Goal: Transaction & Acquisition: Purchase product/service

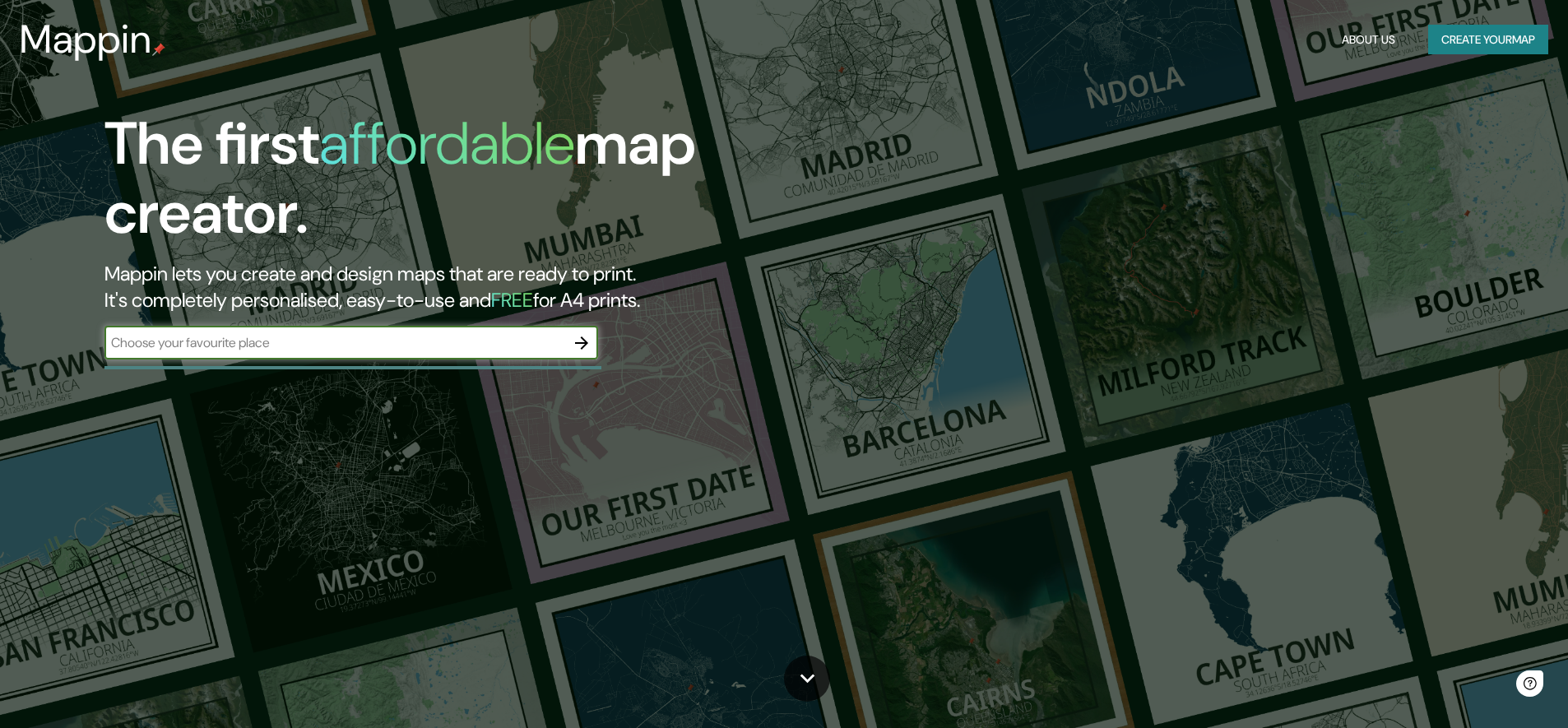
click at [339, 341] on input "text" at bounding box center [334, 342] width 460 height 19
type input "La Orotava"
click at [583, 344] on icon "button" at bounding box center [581, 343] width 20 height 20
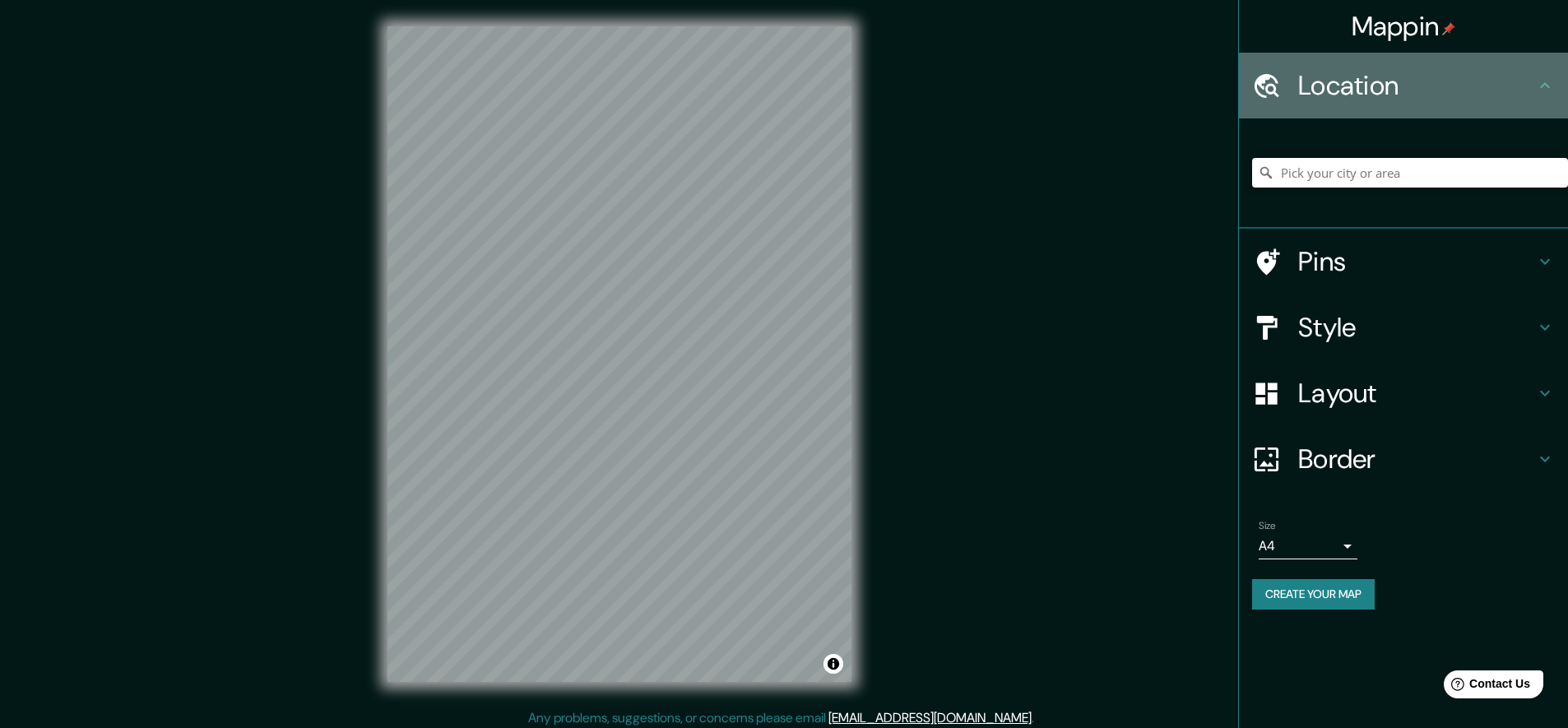
click at [1342, 88] on h4 "Location" at bounding box center [1416, 85] width 237 height 33
click at [1270, 92] on icon at bounding box center [1267, 85] width 25 height 24
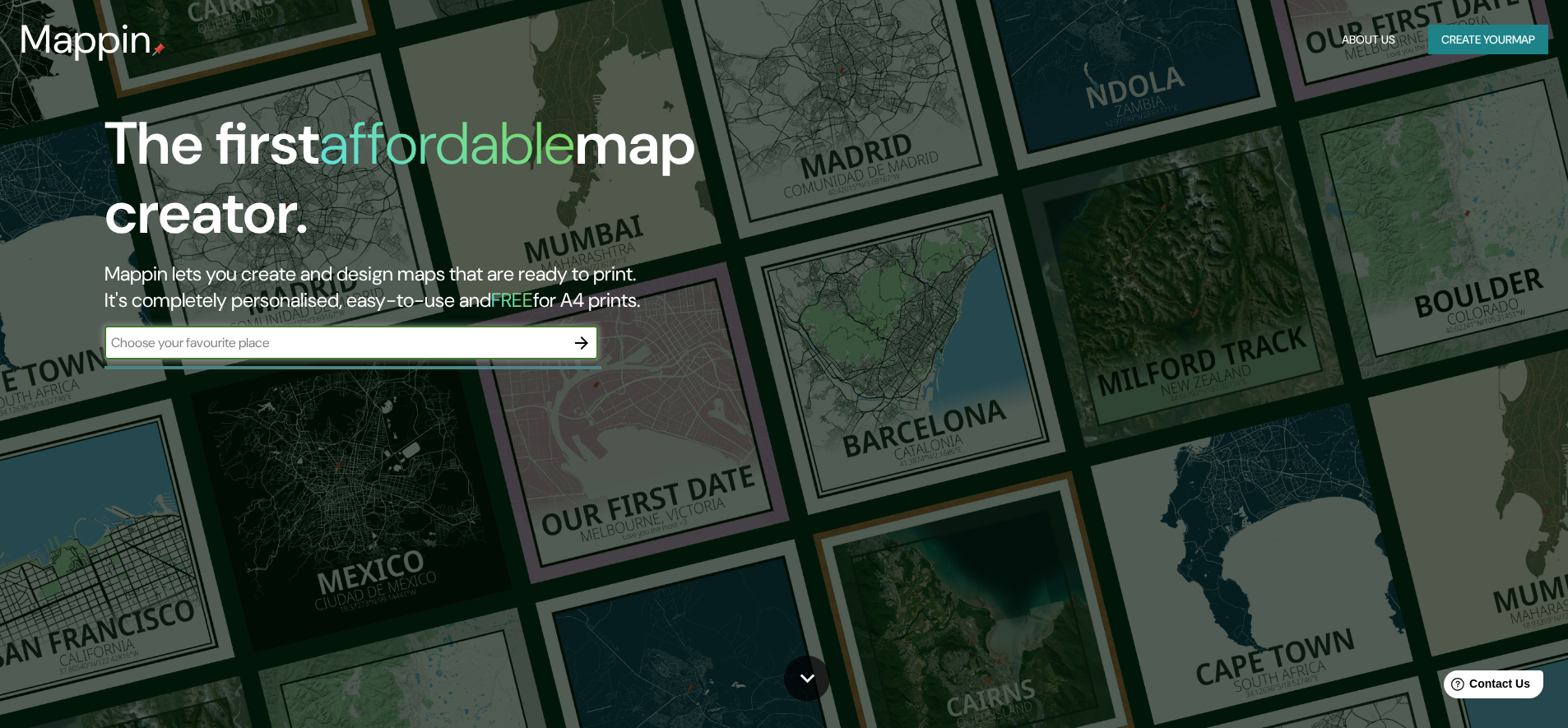
click at [260, 345] on input "text" at bounding box center [334, 342] width 460 height 19
type input "La Orotava"
click at [577, 342] on icon "button" at bounding box center [581, 343] width 13 height 13
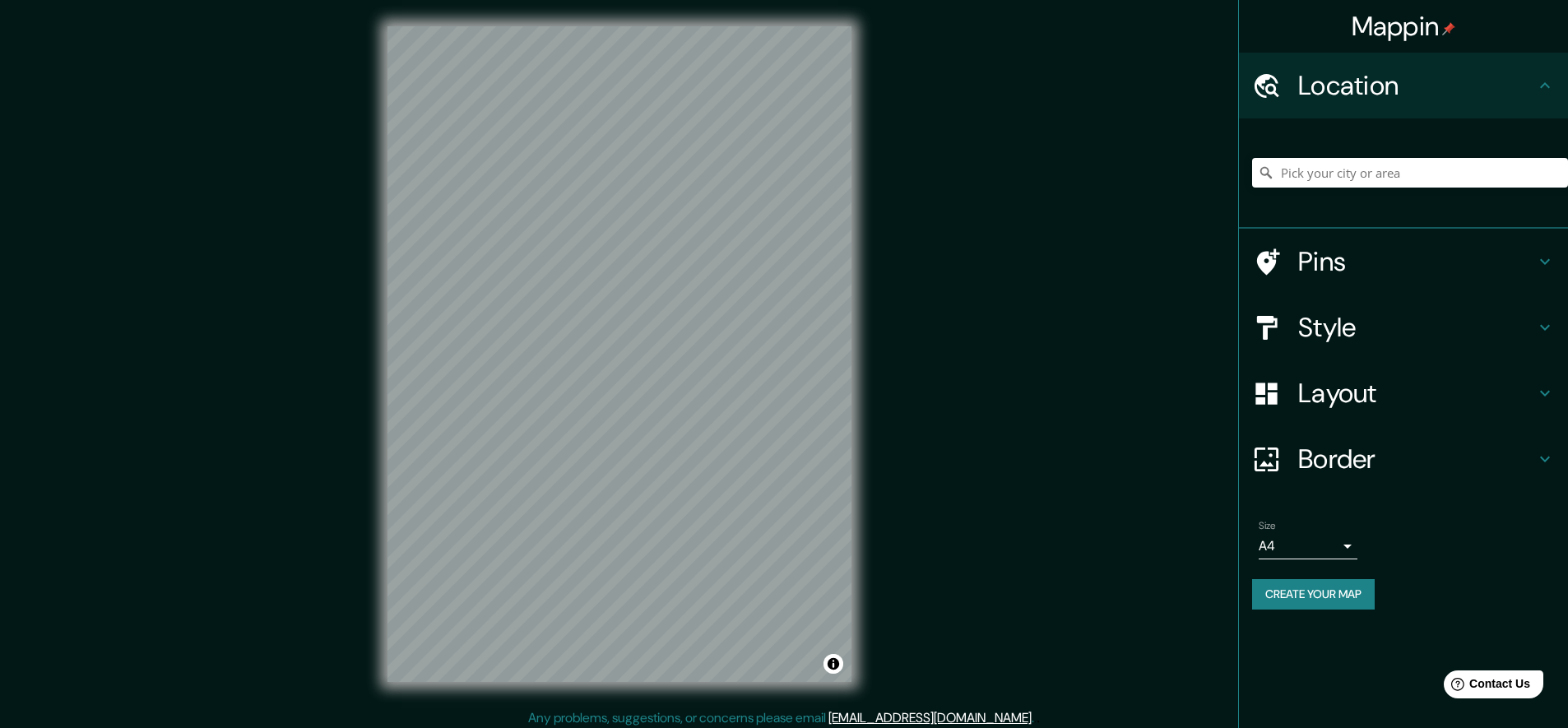
click at [1342, 323] on h4 "Style" at bounding box center [1416, 328] width 237 height 33
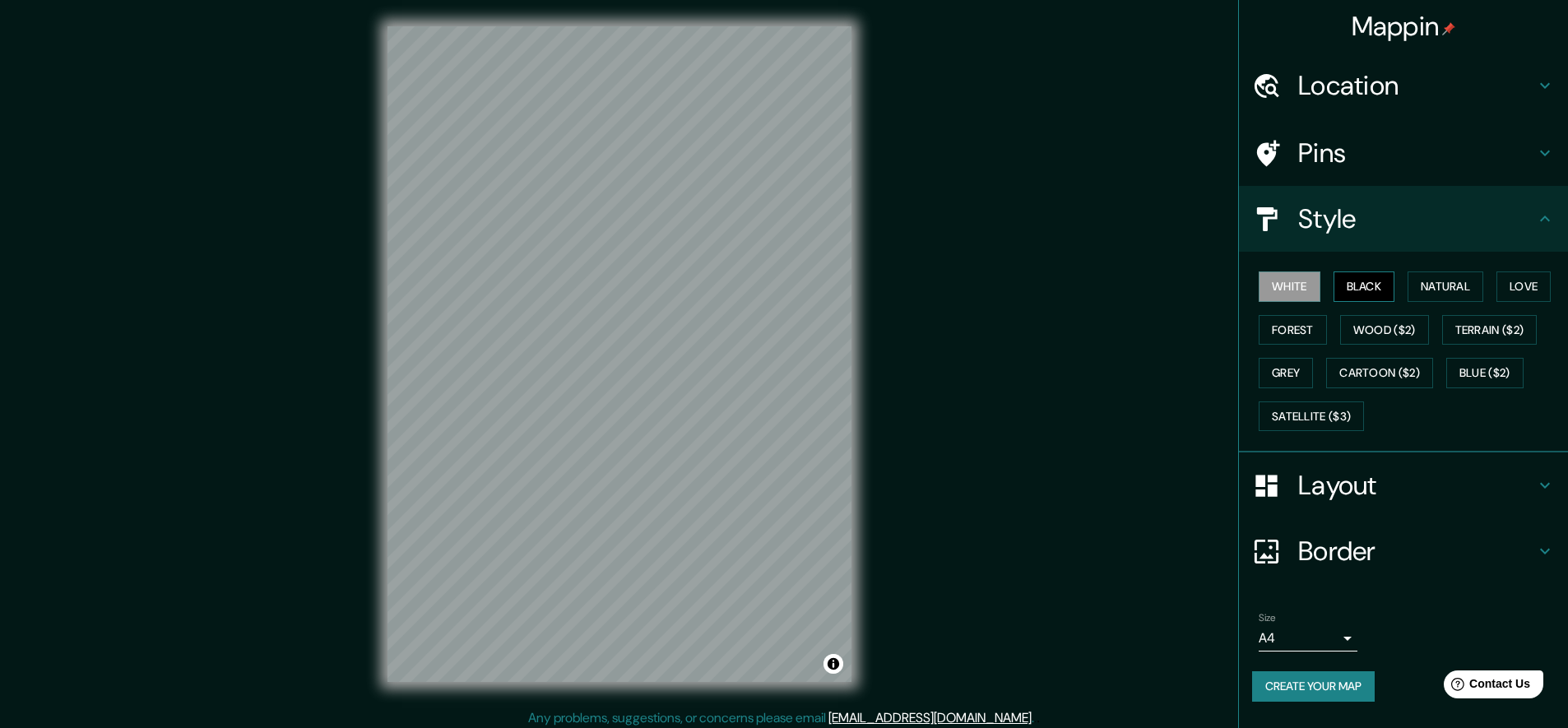
click at [1363, 287] on button "Black" at bounding box center [1364, 286] width 62 height 30
click at [1450, 284] on button "Natural" at bounding box center [1445, 286] width 76 height 30
click at [1380, 327] on button "Wood ($2)" at bounding box center [1384, 330] width 88 height 30
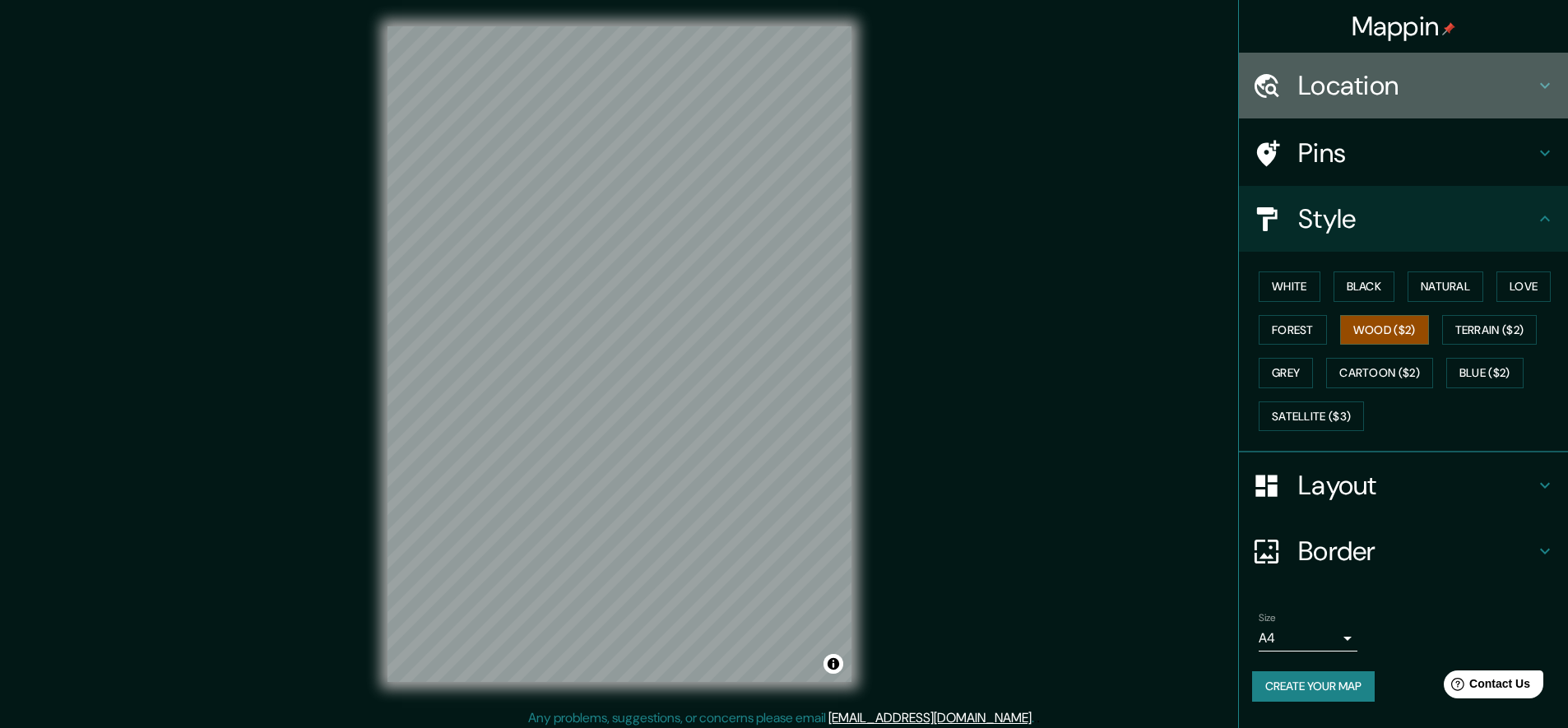
click at [1337, 95] on h4 "Location" at bounding box center [1416, 85] width 237 height 33
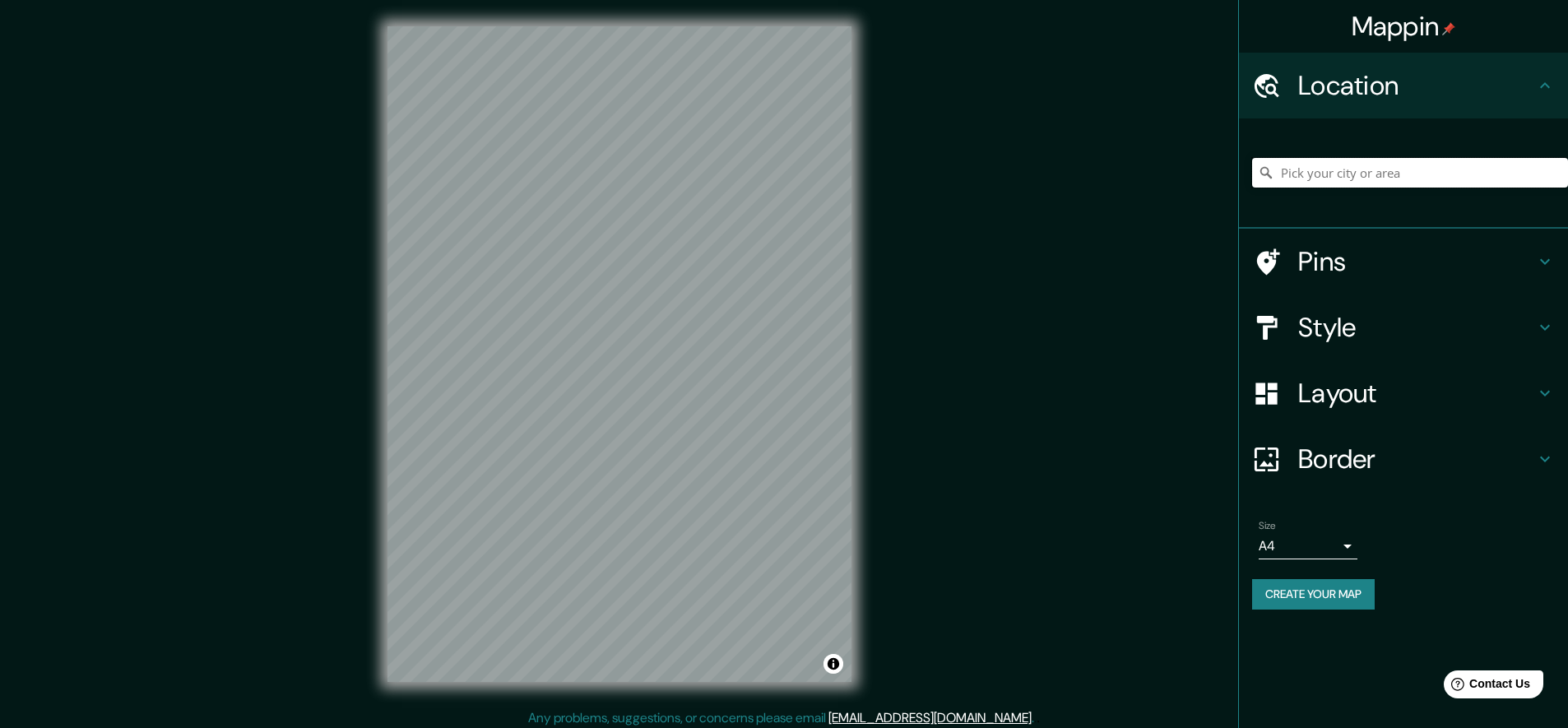
click at [1311, 171] on input "Pick your city or area" at bounding box center [1410, 173] width 316 height 29
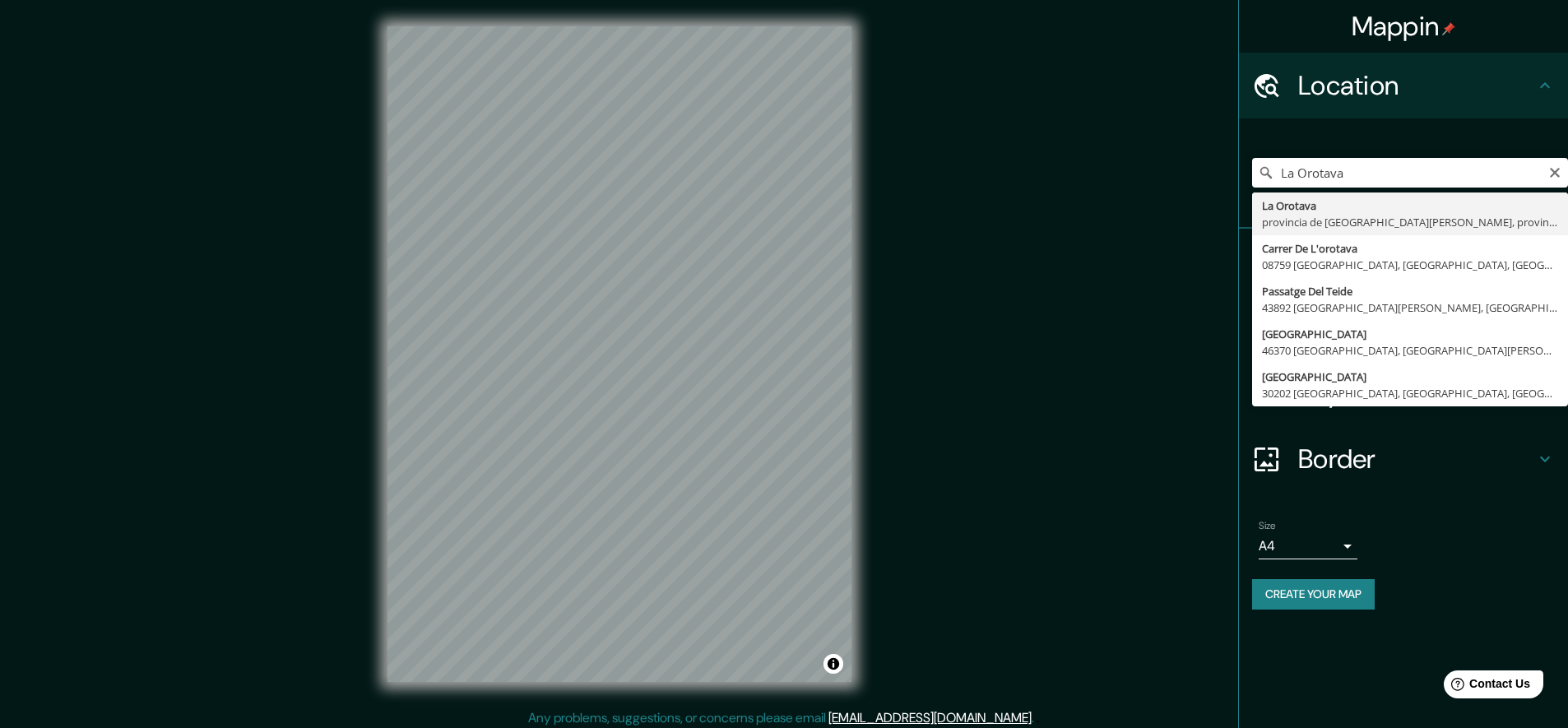
drag, startPoint x: 1317, startPoint y: 200, endPoint x: 1316, endPoint y: 228, distance: 28.0
type input "La Orotava, provincia de Santa Cruz de Tenerife, provincia de Santa Cruz de Ten…"
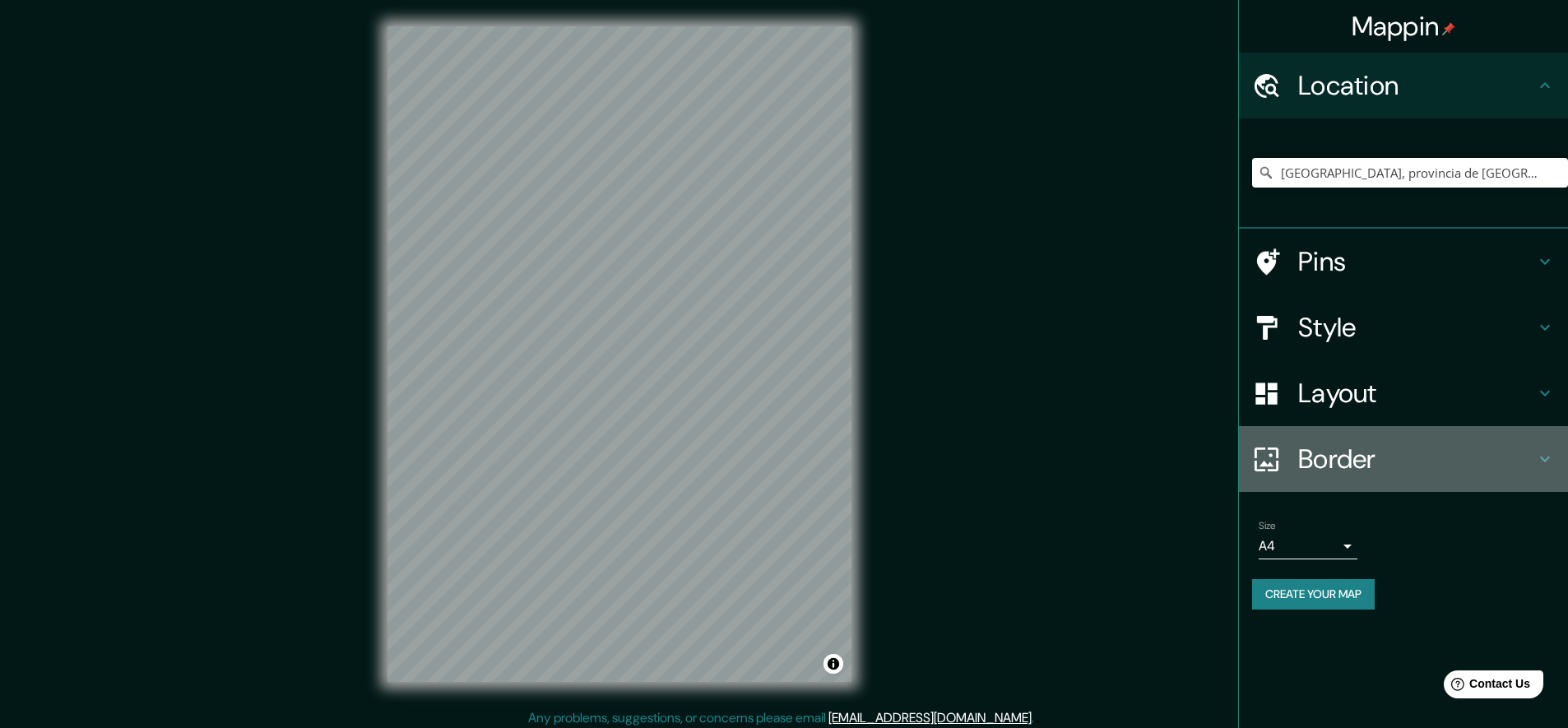
click at [1341, 463] on h4 "Border" at bounding box center [1416, 460] width 237 height 33
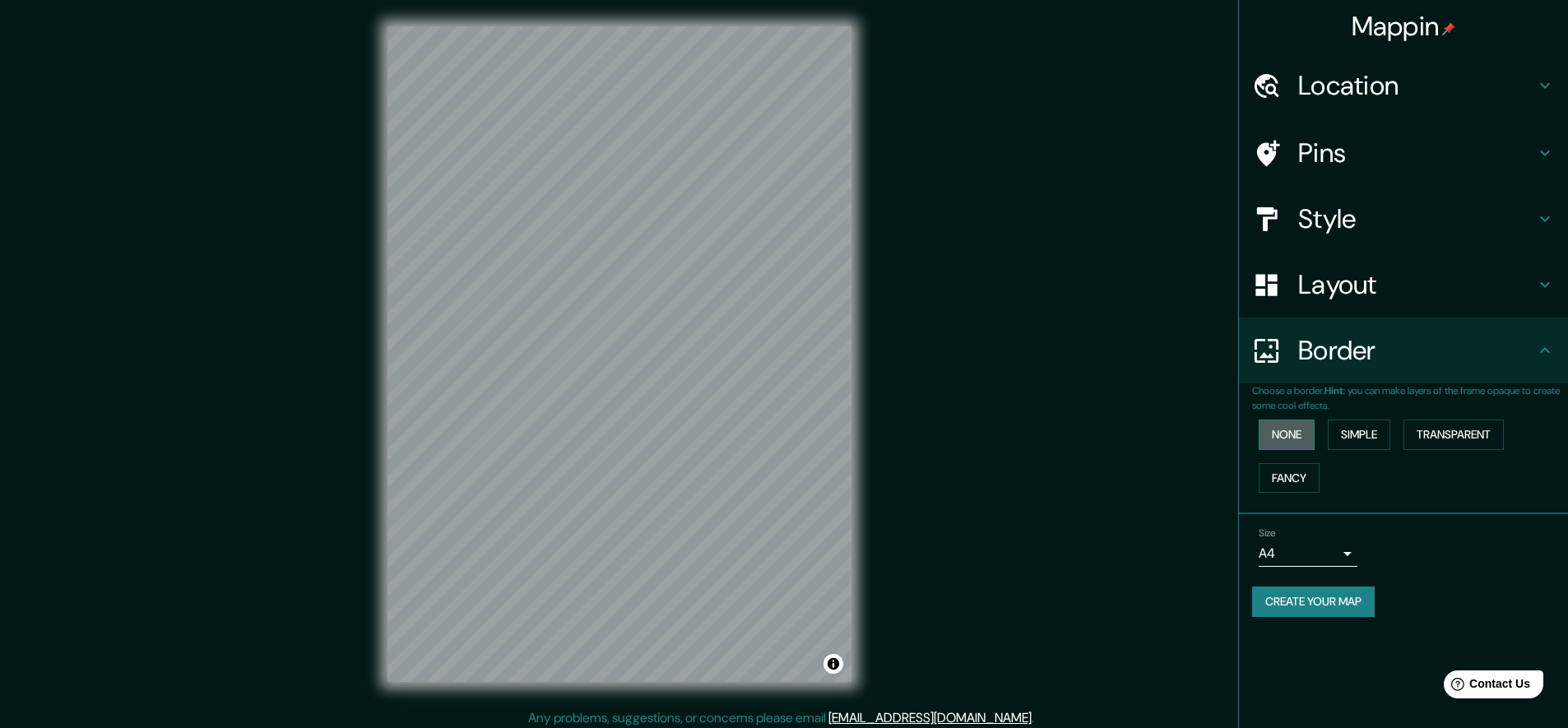
click at [1280, 433] on button "None" at bounding box center [1286, 434] width 56 height 30
click at [1365, 426] on button "Simple" at bounding box center [1359, 434] width 63 height 30
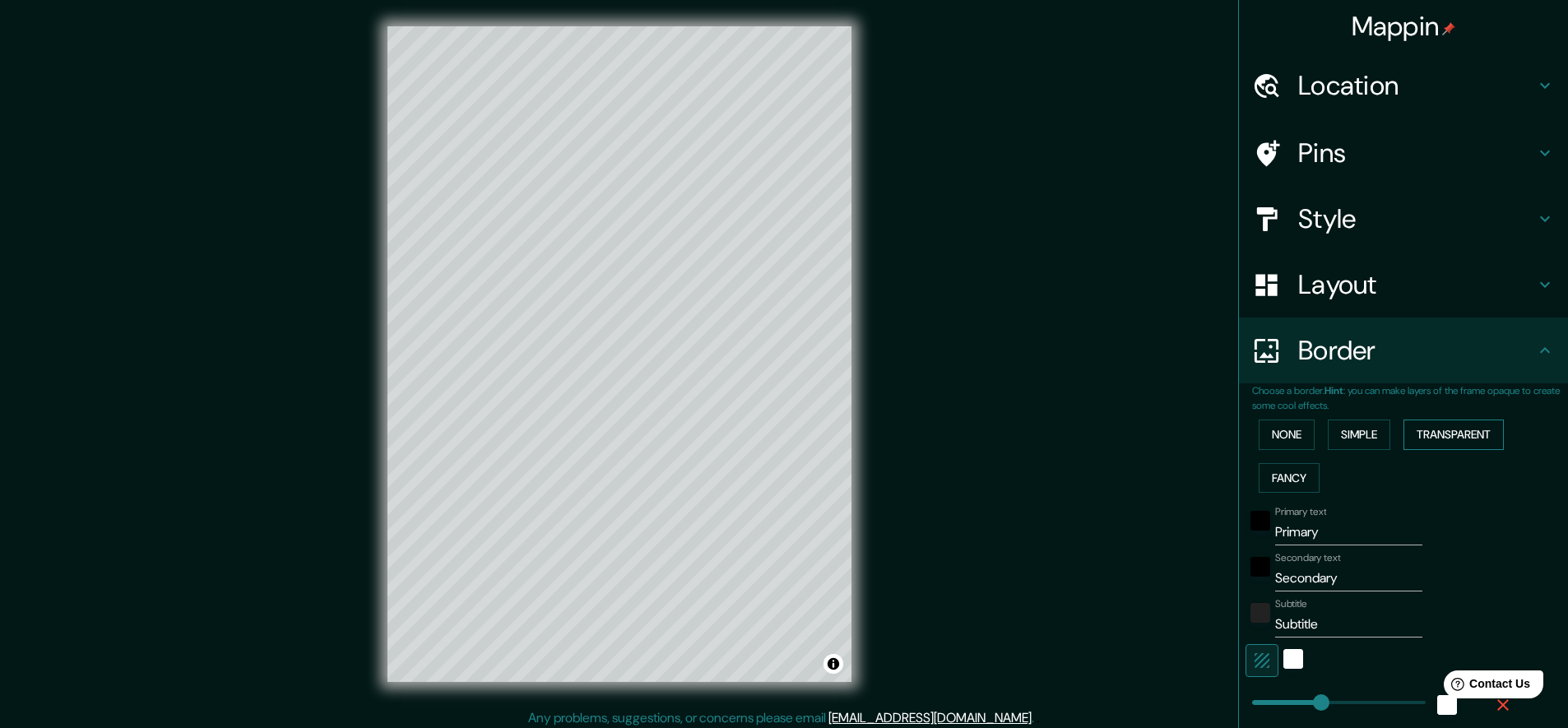
click at [1433, 433] on button "Transparent" at bounding box center [1453, 434] width 100 height 30
click at [1277, 475] on button "Fancy" at bounding box center [1289, 478] width 61 height 30
click at [1436, 434] on button "Transparent" at bounding box center [1453, 434] width 100 height 30
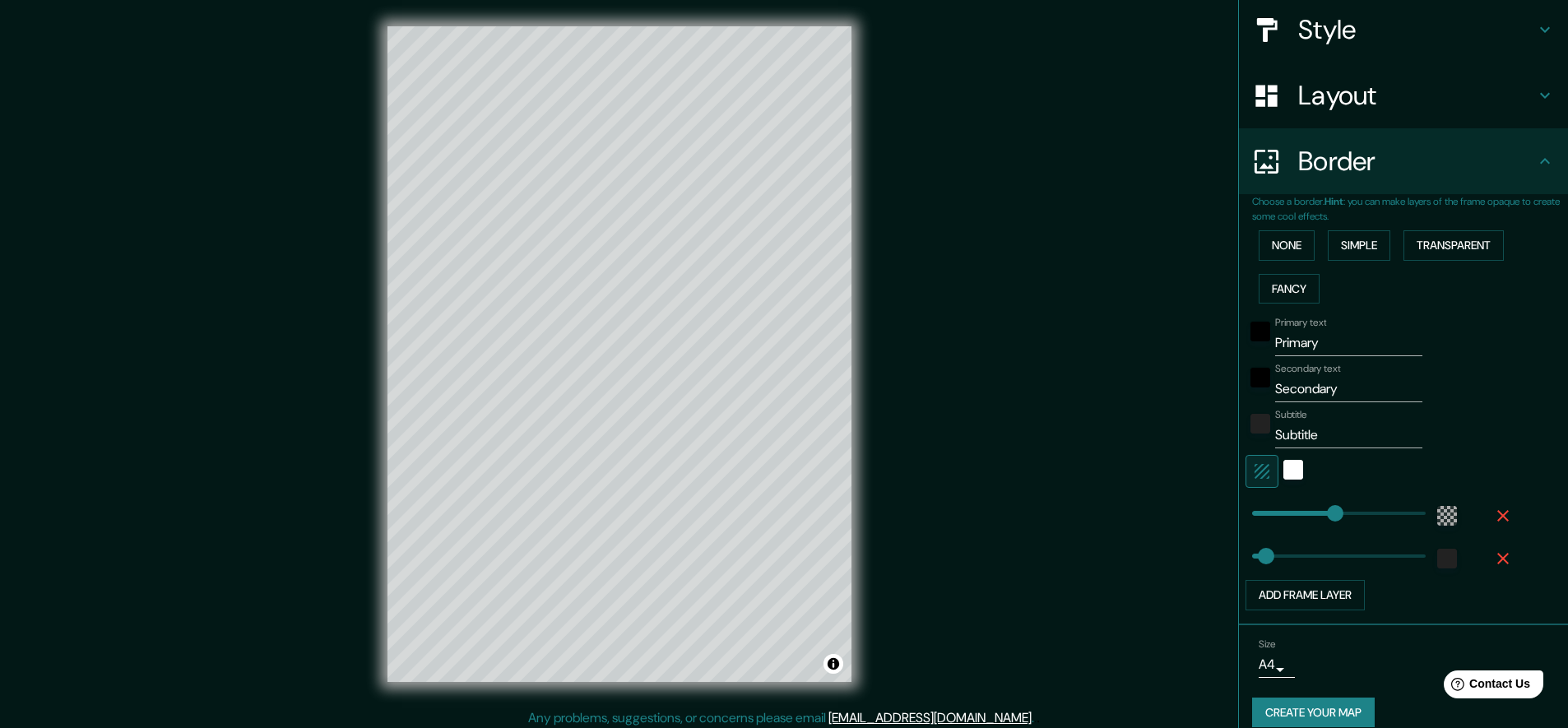
scroll to position [200, 0]
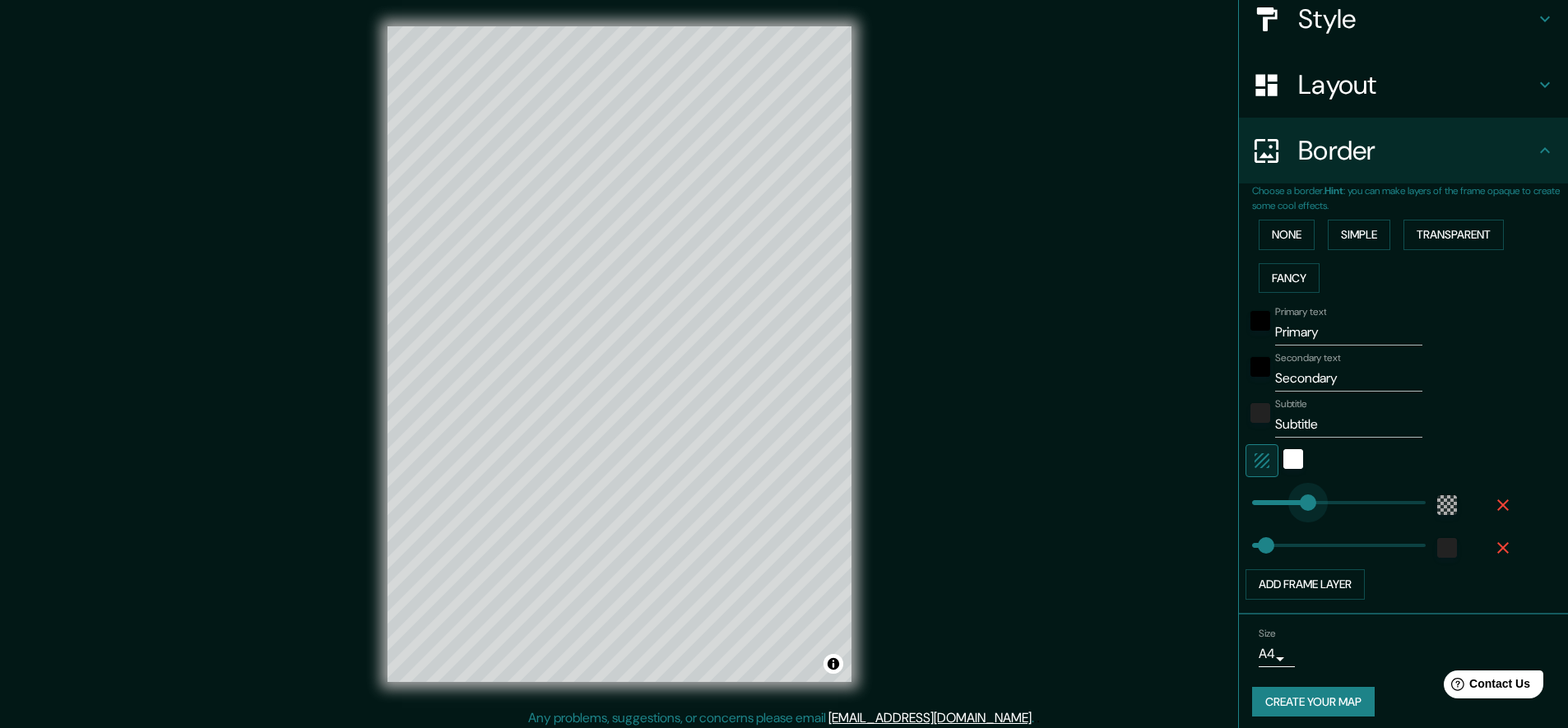
type input "177"
drag, startPoint x: 1328, startPoint y: 498, endPoint x: 1295, endPoint y: 506, distance: 34.0
type input "45"
type input "54"
drag, startPoint x: 1291, startPoint y: 495, endPoint x: 1257, endPoint y: 503, distance: 34.9
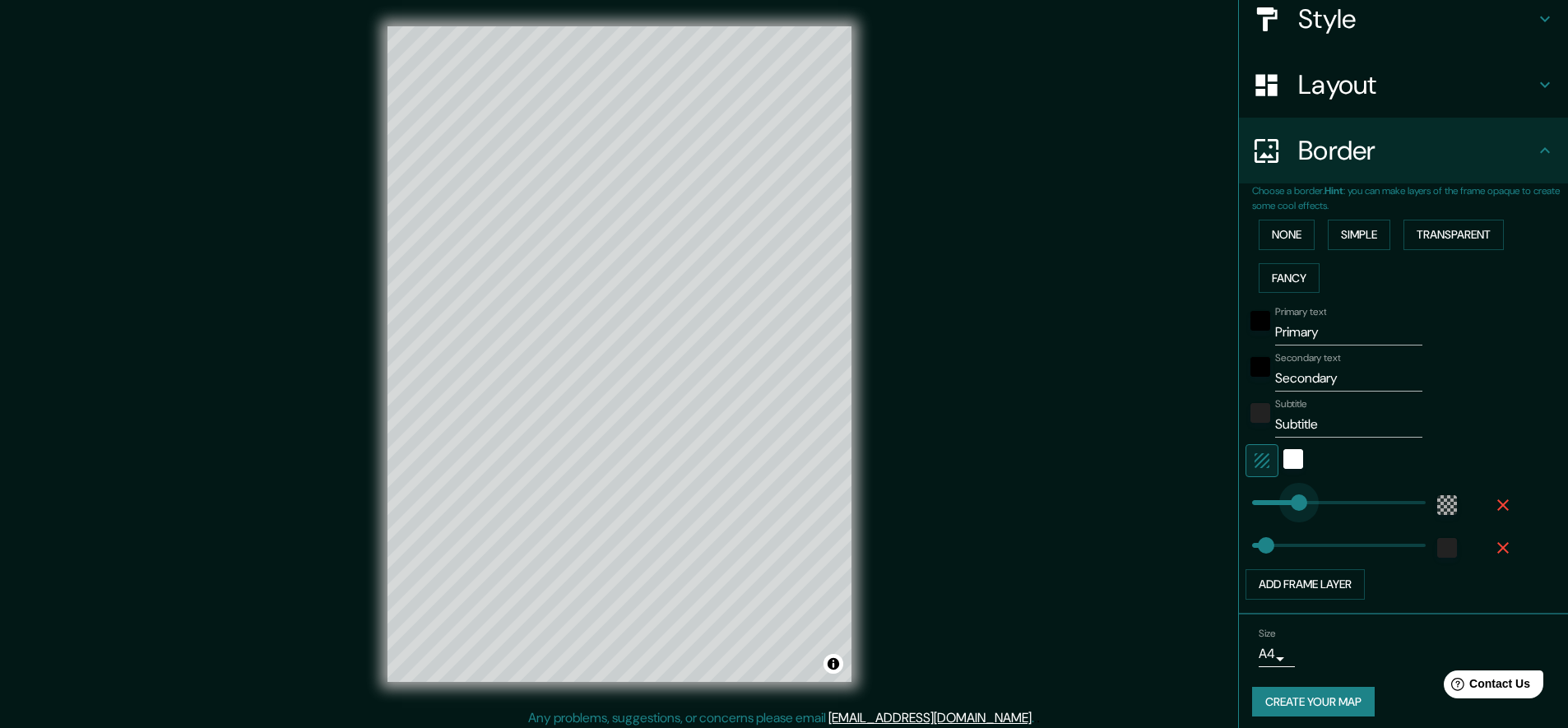
type input "45"
type input "281"
drag, startPoint x: 1262, startPoint y: 500, endPoint x: 1326, endPoint y: 495, distance: 64.2
type input "265"
drag, startPoint x: 1266, startPoint y: 541, endPoint x: 1322, endPoint y: 541, distance: 56.0
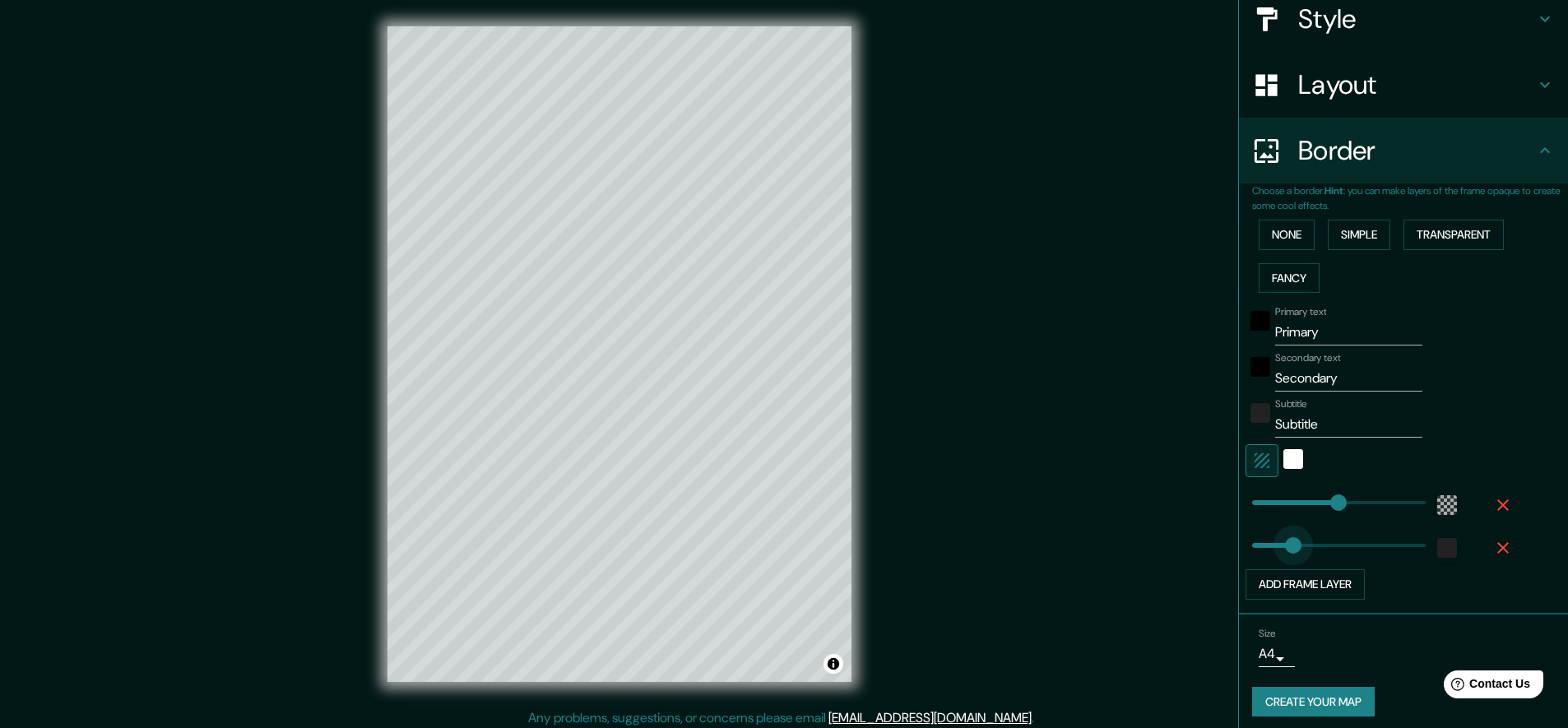
type input "21"
drag, startPoint x: 1320, startPoint y: 542, endPoint x: 1247, endPoint y: 552, distance: 73.7
type input "13"
click at [1285, 458] on div "white" at bounding box center [1293, 459] width 20 height 20
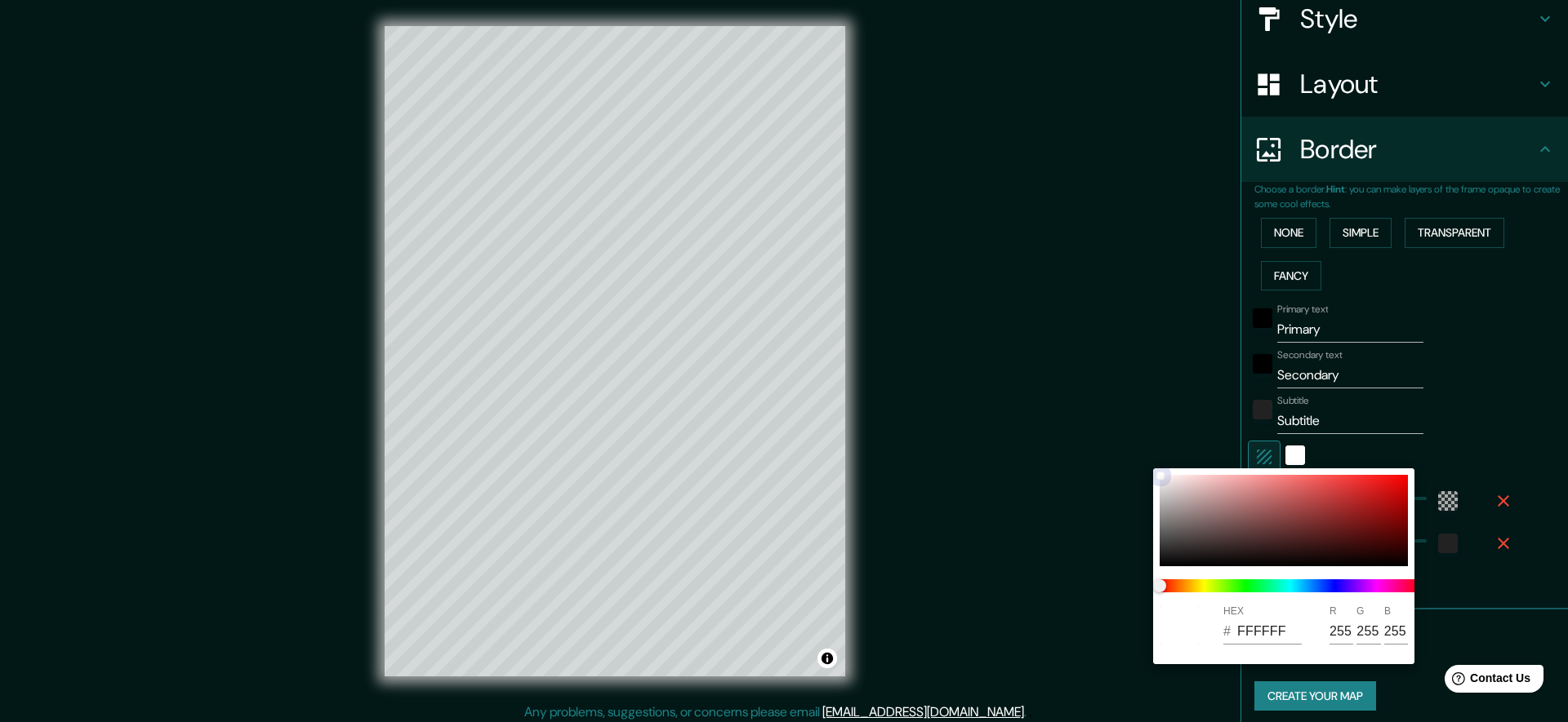
click at [1277, 489] on div at bounding box center [1283, 521] width 249 height 92
type input "D87272"
type input "216"
type input "114"
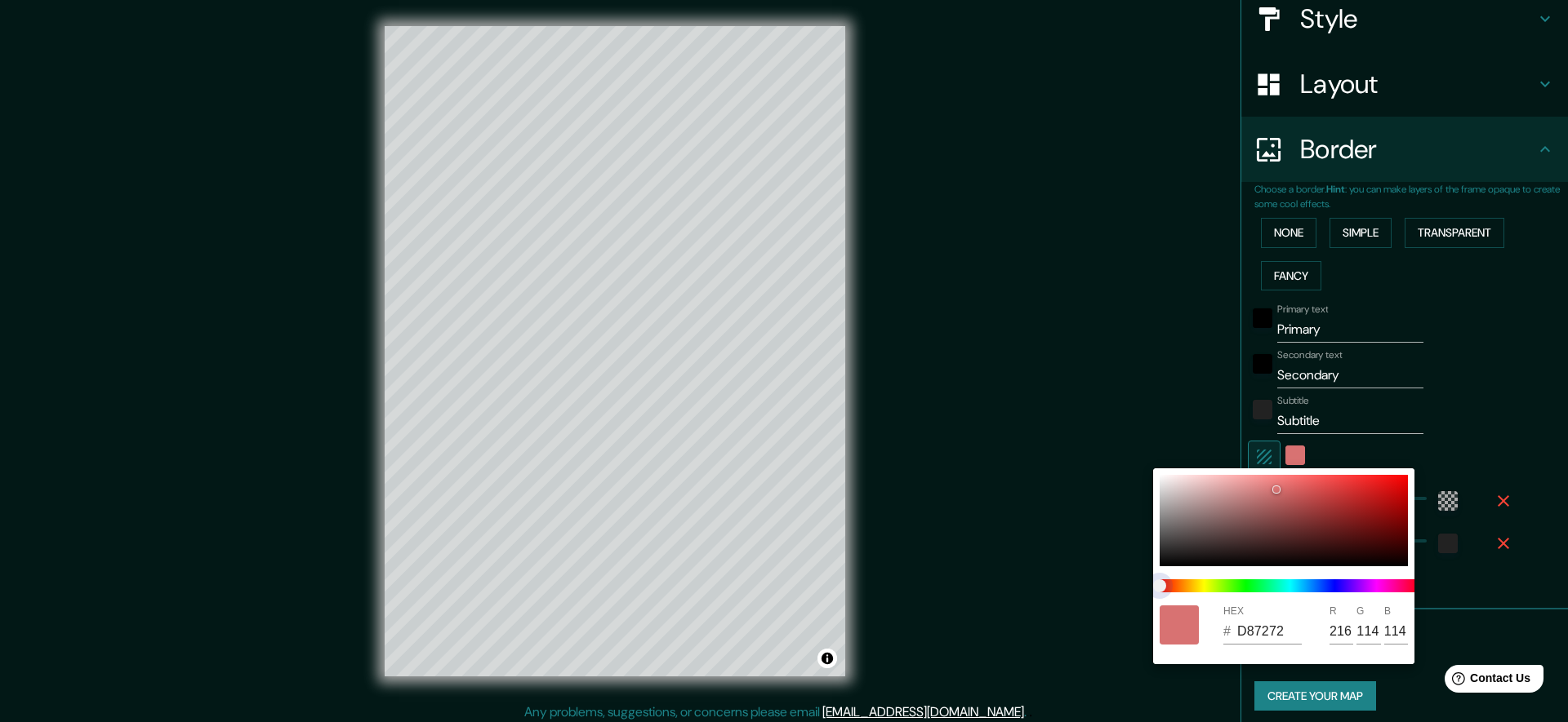
type input "D9BF73"
type input "217"
type input "191"
type input "115"
click at [1192, 584] on span at bounding box center [1290, 586] width 261 height 13
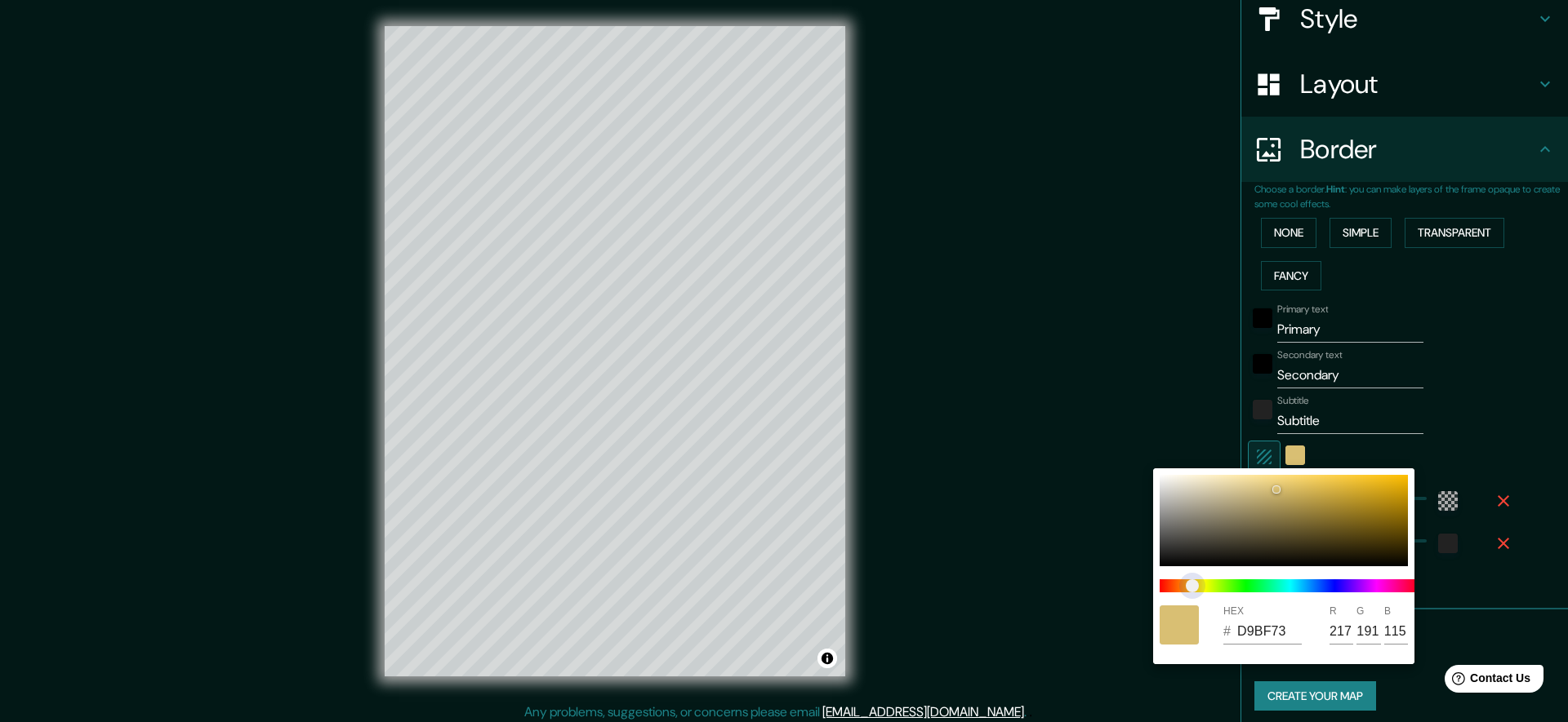
type input "73D998"
type input "115"
type input "217"
type input "152"
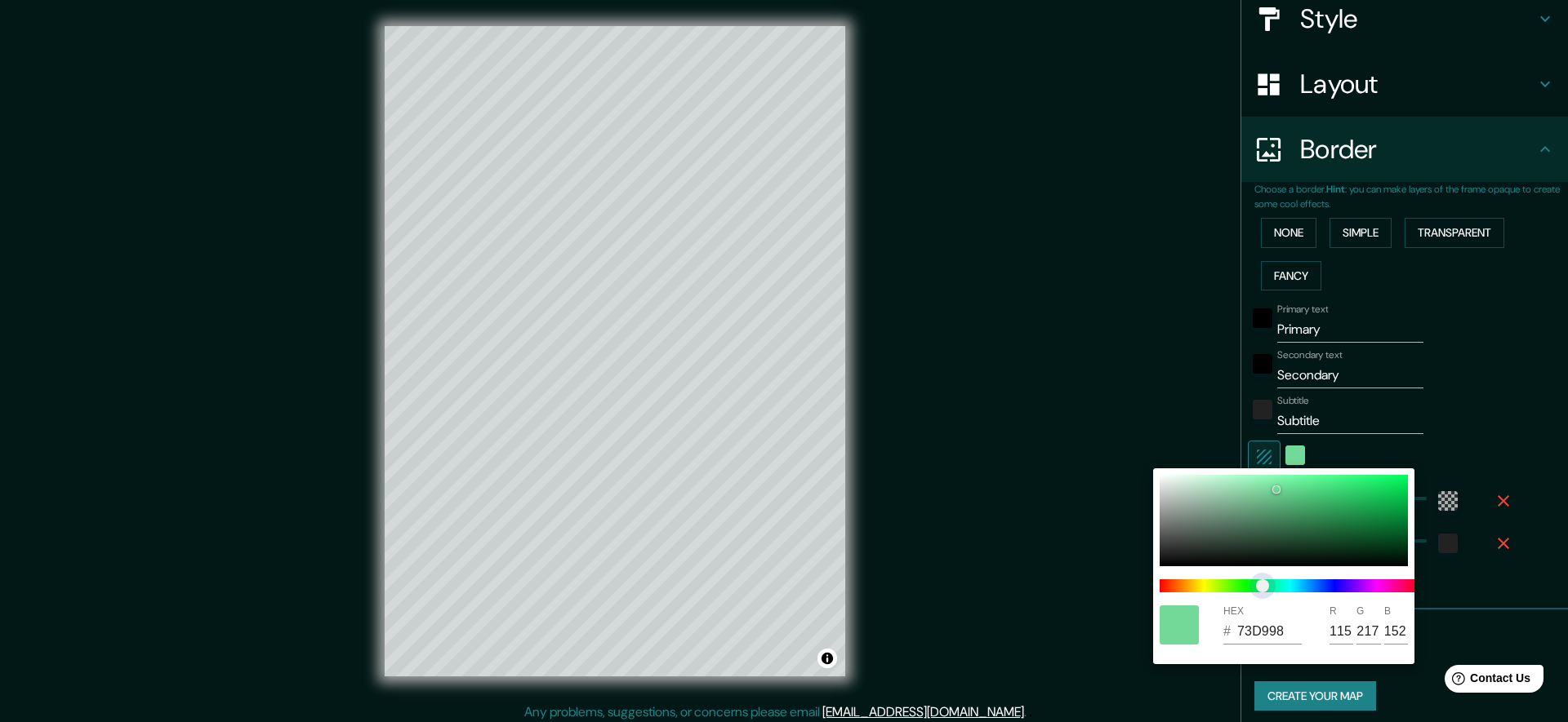
click at [1262, 585] on span at bounding box center [1290, 586] width 261 height 13
type input "7389D9"
type input "137"
type input "217"
click at [1324, 583] on span at bounding box center [1290, 586] width 261 height 13
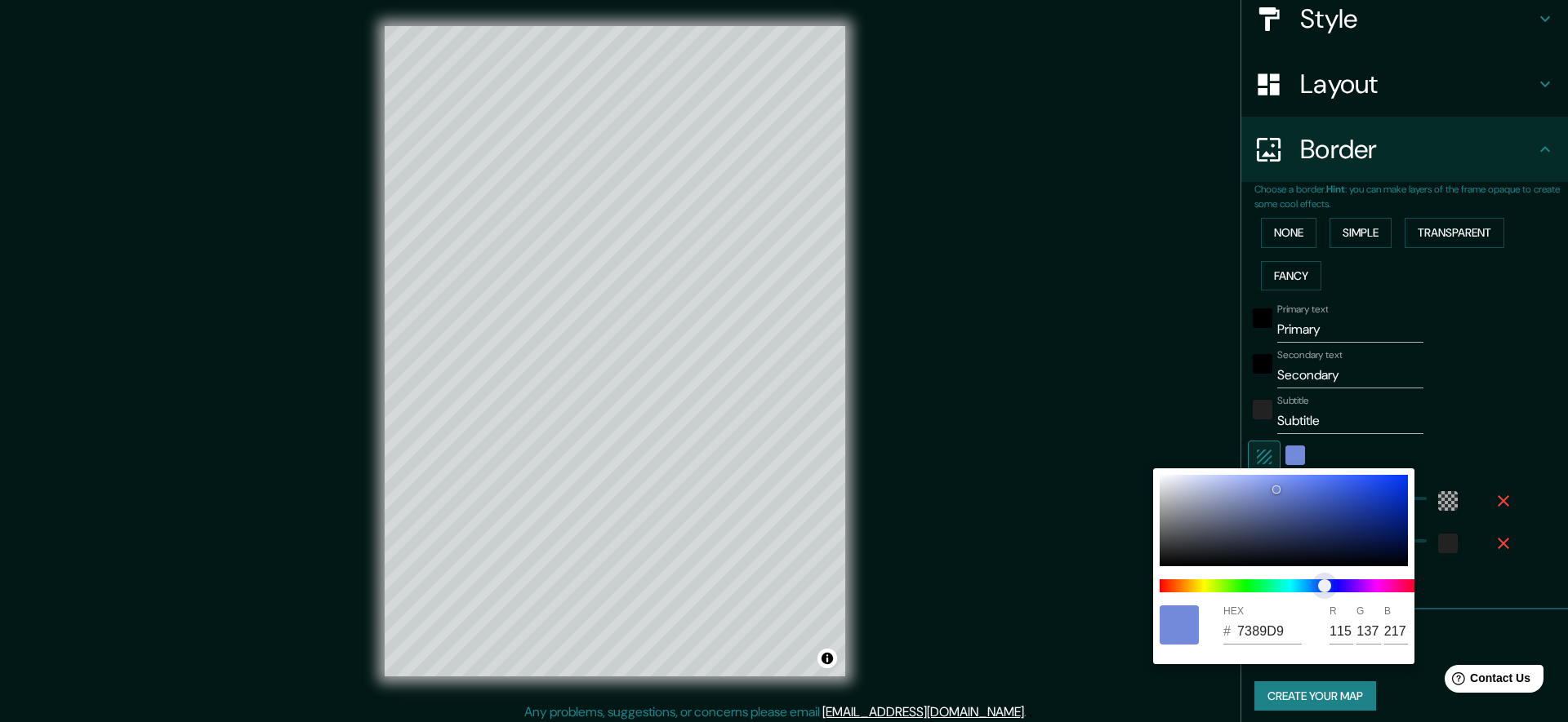
type input "C173D9"
type input "193"
type input "115"
click at [1367, 587] on span at bounding box center [1290, 586] width 261 height 13
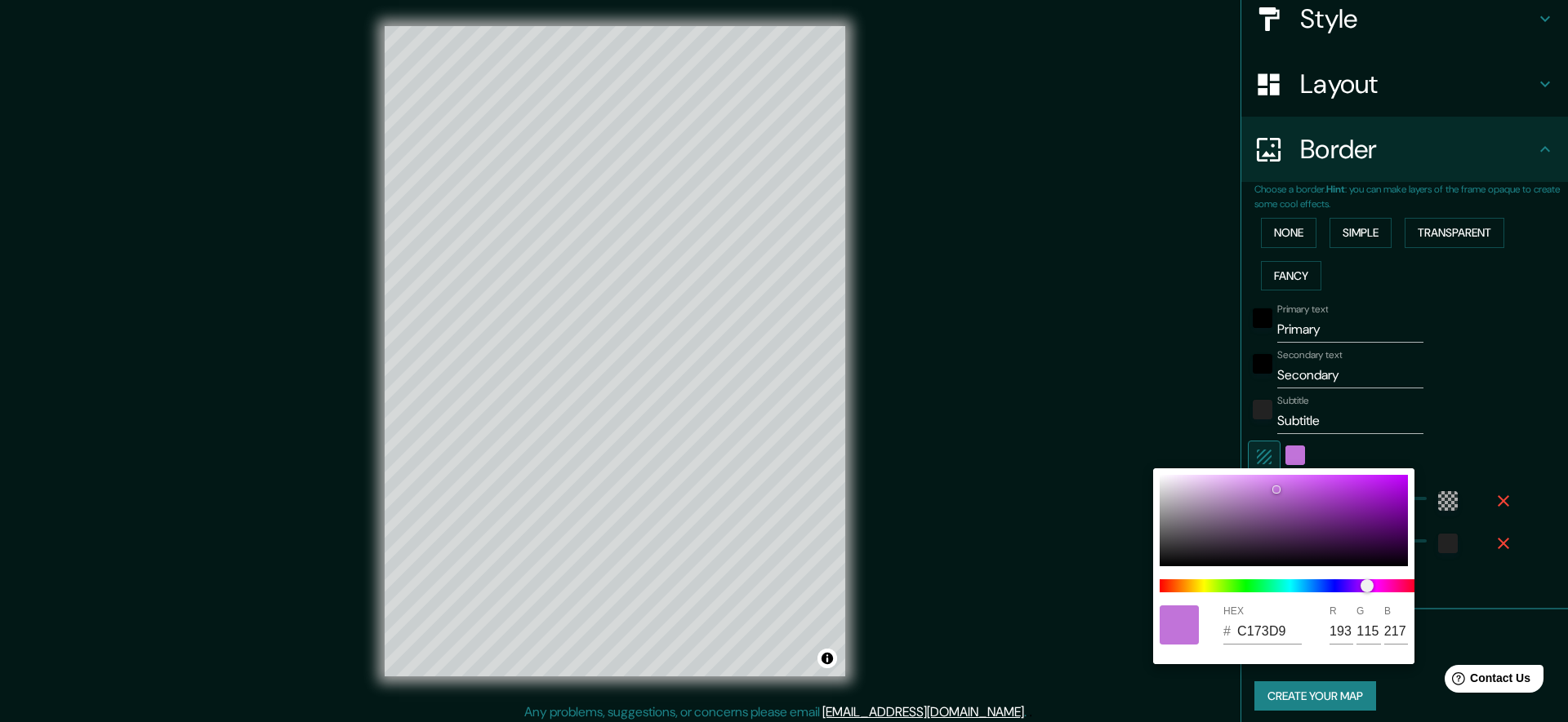
click at [1426, 273] on div at bounding box center [784, 361] width 1568 height 722
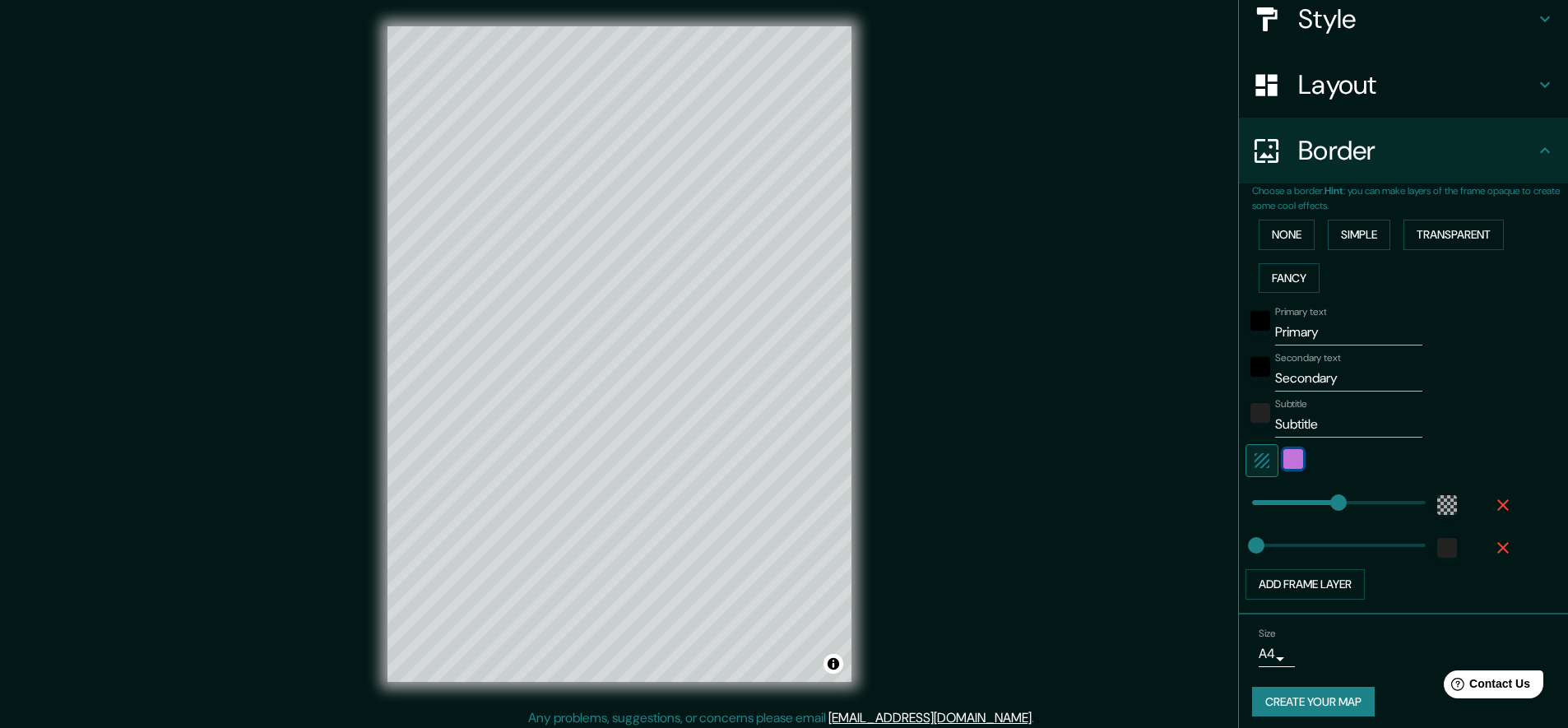
scroll to position [0, 0]
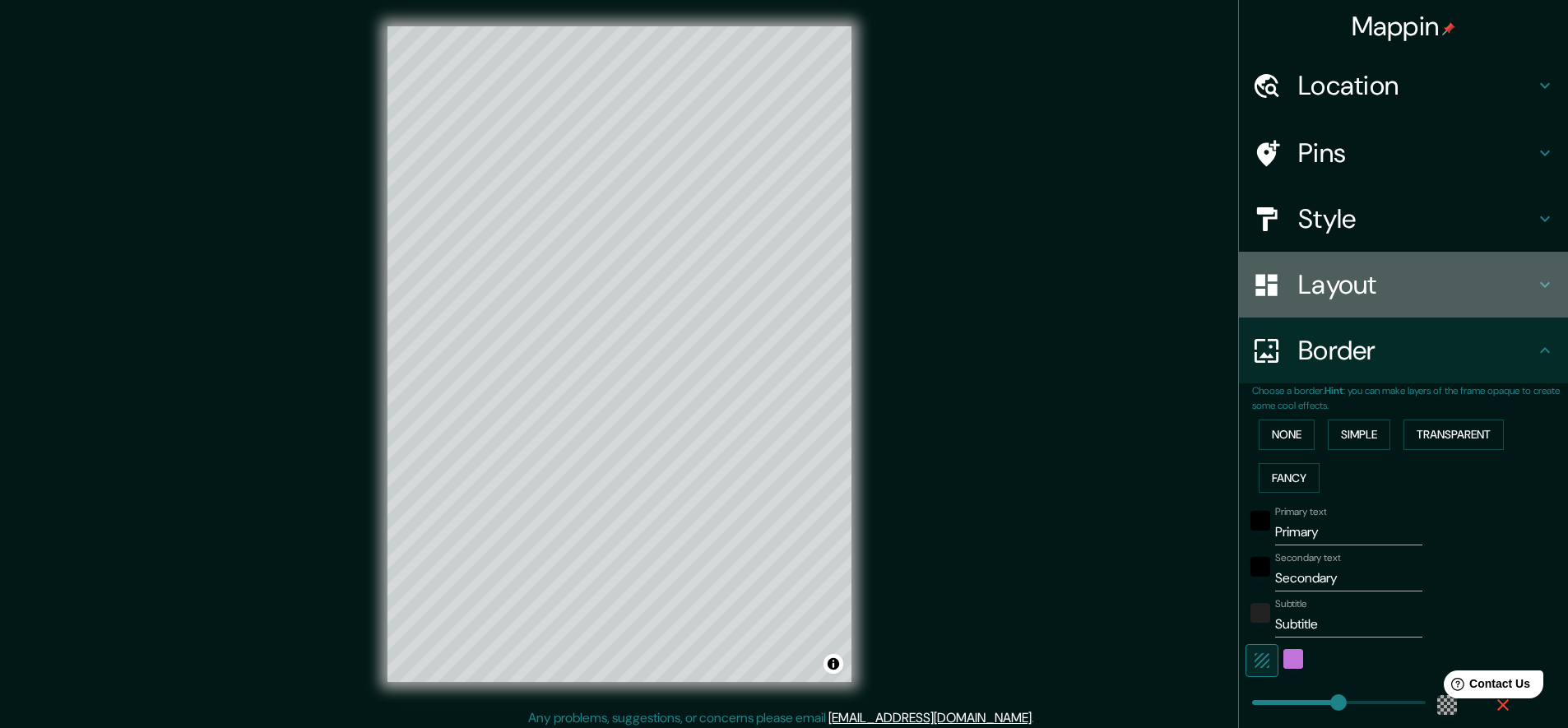
click at [1345, 283] on h4 "Layout" at bounding box center [1416, 285] width 237 height 33
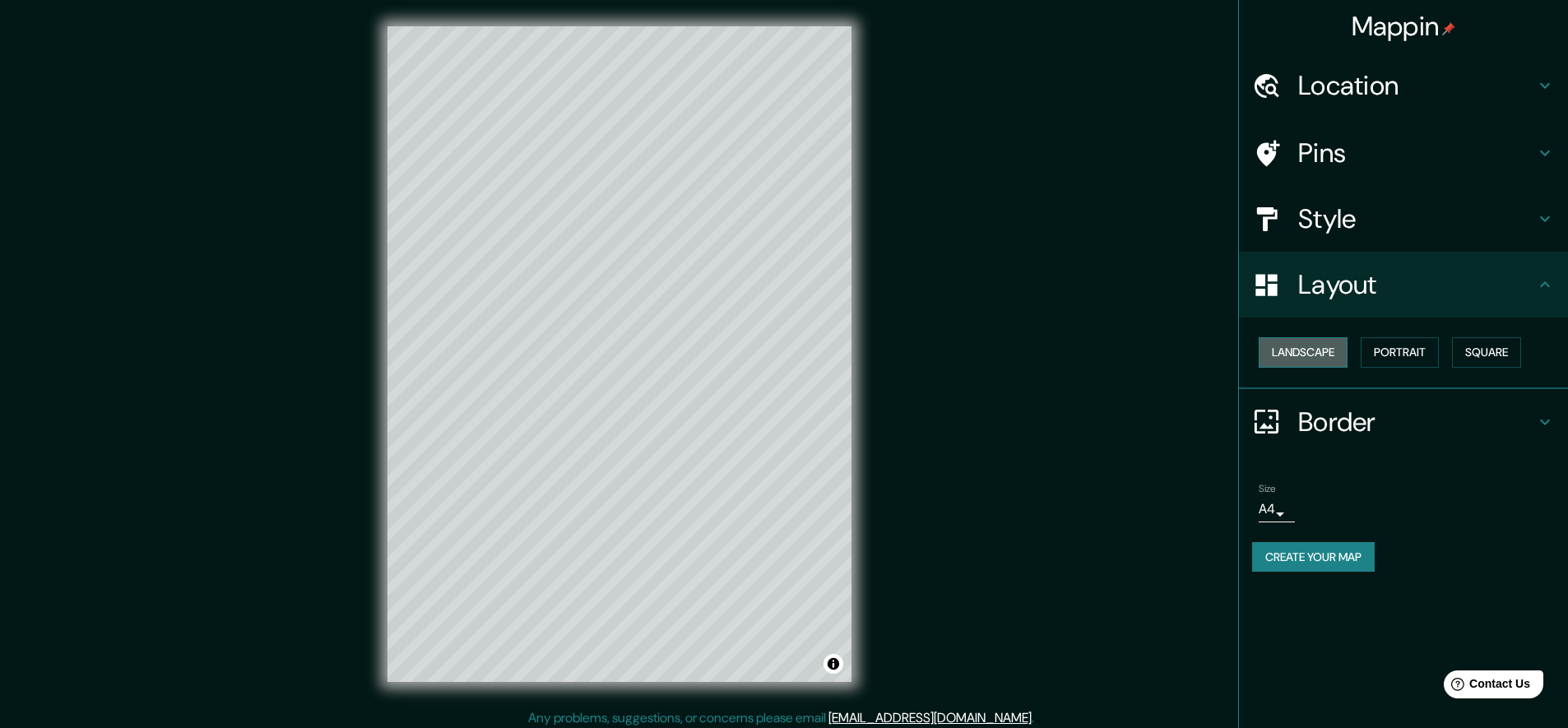
click at [1296, 350] on button "Landscape" at bounding box center [1303, 353] width 88 height 30
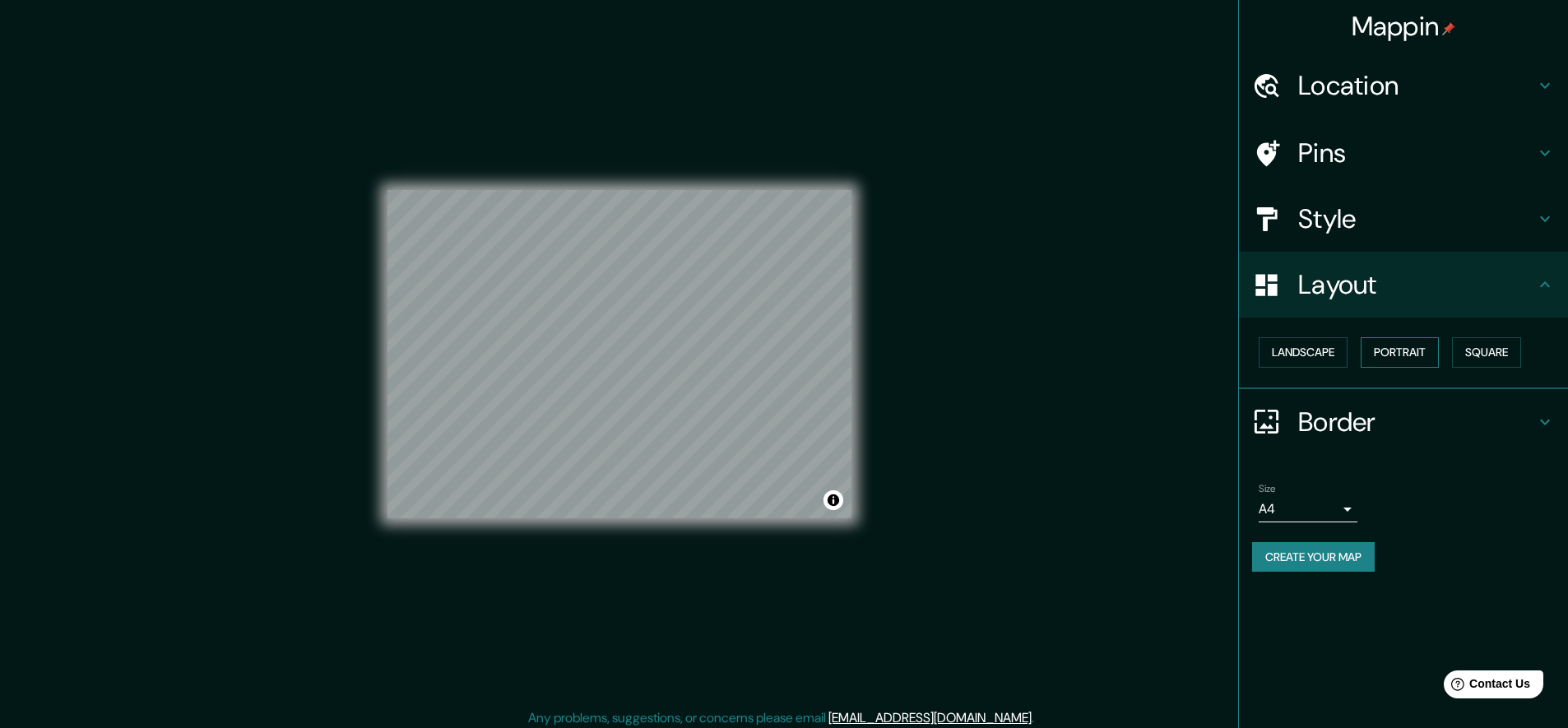
click at [1401, 347] on button "Portrait" at bounding box center [1400, 353] width 79 height 30
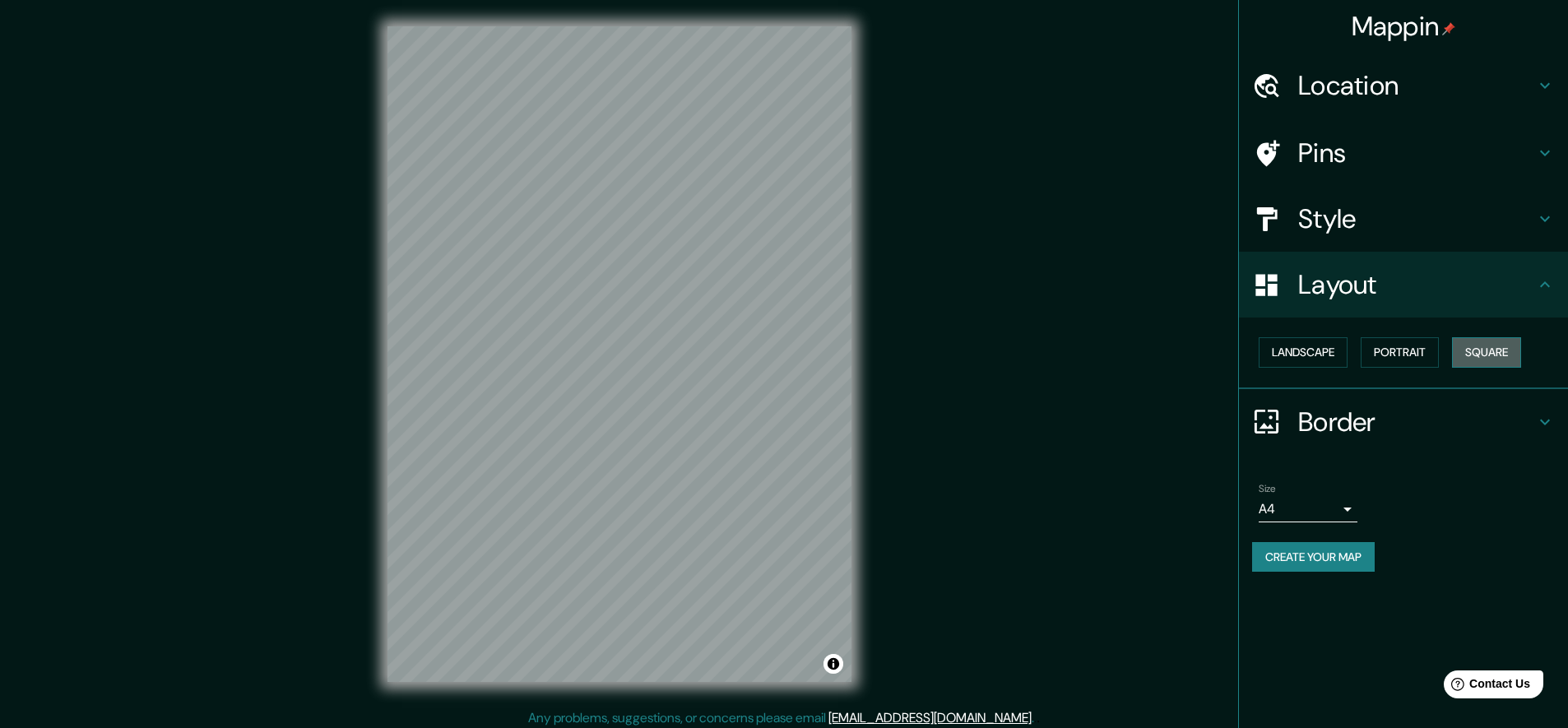
click at [1504, 346] on button "Square" at bounding box center [1487, 353] width 69 height 30
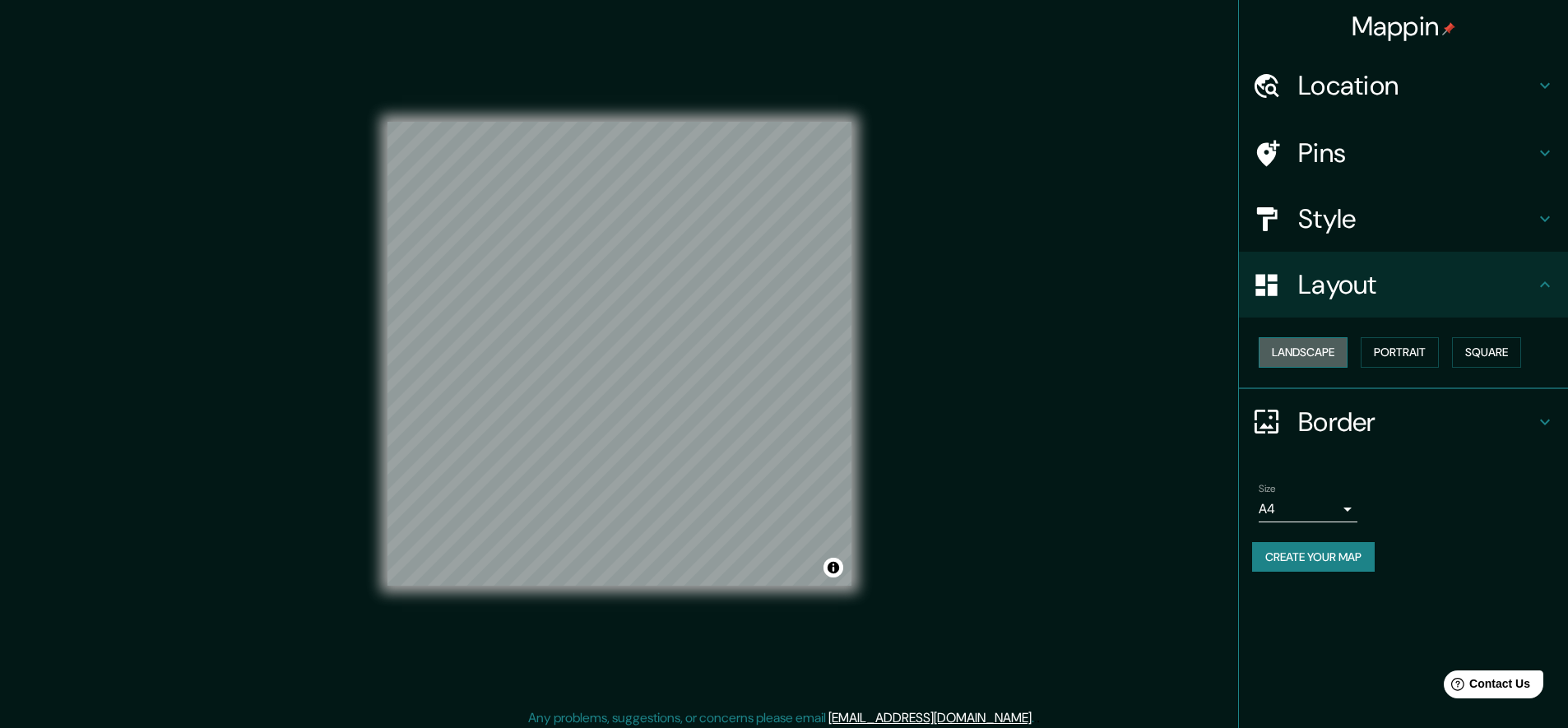
click at [1312, 353] on button "Landscape" at bounding box center [1303, 353] width 88 height 30
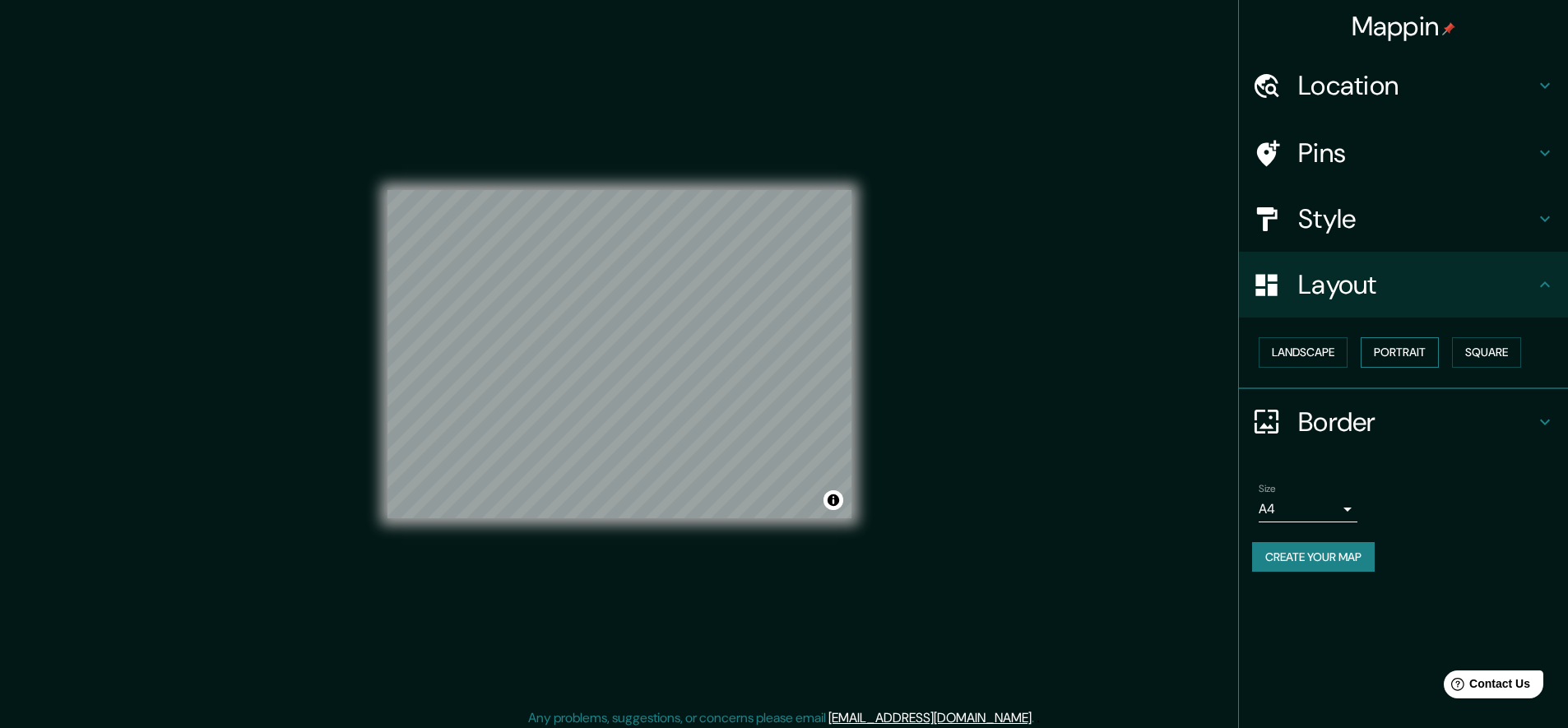
click at [1382, 350] on button "Portrait" at bounding box center [1400, 353] width 79 height 30
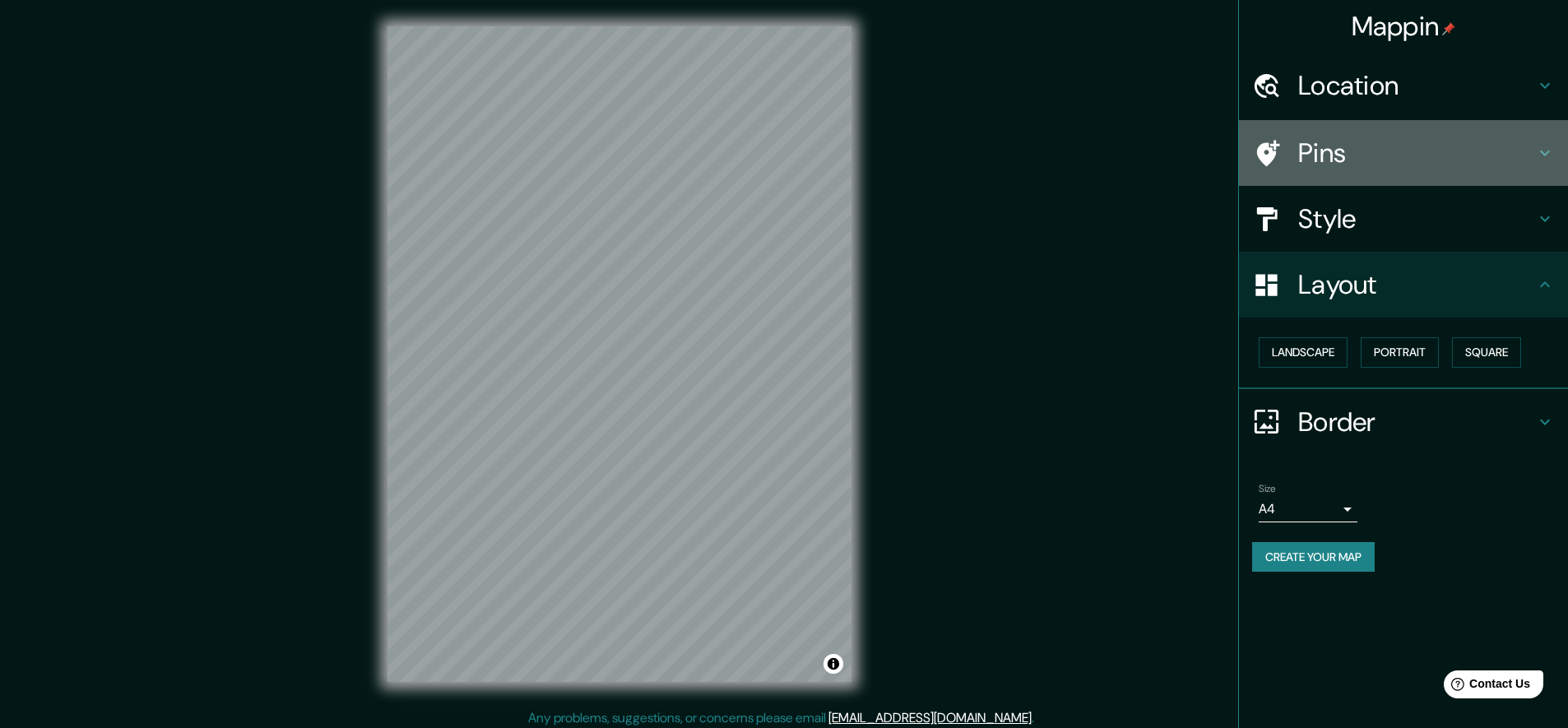
click at [1281, 144] on div at bounding box center [1274, 153] width 46 height 28
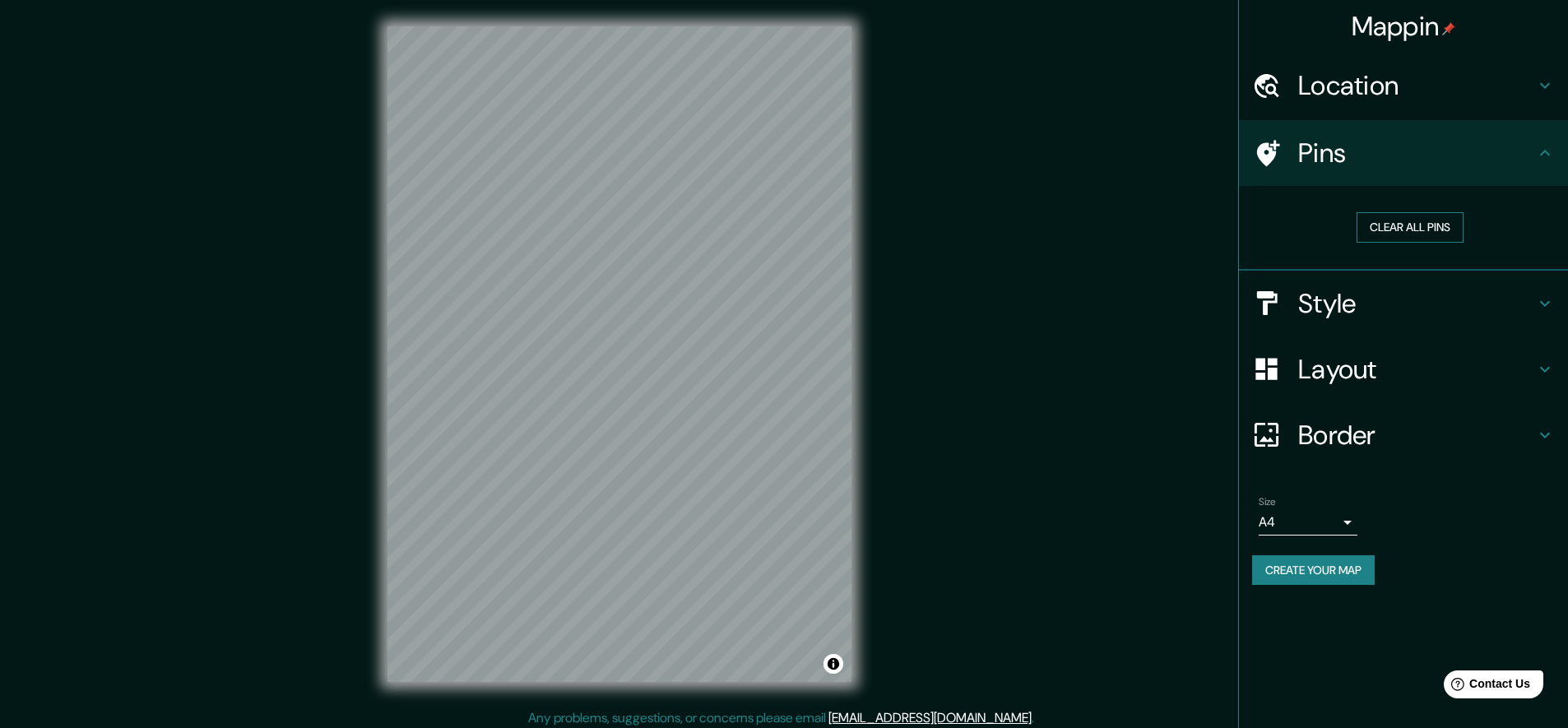
click at [1382, 224] on button "Clear all pins" at bounding box center [1410, 227] width 107 height 30
click at [682, 212] on div at bounding box center [680, 213] width 13 height 13
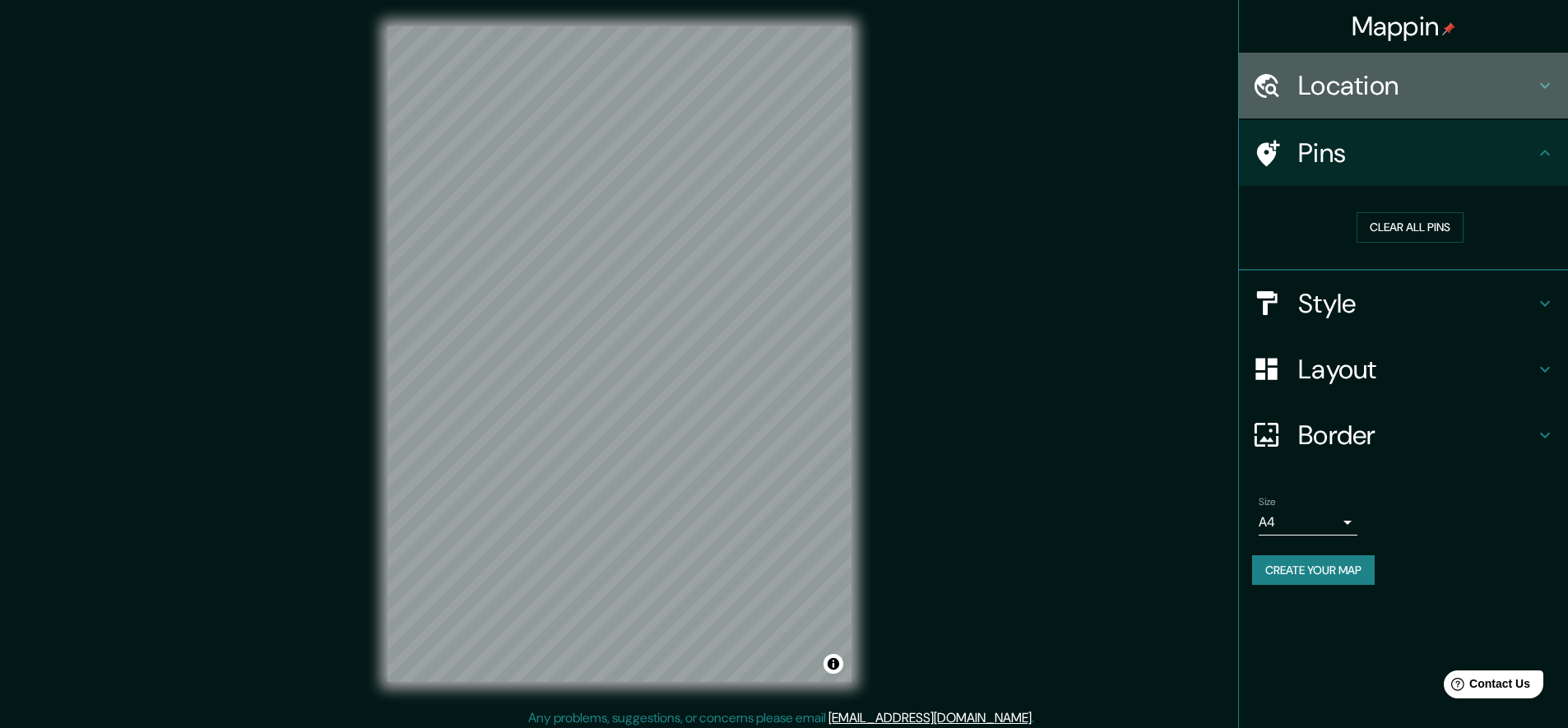
click at [1284, 92] on div at bounding box center [1274, 85] width 46 height 28
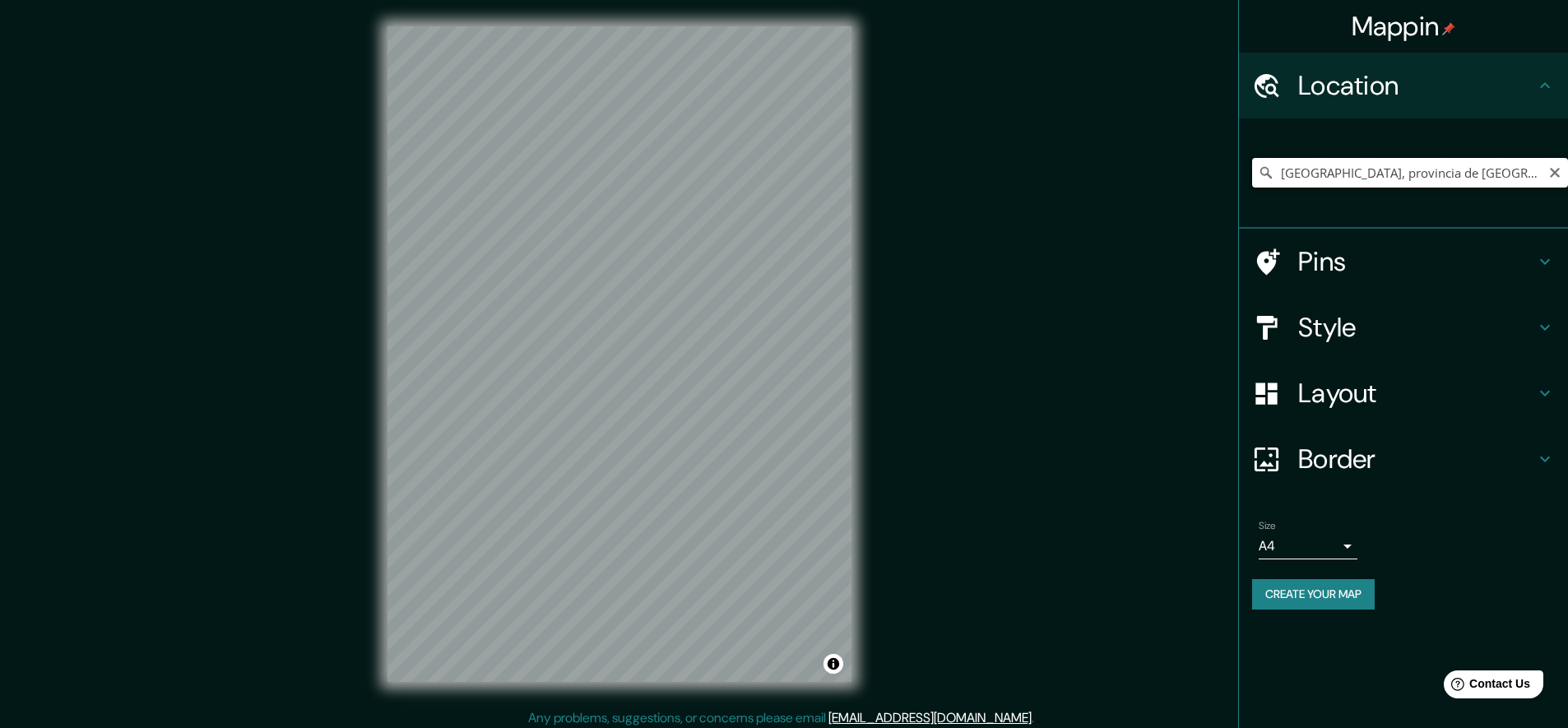
click at [1523, 171] on input "La Orotava, provincia de Santa Cruz de Tenerife, provincia de Santa Cruz de Ten…" at bounding box center [1410, 173] width 316 height 29
click at [1544, 173] on input "La Orotava, provincia de Santa Cruz de Tenerife, provincia de Santa Cruz de Ten…" at bounding box center [1410, 173] width 316 height 29
drag, startPoint x: 1528, startPoint y: 172, endPoint x: 1239, endPoint y: 176, distance: 289.0
click at [1239, 176] on div "La Orotava, provincia de Santa Cruz de Tenerife, provincia de Santa Cruz de Ten…" at bounding box center [1403, 174] width 329 height 110
click at [1266, 171] on icon at bounding box center [1266, 173] width 17 height 17
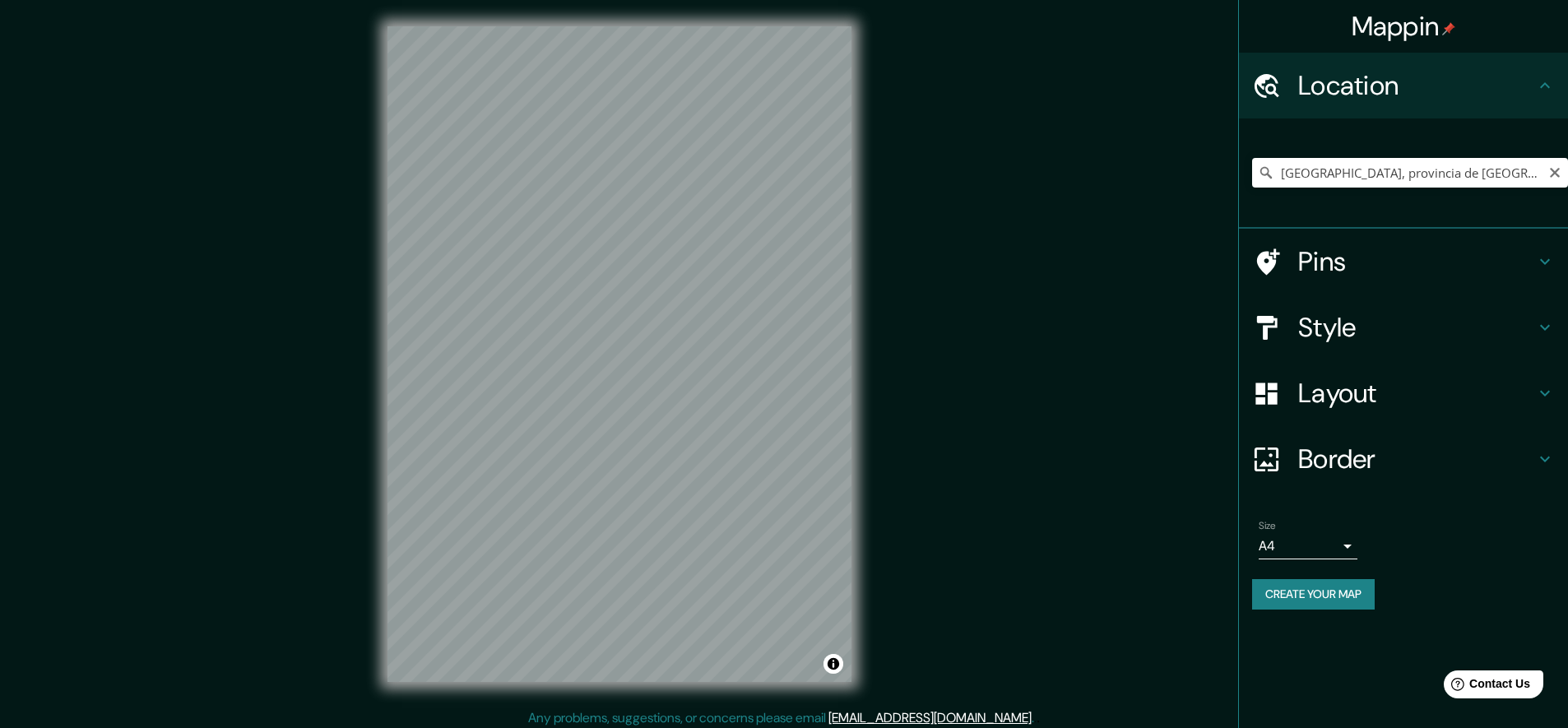
click at [1266, 171] on icon at bounding box center [1266, 173] width 17 height 17
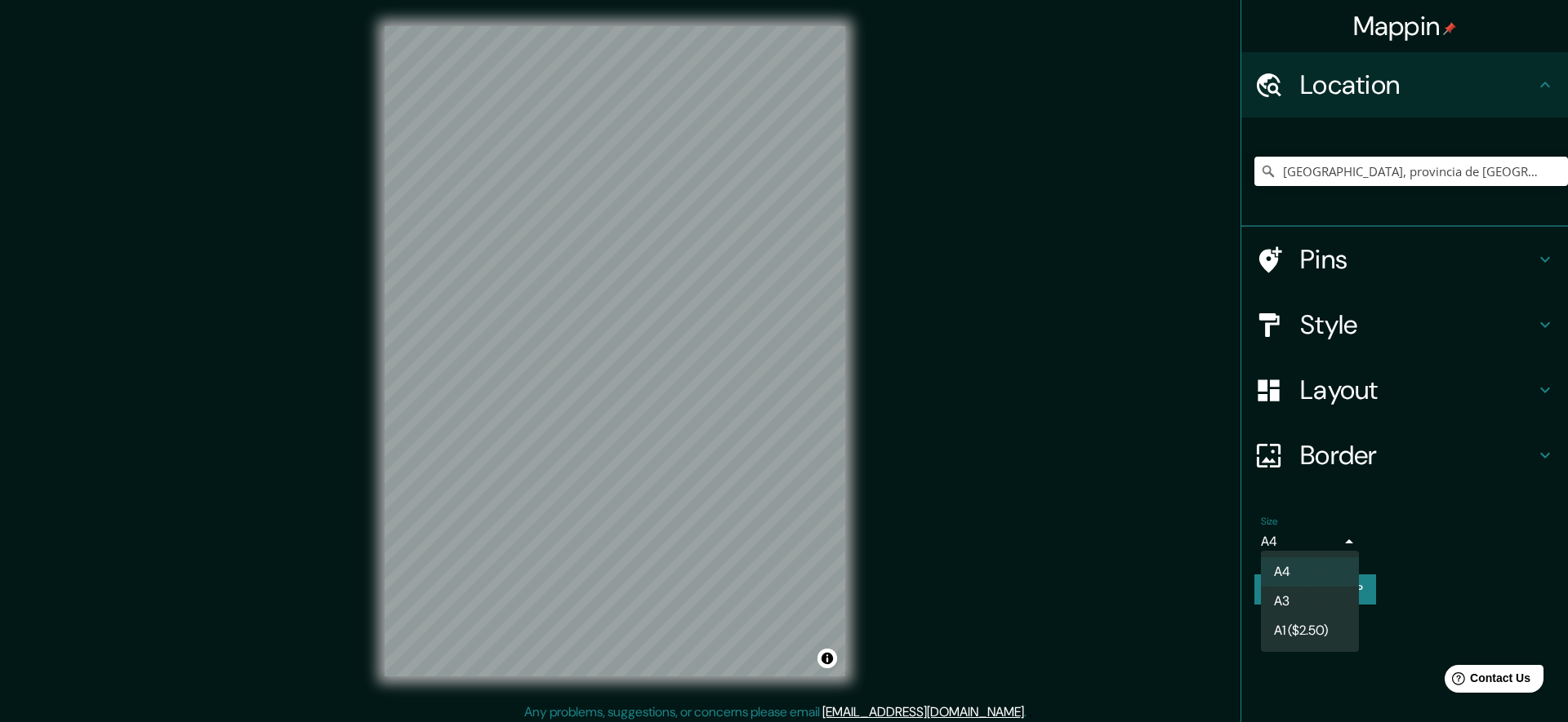
click at [1281, 541] on body "Mappin Location La Orotava, provincia de Santa Cruz de Tenerife, provincia de S…" at bounding box center [784, 361] width 1568 height 722
click at [1449, 517] on div at bounding box center [784, 361] width 1568 height 722
click at [1321, 542] on body "Mappin Location La Orotava, provincia de Santa Cruz de Tenerife, provincia de S…" at bounding box center [784, 361] width 1568 height 722
click at [1291, 601] on li "A3" at bounding box center [1310, 601] width 98 height 29
type input "a4"
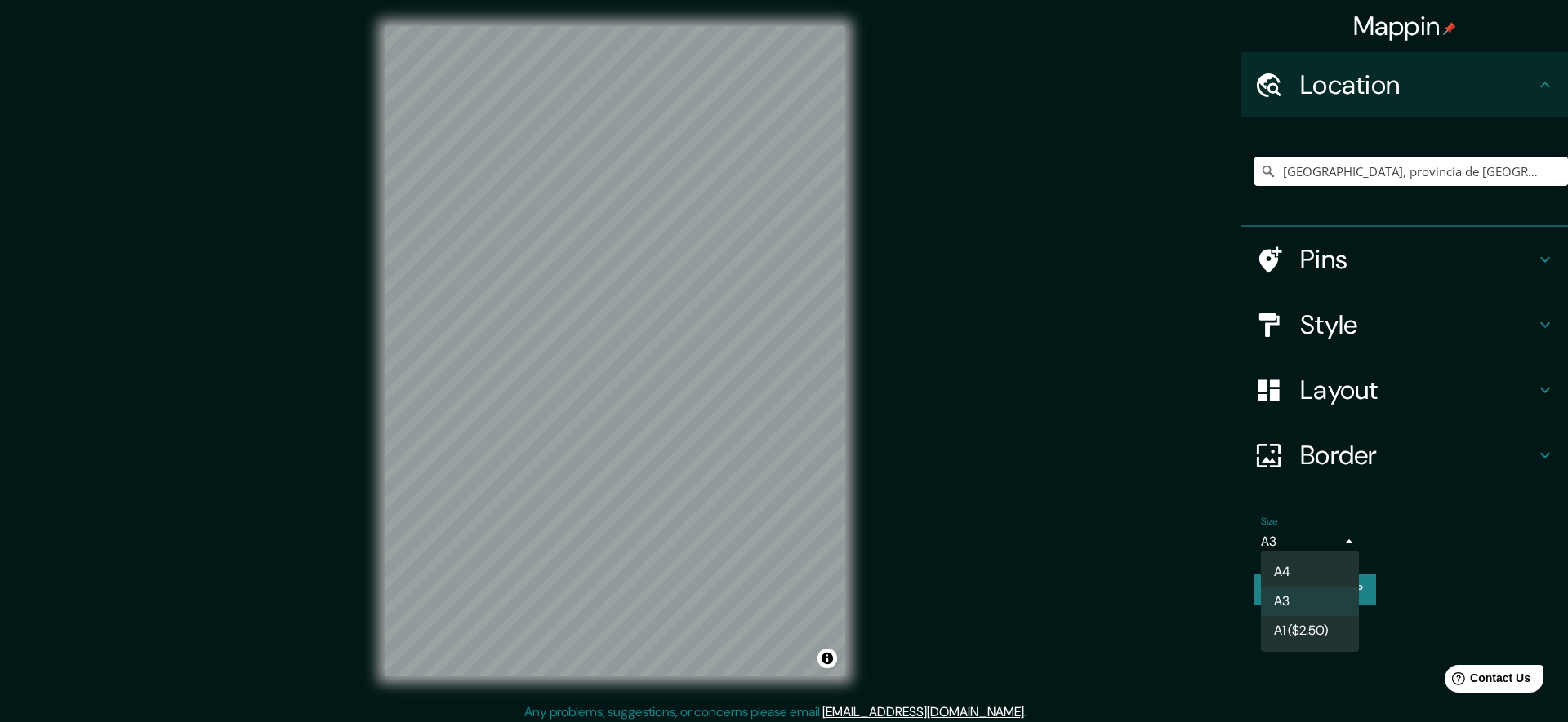
click at [1293, 539] on body "Mappin Location La Orotava, provincia de Santa Cruz de Tenerife, provincia de S…" at bounding box center [784, 361] width 1568 height 722
click at [1388, 496] on div at bounding box center [784, 361] width 1568 height 722
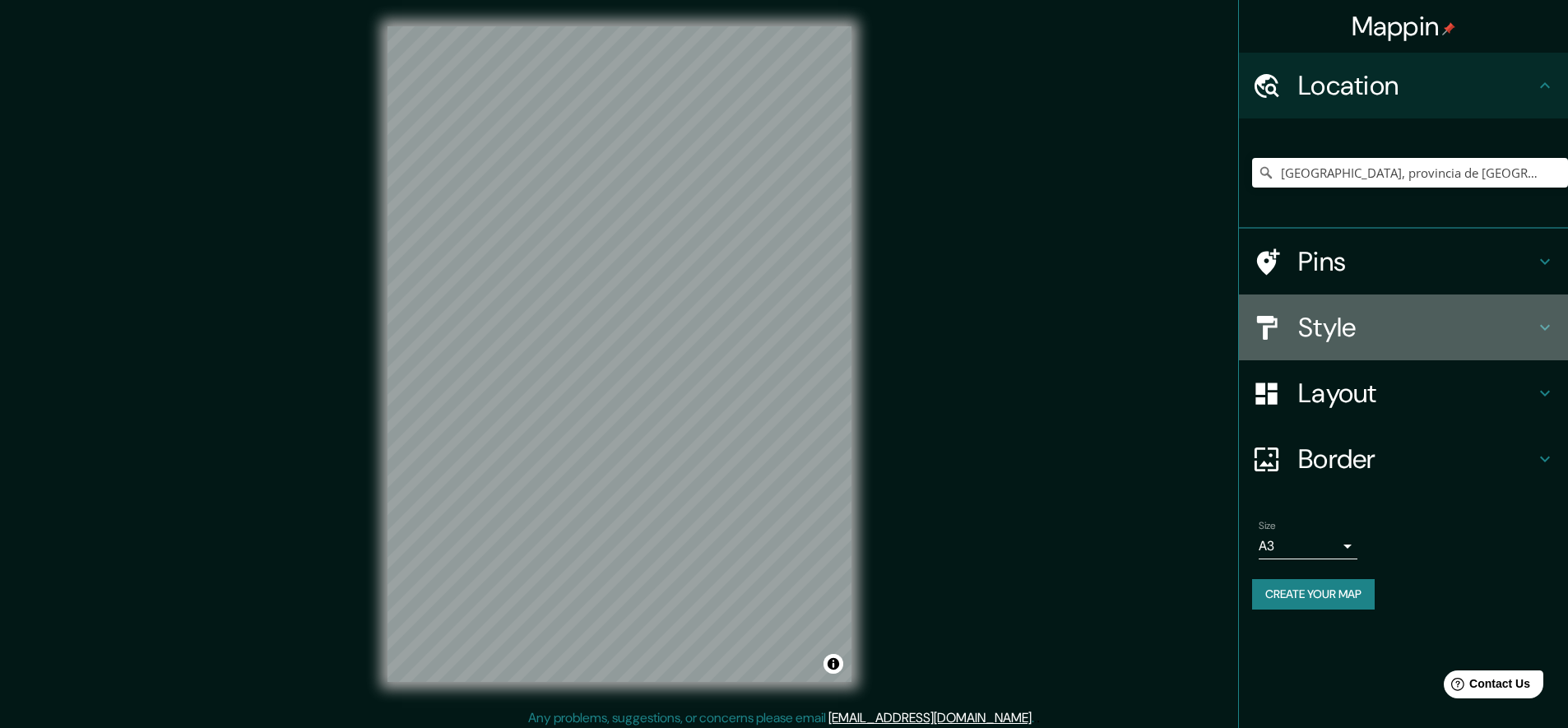
click at [1319, 341] on h4 "Style" at bounding box center [1416, 328] width 237 height 33
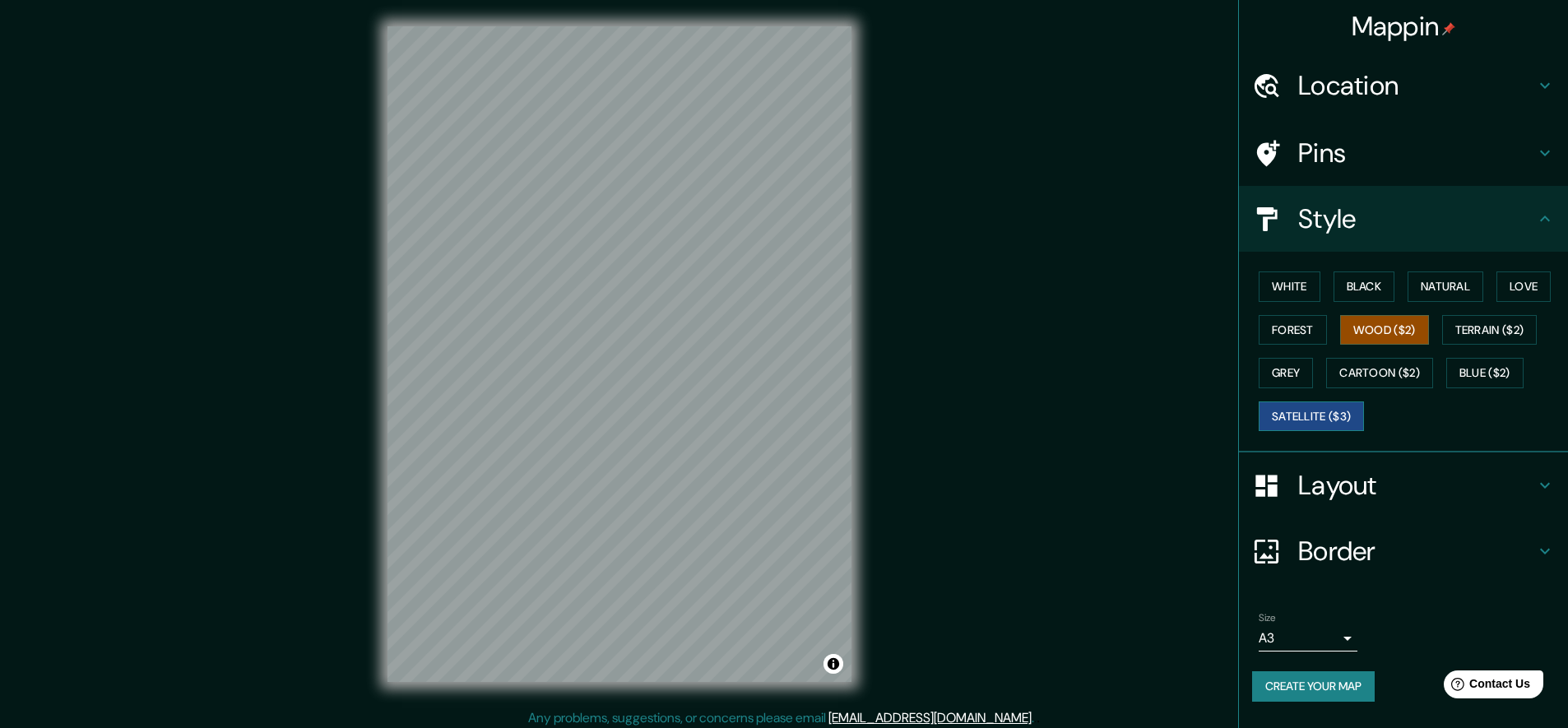
click at [1291, 417] on button "Satellite ($3)" at bounding box center [1311, 417] width 105 height 30
click at [658, 0] on html "Mappin Location La Orotava, provincia de Santa Cruz de Tenerife, provincia de S…" at bounding box center [784, 364] width 1568 height 728
click at [771, 5] on div "© Mapbox © OpenStreetMap Improve this map © Maxar" at bounding box center [620, 354] width 516 height 708
click at [872, 723] on div "Mappin Location La Orotava, provincia de Santa Cruz de Tenerife, provincia de S…" at bounding box center [784, 367] width 1568 height 735
click at [1286, 287] on button "White" at bounding box center [1289, 286] width 62 height 30
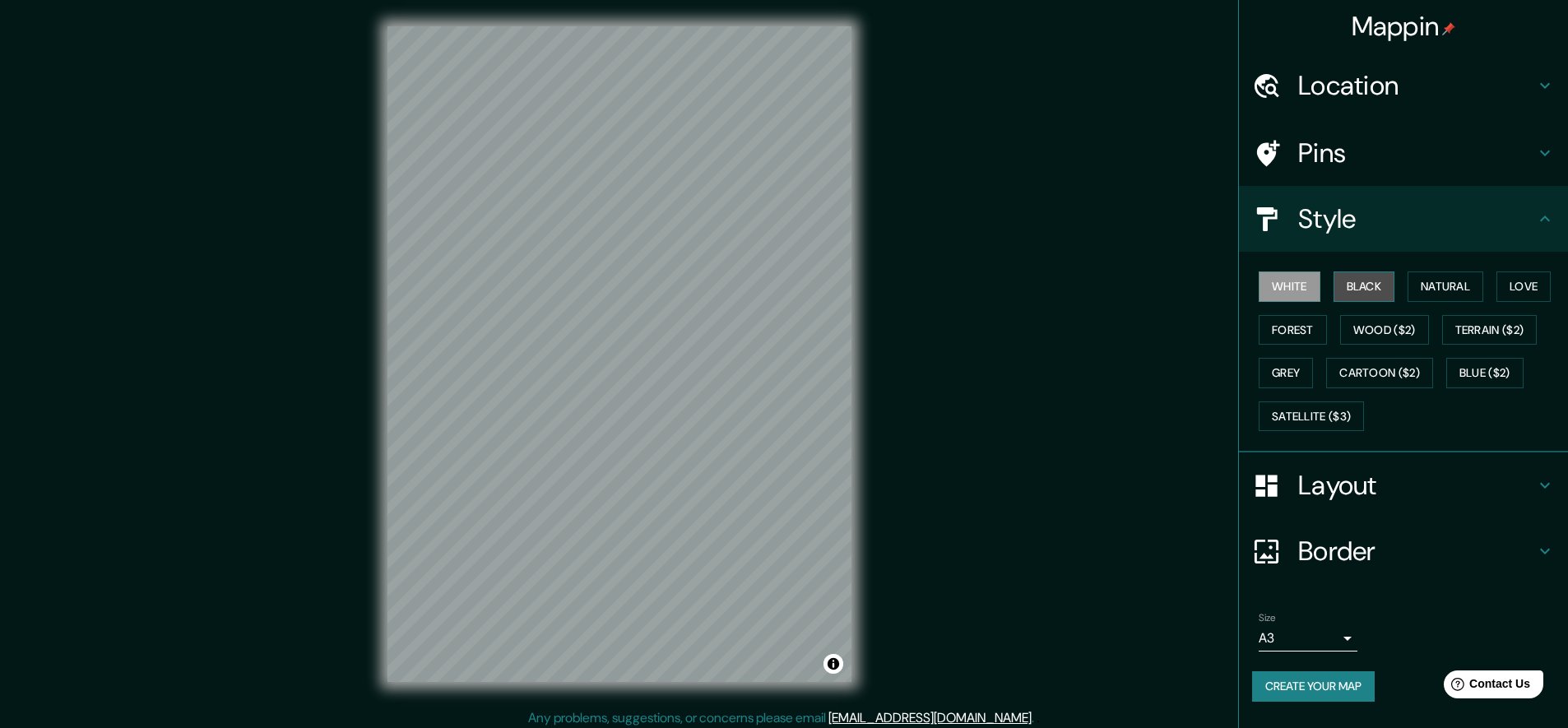
click at [1365, 284] on button "Black" at bounding box center [1364, 286] width 62 height 30
click at [1448, 282] on button "Natural" at bounding box center [1445, 286] width 76 height 30
click at [1524, 289] on button "Love" at bounding box center [1523, 286] width 54 height 30
click at [1259, 373] on button "Grey" at bounding box center [1285, 372] width 54 height 30
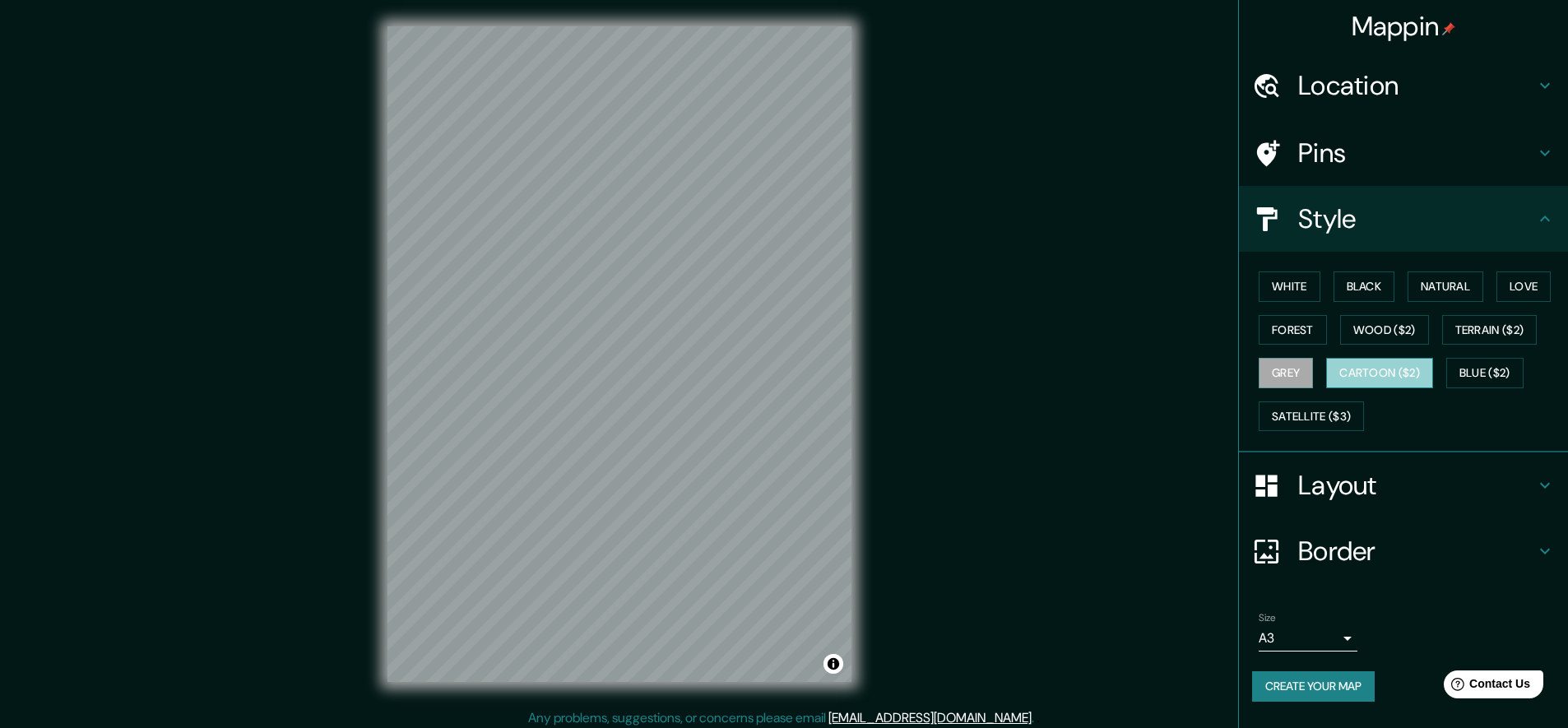
click at [1360, 362] on button "Cartoon ($2)" at bounding box center [1379, 372] width 107 height 30
click at [1481, 366] on button "Blue ($2)" at bounding box center [1485, 372] width 78 height 30
click at [1552, 542] on icon at bounding box center [1544, 551] width 20 height 20
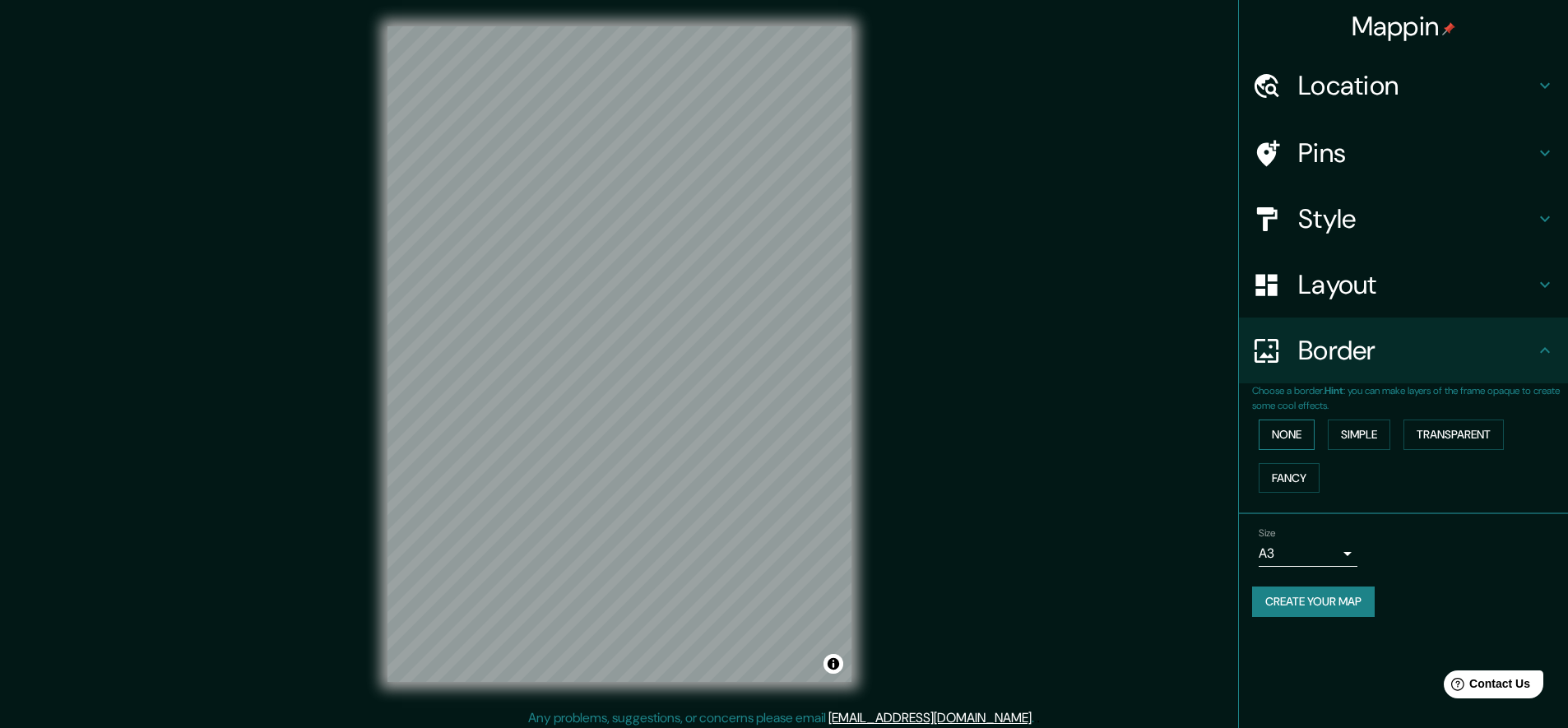
click at [1286, 430] on button "None" at bounding box center [1286, 434] width 56 height 30
click at [1370, 435] on button "Simple" at bounding box center [1359, 434] width 63 height 30
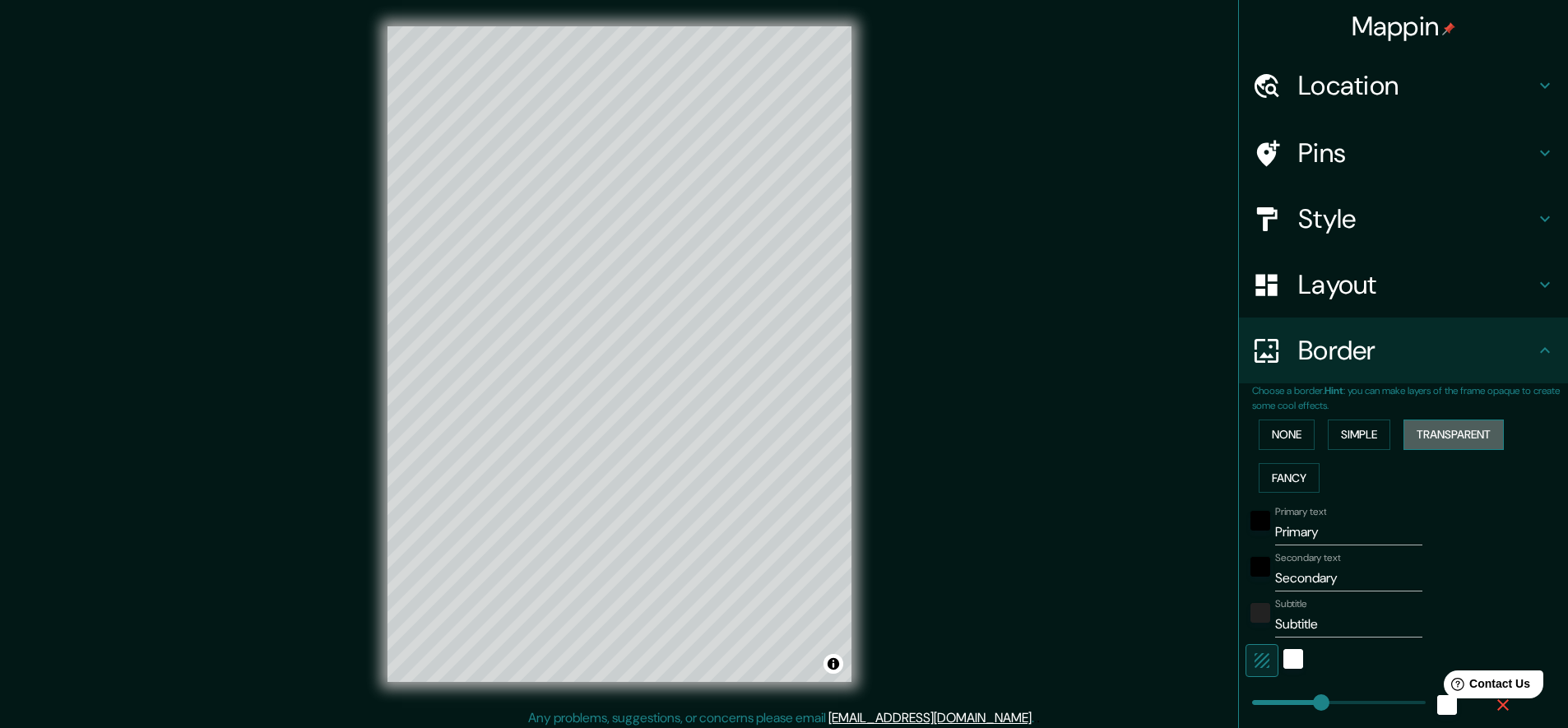
click at [1425, 428] on button "Transparent" at bounding box center [1453, 434] width 100 height 30
click at [1279, 478] on button "Fancy" at bounding box center [1289, 478] width 61 height 30
click at [1451, 428] on button "Transparent" at bounding box center [1453, 434] width 100 height 30
click at [1361, 450] on div "None Simple Transparent Fancy" at bounding box center [1410, 457] width 316 height 86
click at [1280, 476] on button "Fancy" at bounding box center [1289, 478] width 61 height 30
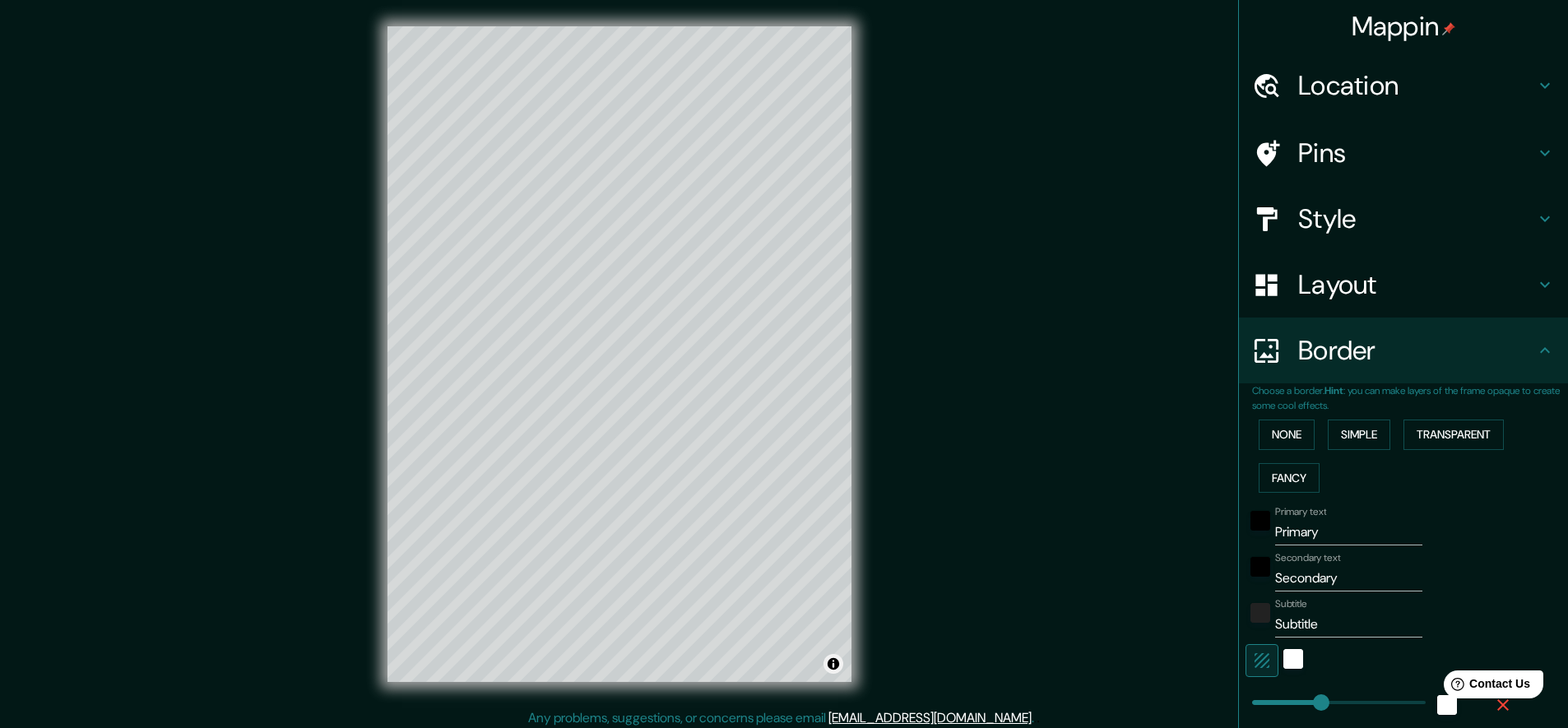
scroll to position [7, 0]
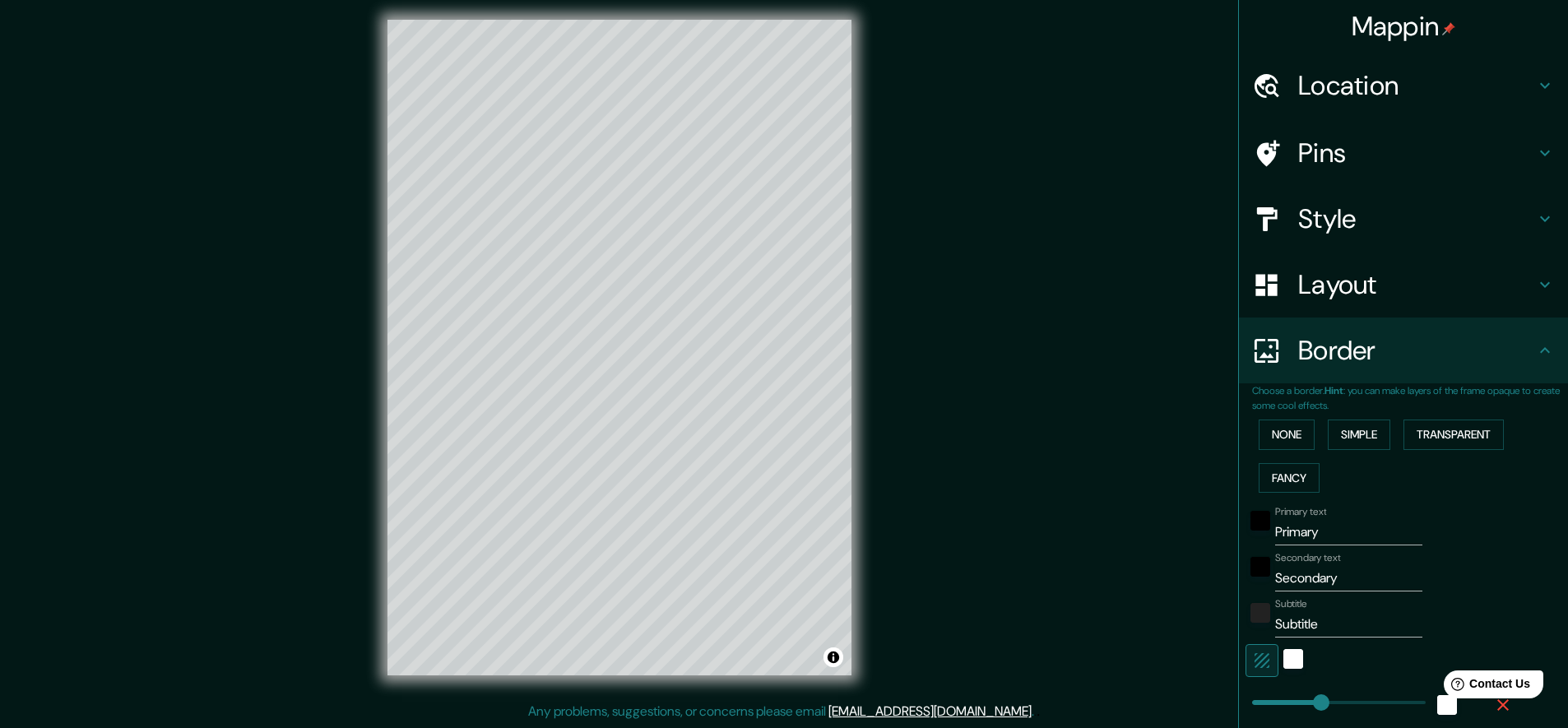
click at [1255, 659] on icon "button" at bounding box center [1262, 660] width 15 height 15
type input "226"
type input "45"
type input "23"
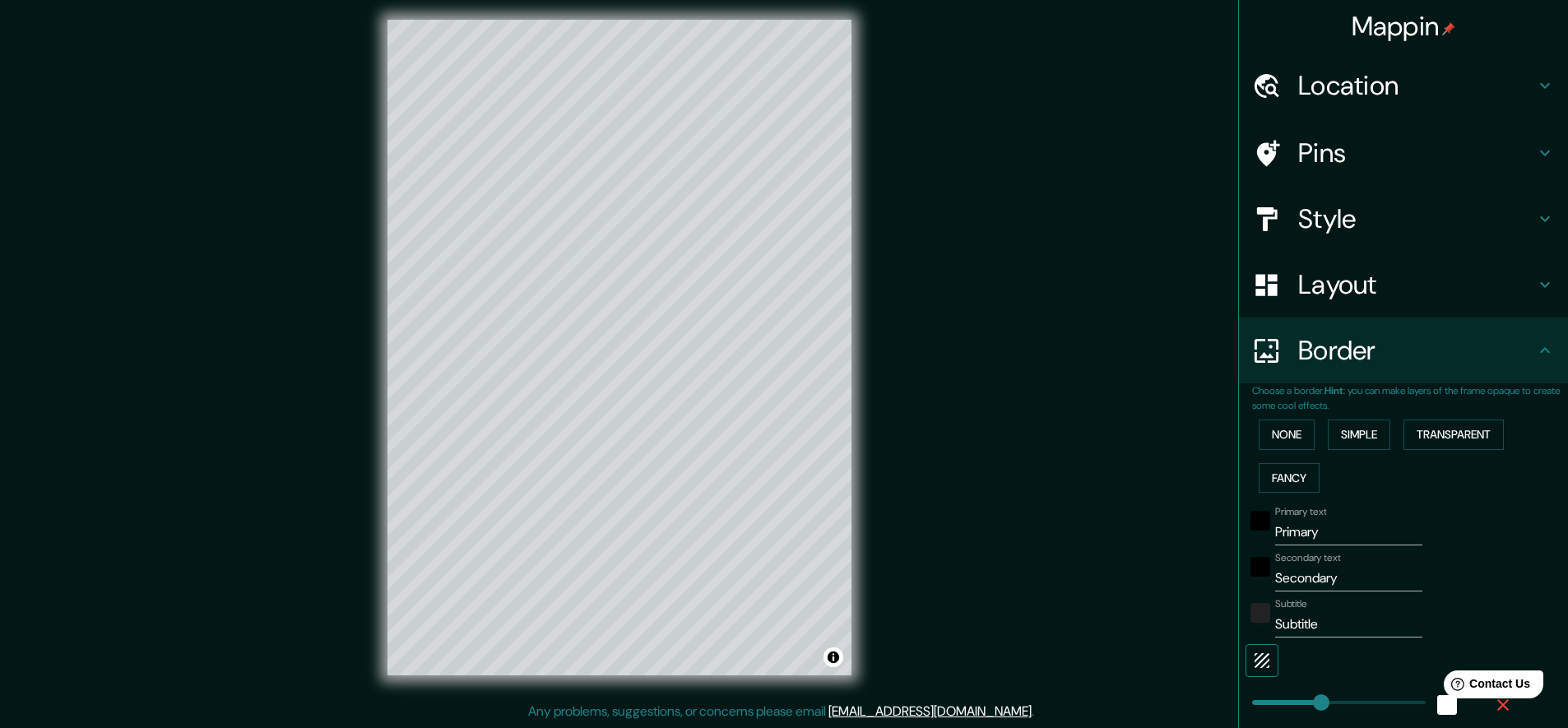
click at [1255, 659] on icon "button" at bounding box center [1262, 660] width 15 height 15
type input "226"
type input "45"
type input "23"
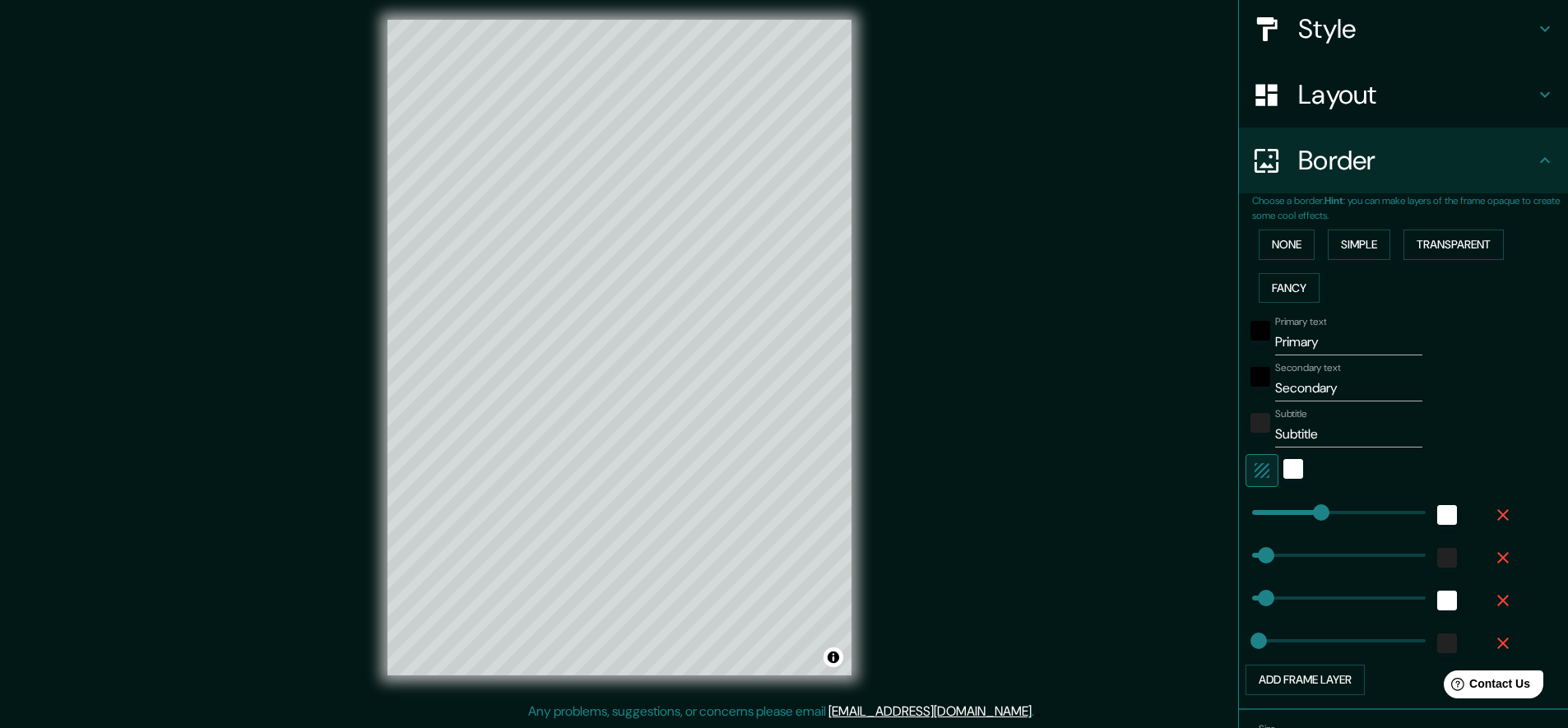
scroll to position [275, 0]
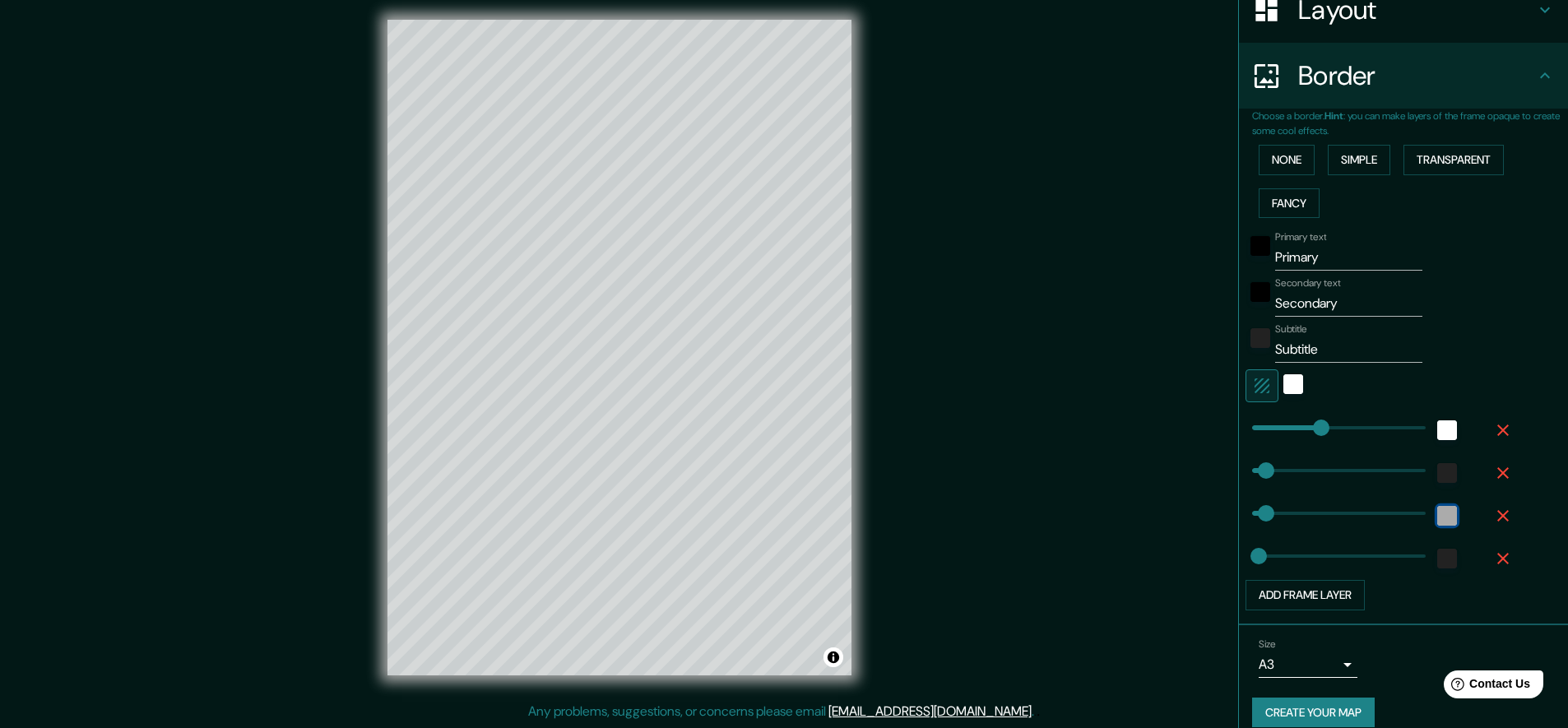
click at [1442, 515] on div "white" at bounding box center [1447, 516] width 20 height 20
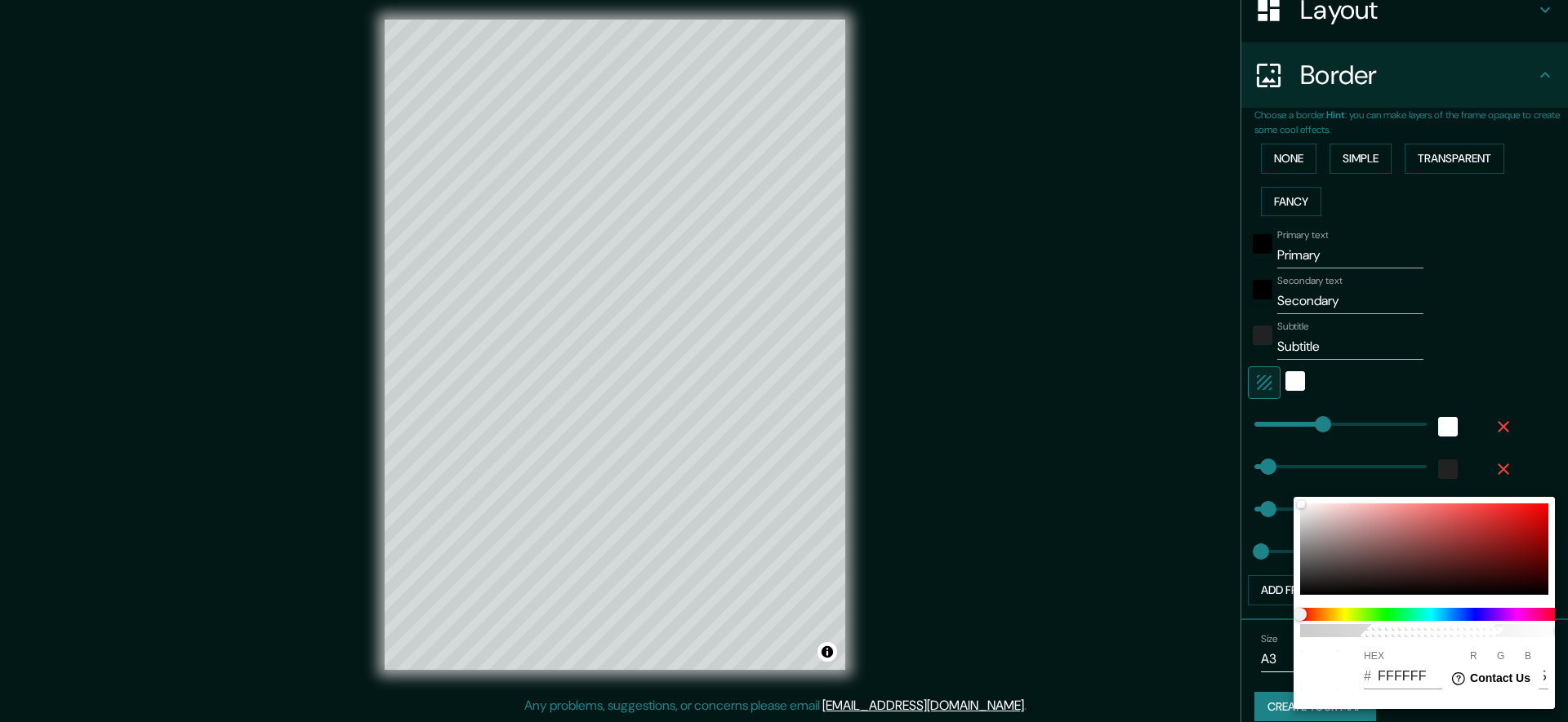
drag, startPoint x: 1256, startPoint y: 504, endPoint x: 1325, endPoint y: 506, distance: 69.0
click at [1325, 506] on div "100 HEX # FFFFFF R 255 G 255 B 255" at bounding box center [784, 361] width 1568 height 722
type input "226"
type input "45"
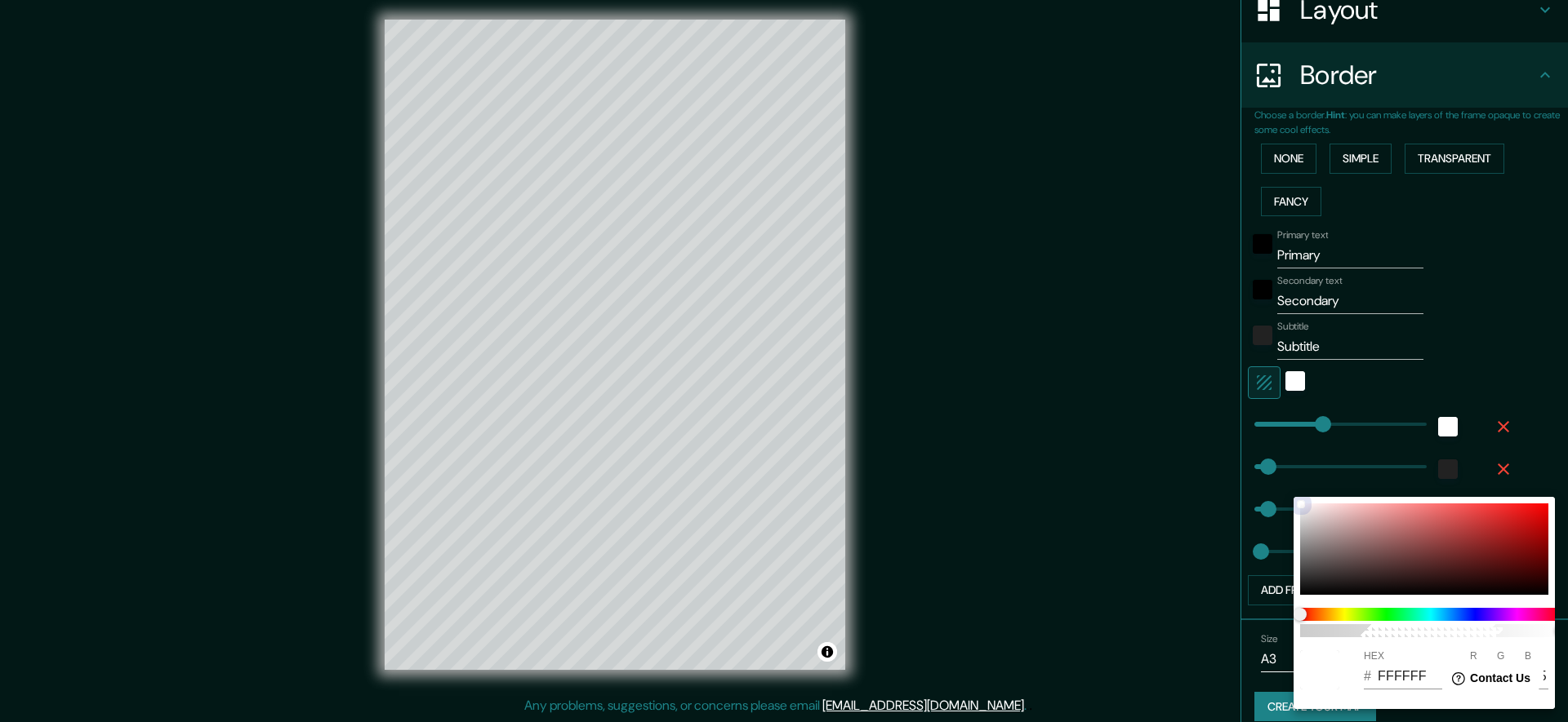
type input "23"
type input "F8DFDF"
type input "248"
type input "223"
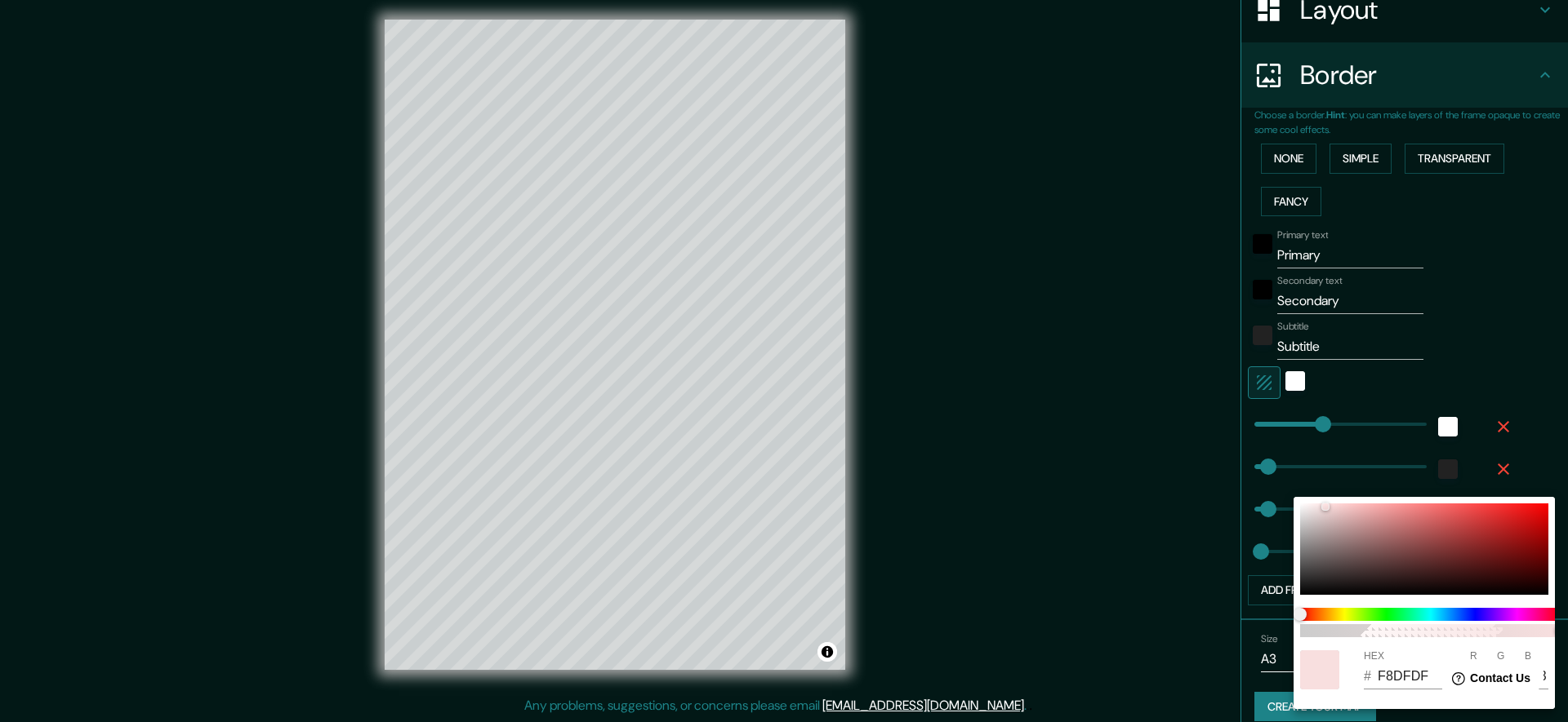
click at [1286, 485] on div at bounding box center [784, 361] width 1568 height 722
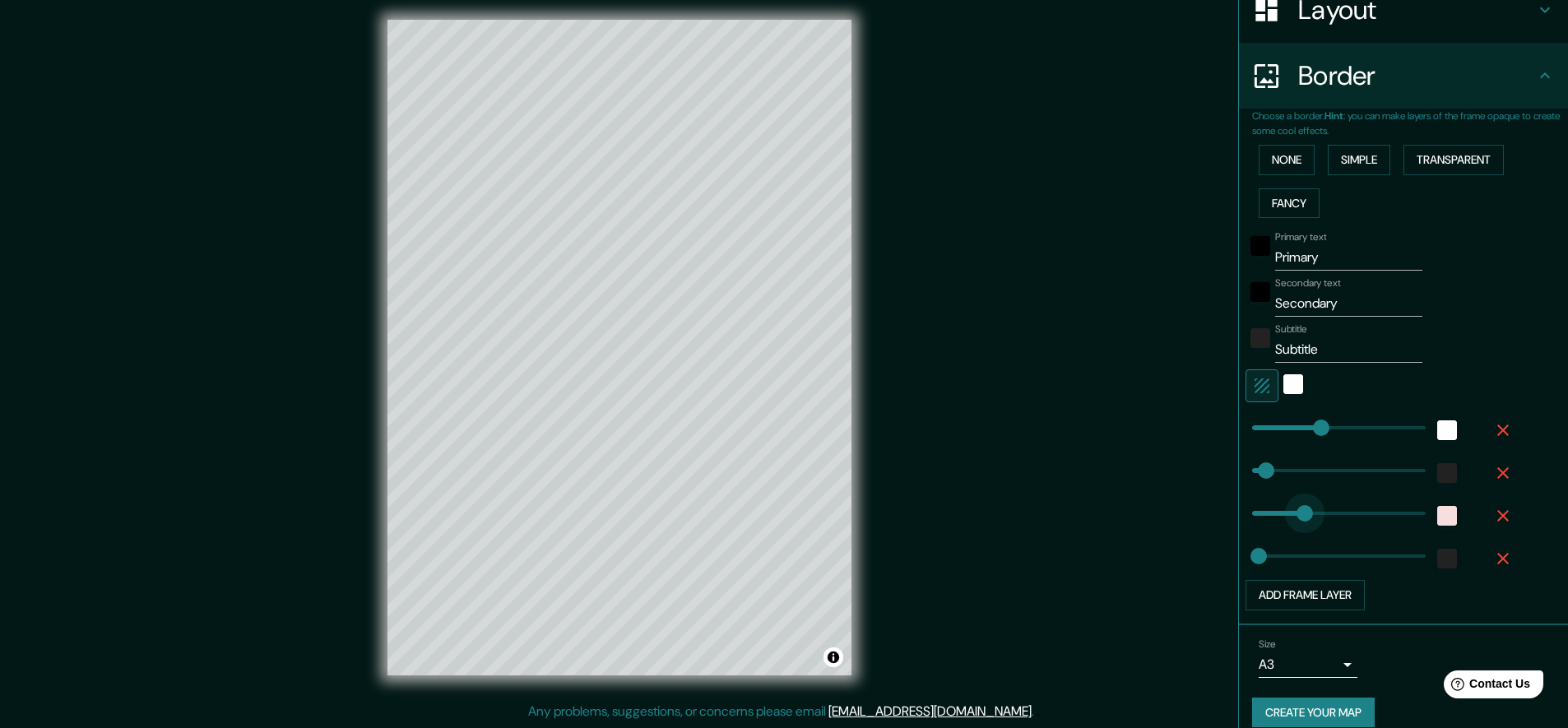
type input "0"
drag, startPoint x: 1255, startPoint y: 511, endPoint x: 1212, endPoint y: 513, distance: 43.0
type input "226"
type input "45"
type input "23"
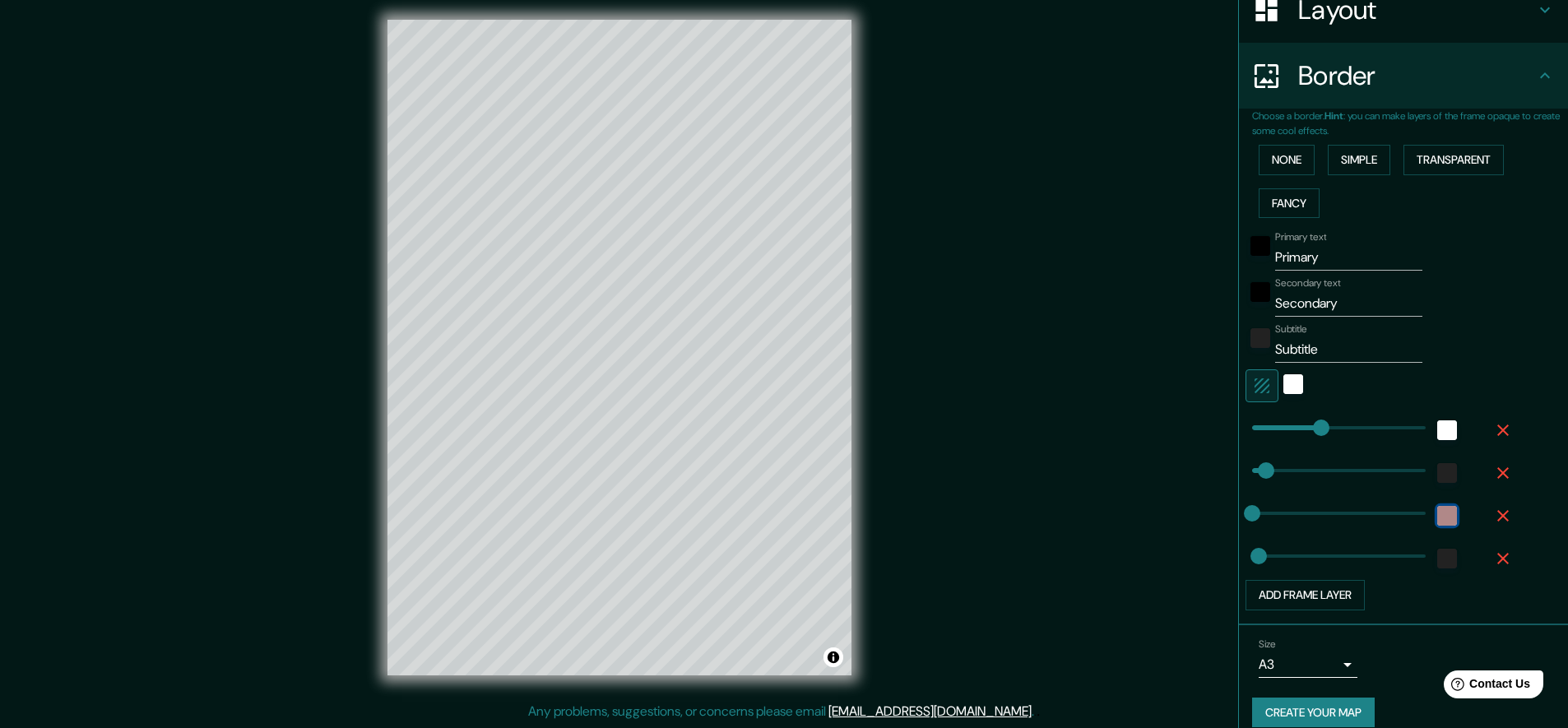
click at [1437, 516] on div "color-F8DFDF" at bounding box center [1447, 516] width 20 height 20
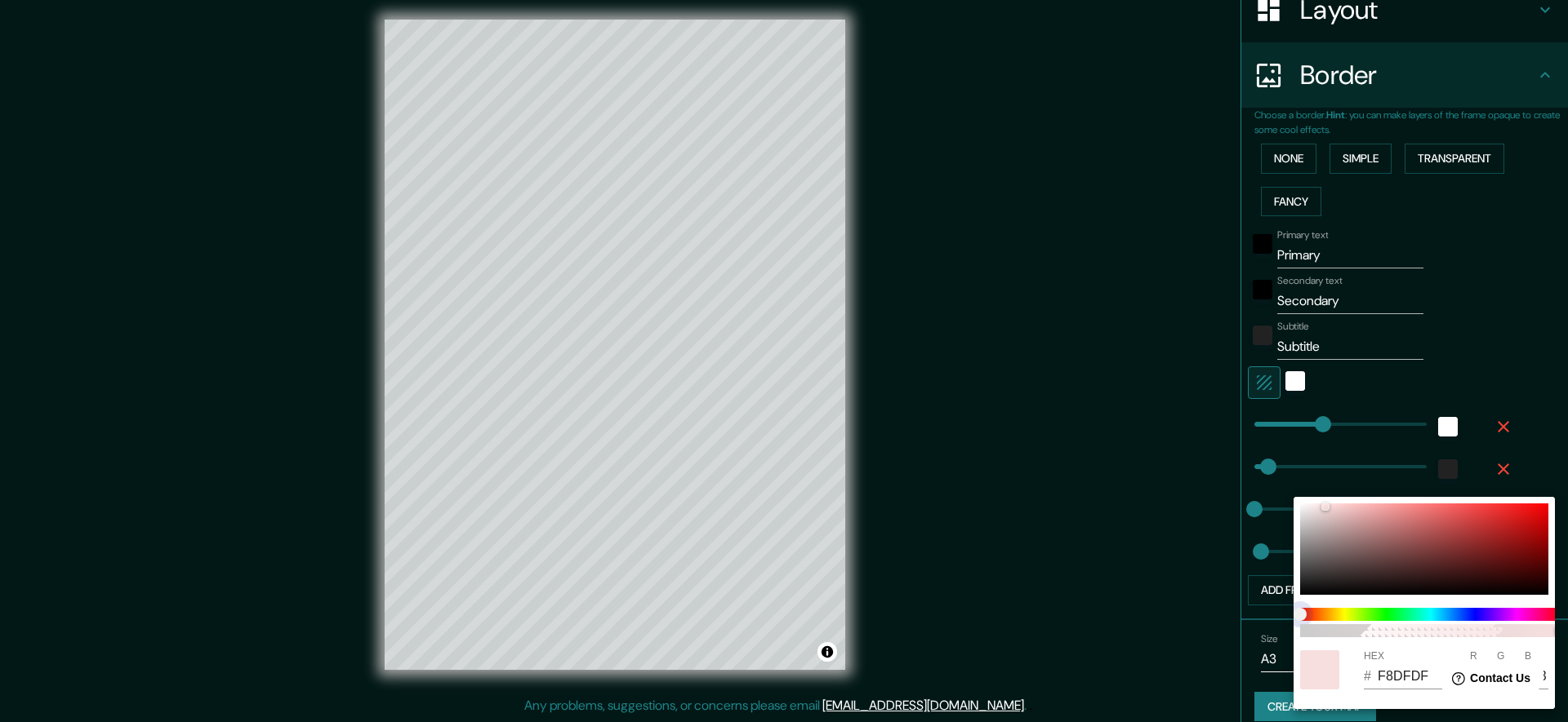
type input "226"
type input "45"
type input "23"
type input "DFF2F7"
type input "223"
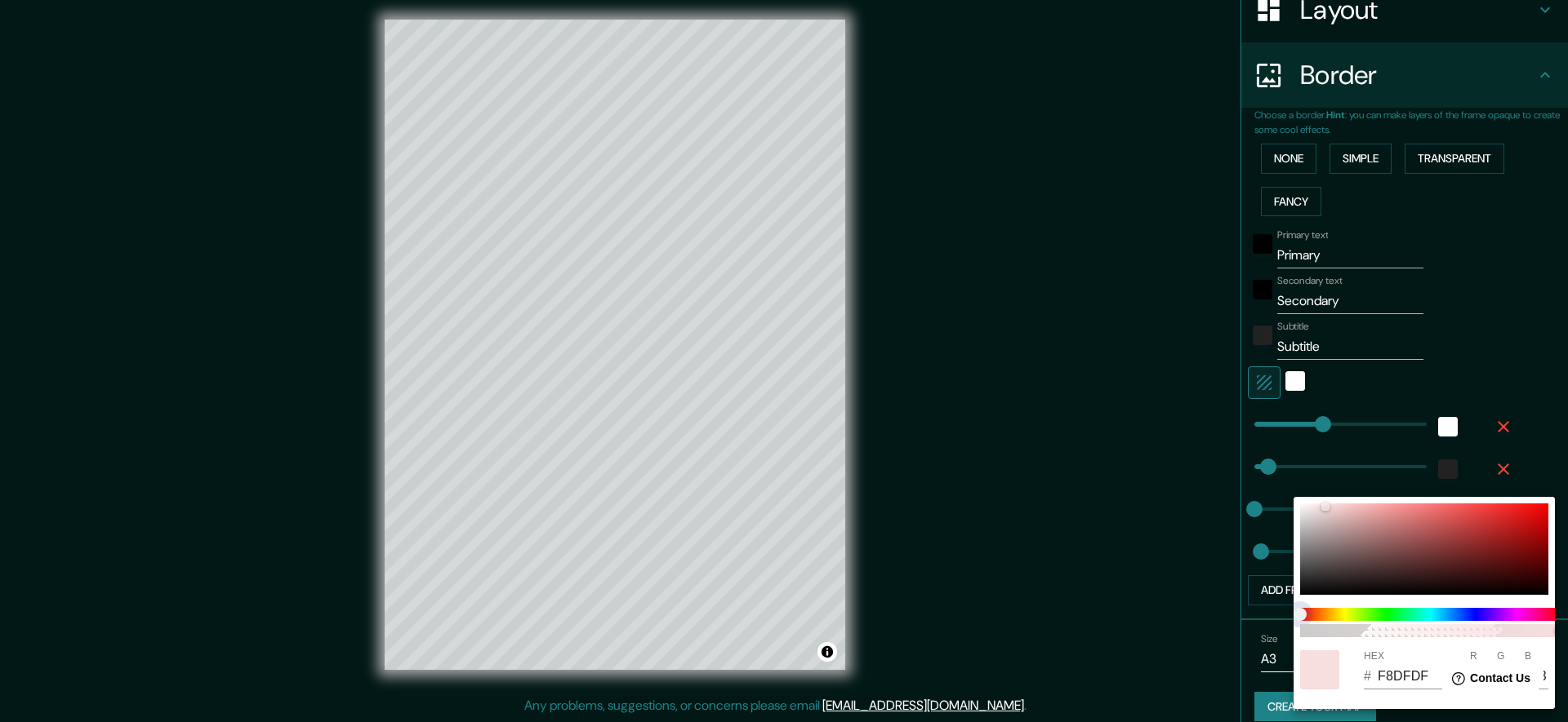
type input "242"
type input "247"
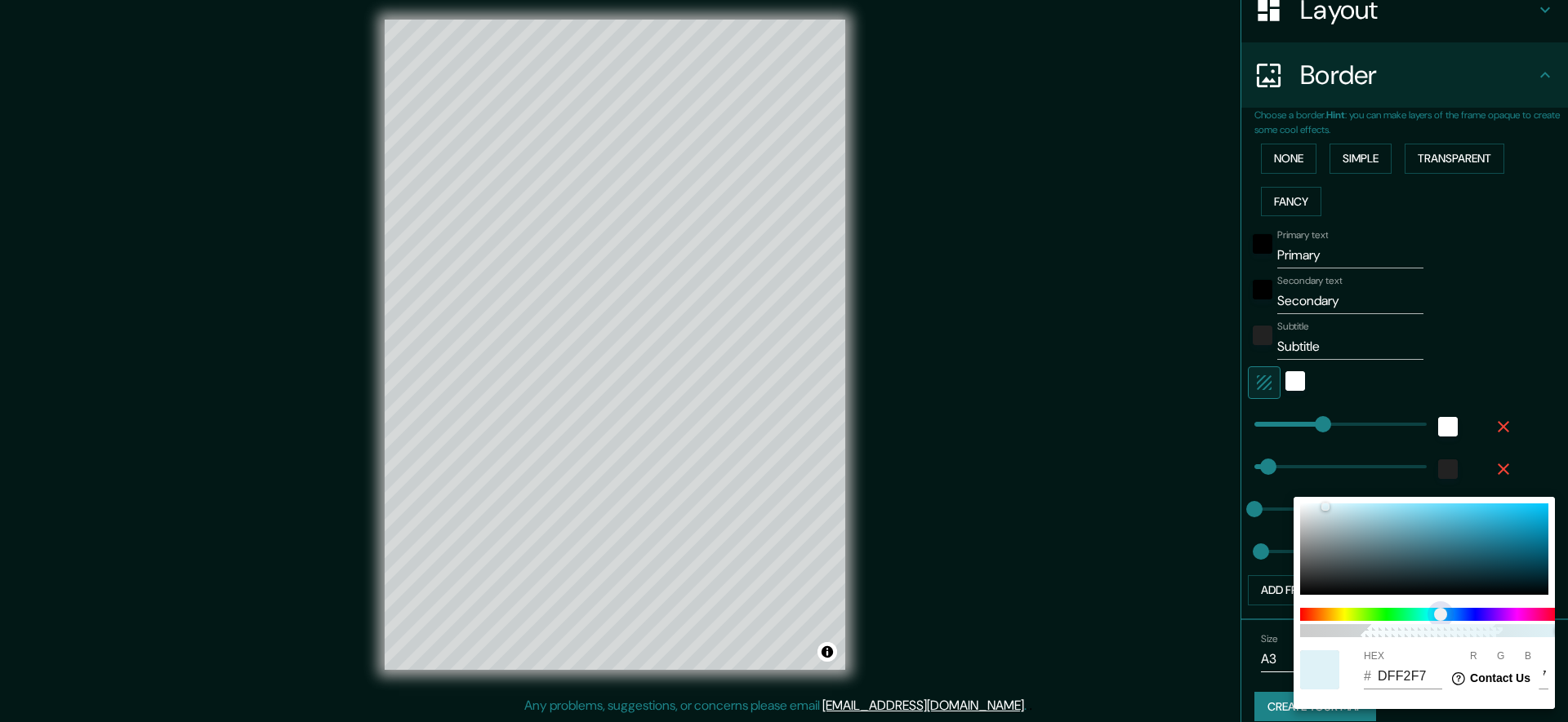
click at [1440, 616] on span at bounding box center [1431, 614] width 261 height 13
click at [1252, 466] on div at bounding box center [784, 361] width 1568 height 722
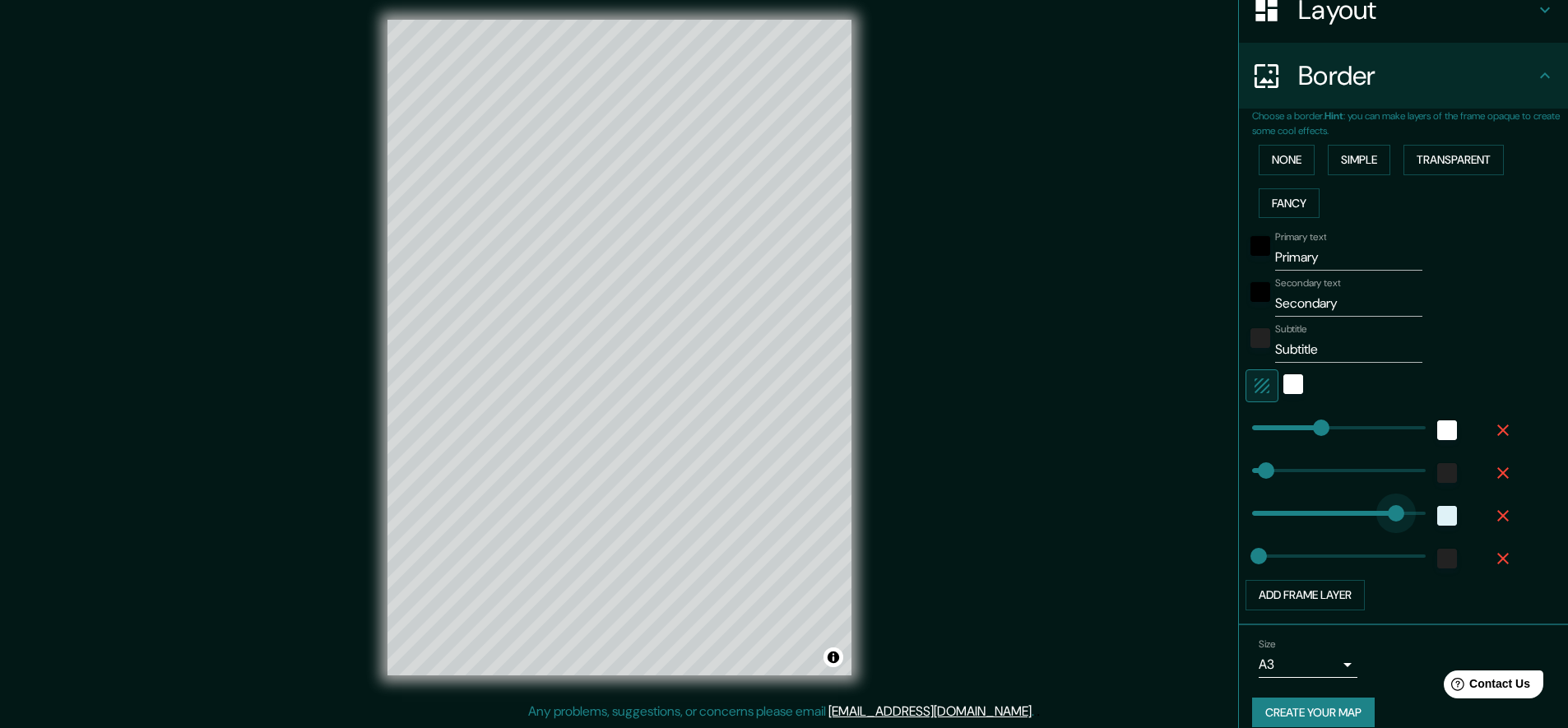
type input "471"
drag, startPoint x: 1242, startPoint y: 508, endPoint x: 1385, endPoint y: 524, distance: 143.9
type input "226"
type input "45"
type input "23"
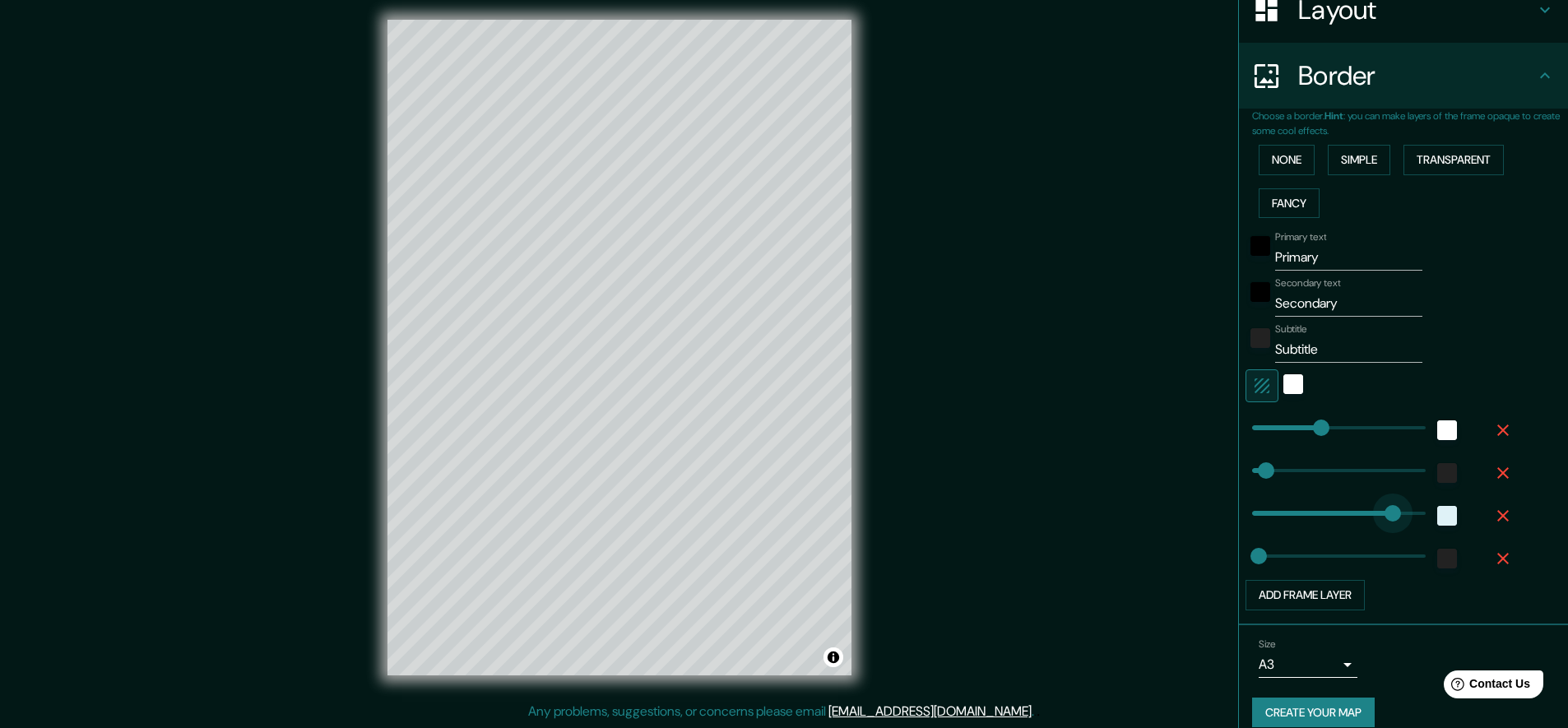
type input "300"
drag, startPoint x: 1381, startPoint y: 509, endPoint x: 1332, endPoint y: 513, distance: 49.2
type input "226"
type input "45"
type input "23"
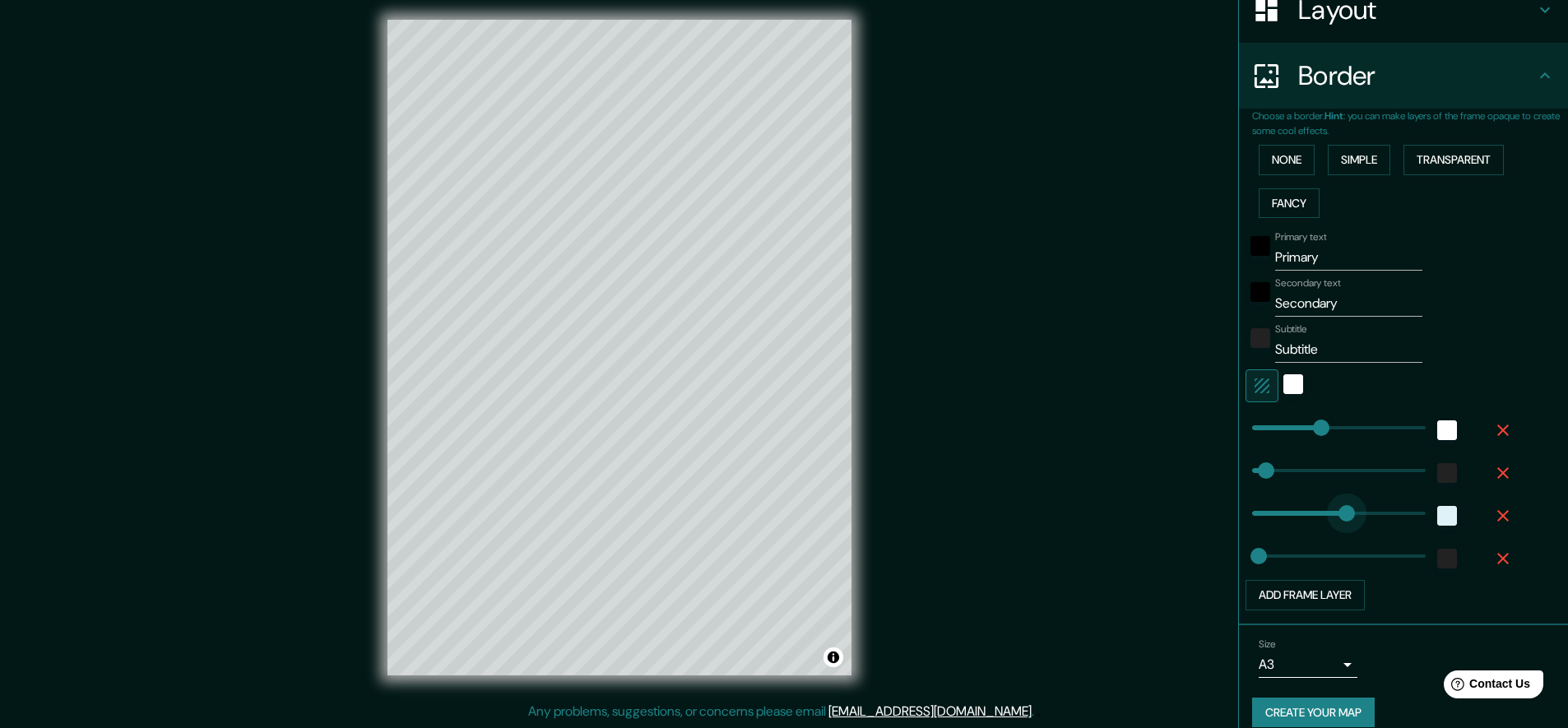
type input "281"
drag, startPoint x: 1335, startPoint y: 513, endPoint x: 1326, endPoint y: 515, distance: 9.2
type input "226"
type input "45"
type input "319"
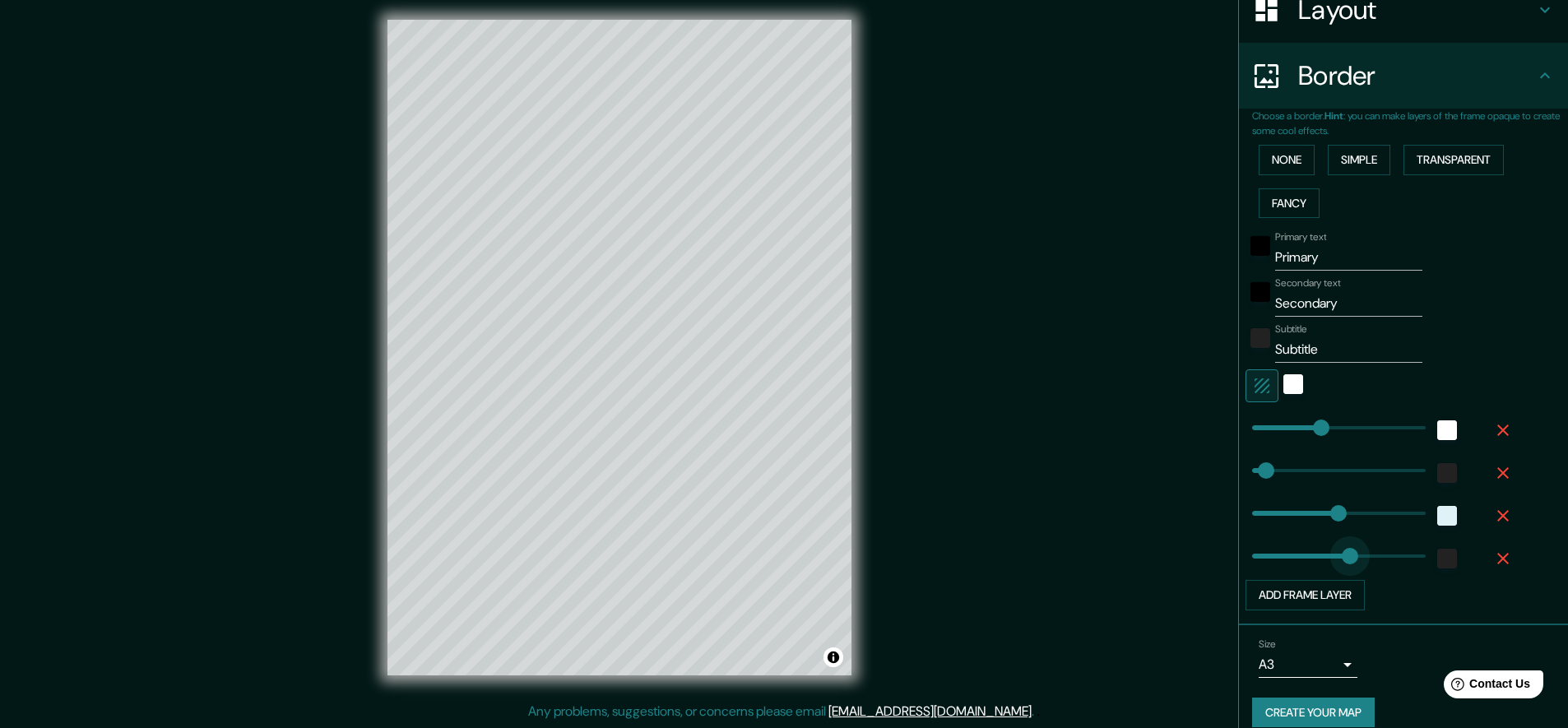
drag, startPoint x: 1247, startPoint y: 558, endPoint x: 1338, endPoint y: 557, distance: 91.0
type input "226"
type input "45"
type input "238"
drag, startPoint x: 1338, startPoint y: 557, endPoint x: 1314, endPoint y: 556, distance: 24.0
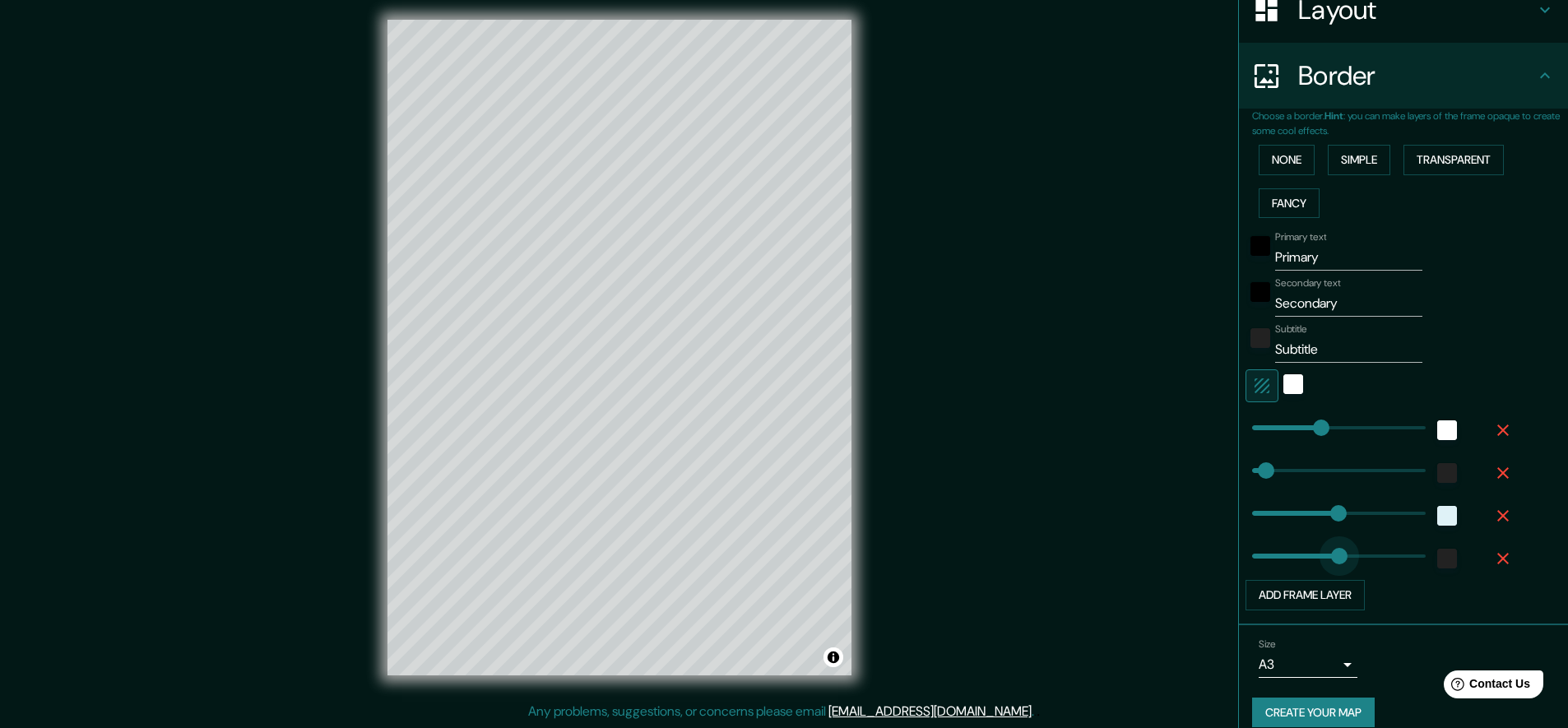
type input "226"
type input "45"
type input "177"
drag, startPoint x: 1315, startPoint y: 556, endPoint x: 1295, endPoint y: 559, distance: 20.2
type input "226"
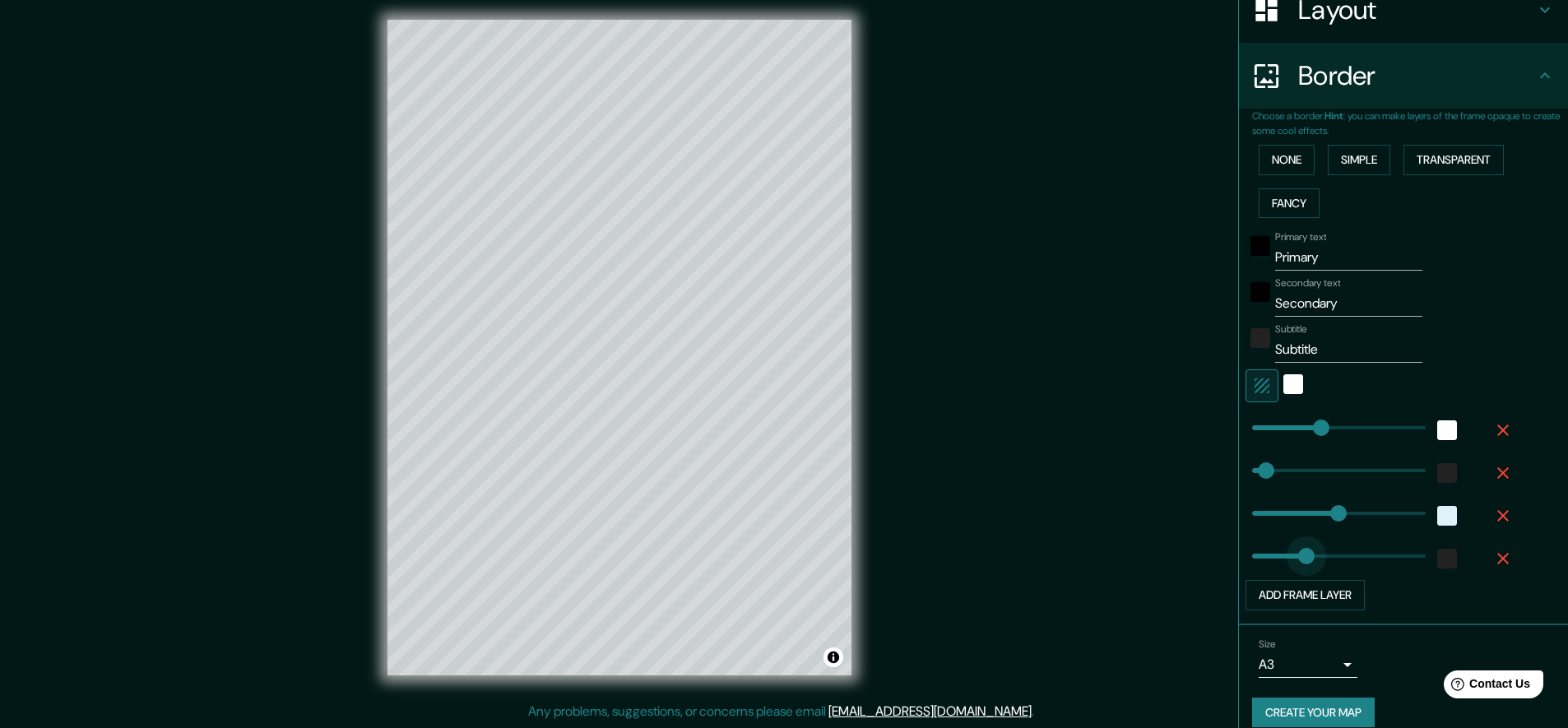
type input "45"
type input "134"
type input "226"
type input "45"
type input "54"
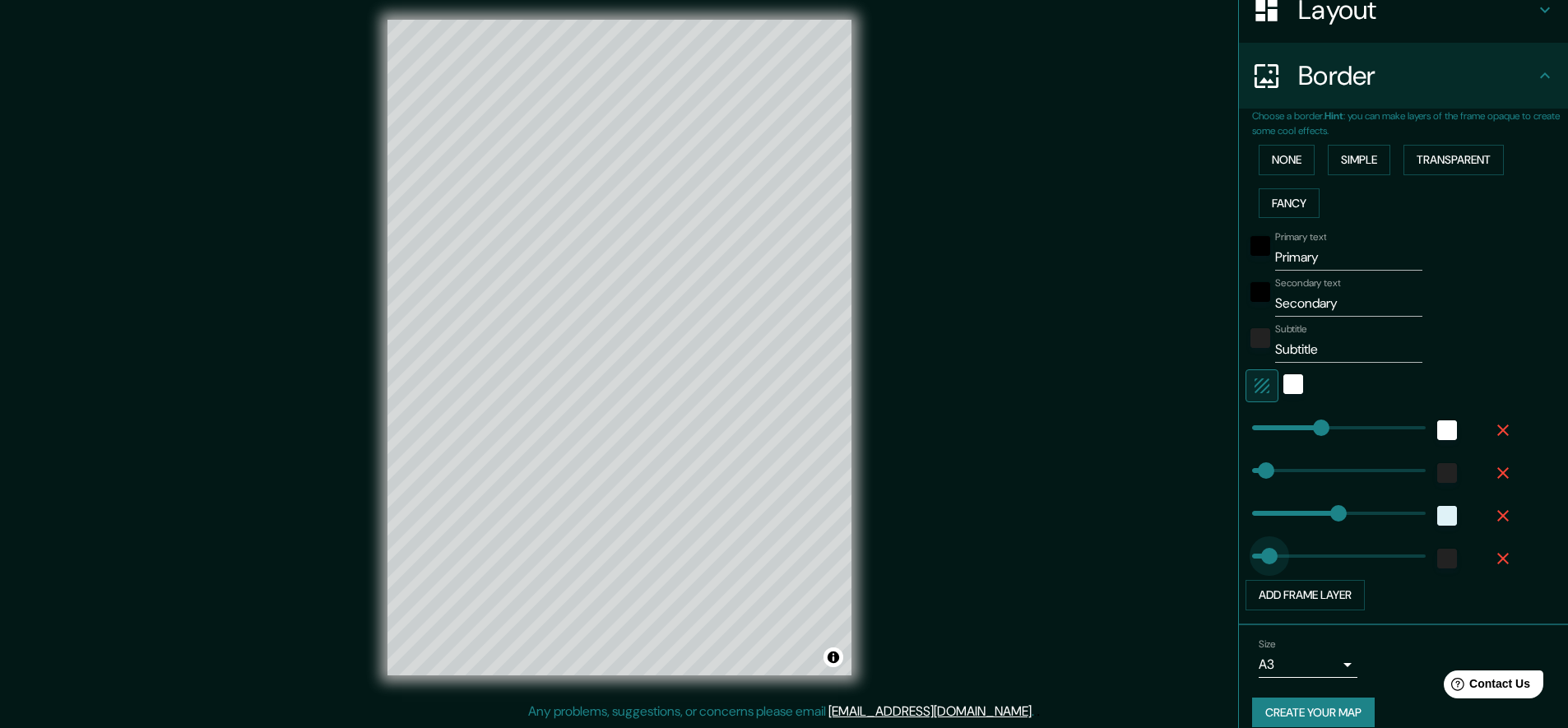
drag, startPoint x: 1284, startPoint y: 559, endPoint x: 1257, endPoint y: 562, distance: 27.2
type input "226"
type input "45"
type input "62"
type input "226"
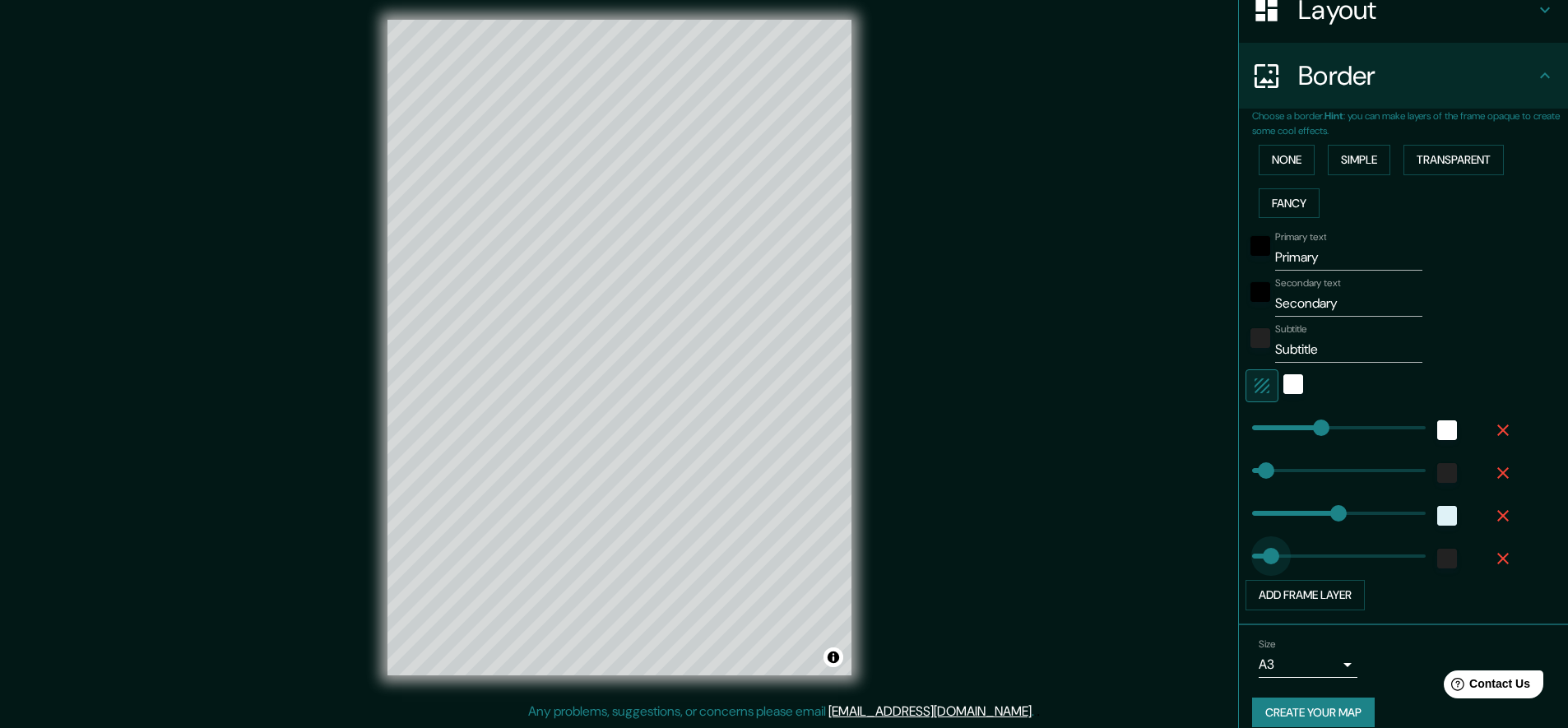
type input "45"
type input "0"
drag, startPoint x: 1260, startPoint y: 562, endPoint x: 1215, endPoint y: 566, distance: 45.2
type input "226"
type input "45"
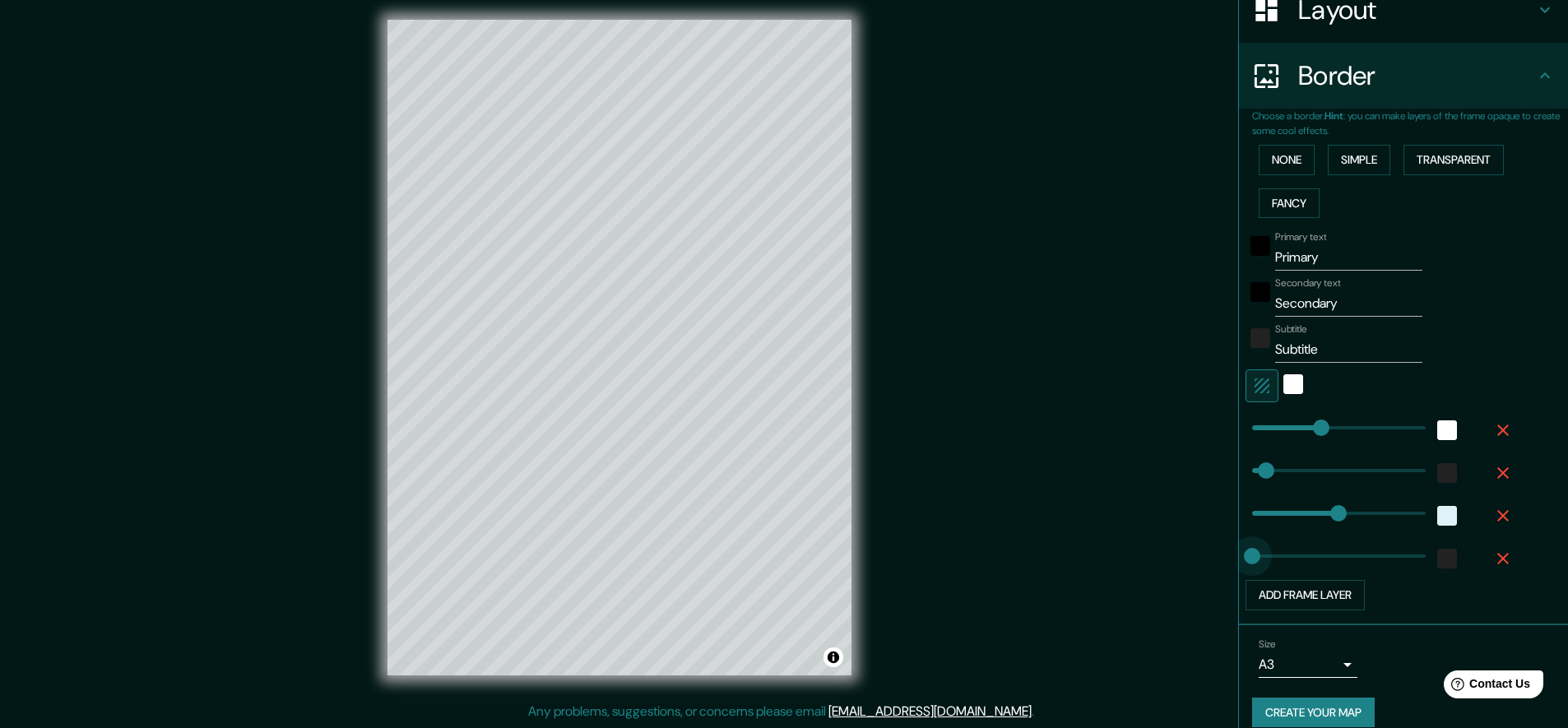
type input "19"
type input "226"
type input "75"
drag, startPoint x: 1251, startPoint y: 466, endPoint x: 1265, endPoint y: 467, distance: 14.0
type input "226"
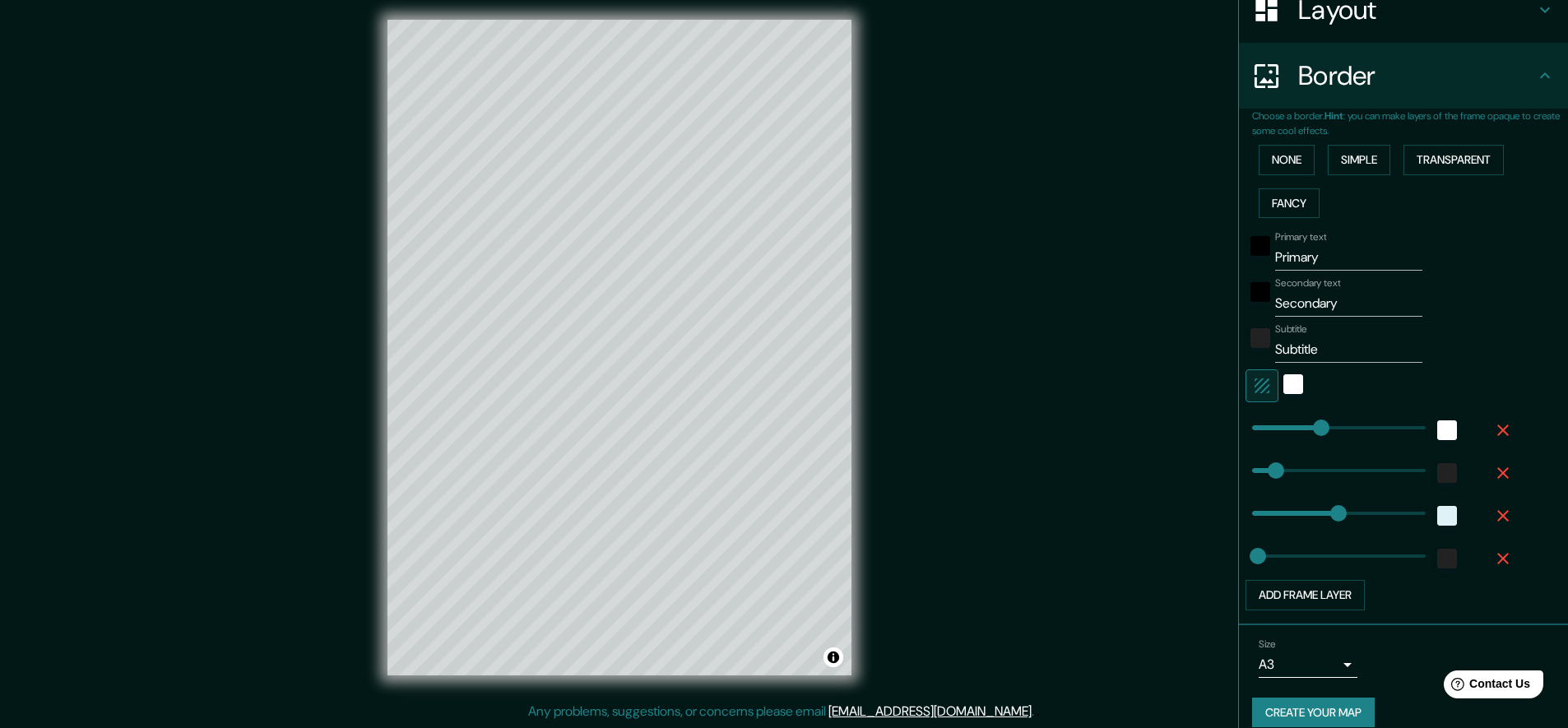
type input "0"
drag, startPoint x: 1264, startPoint y: 466, endPoint x: 1208, endPoint y: 471, distance: 56.2
drag, startPoint x: 1239, startPoint y: 466, endPoint x: 1215, endPoint y: 470, distance: 24.3
click at [1215, 470] on div "Mappin Location La Orotava, provincia de Santa Cruz de Tenerife, provincia de S…" at bounding box center [784, 361] width 1568 height 735
type input "145"
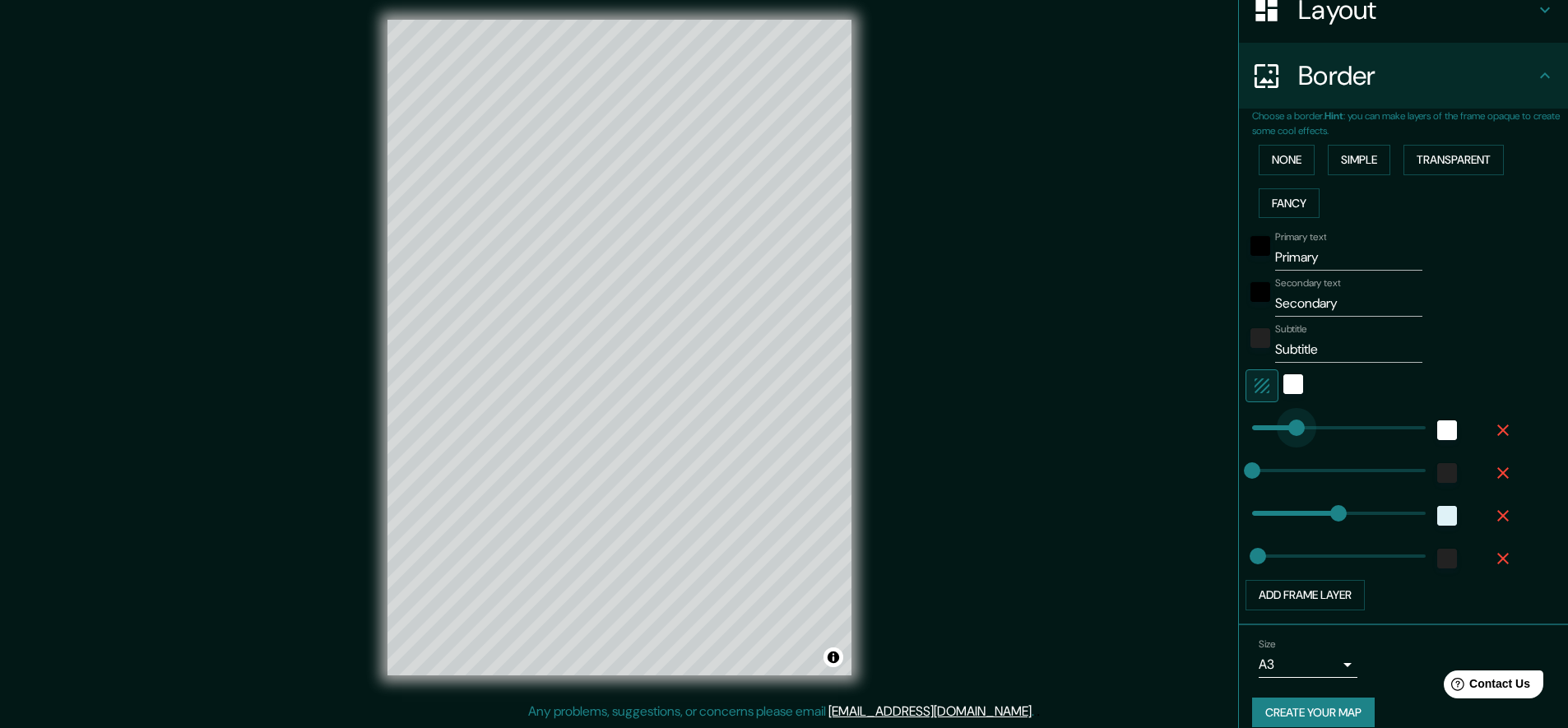
drag, startPoint x: 1308, startPoint y: 425, endPoint x: 1285, endPoint y: 432, distance: 24.0
type input "102"
drag, startPoint x: 1286, startPoint y: 435, endPoint x: 1243, endPoint y: 445, distance: 44.1
click at [1252, 445] on div "Primary text Primary Secondary text Secondary Subtitle Subtitle Add frame layer" at bounding box center [1383, 418] width 263 height 386
type input "19"
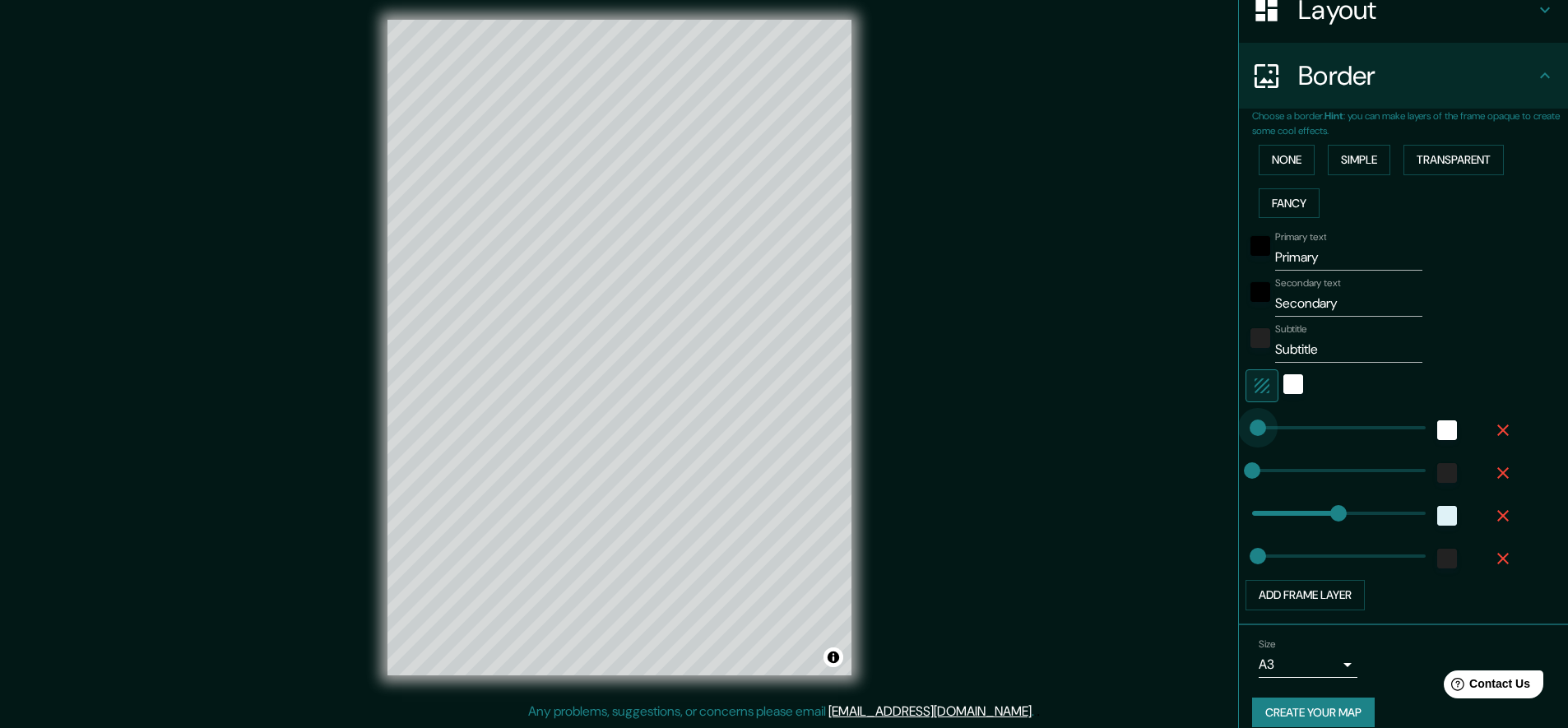
drag, startPoint x: 1271, startPoint y: 423, endPoint x: 1246, endPoint y: 431, distance: 26.2
type input "254"
drag, startPoint x: 1245, startPoint y: 553, endPoint x: 1319, endPoint y: 555, distance: 74.0
type input "0"
drag, startPoint x: 1318, startPoint y: 555, endPoint x: 1238, endPoint y: 557, distance: 80.0
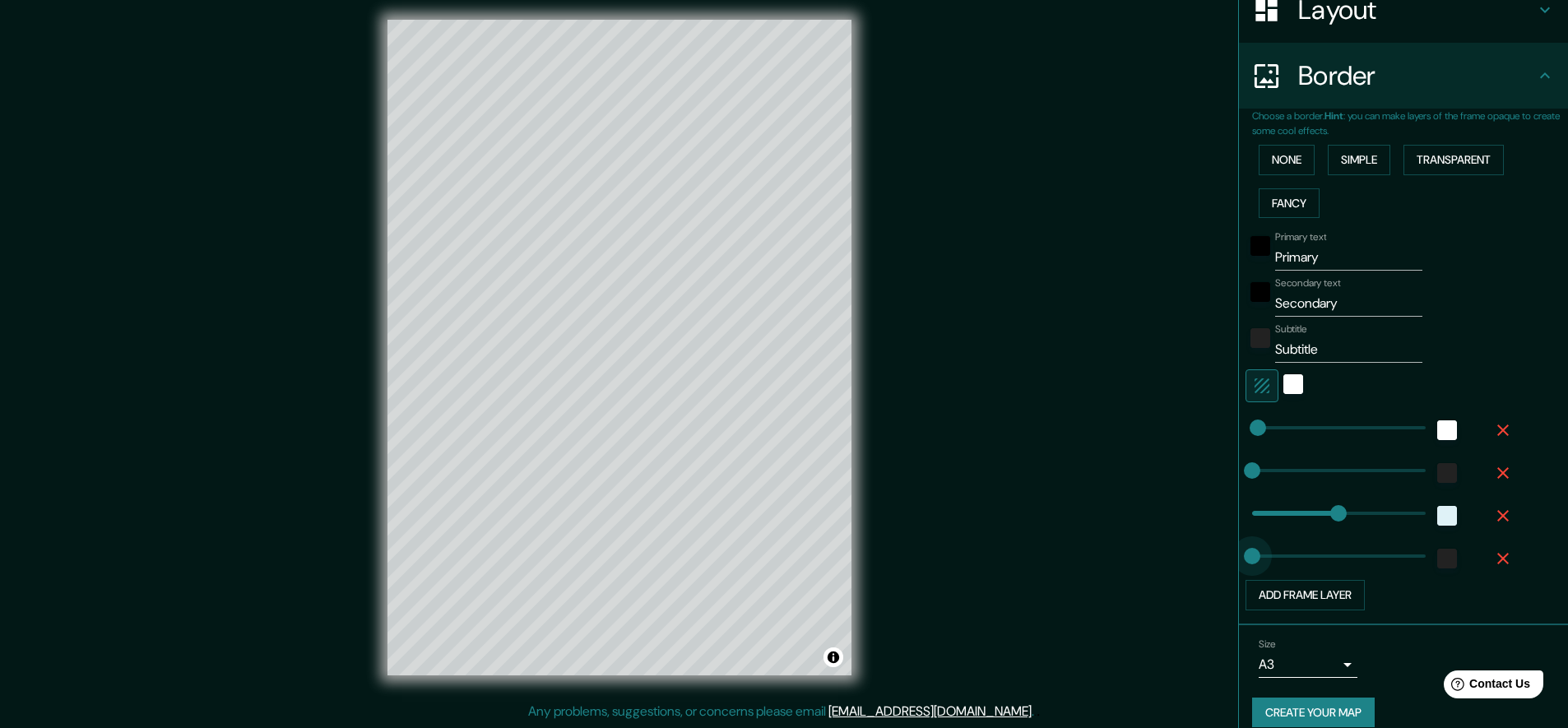
type input "5"
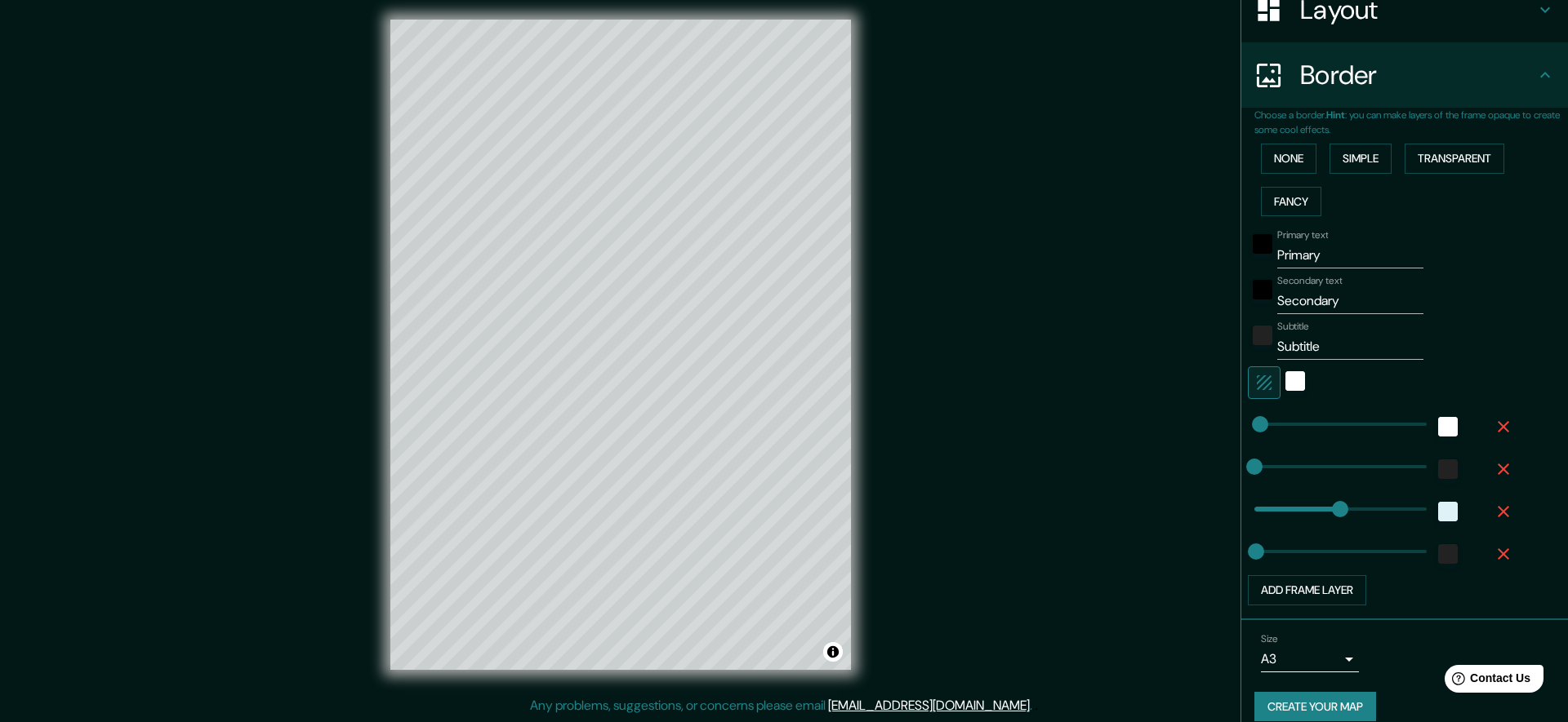
click at [1324, 658] on body "Mappin Location La Orotava, provincia de Santa Cruz de Tenerife, provincia de S…" at bounding box center [784, 354] width 1568 height 722
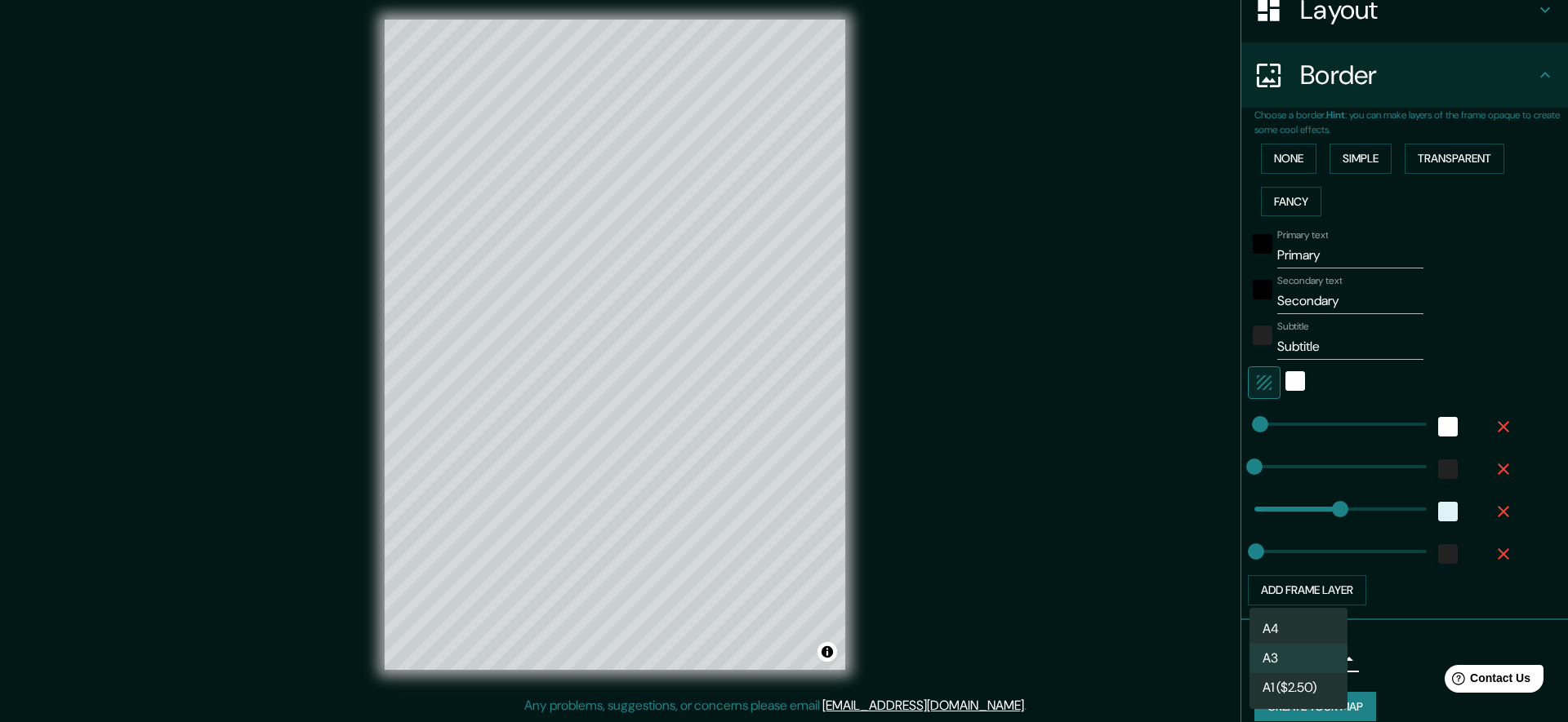
click at [1450, 156] on div at bounding box center [784, 361] width 1568 height 722
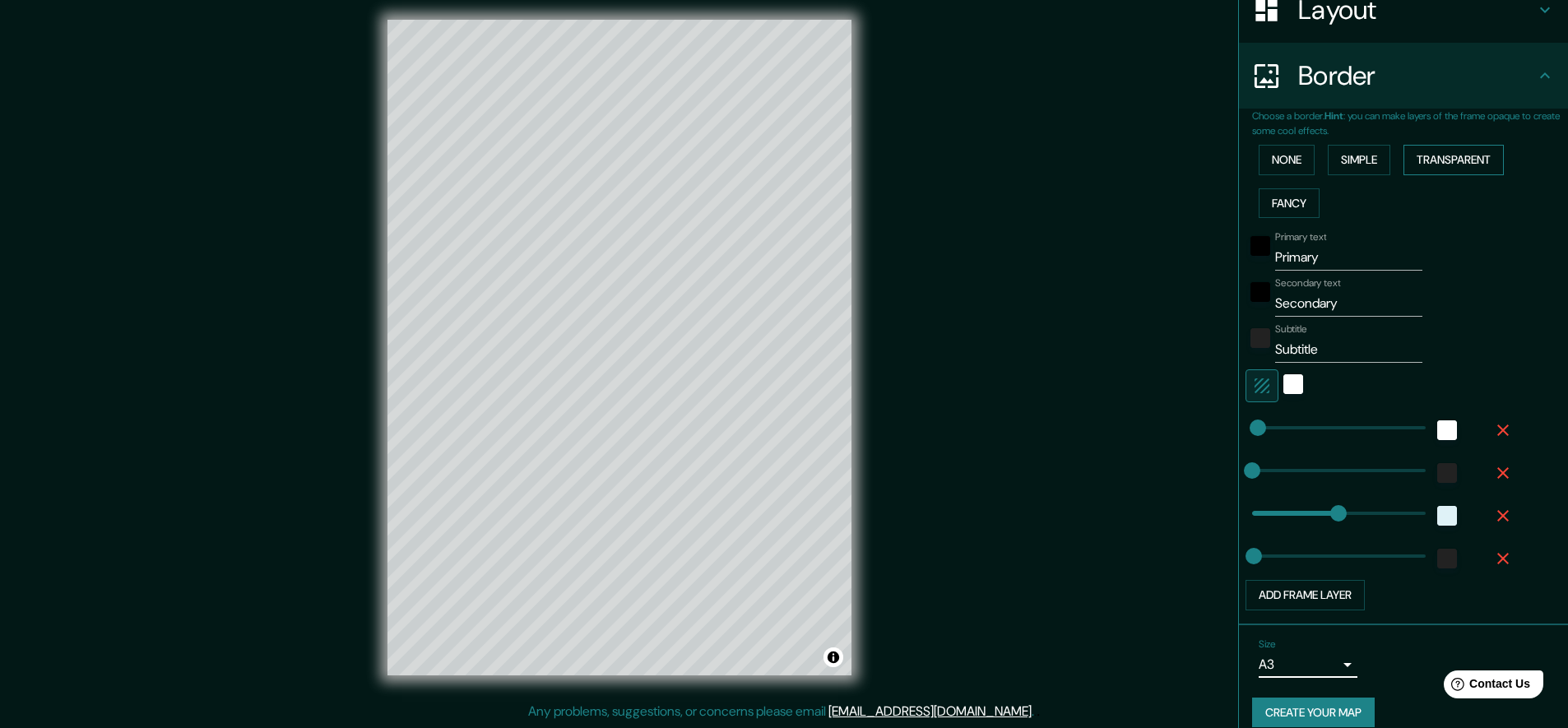
click at [1449, 157] on button "Transparent" at bounding box center [1453, 159] width 100 height 30
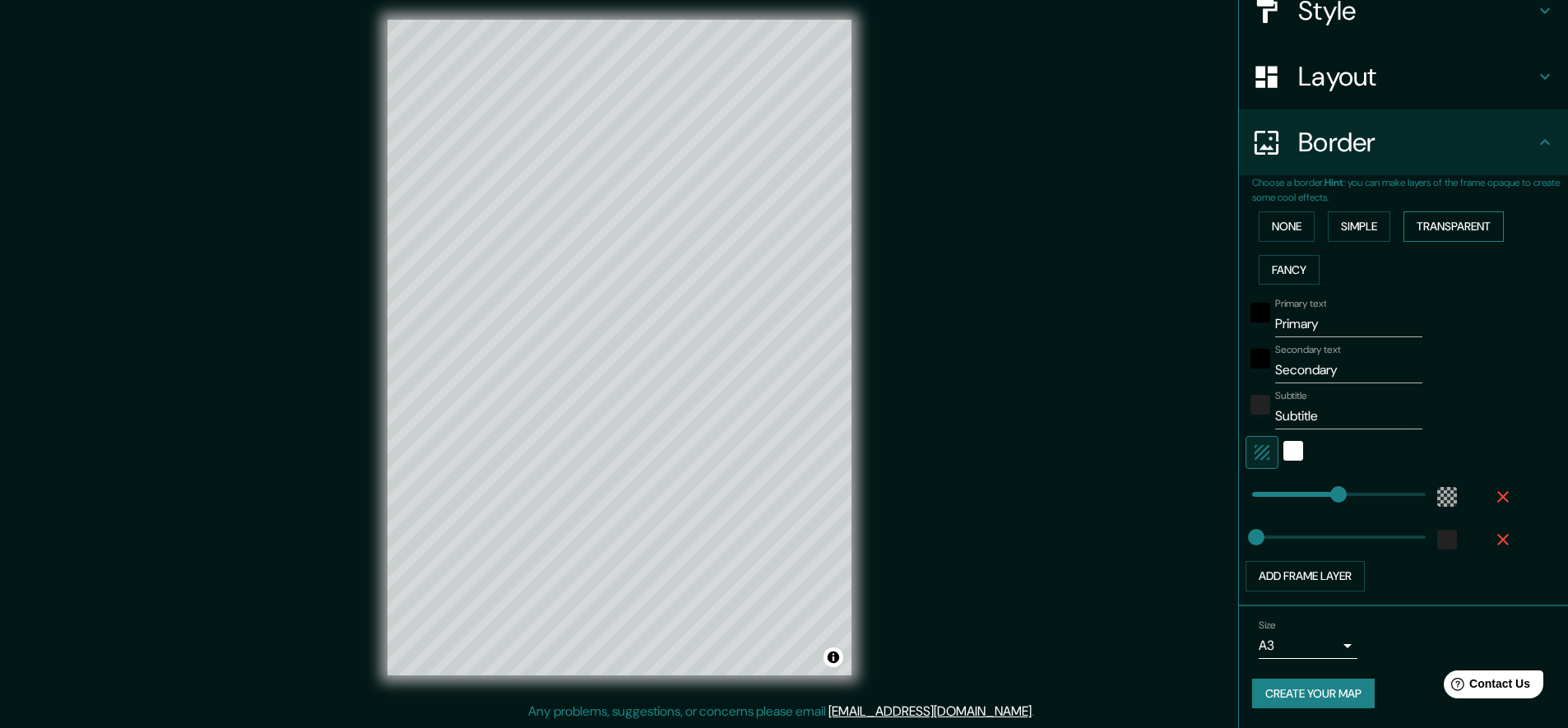
scroll to position [202, 0]
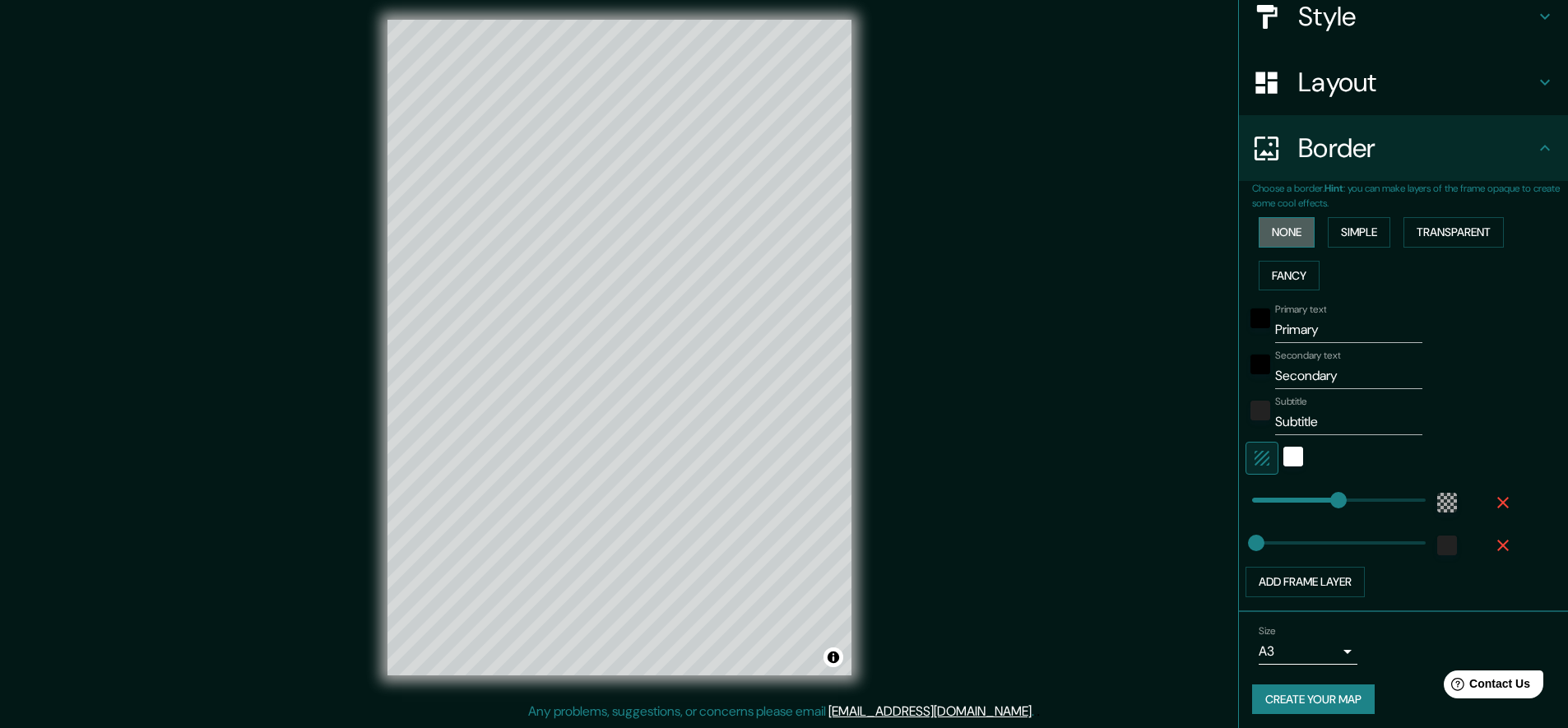
click at [1269, 230] on button "None" at bounding box center [1286, 232] width 56 height 30
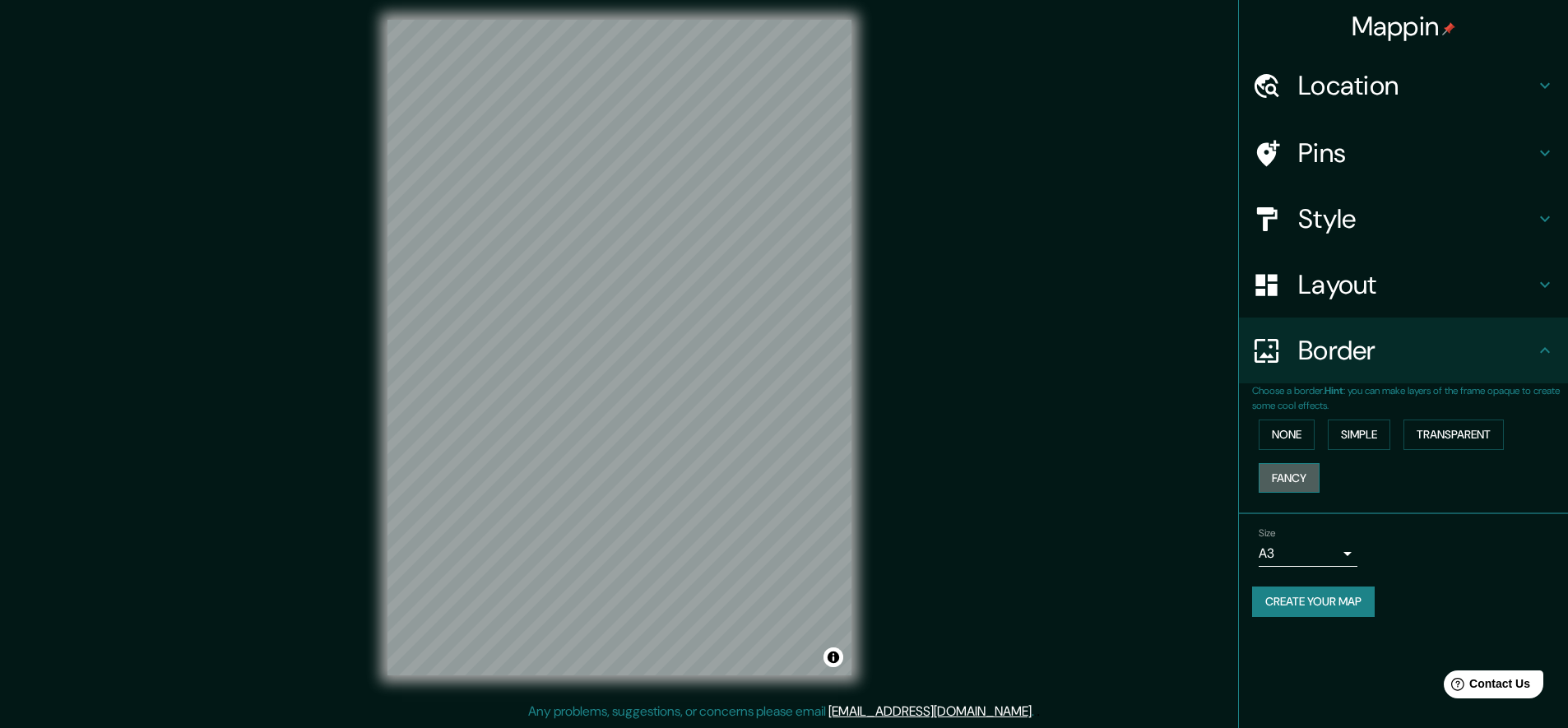
click at [1275, 482] on button "Fancy" at bounding box center [1289, 478] width 61 height 30
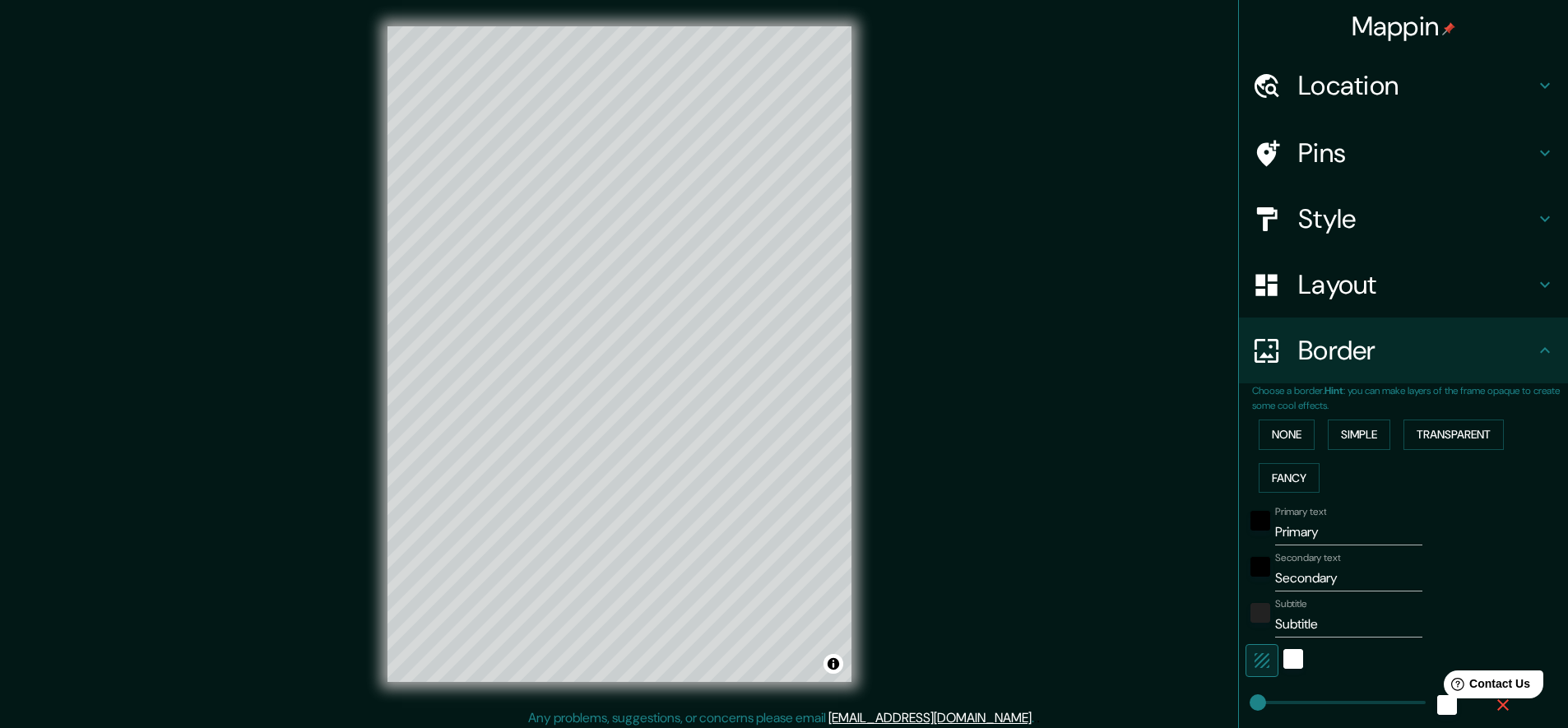
click at [1324, 215] on h4 "Style" at bounding box center [1416, 219] width 237 height 33
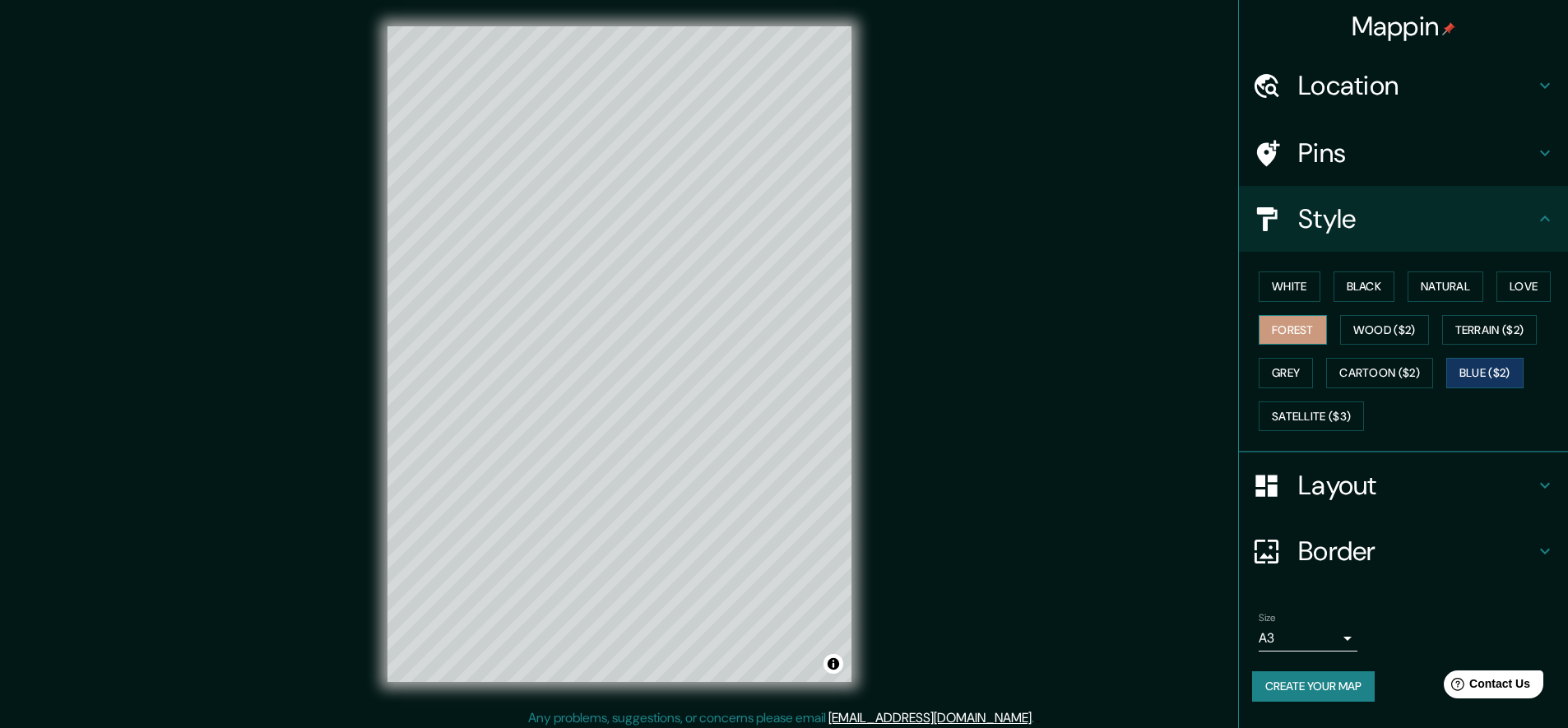
click at [1277, 330] on button "Forest" at bounding box center [1293, 330] width 69 height 30
click at [1358, 327] on button "Wood ($2)" at bounding box center [1384, 330] width 88 height 30
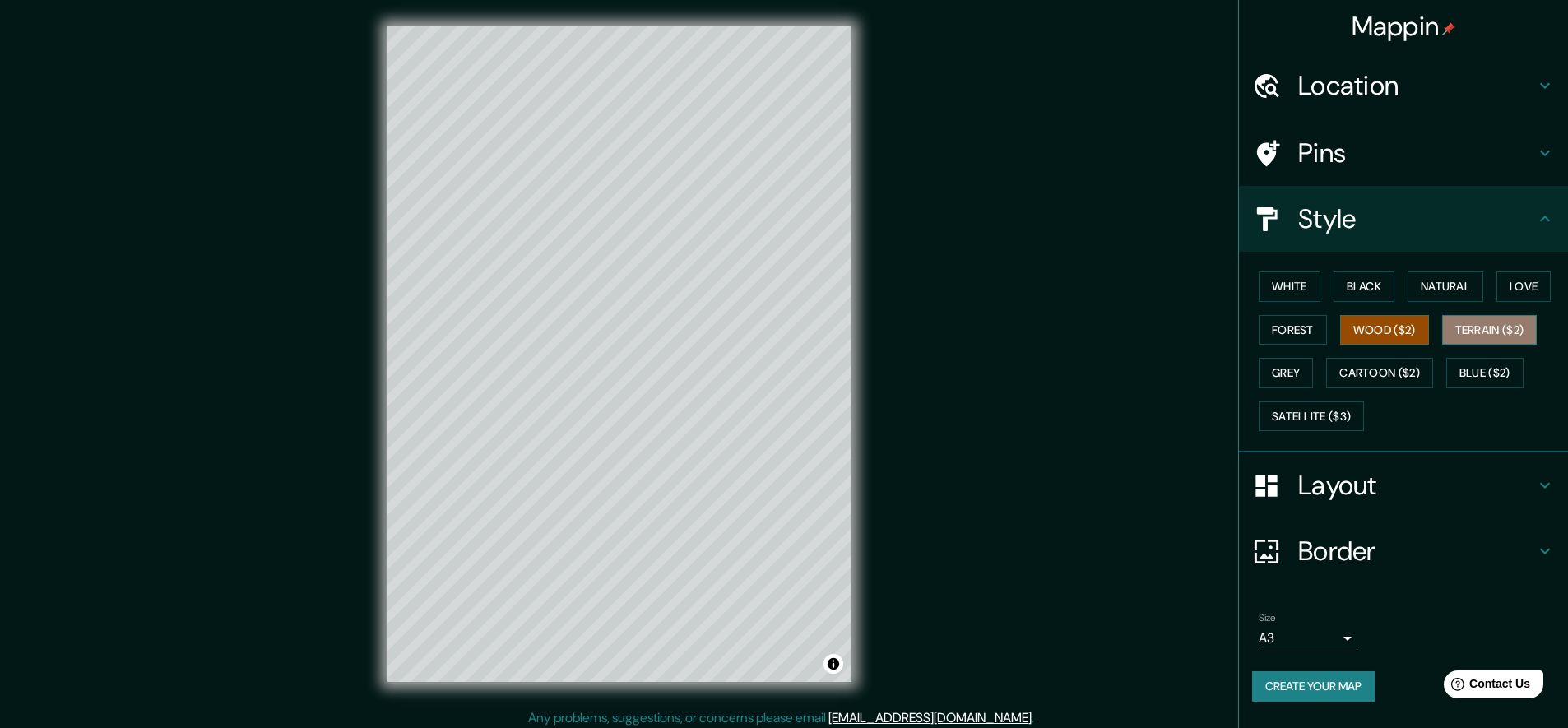
click at [1464, 326] on button "Terrain ($2)" at bounding box center [1489, 330] width 95 height 30
click at [1286, 370] on button "Grey" at bounding box center [1285, 372] width 54 height 30
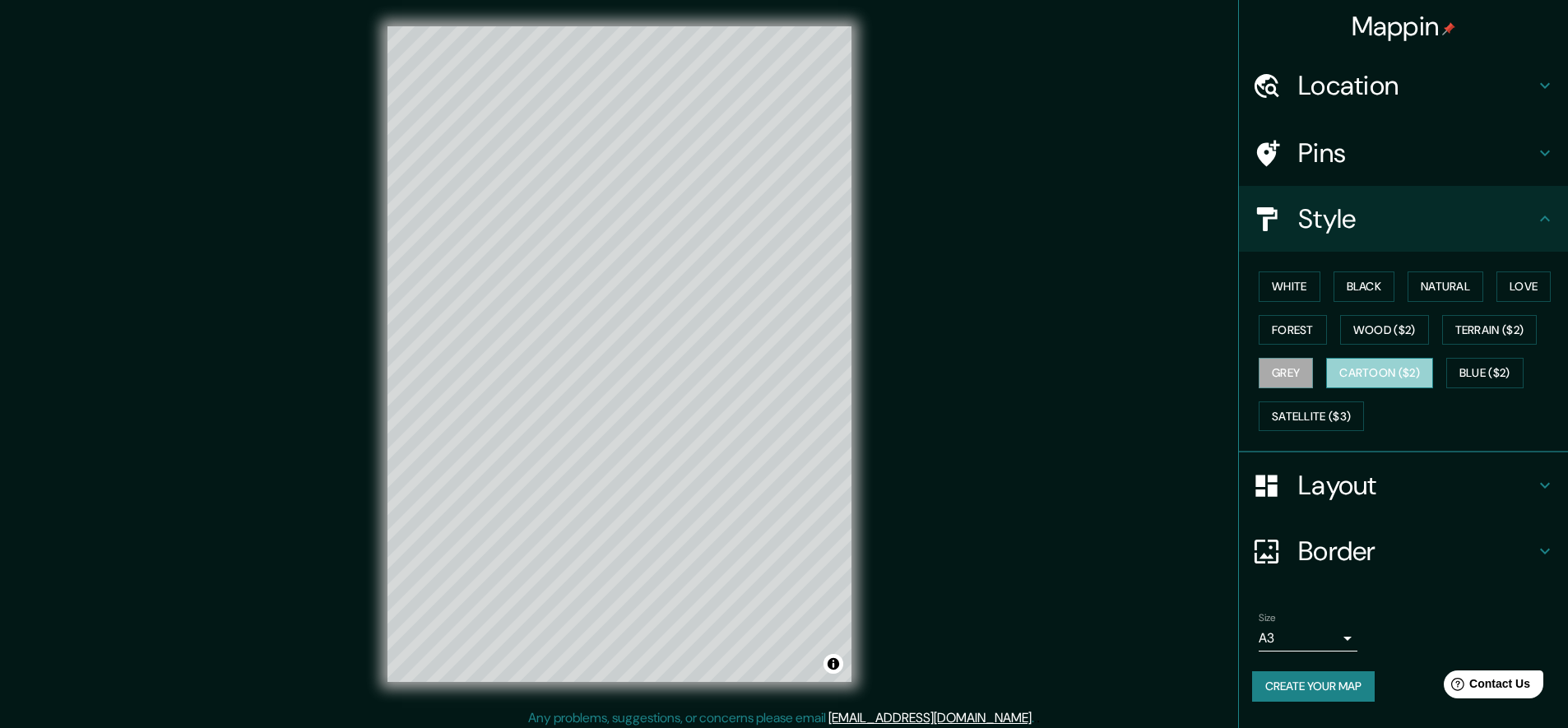
click at [1338, 370] on button "Cartoon ($2)" at bounding box center [1379, 372] width 107 height 30
click at [1446, 366] on button "Blue ($2)" at bounding box center [1485, 372] width 78 height 30
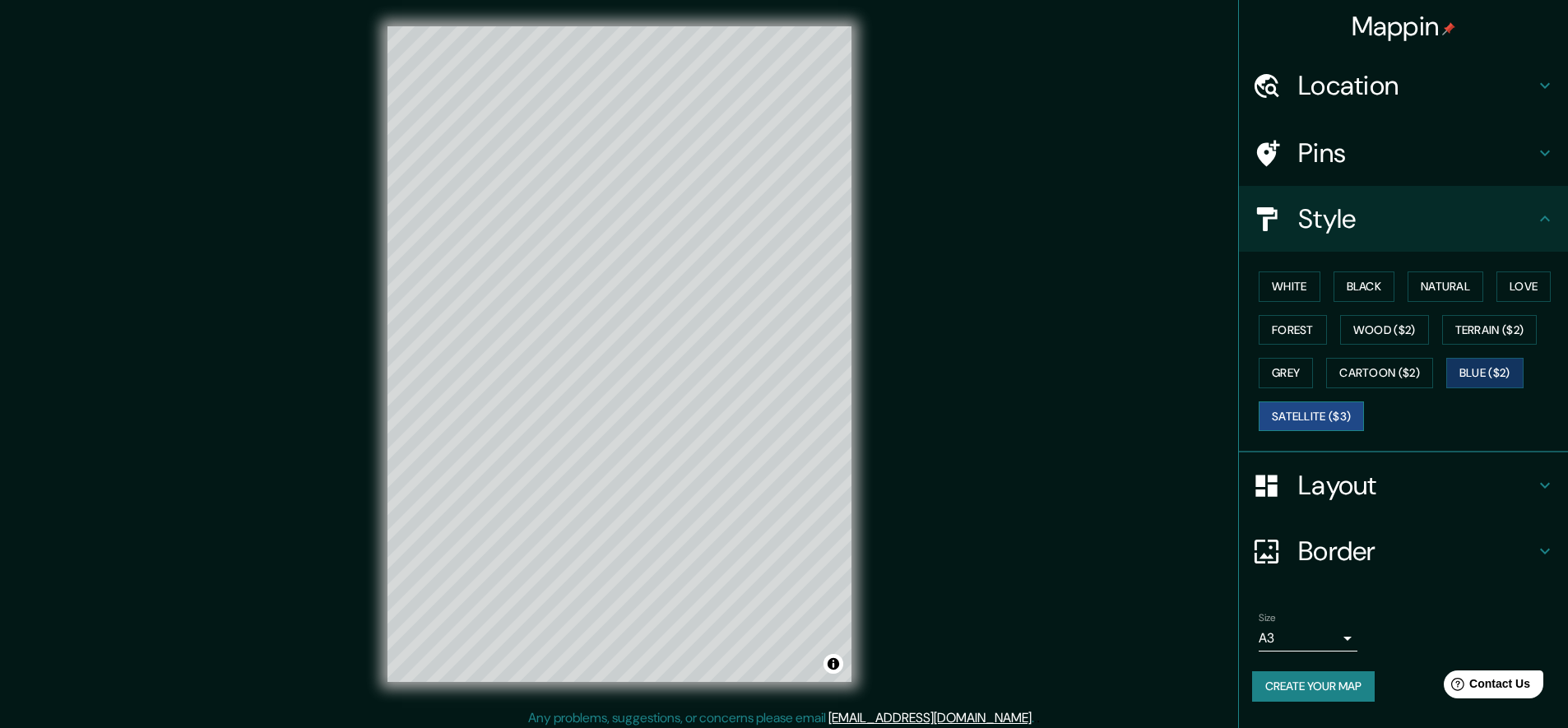
click at [1301, 414] on button "Satellite ($3)" at bounding box center [1311, 417] width 105 height 30
click at [1264, 377] on button "Grey" at bounding box center [1285, 372] width 54 height 30
click at [1336, 413] on button "Satellite ($3)" at bounding box center [1311, 417] width 105 height 30
click at [1488, 366] on button "Blue ($2)" at bounding box center [1485, 372] width 78 height 30
click at [1294, 369] on button "Grey" at bounding box center [1285, 372] width 54 height 30
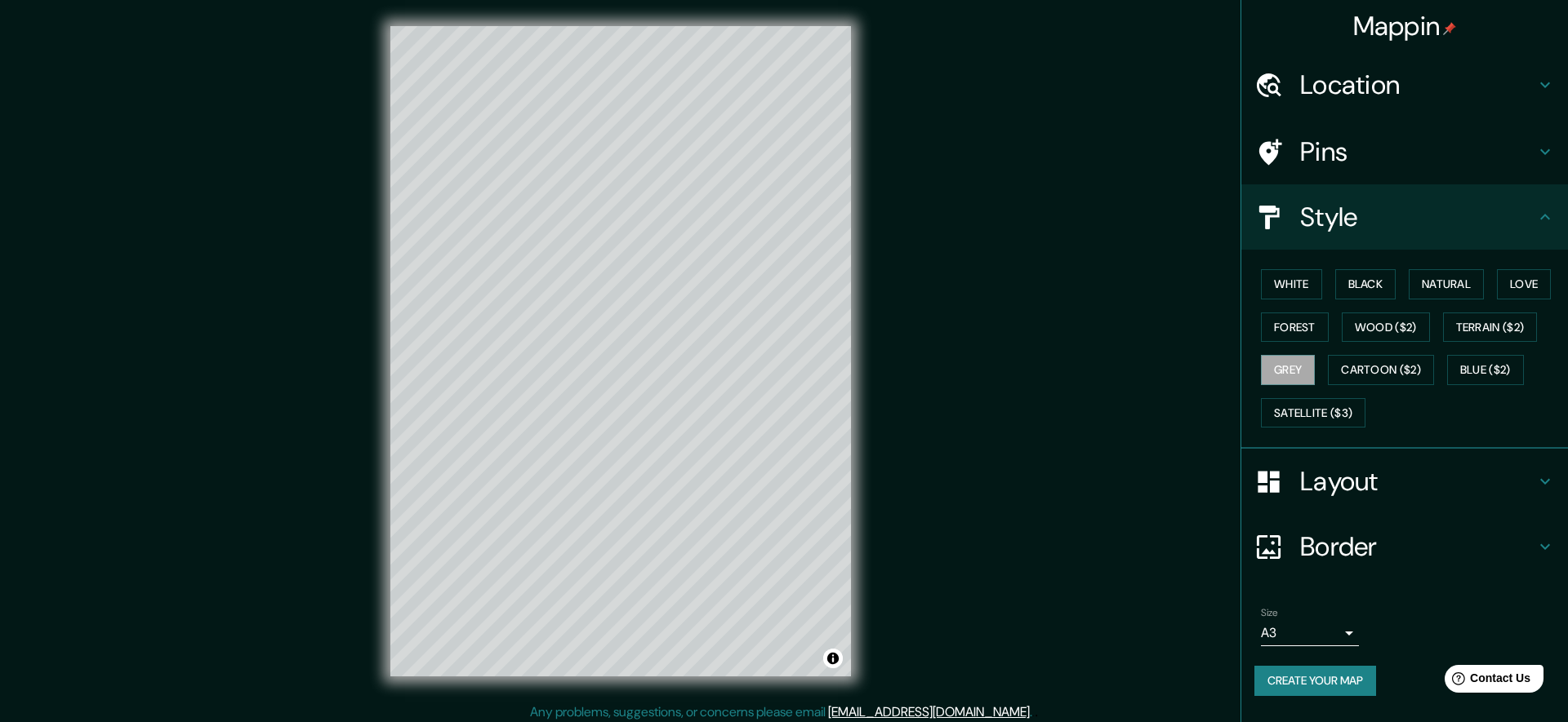
click at [1323, 629] on body "Mappin Location La Orotava, provincia de Santa Cruz de Tenerife, provincia de S…" at bounding box center [784, 361] width 1568 height 722
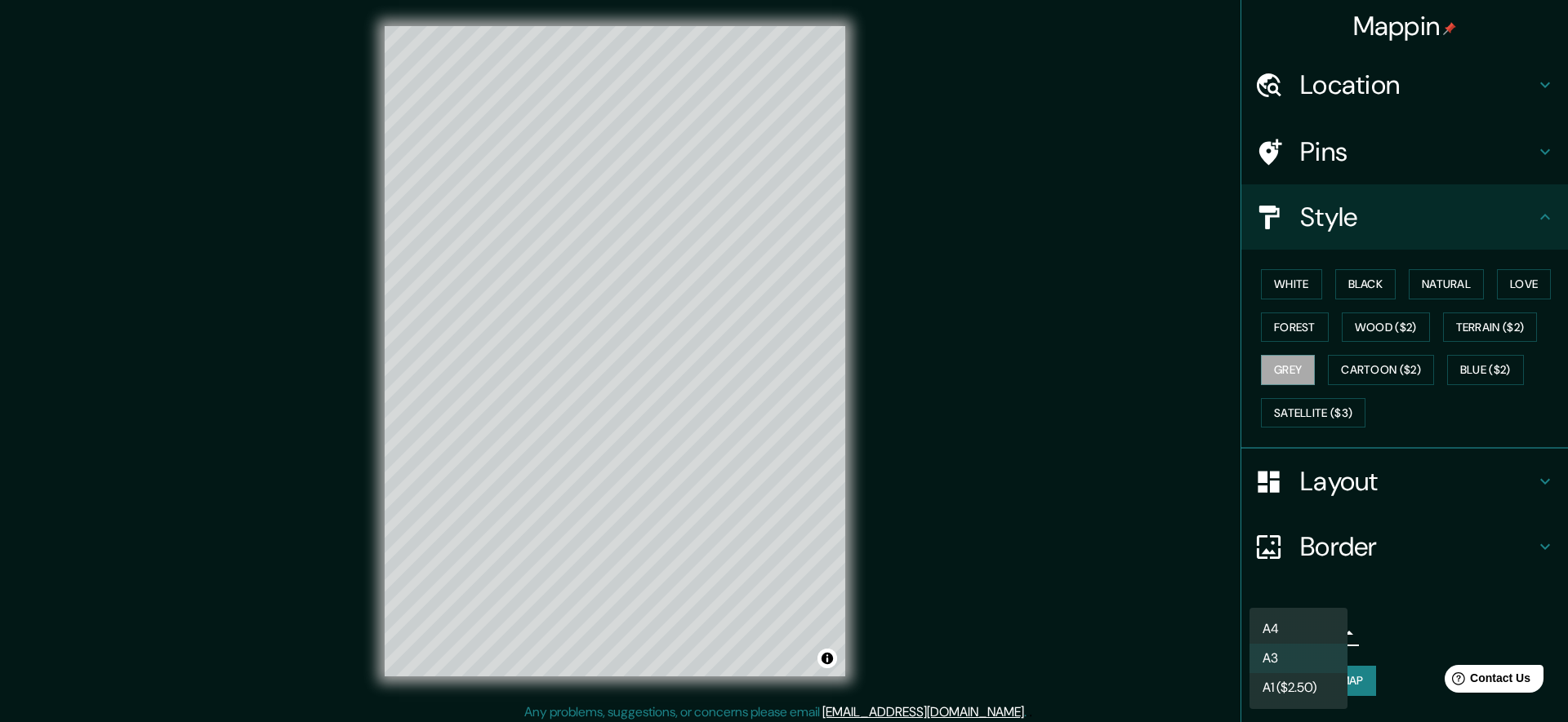
click at [1319, 632] on li "A4" at bounding box center [1298, 629] width 98 height 29
type input "single"
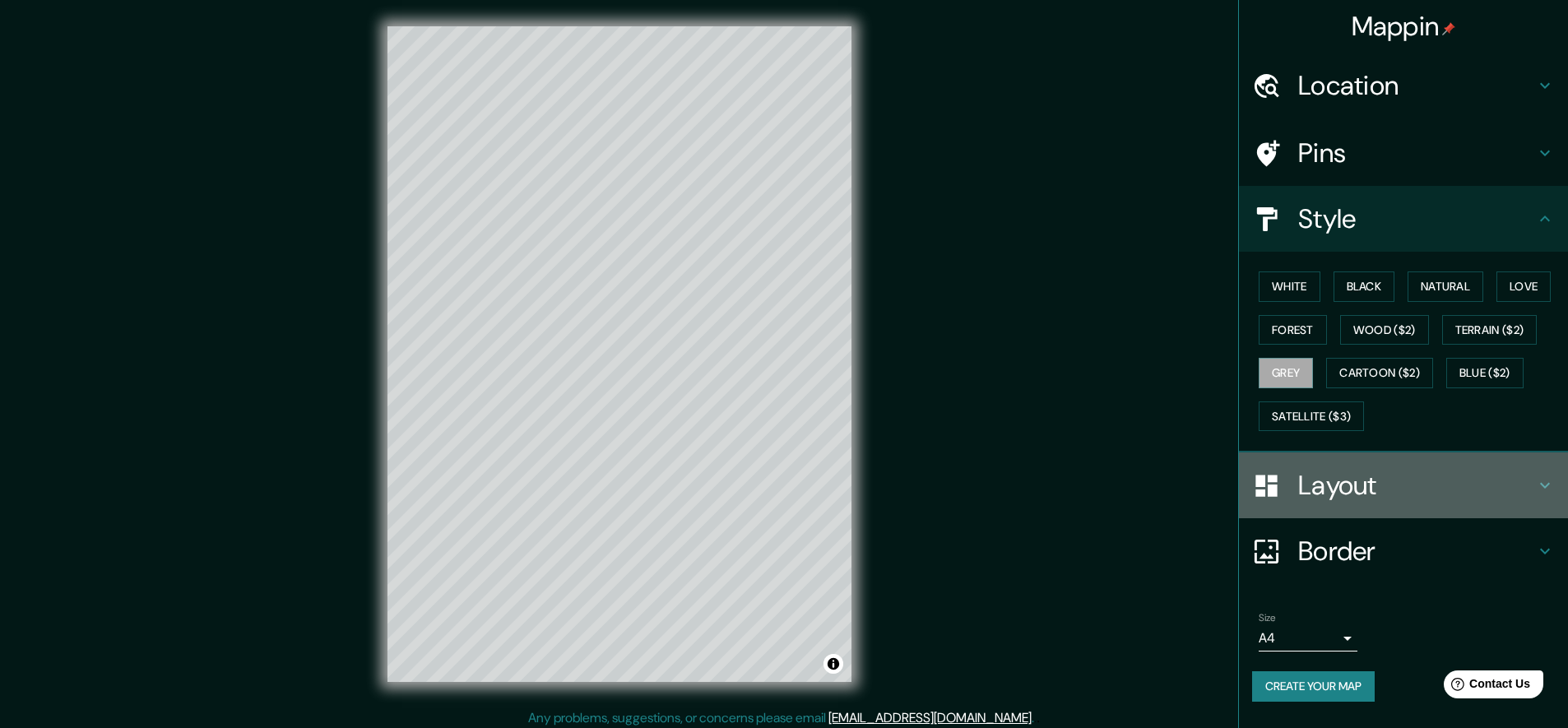
click at [1331, 480] on h4 "Layout" at bounding box center [1416, 486] width 237 height 33
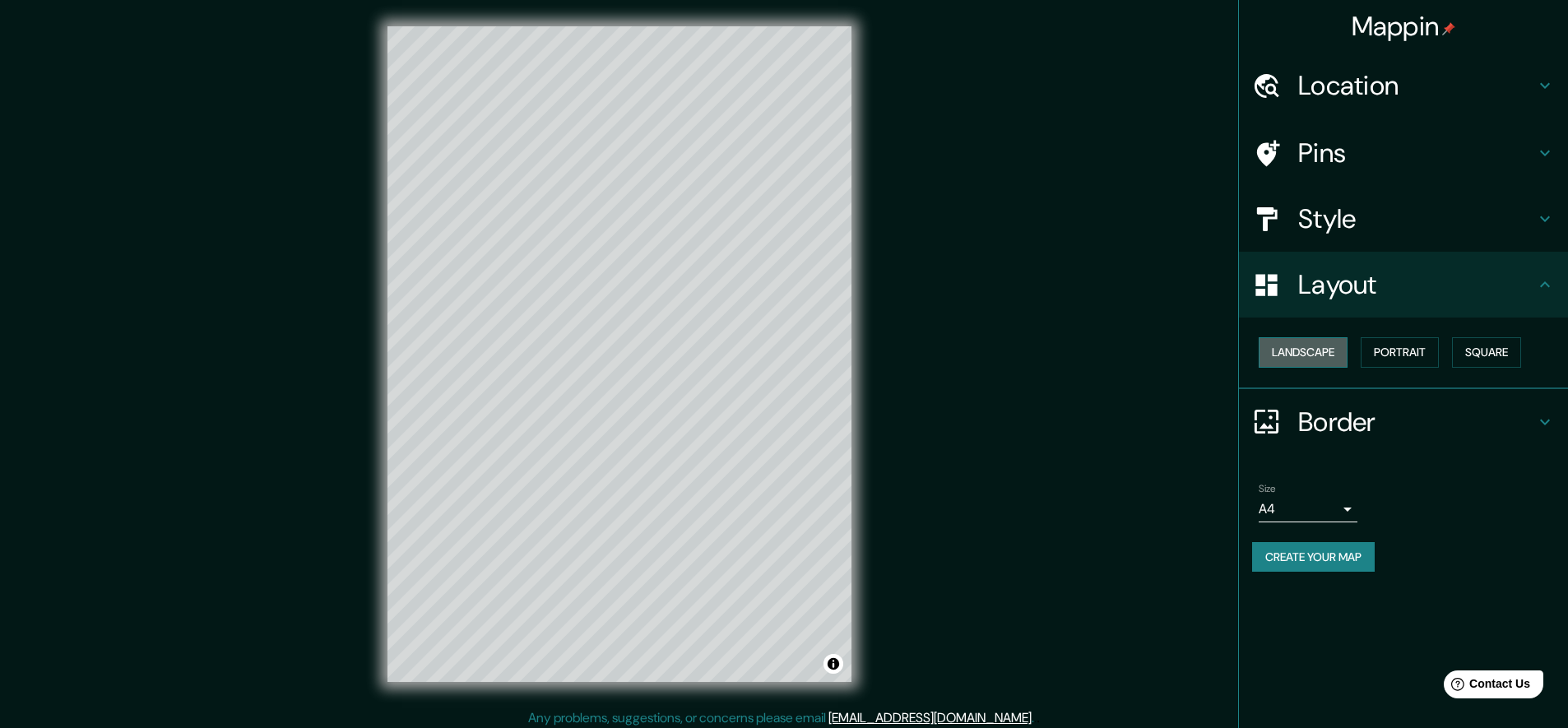
click at [1267, 348] on button "Landscape" at bounding box center [1303, 353] width 88 height 30
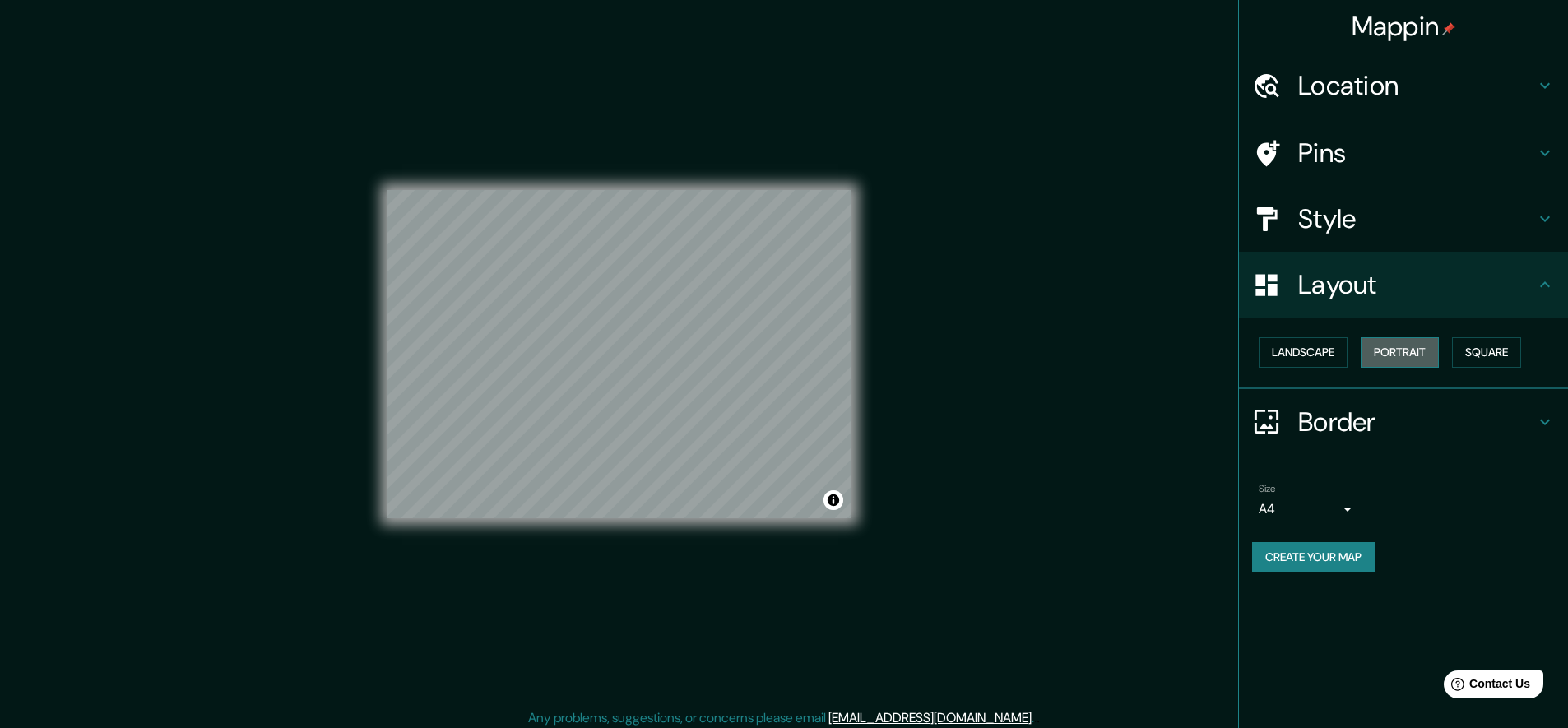
click at [1390, 354] on button "Portrait" at bounding box center [1400, 353] width 79 height 30
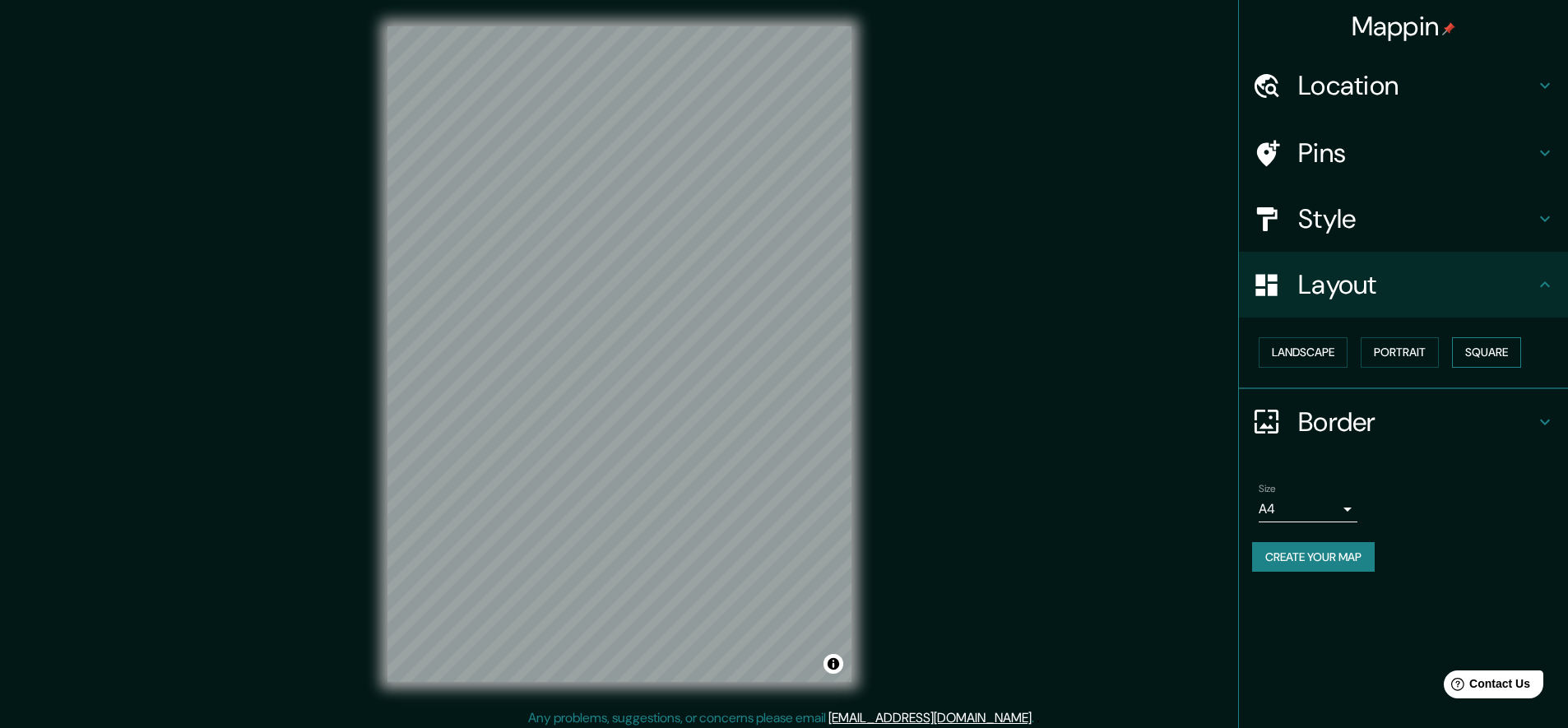
click at [1476, 349] on button "Square" at bounding box center [1487, 353] width 69 height 30
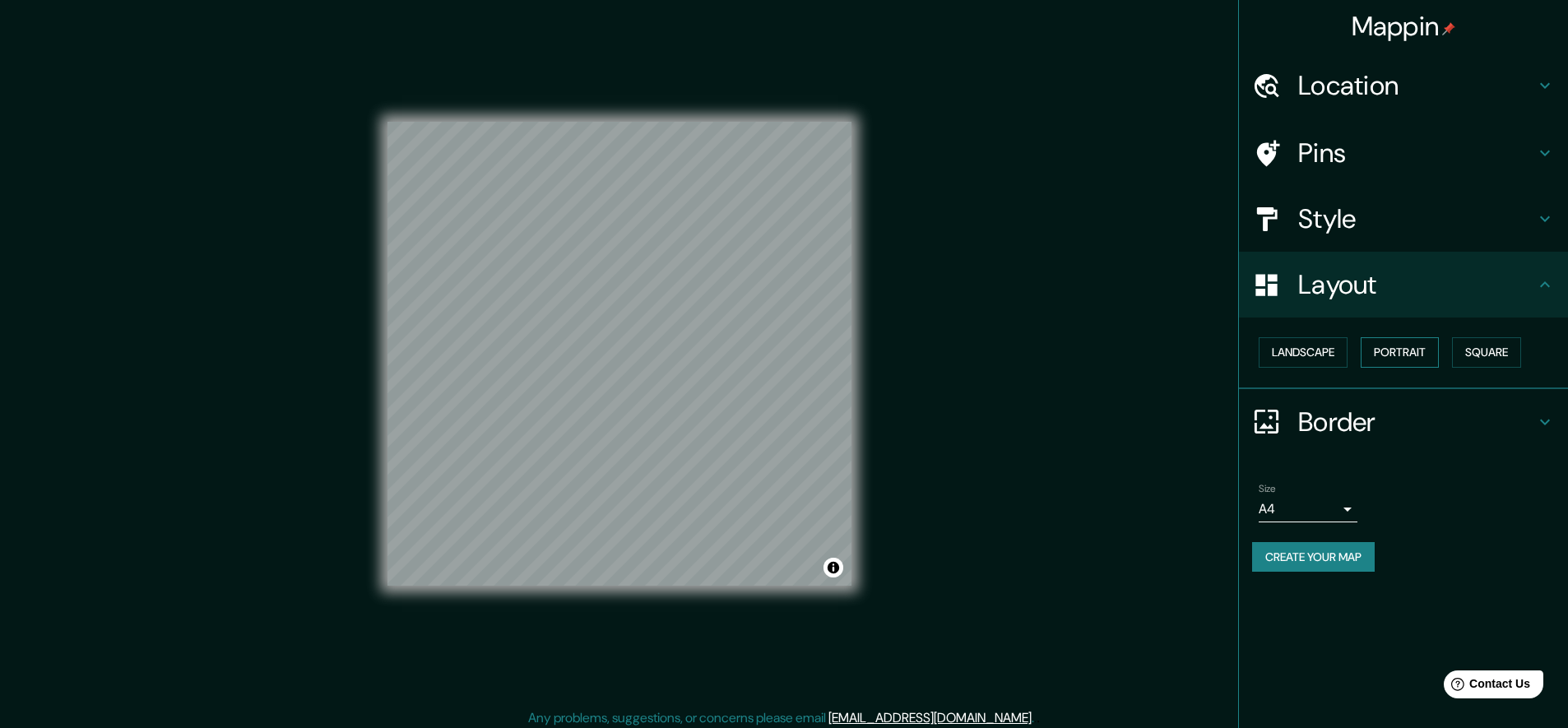
click at [1397, 347] on button "Portrait" at bounding box center [1400, 353] width 79 height 30
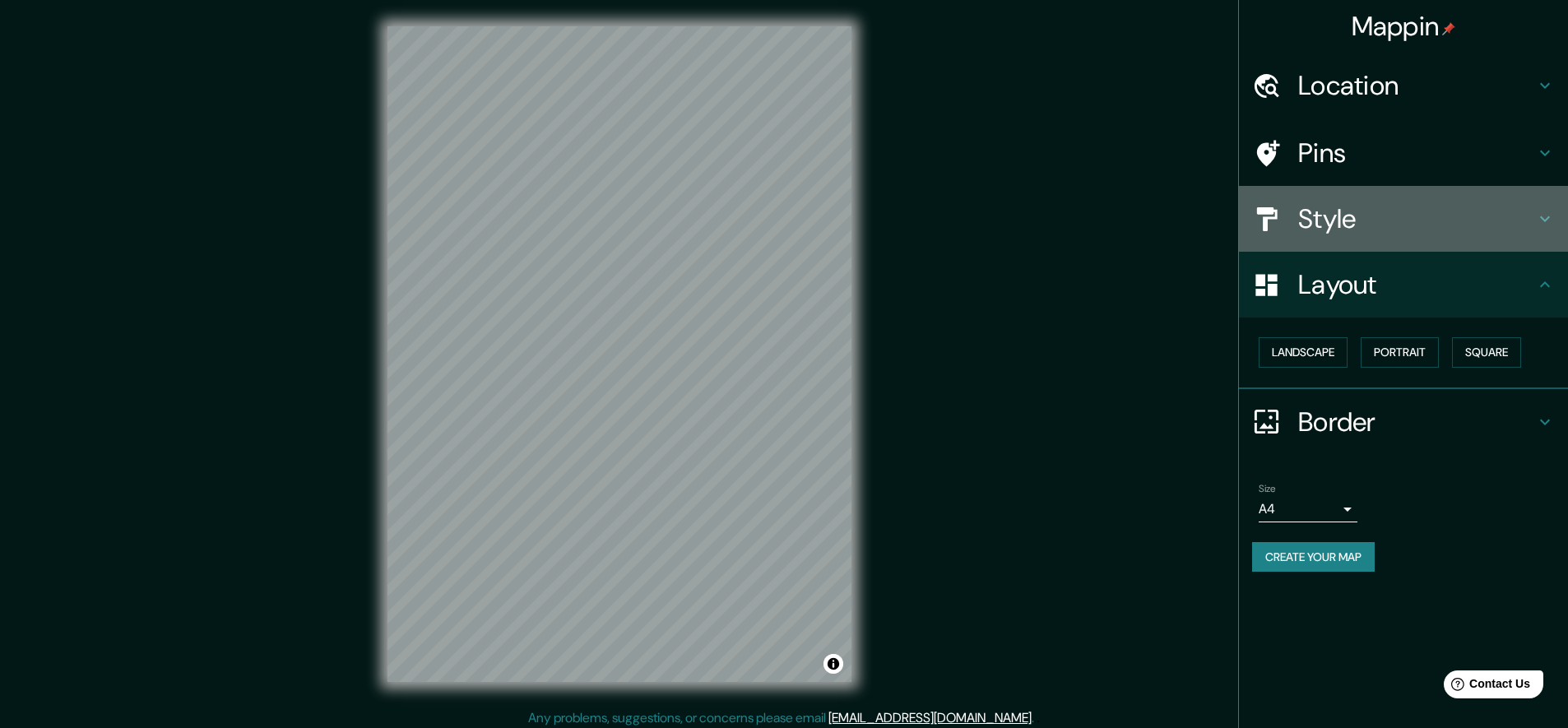
click at [1287, 224] on div at bounding box center [1274, 219] width 46 height 28
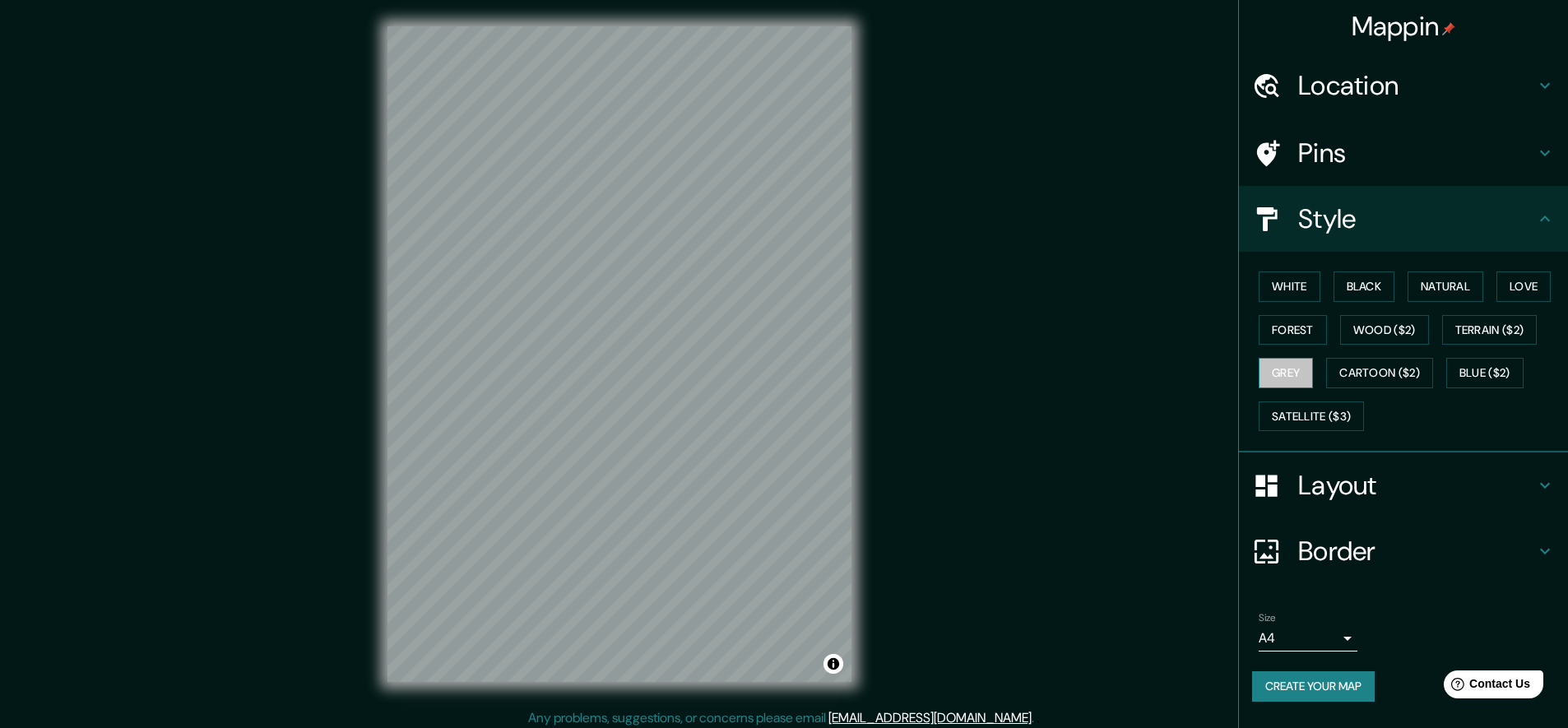
click at [1281, 368] on button "Grey" at bounding box center [1285, 372] width 54 height 30
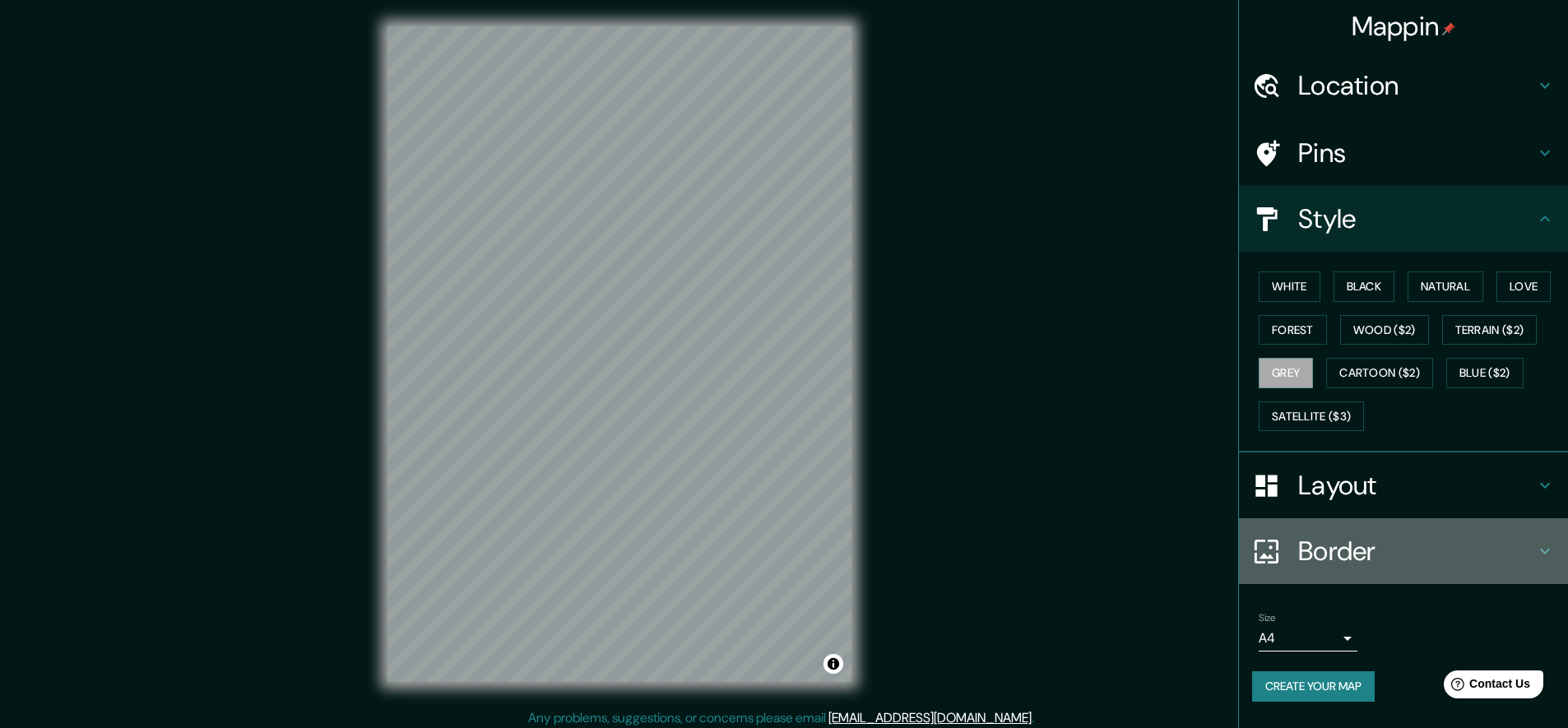
click at [1338, 550] on h4 "Border" at bounding box center [1416, 552] width 237 height 33
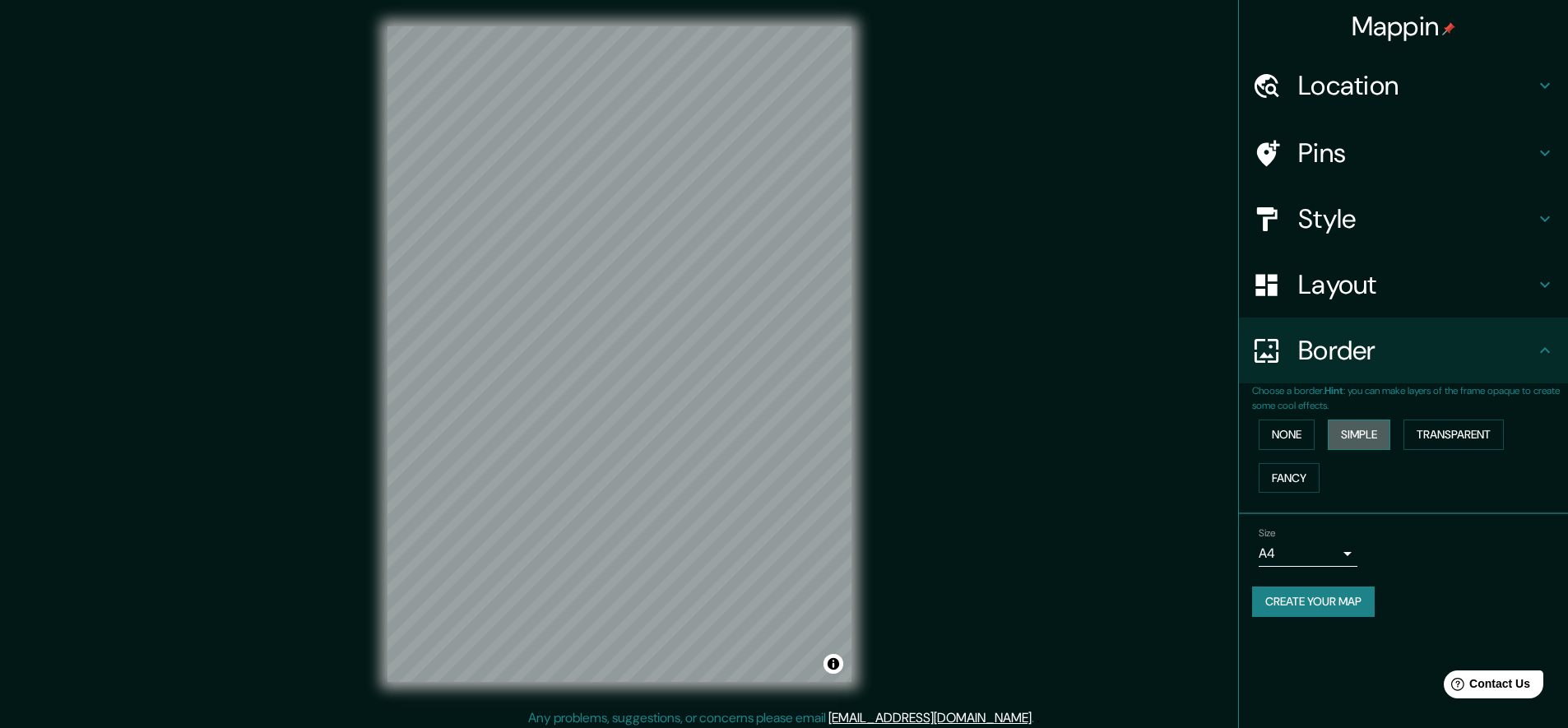
click at [1358, 434] on button "Simple" at bounding box center [1359, 434] width 63 height 30
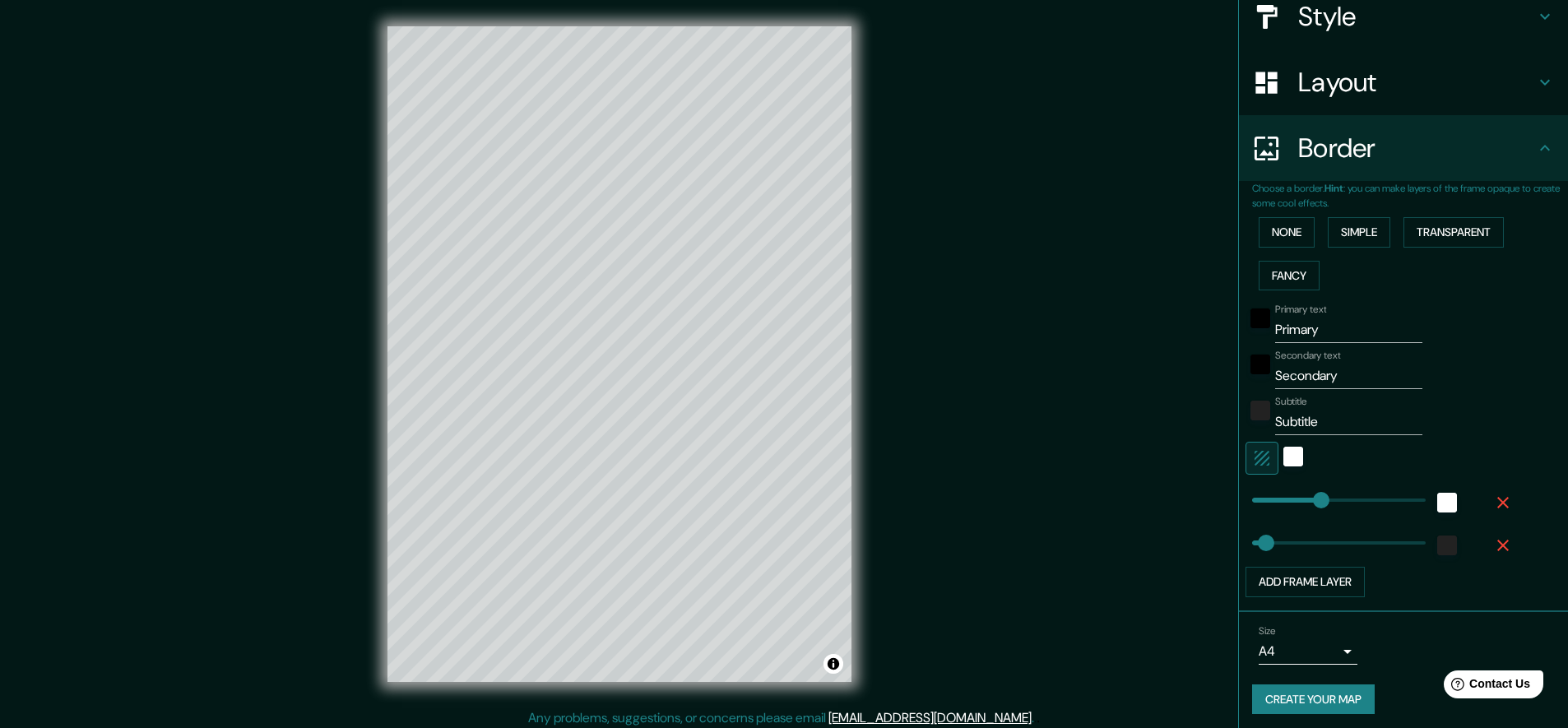
scroll to position [7, 0]
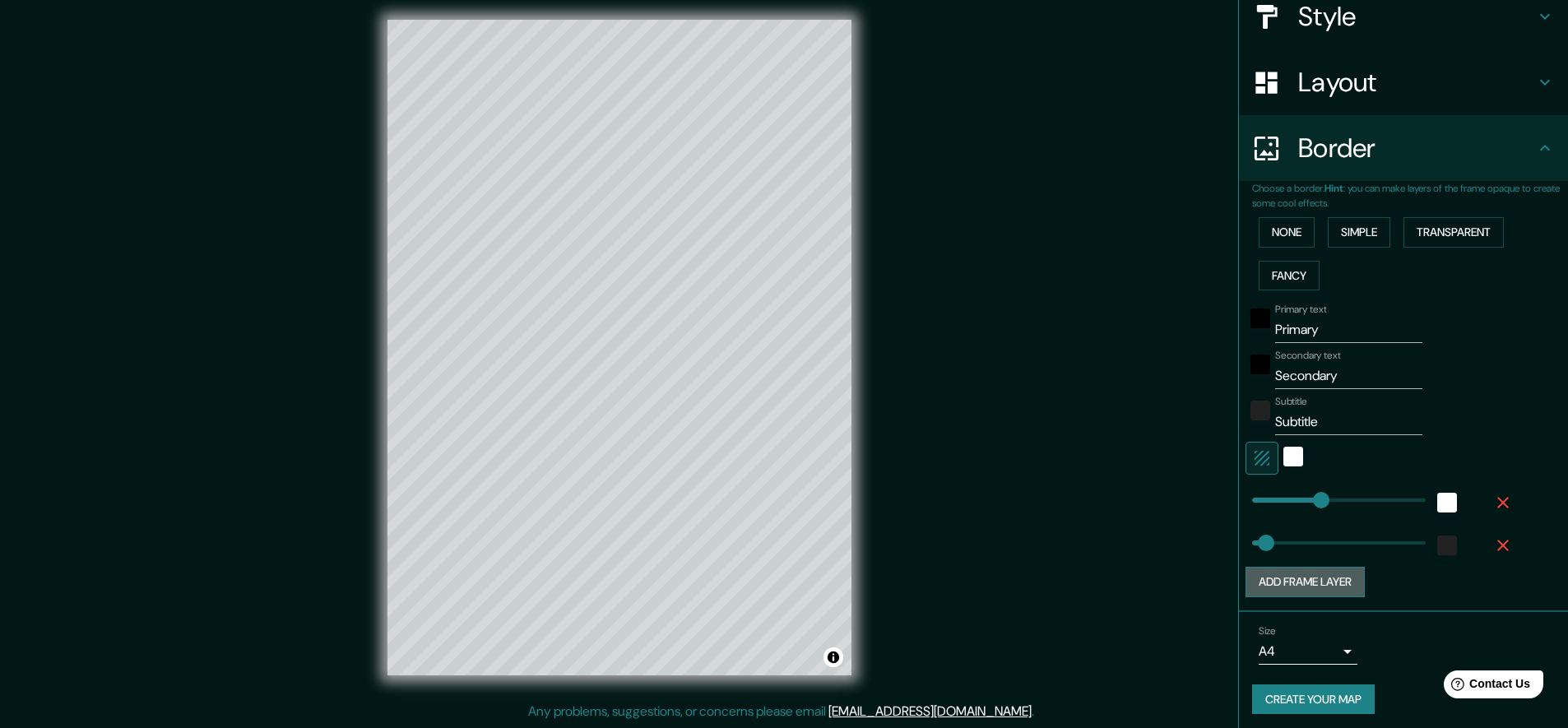
click at [1306, 582] on button "Add frame layer" at bounding box center [1304, 582] width 119 height 30
type input "226"
type input "45"
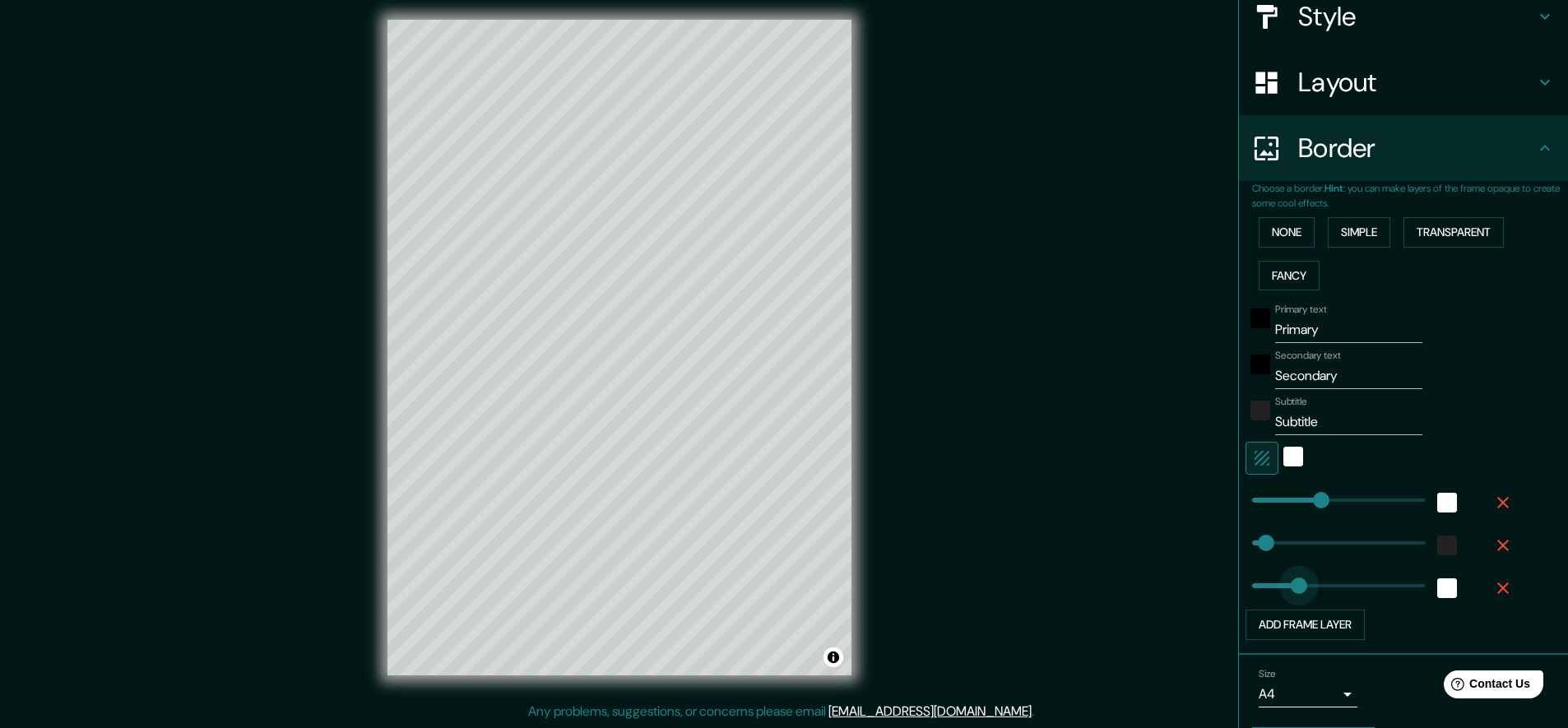
type input "147"
drag, startPoint x: 1312, startPoint y: 586, endPoint x: 1286, endPoint y: 587, distance: 26.0
type input "226"
type input "45"
type input "54"
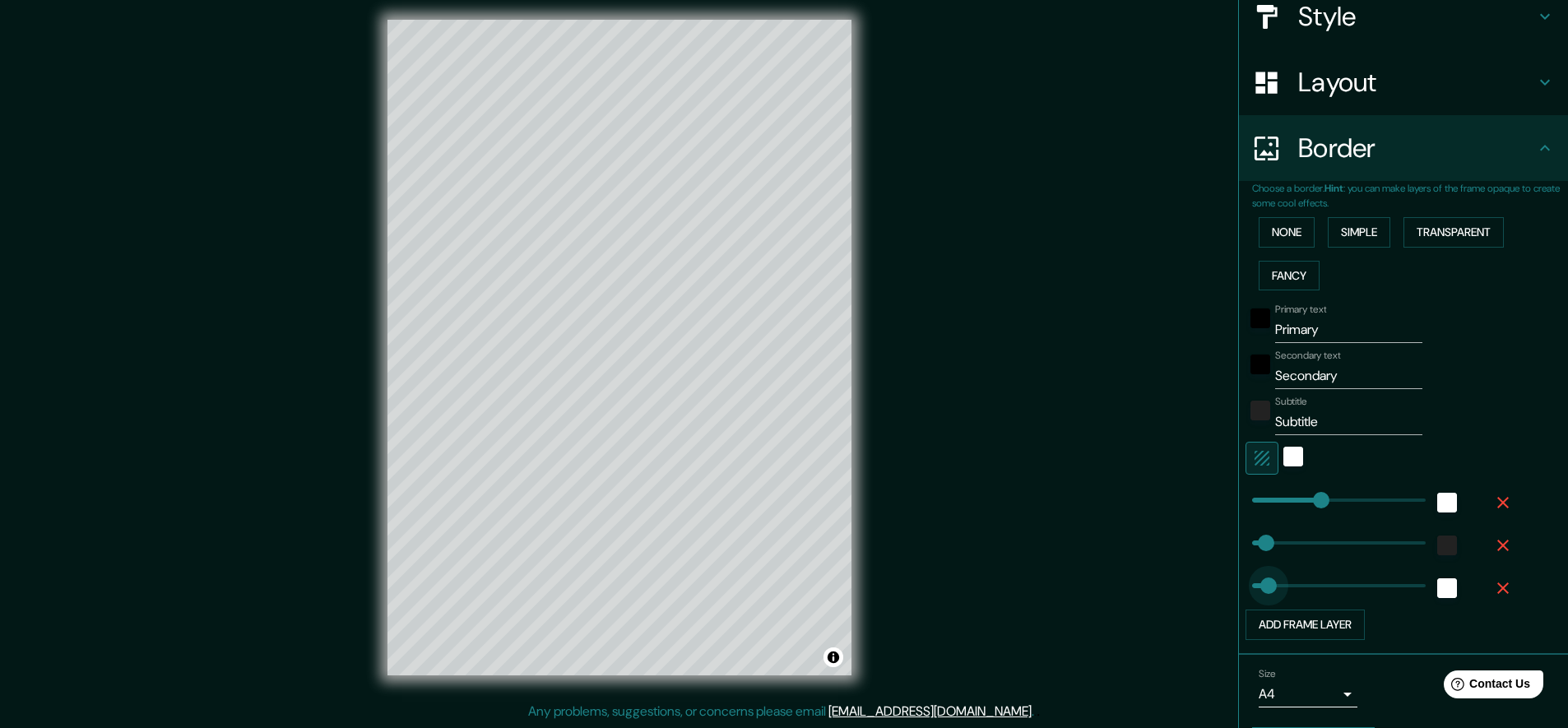
drag, startPoint x: 1286, startPoint y: 587, endPoint x: 1257, endPoint y: 588, distance: 29.0
type input "226"
type input "45"
type input "56"
type input "226"
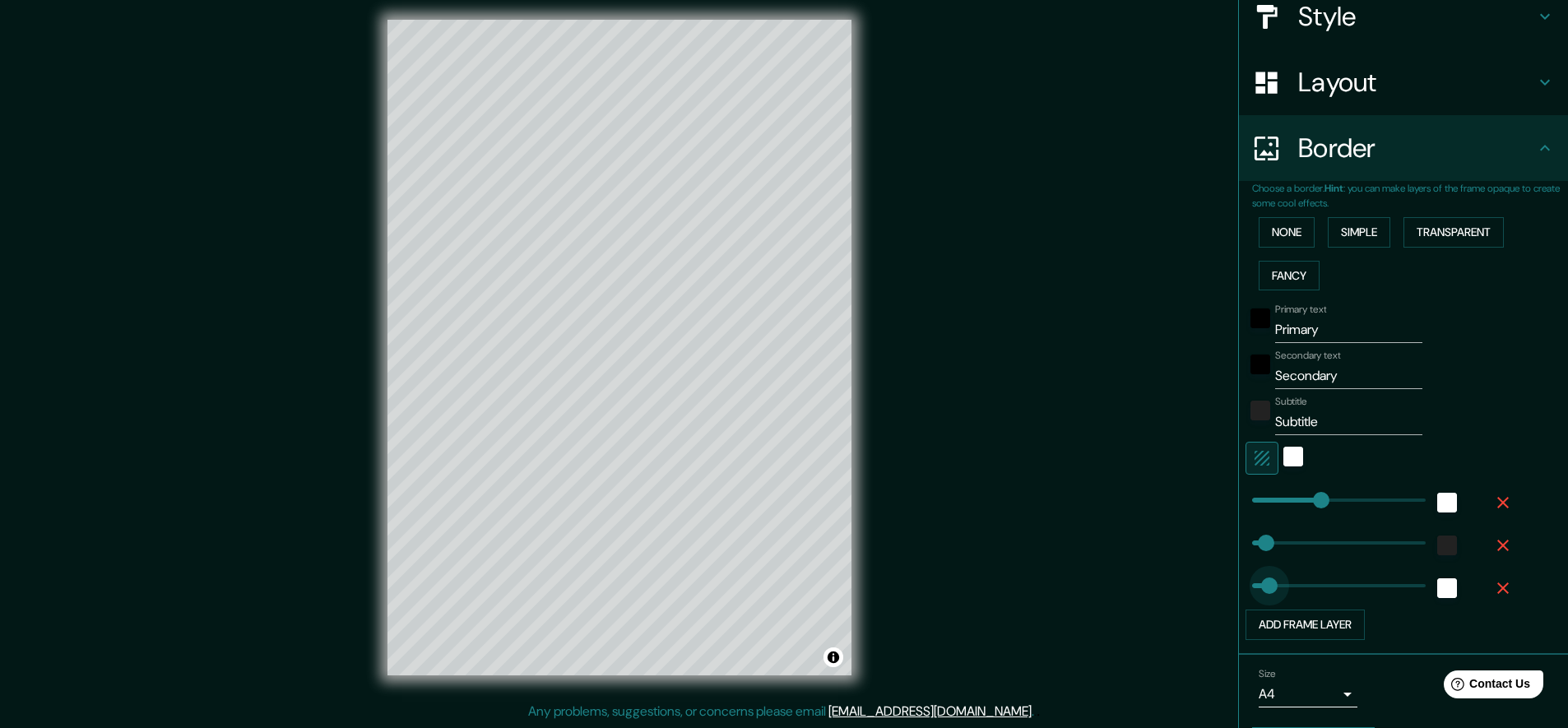
type input "45"
type input "40"
type input "226"
type input "45"
type input "32"
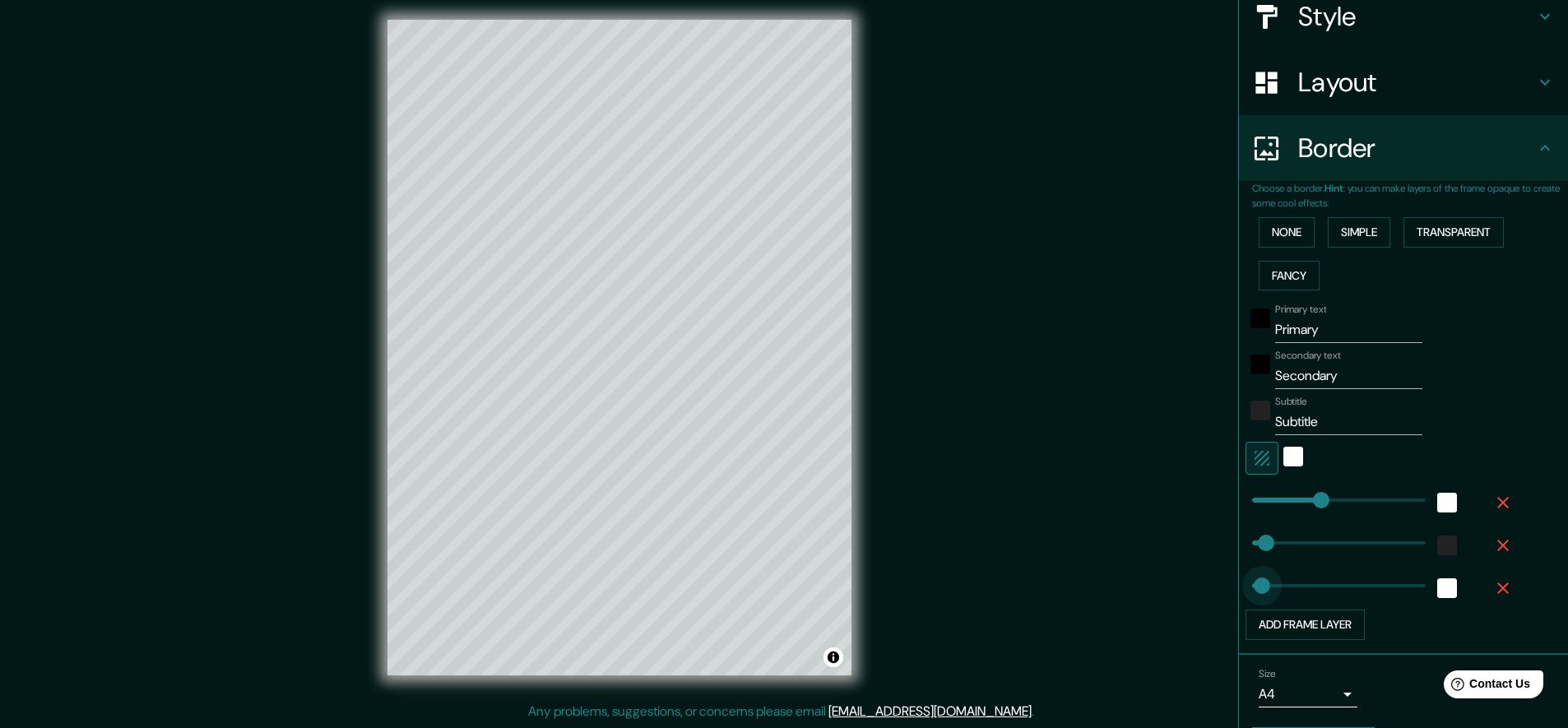
type input "226"
type input "45"
type input "21"
type input "226"
type input "45"
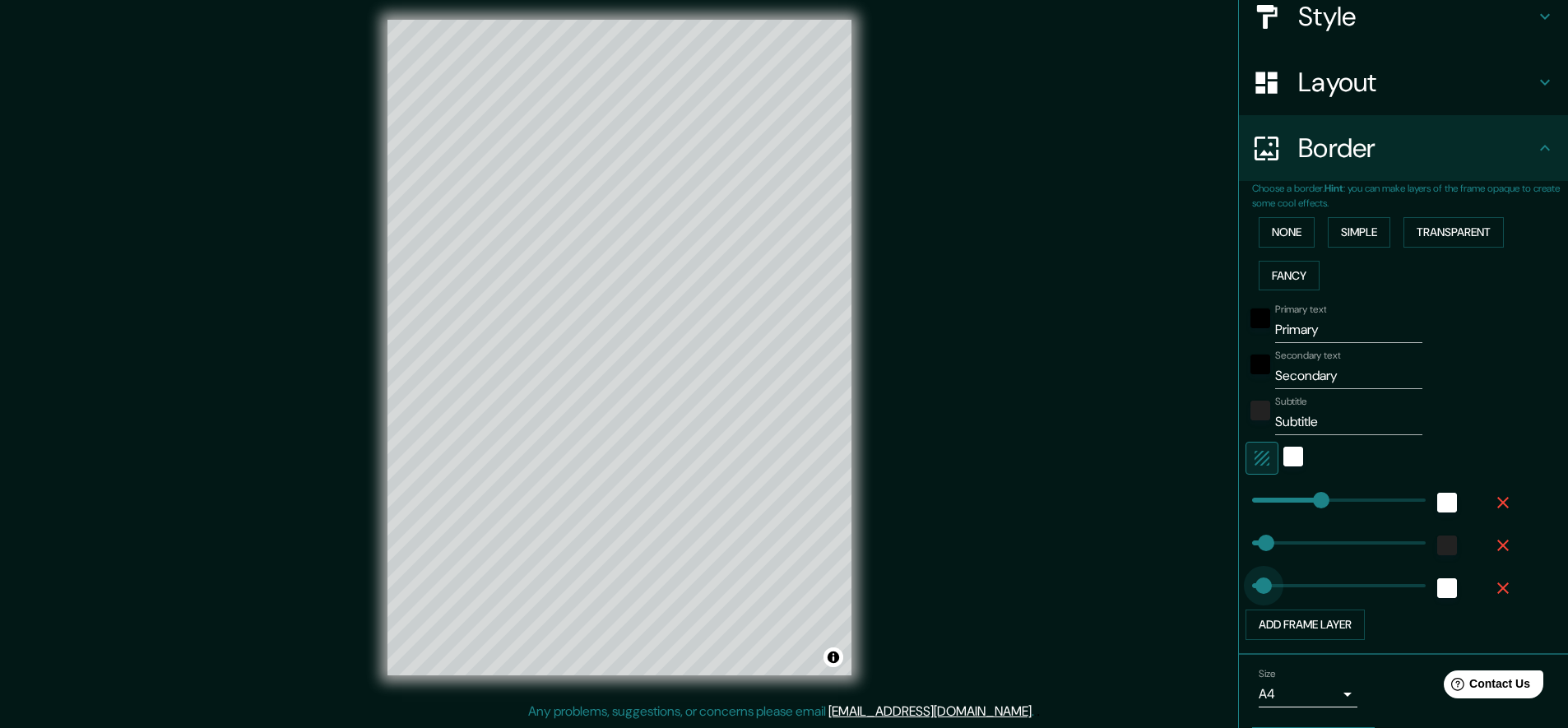
type input "21"
click at [1251, 585] on span at bounding box center [1259, 586] width 17 height 17
type input "226"
type input "45"
type input "8"
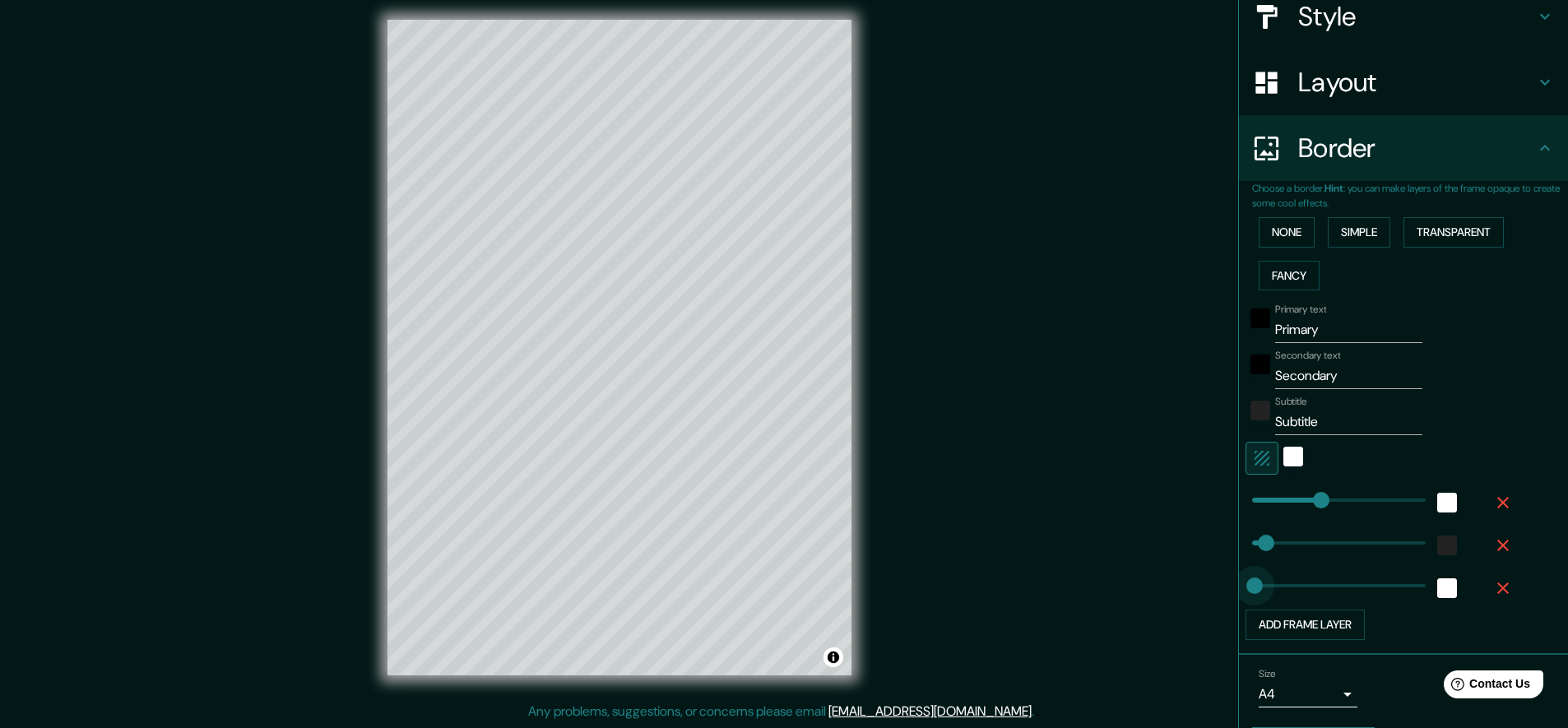
type input "226"
type input "16"
type input "139"
drag, startPoint x: 1300, startPoint y: 492, endPoint x: 1283, endPoint y: 495, distance: 17.3
type input "102"
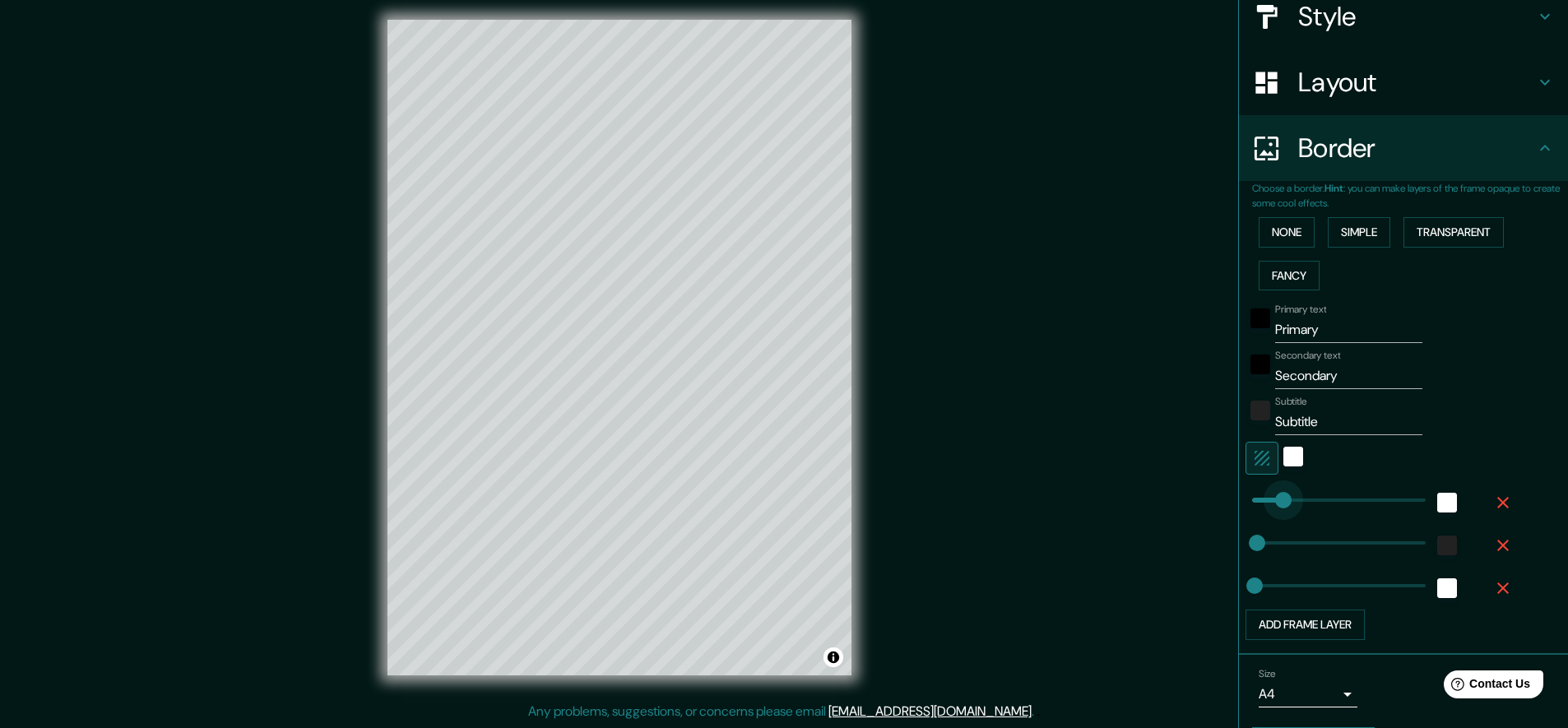
drag, startPoint x: 1287, startPoint y: 493, endPoint x: 1271, endPoint y: 497, distance: 16.5
click at [1437, 495] on div "white" at bounding box center [1447, 503] width 20 height 20
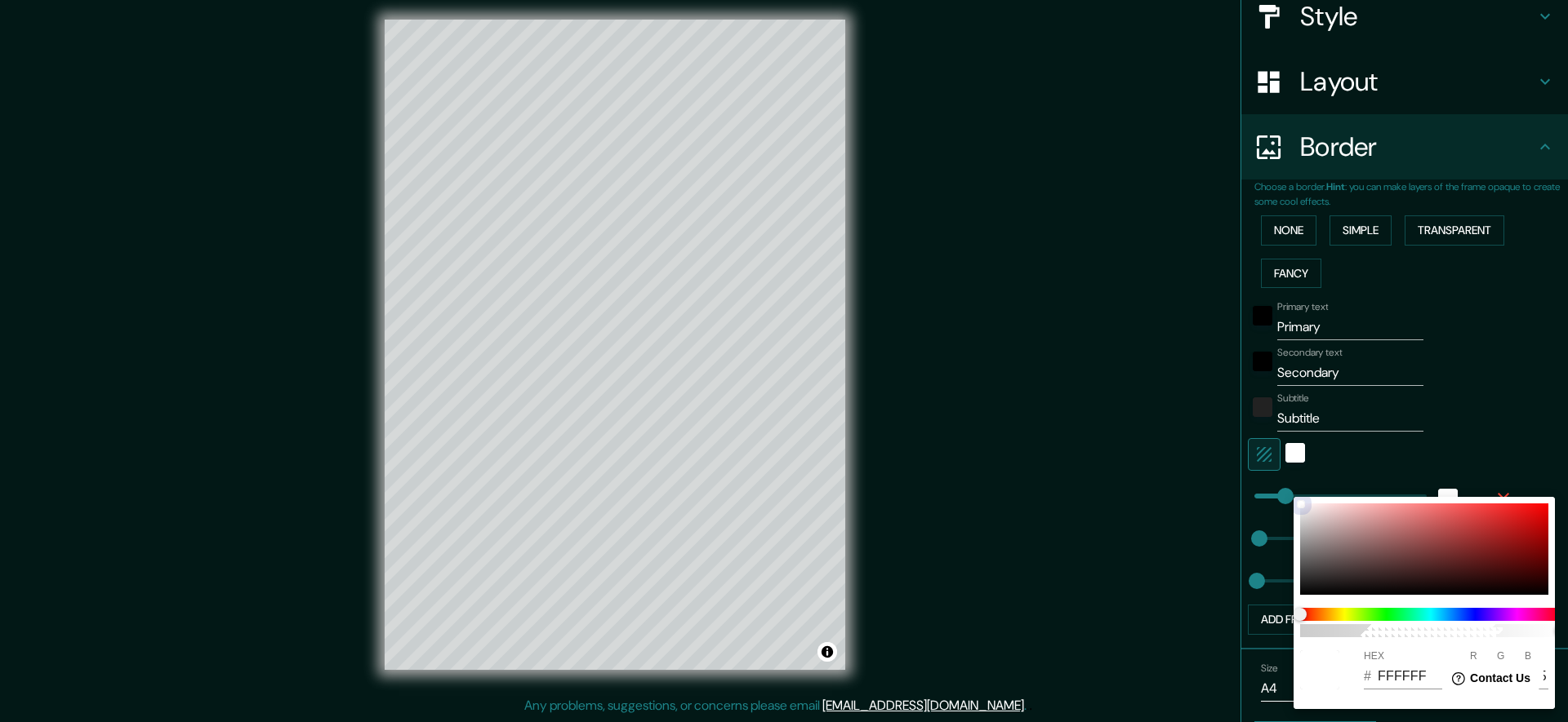
type input "A8A7A7"
type input "168"
type input "167"
click at [1285, 552] on div "100 HEX # A8A7A7 R 168 G 167 B 167" at bounding box center [784, 361] width 1568 height 722
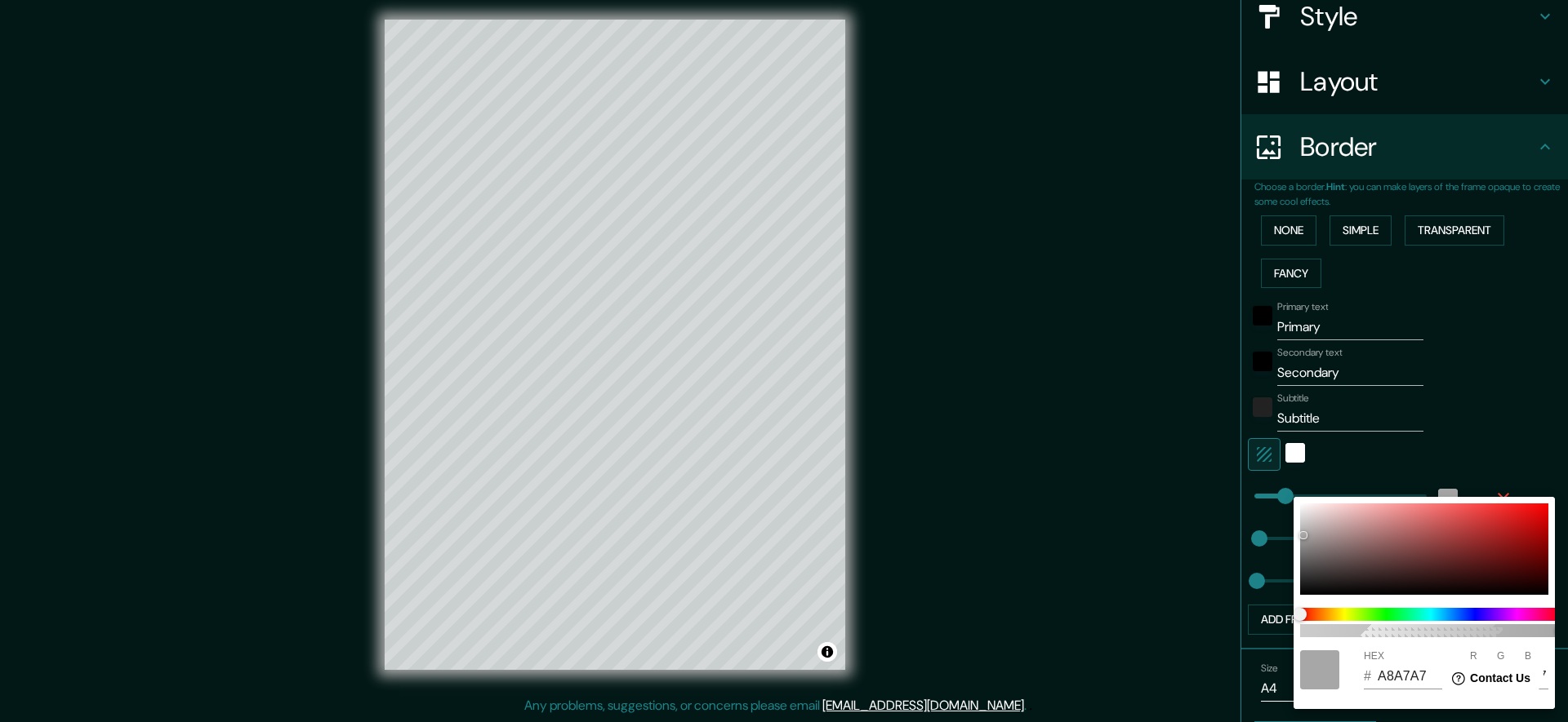
drag, startPoint x: 1291, startPoint y: 567, endPoint x: 1287, endPoint y: 582, distance: 15.5
click at [1286, 580] on div "100 HEX # A8A7A7 R 168 G 167 B 167" at bounding box center [784, 361] width 1568 height 722
type input "0E0D0D"
type input "14"
type input "13"
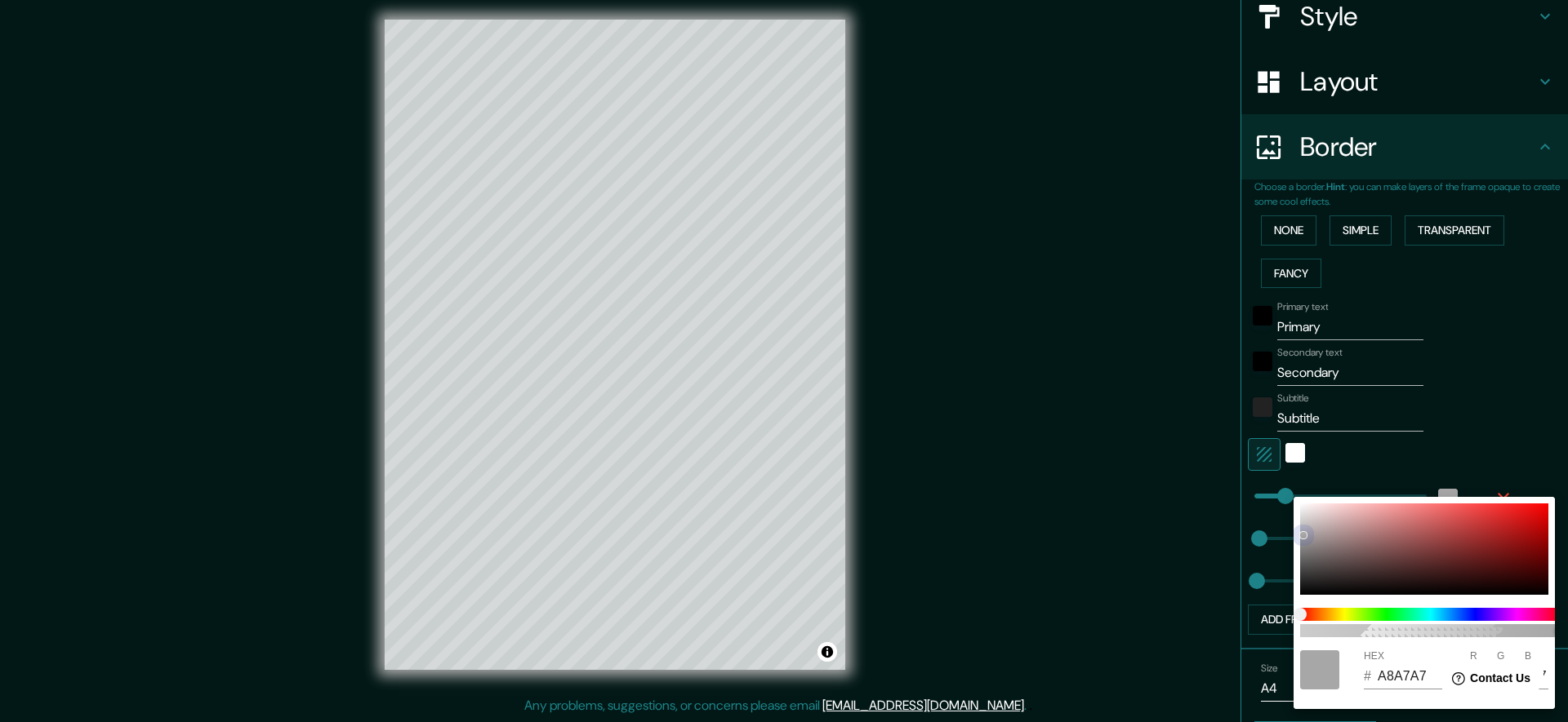
type input "13"
drag, startPoint x: 1302, startPoint y: 596, endPoint x: 1297, endPoint y: 604, distance: 9.4
click at [1297, 604] on div "100 HEX # 0E0D0D R 14 G 13 B 13" at bounding box center [1424, 603] width 261 height 212
type input "0B0B0B"
type input "11"
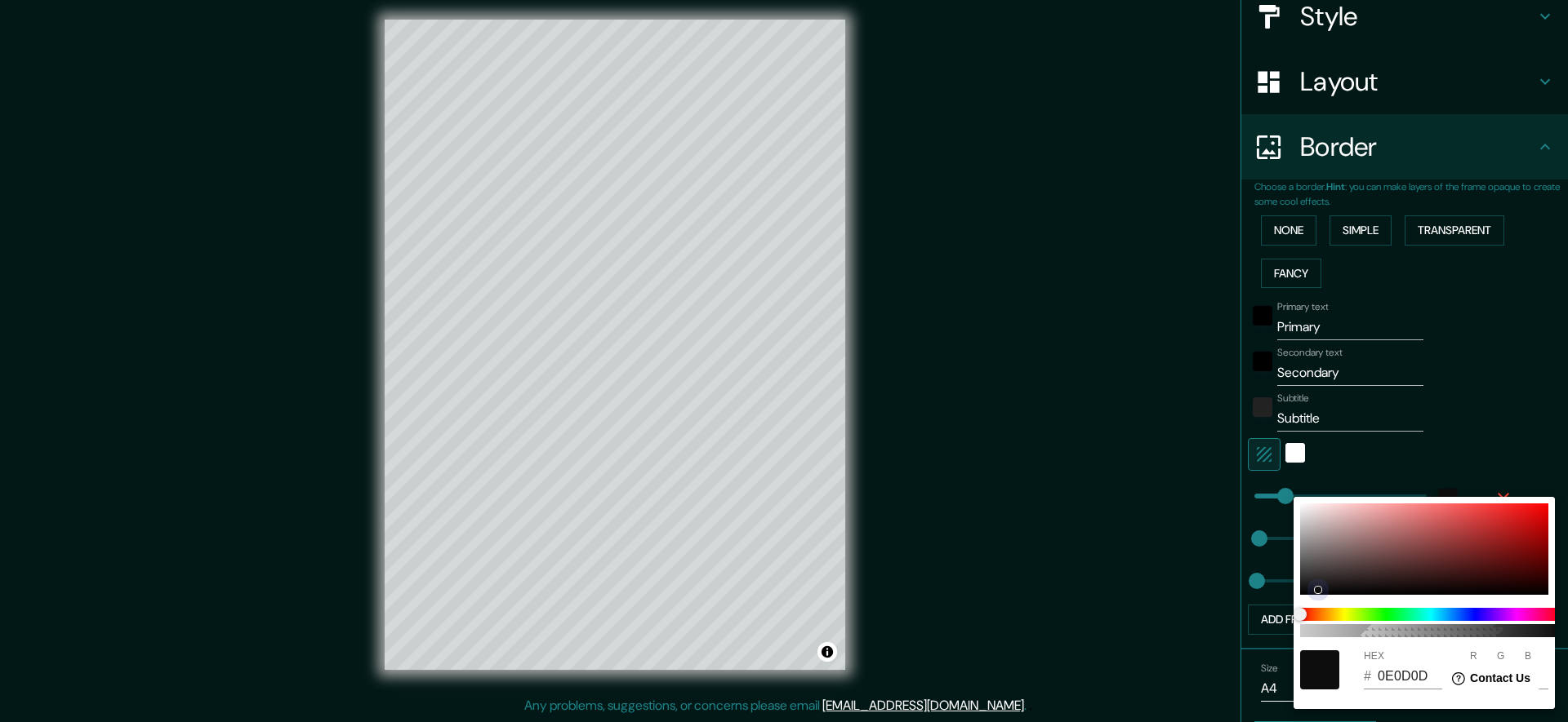
type input "11"
type input "020202"
type input "2"
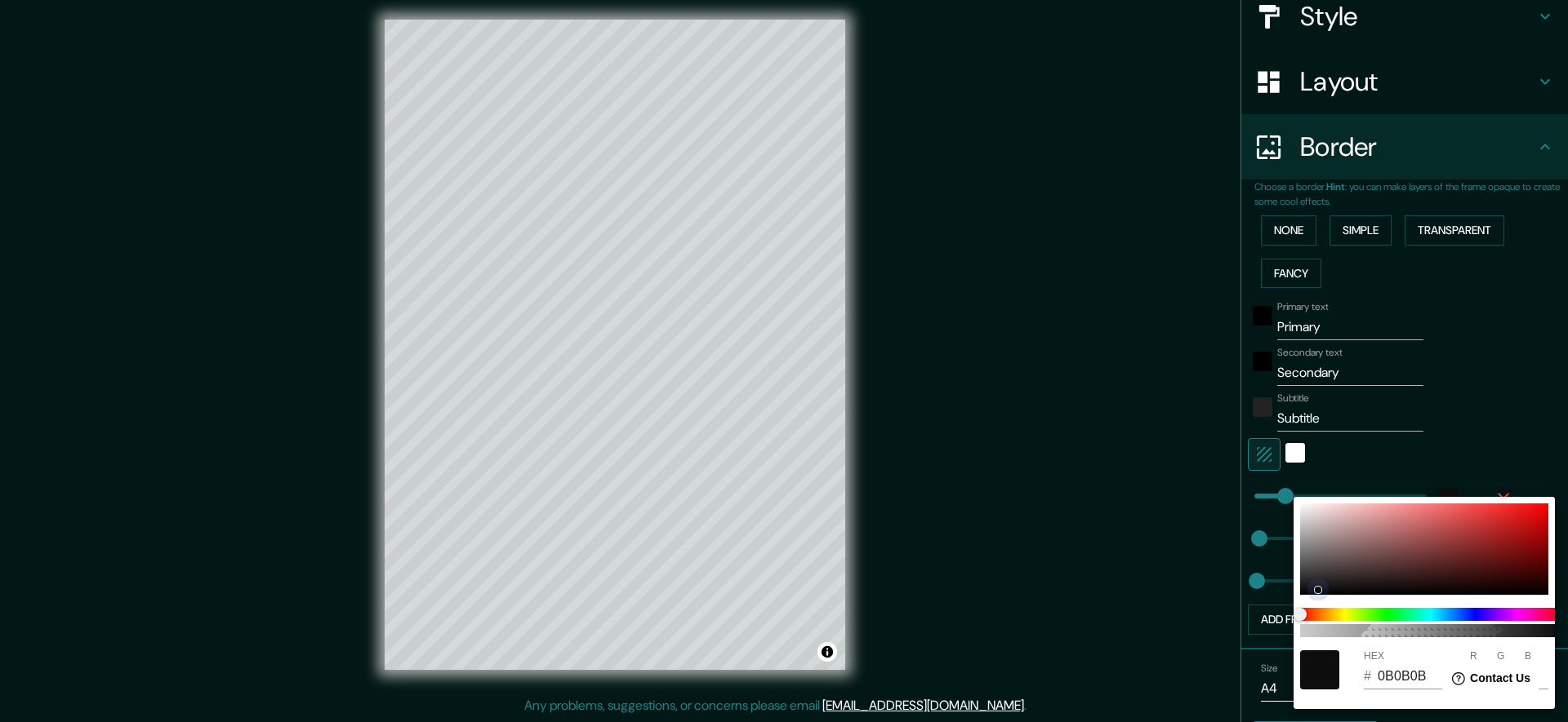
type input "2"
type input "000000"
type input "0"
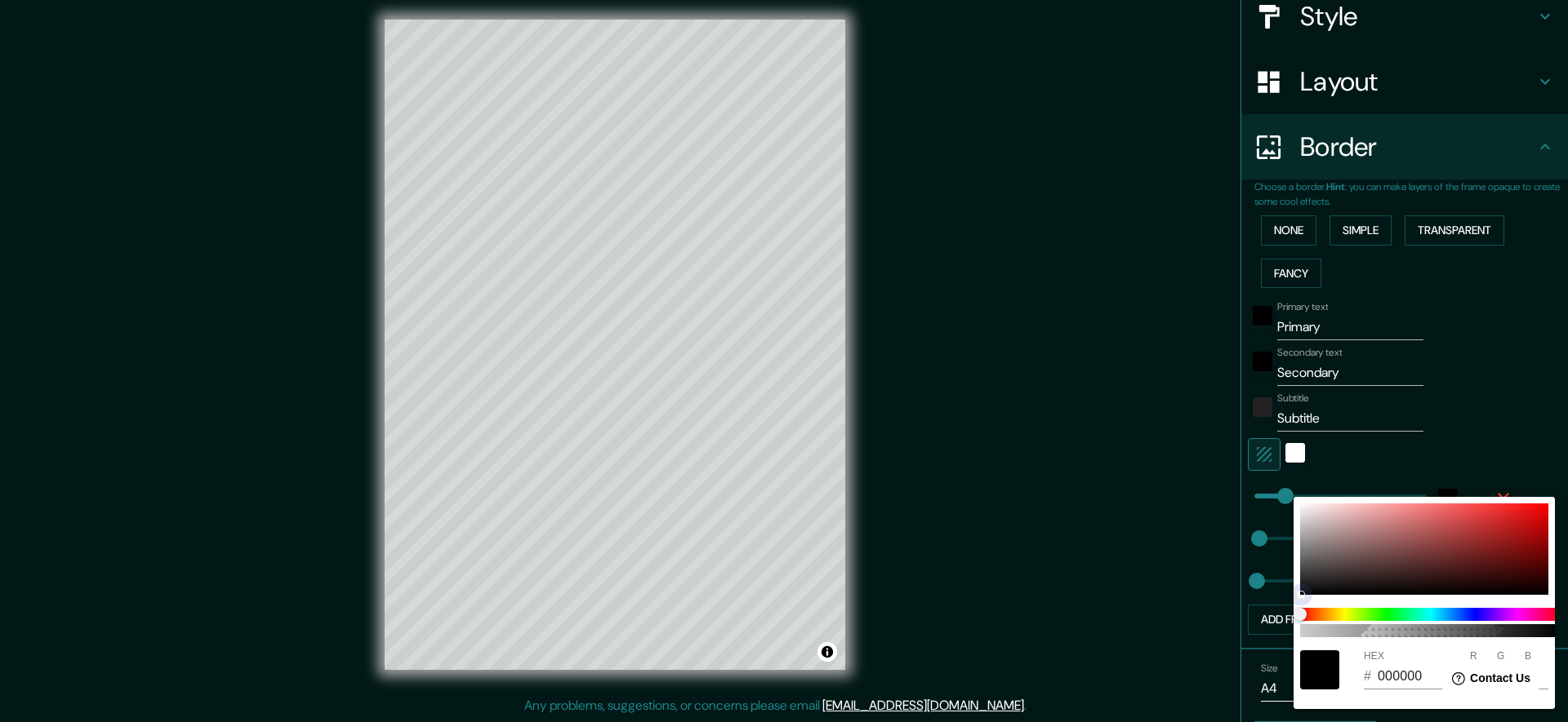
click at [1299, 596] on div at bounding box center [1300, 594] width 7 height 7
click at [1472, 444] on div at bounding box center [784, 361] width 1568 height 722
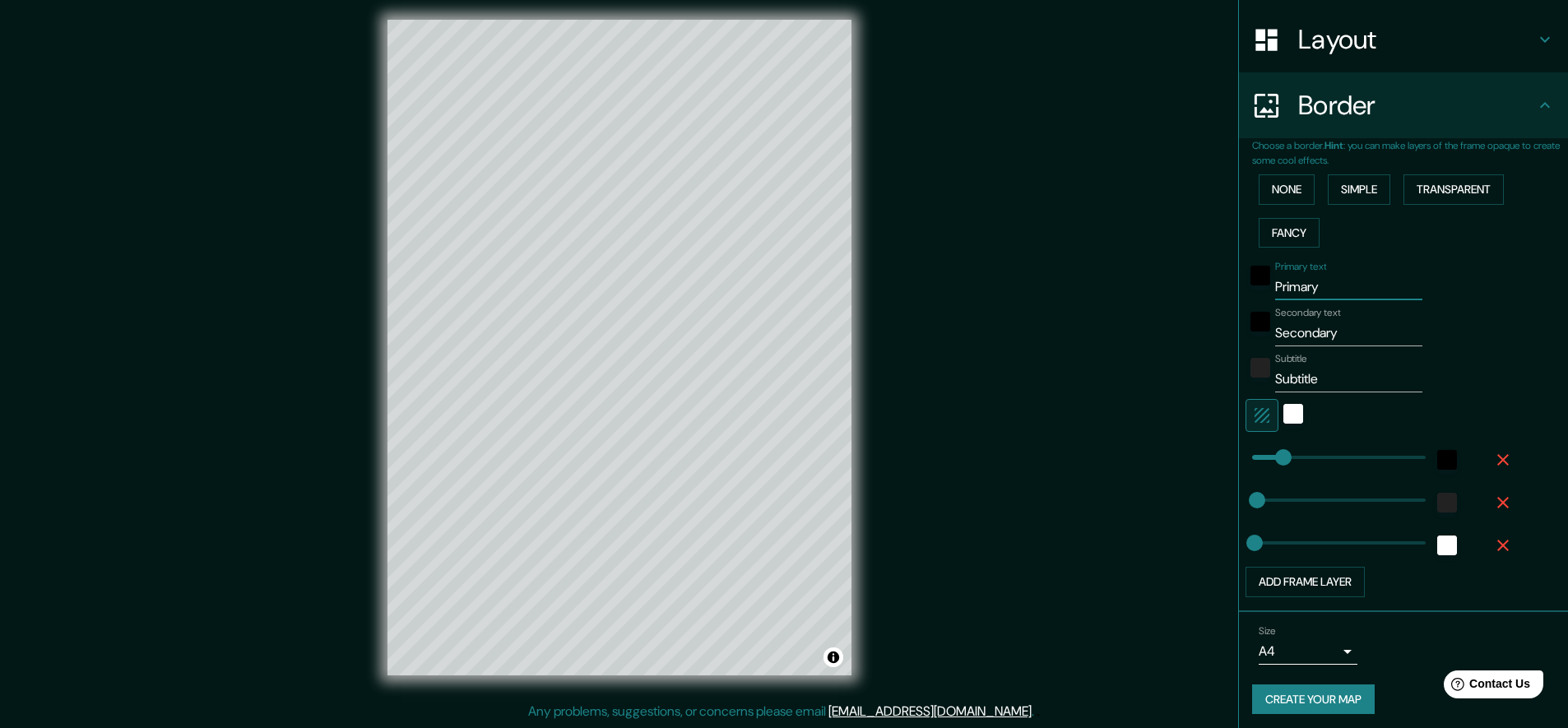
drag, startPoint x: 1320, startPoint y: 282, endPoint x: 1227, endPoint y: 288, distance: 93.2
click at [1239, 288] on div "Choose a border. Hint : you can make layers of the frame opaque to create some …" at bounding box center [1403, 375] width 329 height 475
type input "La Orotava"
drag, startPoint x: 1227, startPoint y: 288, endPoint x: 1346, endPoint y: 333, distance: 127.2
click at [1346, 333] on input "Secondary" at bounding box center [1349, 333] width 147 height 27
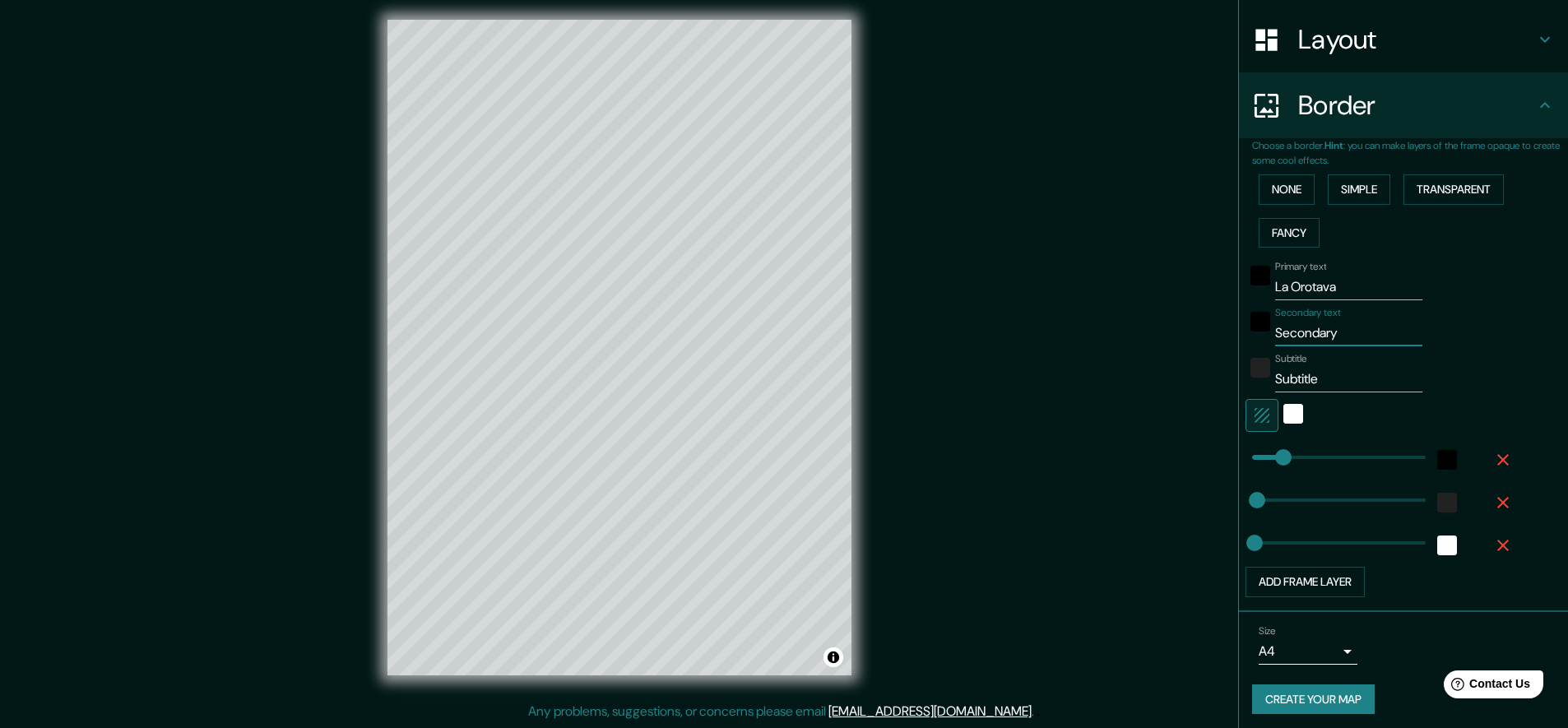
drag, startPoint x: 1334, startPoint y: 329, endPoint x: 1200, endPoint y: 341, distance: 134.5
click at [1200, 341] on div "Mappin Location La Orotava, provincia de Santa Cruz de Tenerife, provincia de S…" at bounding box center [784, 361] width 1568 height 735
drag, startPoint x: 1328, startPoint y: 331, endPoint x: 1269, endPoint y: 329, distance: 59.0
click at [1275, 329] on input "Secondary" at bounding box center [1349, 333] width 147 height 27
drag, startPoint x: 1269, startPoint y: 329, endPoint x: 1259, endPoint y: 331, distance: 10.2
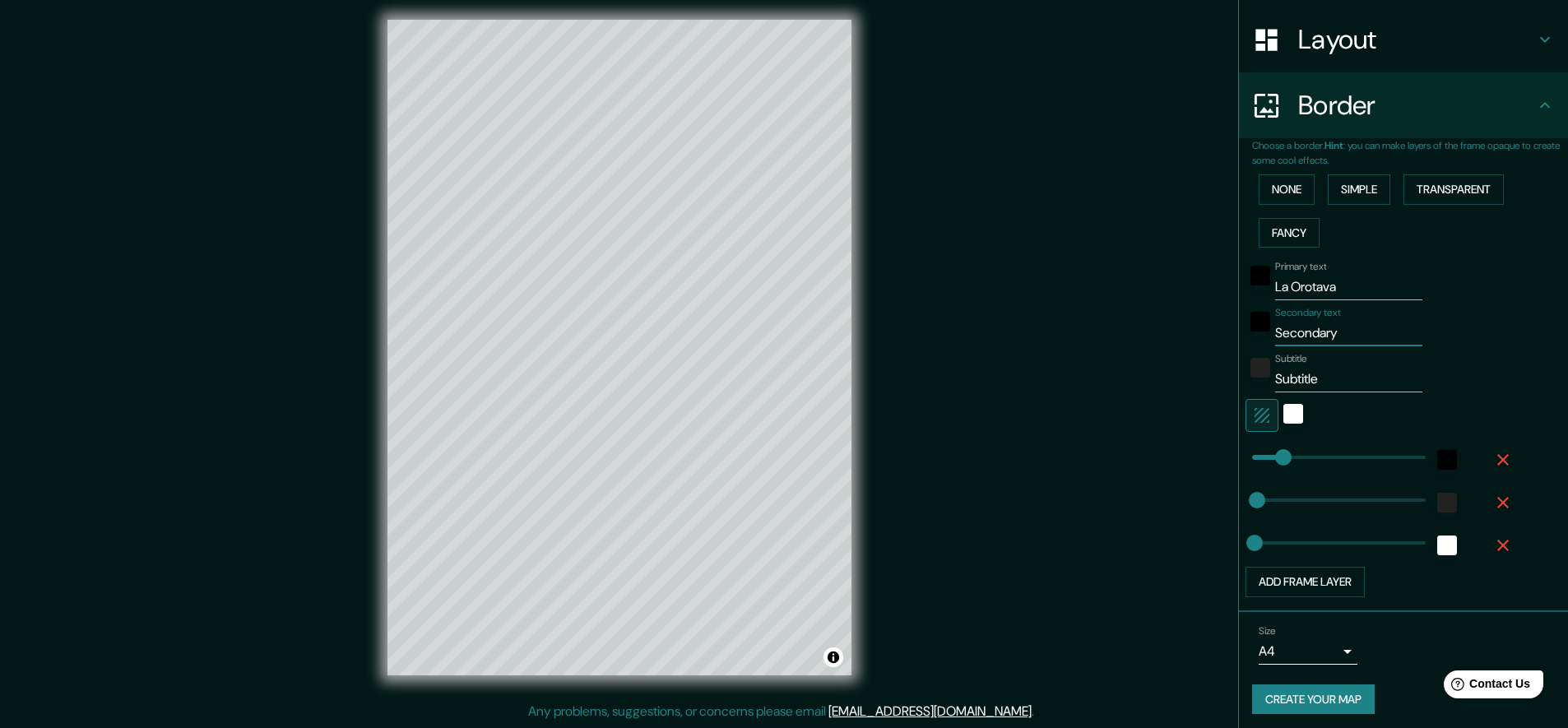
click at [1258, 330] on div "Secondary text Secondary" at bounding box center [1379, 327] width 270 height 39
drag, startPoint x: 1330, startPoint y: 324, endPoint x: 1243, endPoint y: 334, distance: 87.6
click at [1245, 334] on div "Secondary text Secondary" at bounding box center [1379, 327] width 270 height 39
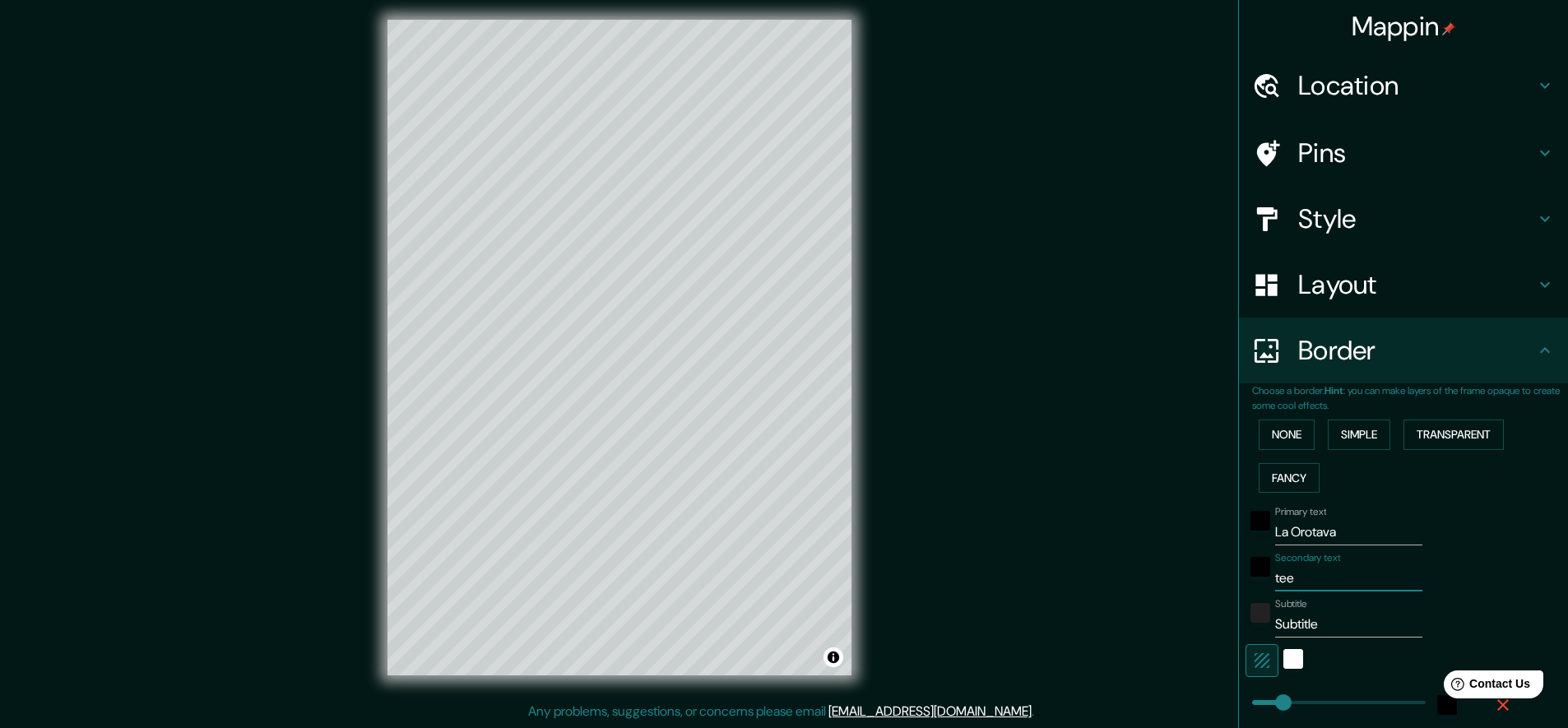
type input "tee"
click at [1339, 285] on h4 "Layout" at bounding box center [1416, 285] width 237 height 33
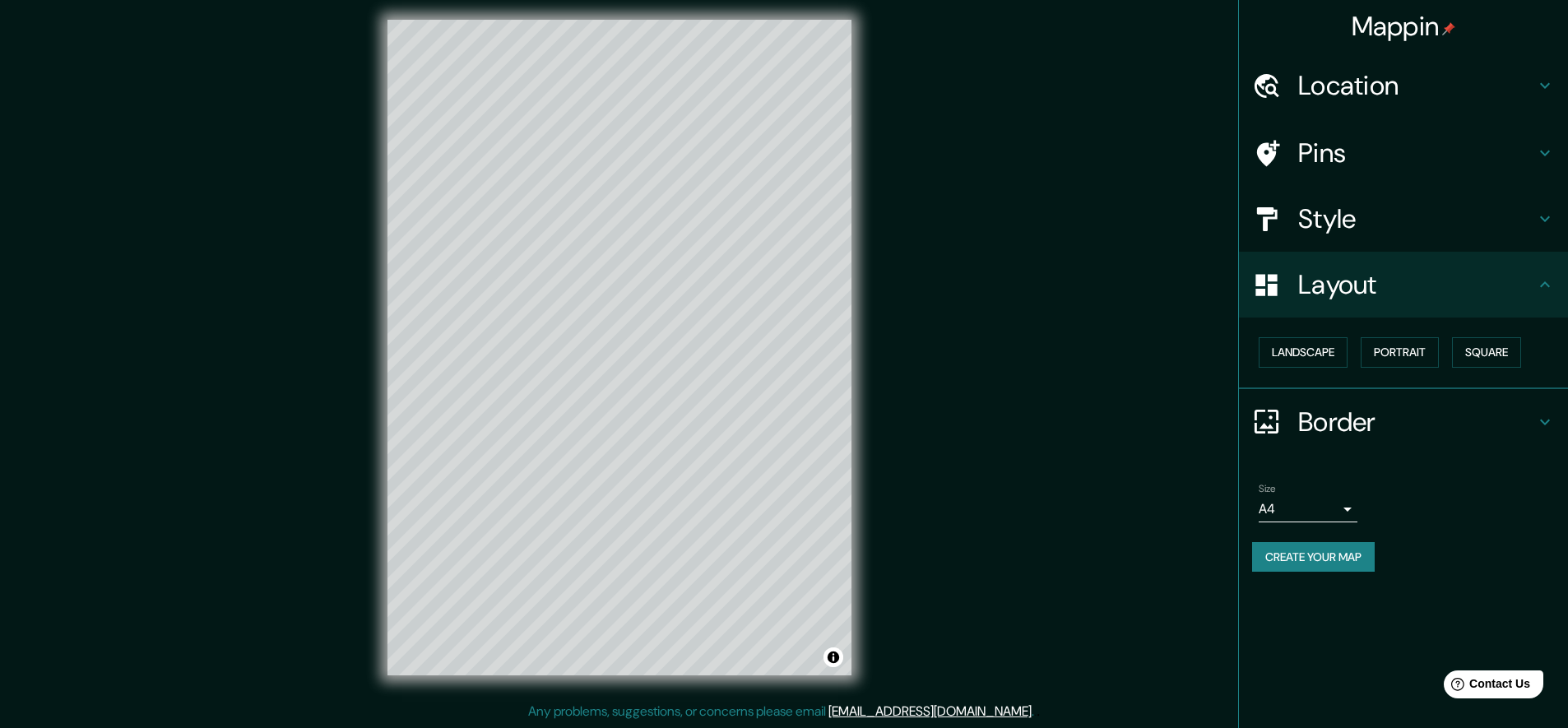
click at [1334, 209] on h4 "Style" at bounding box center [1416, 219] width 237 height 33
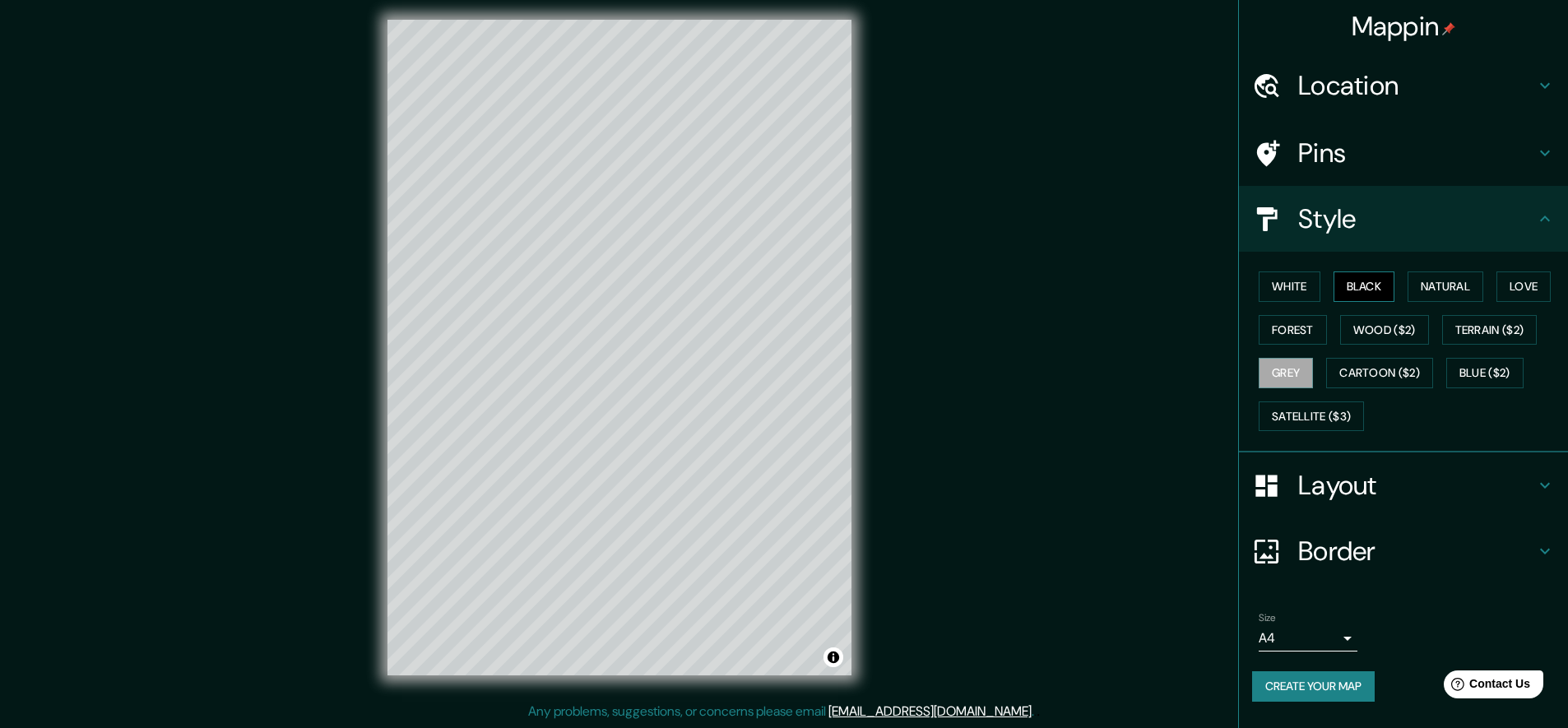
click at [1359, 285] on button "Black" at bounding box center [1364, 286] width 62 height 30
click at [1284, 414] on button "Satellite ($3)" at bounding box center [1311, 417] width 105 height 30
click at [1297, 371] on button "Grey" at bounding box center [1285, 372] width 54 height 30
click at [1299, 419] on button "Satellite ($3)" at bounding box center [1311, 417] width 105 height 30
click at [1292, 364] on button "Grey" at bounding box center [1285, 372] width 54 height 30
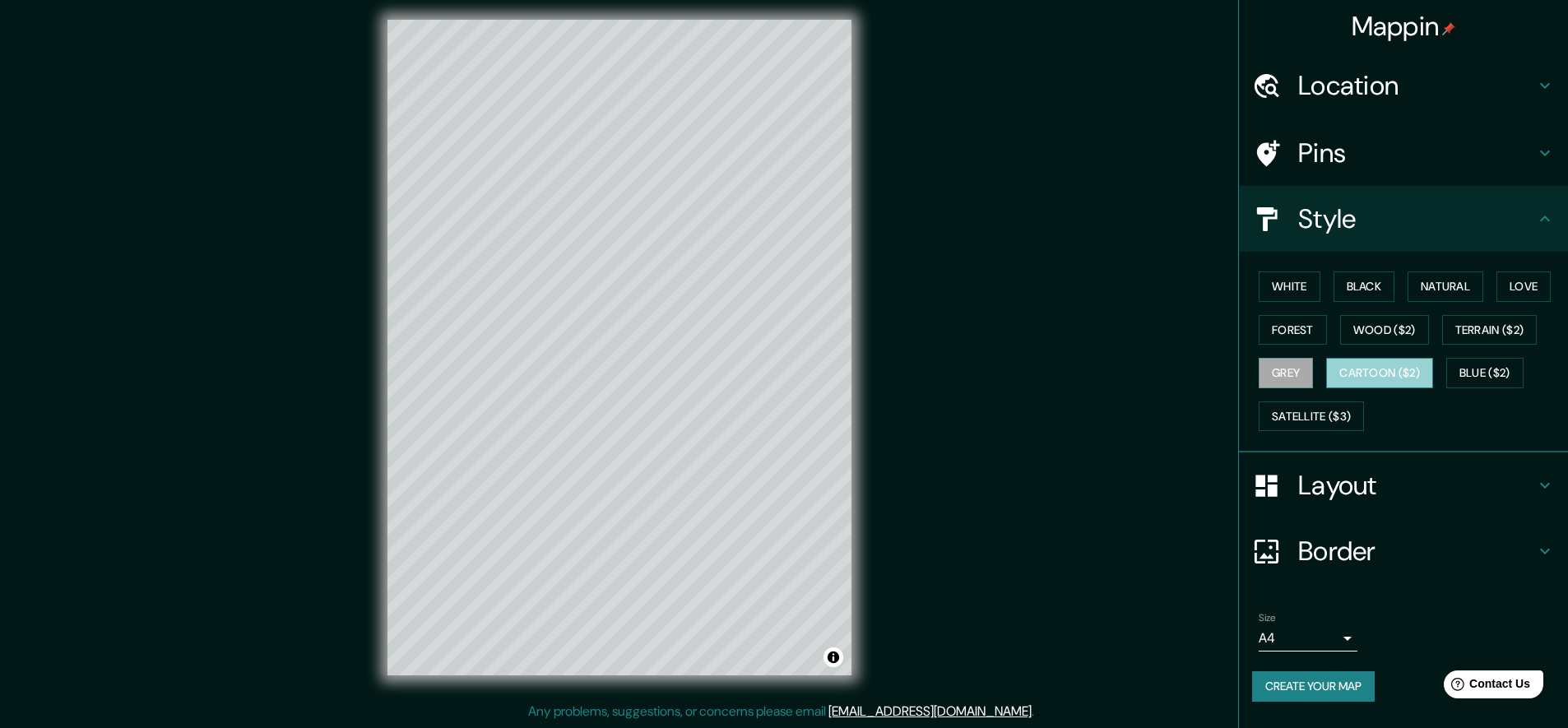
click at [1359, 366] on button "Cartoon ($2)" at bounding box center [1379, 372] width 107 height 30
click at [1472, 368] on button "Blue ($2)" at bounding box center [1485, 372] width 78 height 30
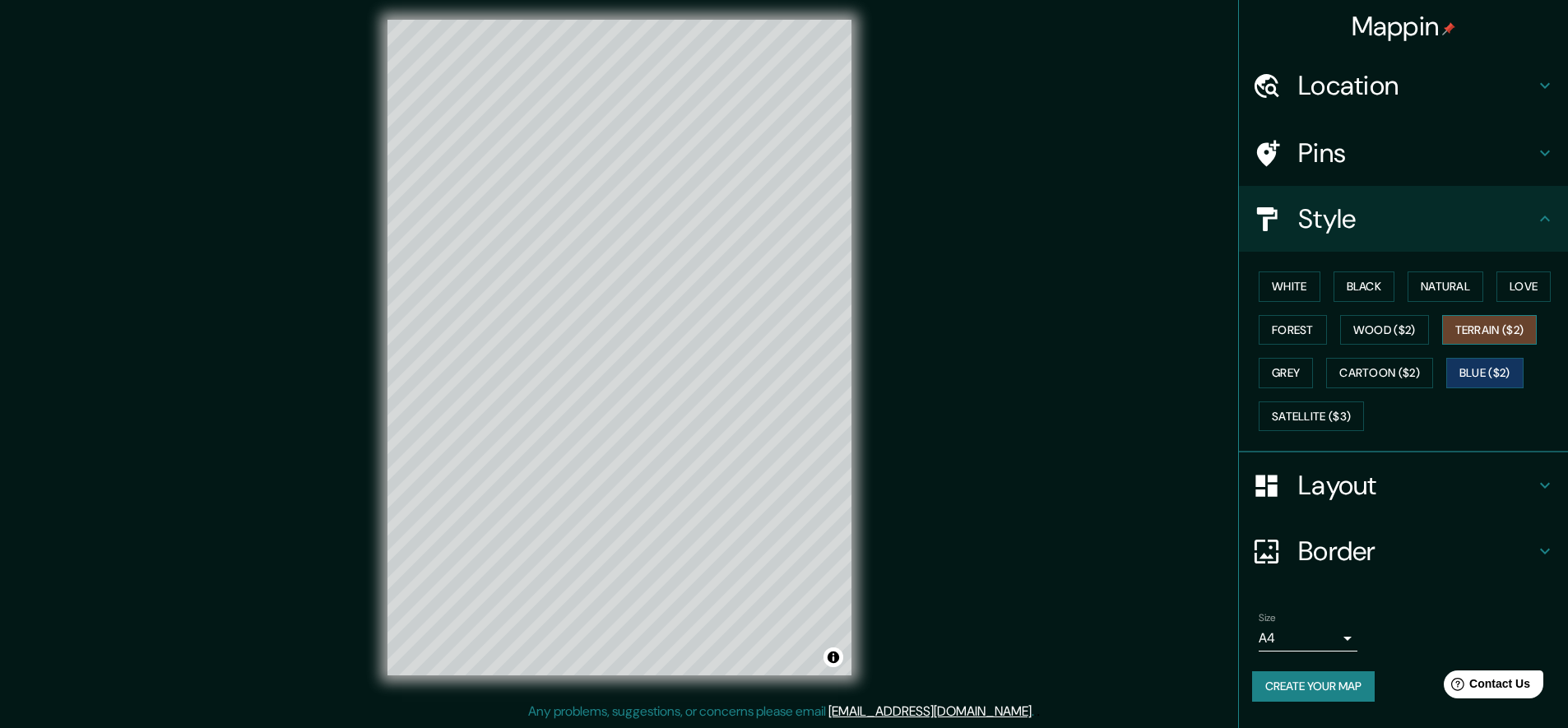
click at [1488, 331] on button "Terrain ($2)" at bounding box center [1489, 330] width 95 height 30
click at [1403, 336] on button "Wood ($2)" at bounding box center [1384, 330] width 88 height 30
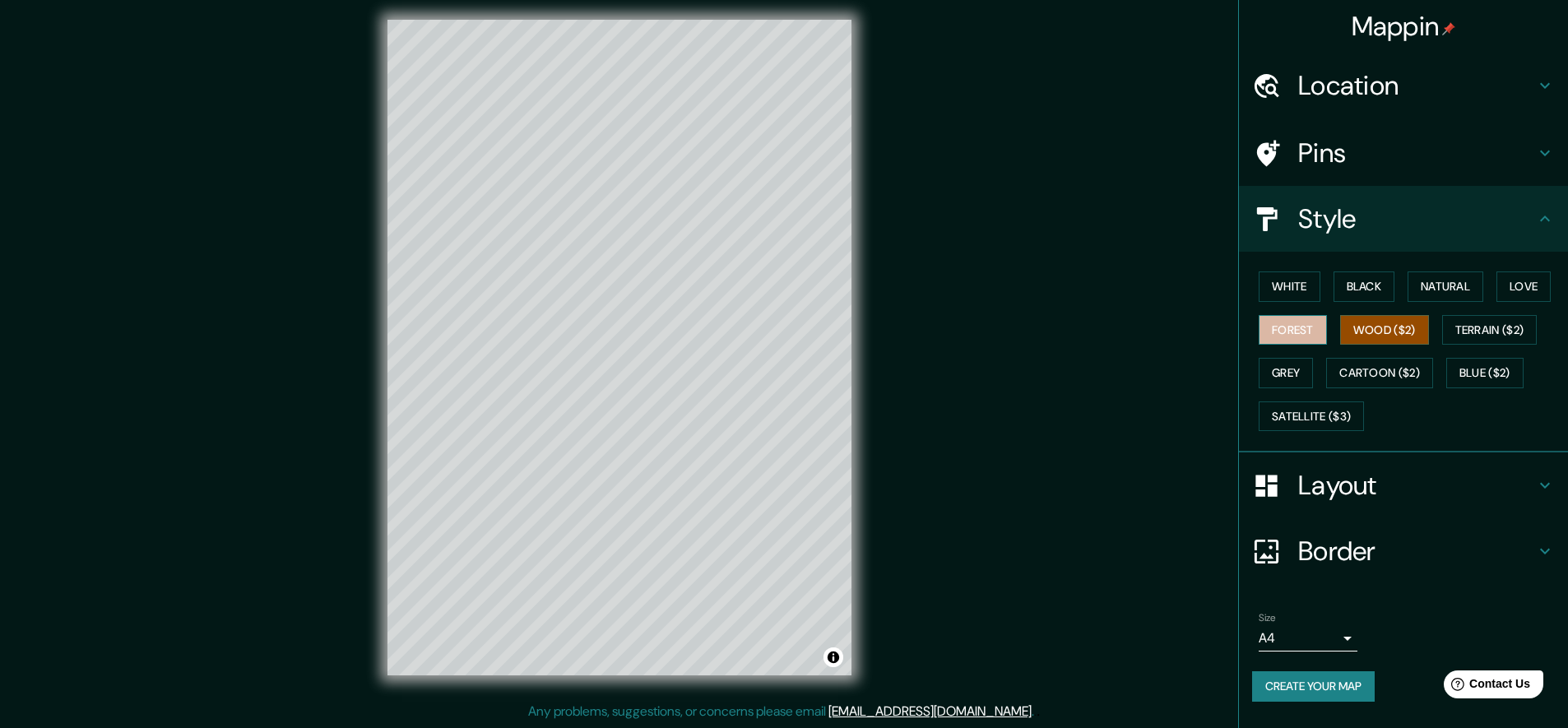
click at [1277, 330] on button "Forest" at bounding box center [1293, 330] width 69 height 30
click at [1290, 276] on button "White" at bounding box center [1289, 286] width 62 height 30
click at [1373, 279] on button "Black" at bounding box center [1364, 286] width 62 height 30
click at [1439, 282] on button "Natural" at bounding box center [1445, 286] width 76 height 30
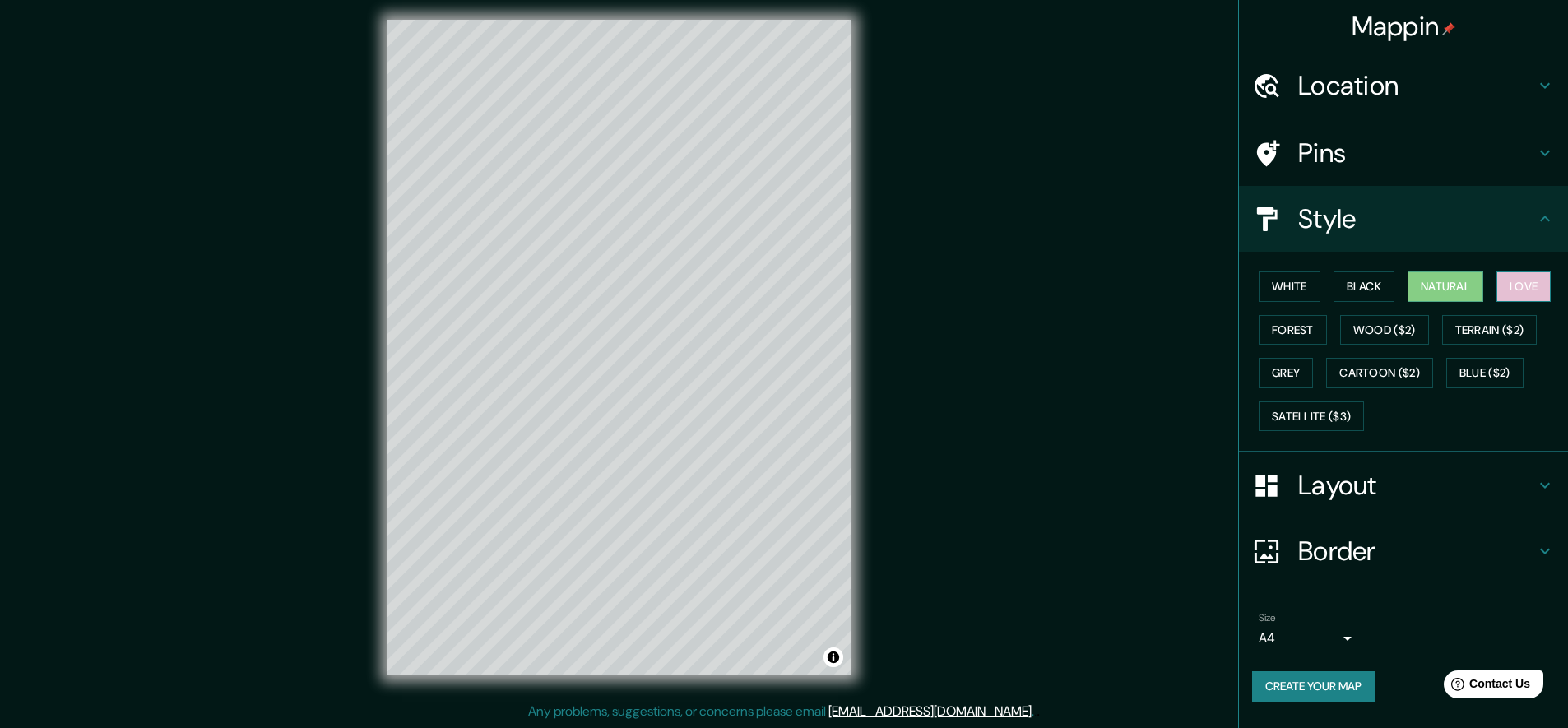
click at [1530, 282] on button "Love" at bounding box center [1523, 286] width 54 height 30
click at [1301, 331] on button "Forest" at bounding box center [1293, 330] width 69 height 30
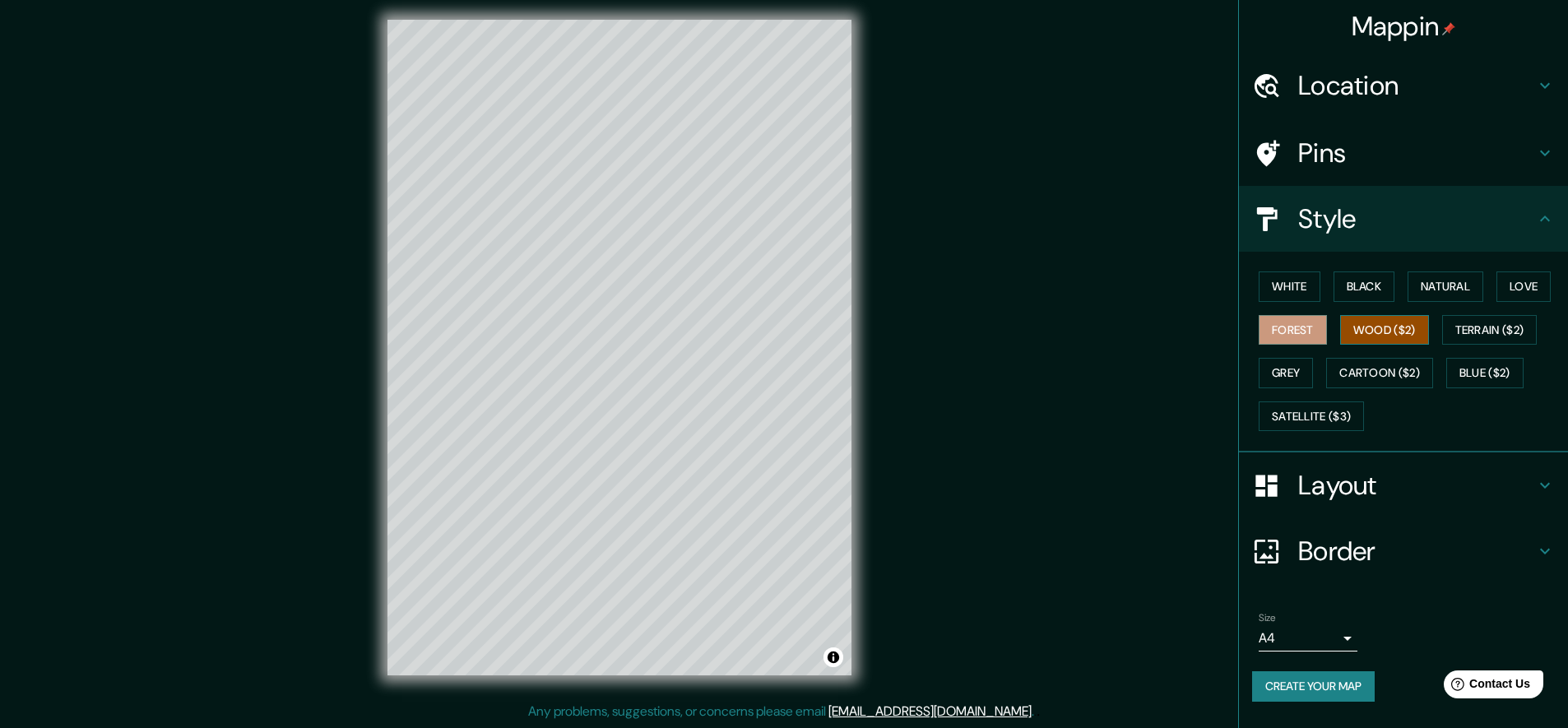
click at [1402, 329] on button "Wood ($2)" at bounding box center [1384, 330] width 88 height 30
click at [1501, 326] on button "Terrain ($2)" at bounding box center [1489, 330] width 95 height 30
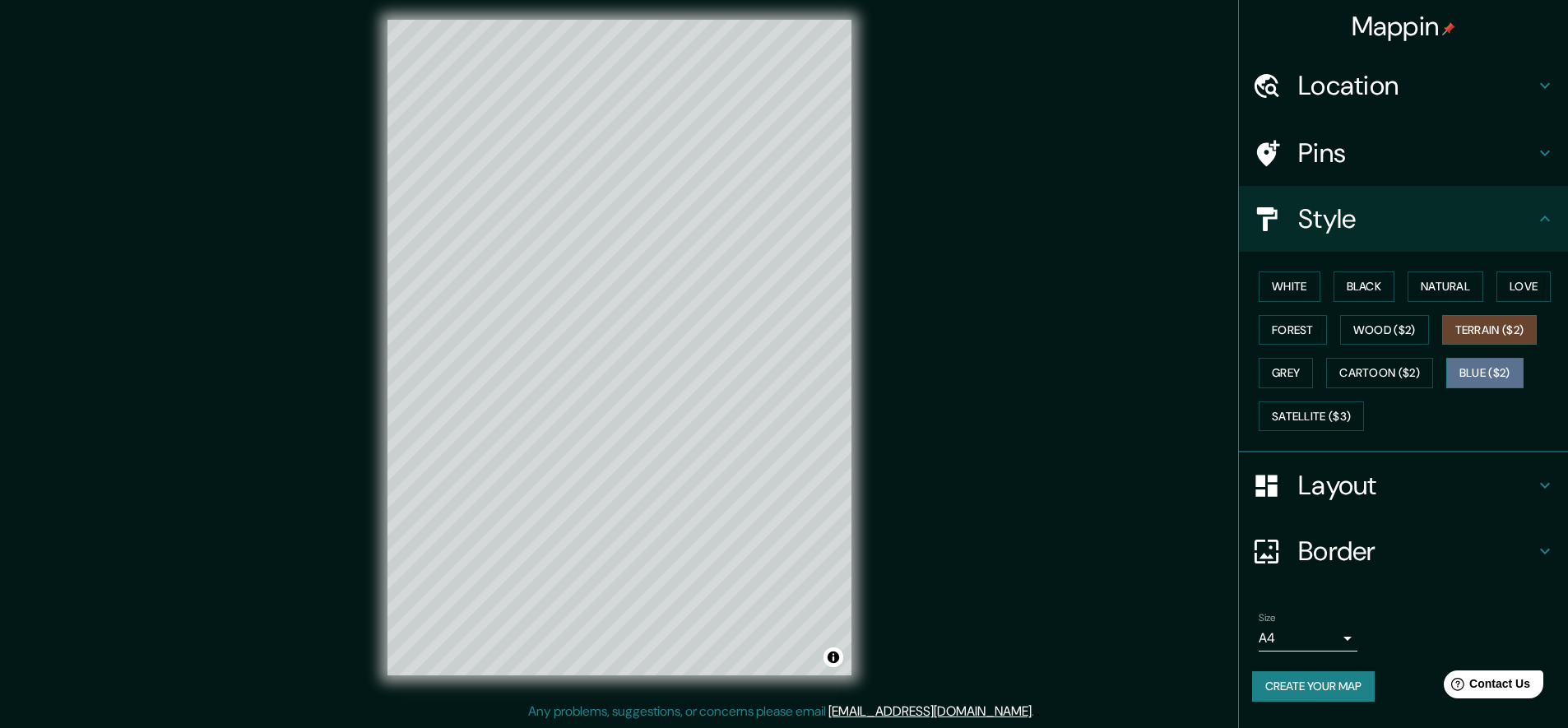
click at [1479, 378] on button "Blue ($2)" at bounding box center [1485, 372] width 78 height 30
click at [1479, 377] on button "Blue ($2)" at bounding box center [1485, 372] width 78 height 30
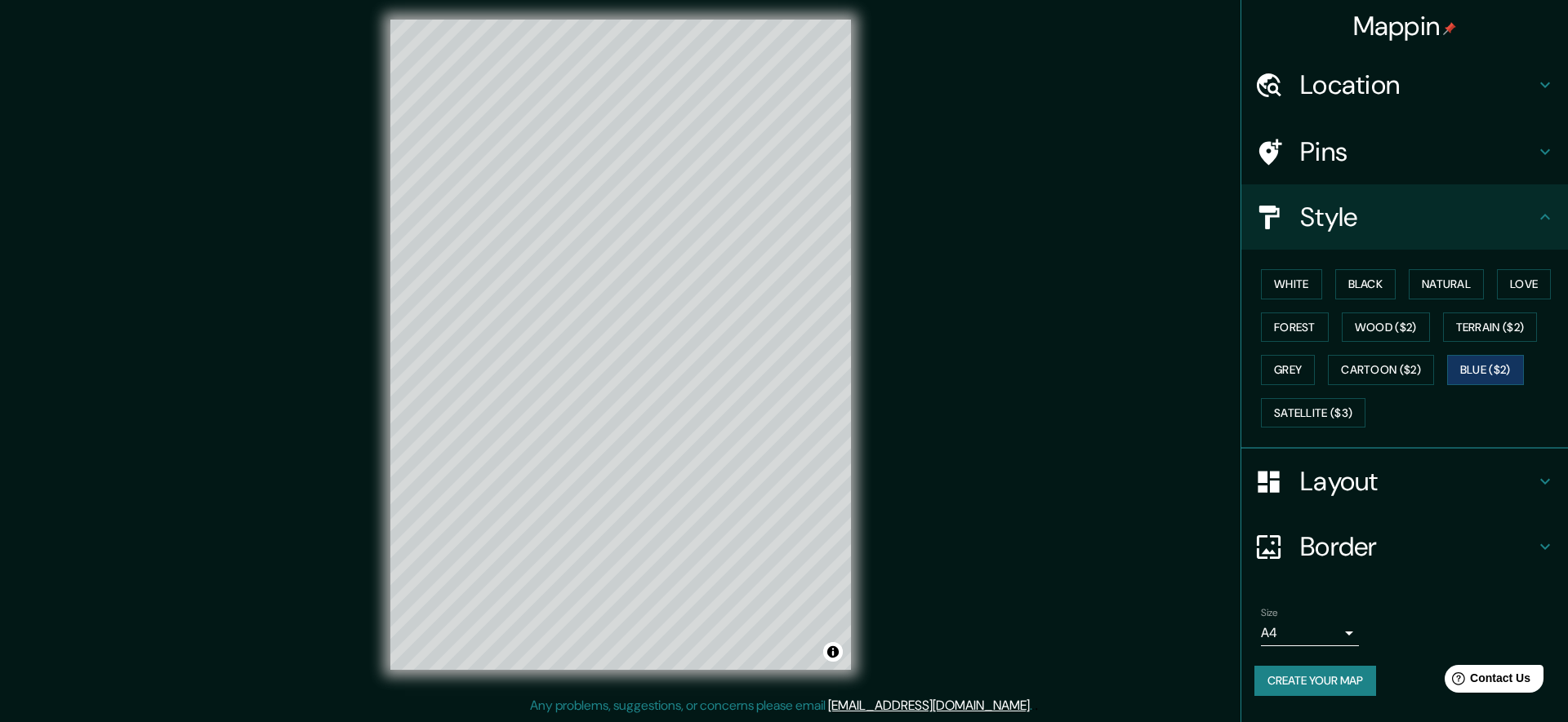
click at [1337, 627] on body "Mappin Location La Orotava, provincia de Santa Cruz de Tenerife, provincia de S…" at bounding box center [784, 354] width 1568 height 722
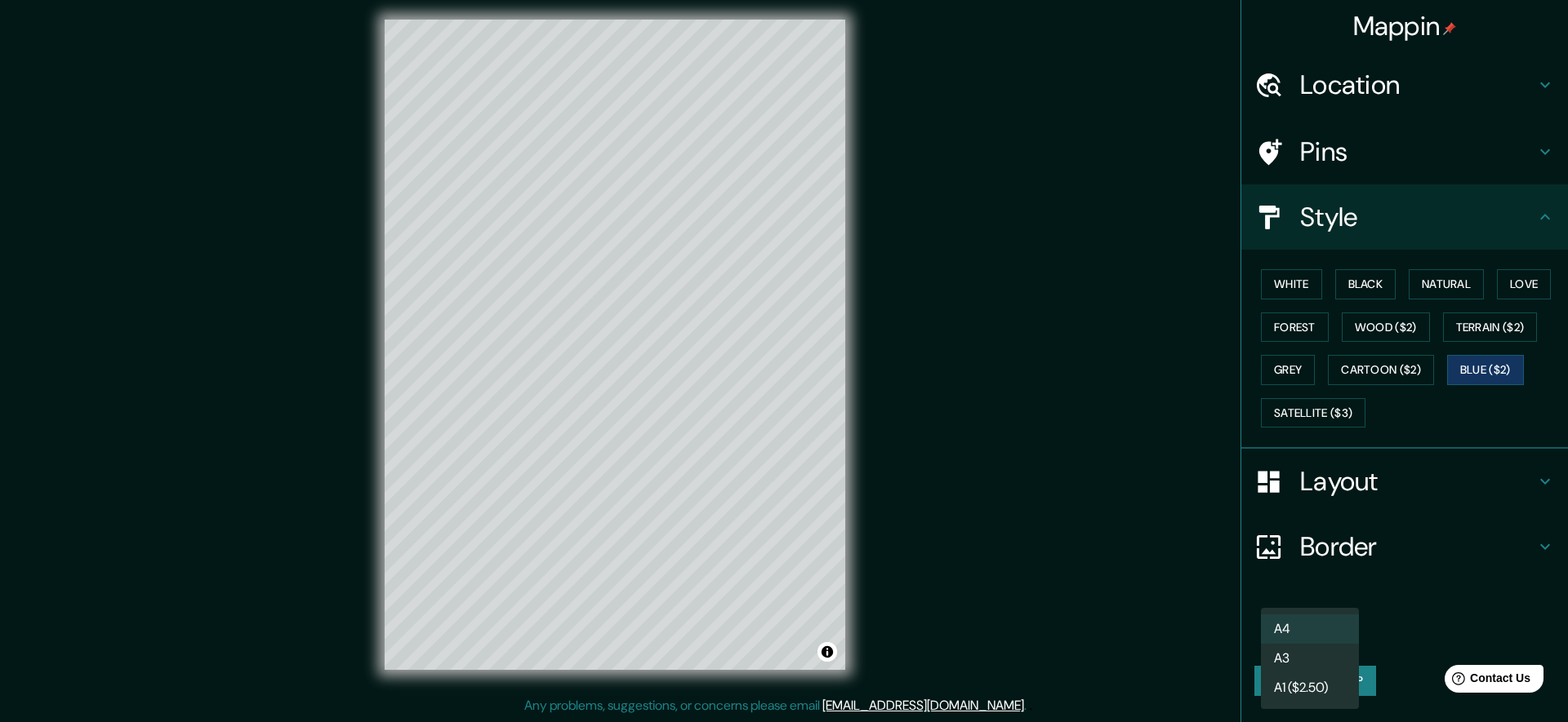
click at [1321, 657] on li "A3" at bounding box center [1310, 659] width 98 height 29
type input "a4"
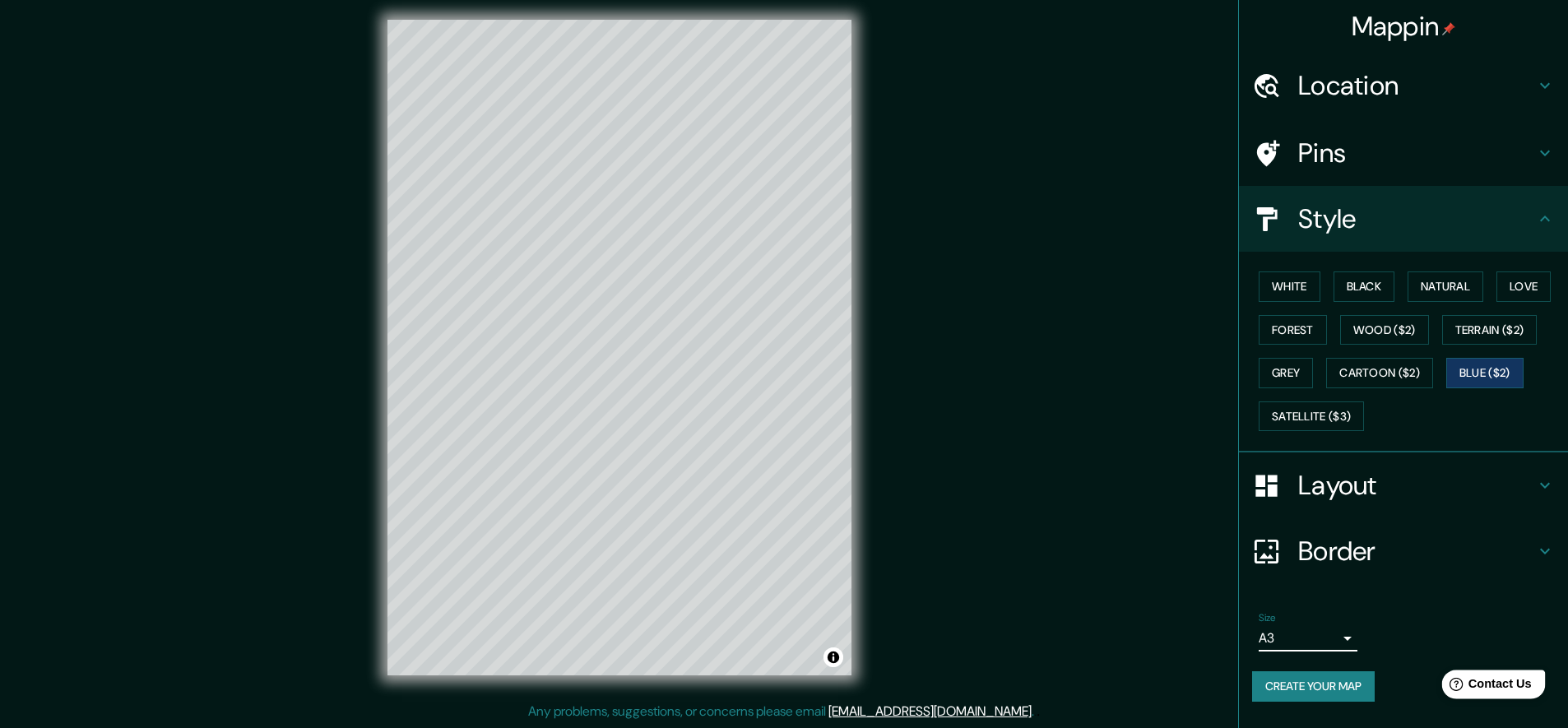
click at [1451, 687] on icon "Help" at bounding box center [1456, 685] width 14 height 14
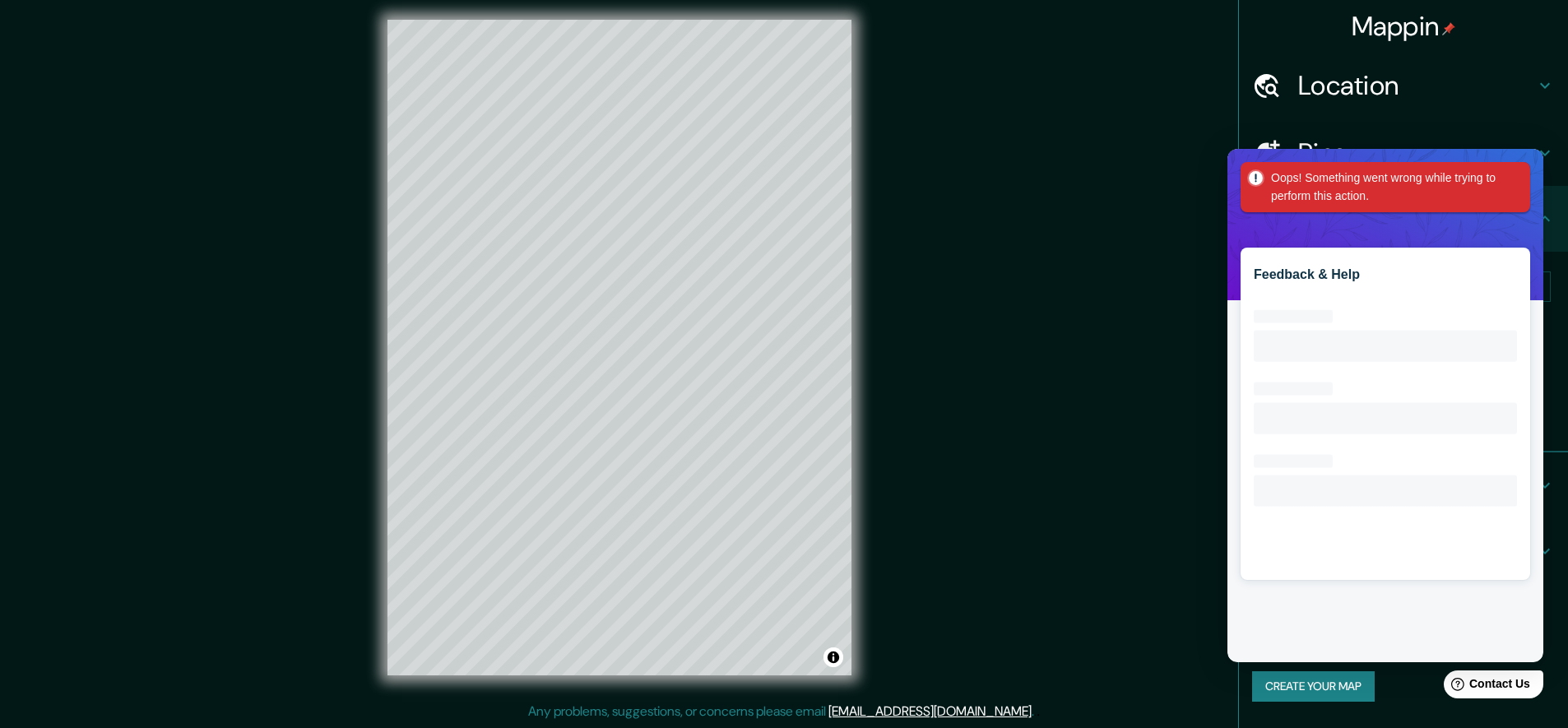
click at [1164, 289] on div "Mappin Location La Orotava, provincia de Santa Cruz de Tenerife, provincia de S…" at bounding box center [784, 361] width 1568 height 735
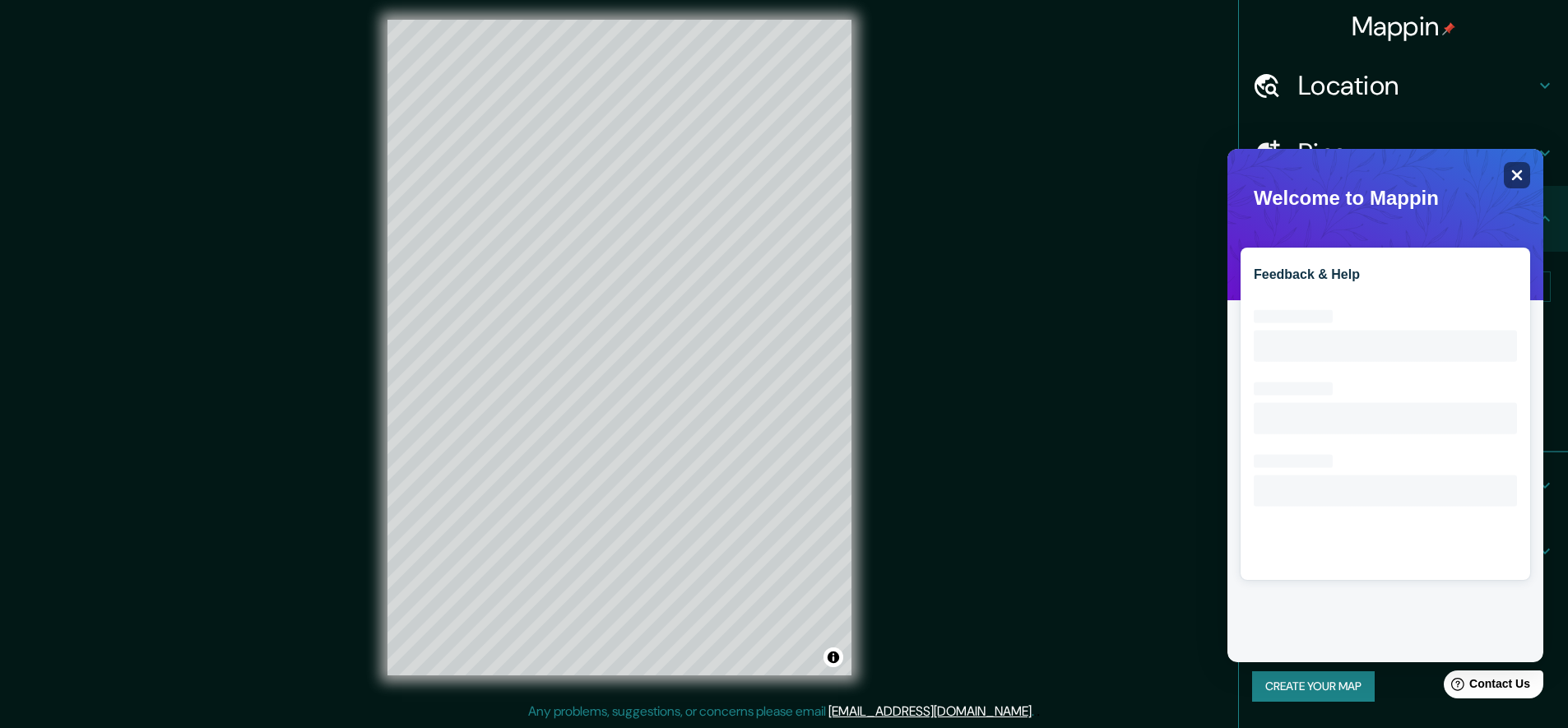
click at [1508, 171] on div "Close" at bounding box center [1517, 175] width 27 height 27
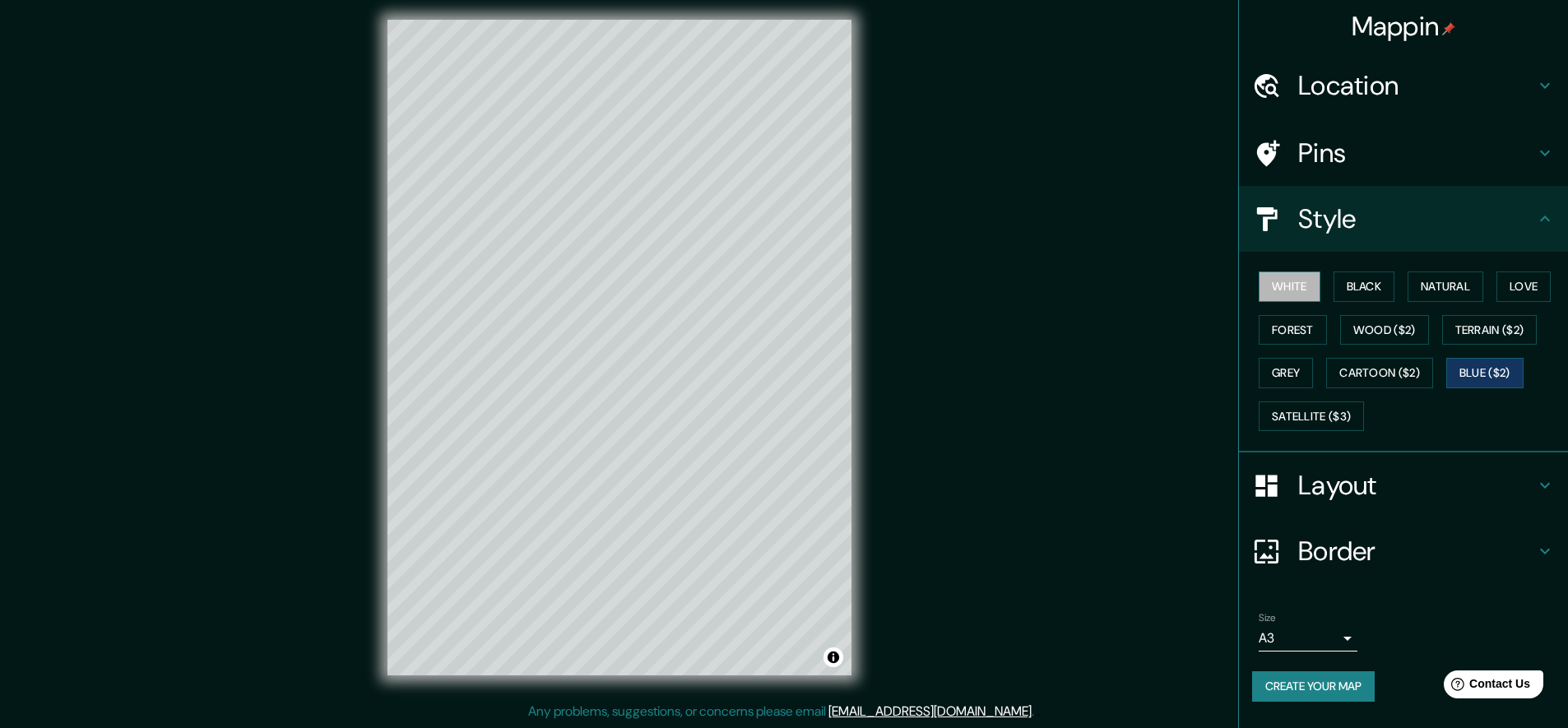
click at [1297, 284] on button "White" at bounding box center [1289, 286] width 62 height 30
click at [1334, 274] on button "Black" at bounding box center [1364, 286] width 62 height 30
click at [1301, 332] on button "Forest" at bounding box center [1293, 330] width 69 height 30
click at [1291, 365] on button "Grey" at bounding box center [1285, 372] width 54 height 30
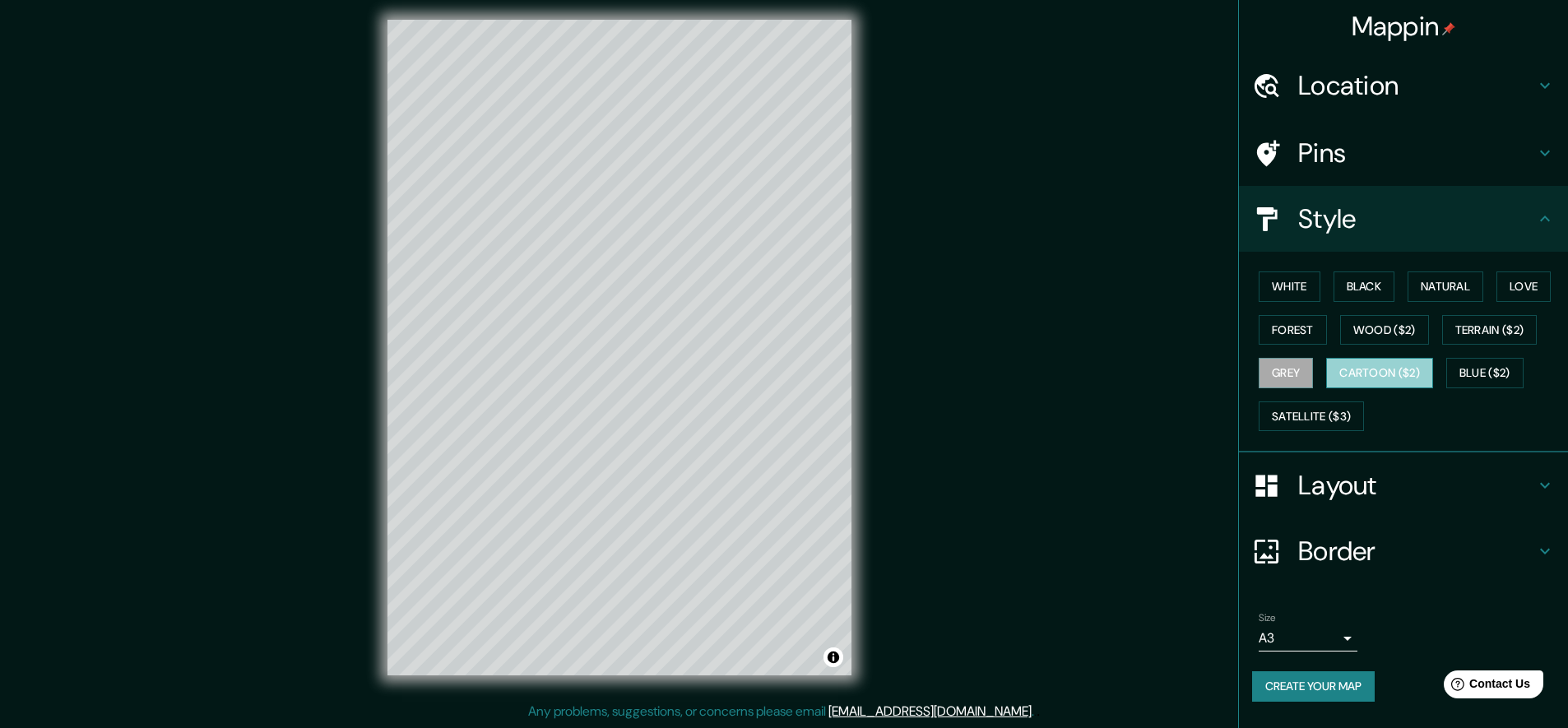
click at [1392, 359] on button "Cartoon ($2)" at bounding box center [1379, 372] width 107 height 30
click at [1379, 329] on button "Wood ($2)" at bounding box center [1384, 330] width 88 height 30
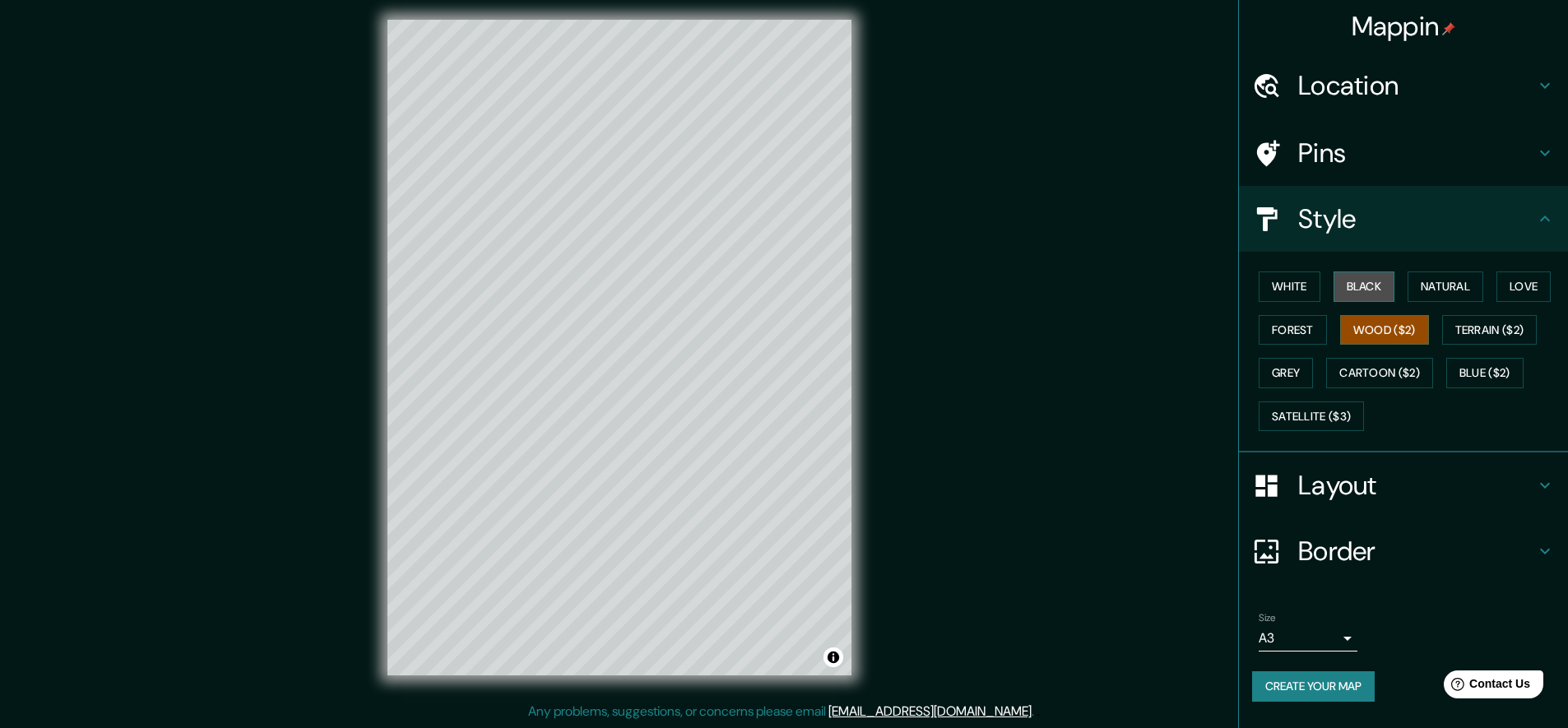
click at [1379, 287] on button "Black" at bounding box center [1364, 286] width 62 height 30
click at [1443, 282] on button "Natural" at bounding box center [1445, 286] width 76 height 30
click at [1541, 282] on button "Love" at bounding box center [1523, 286] width 54 height 30
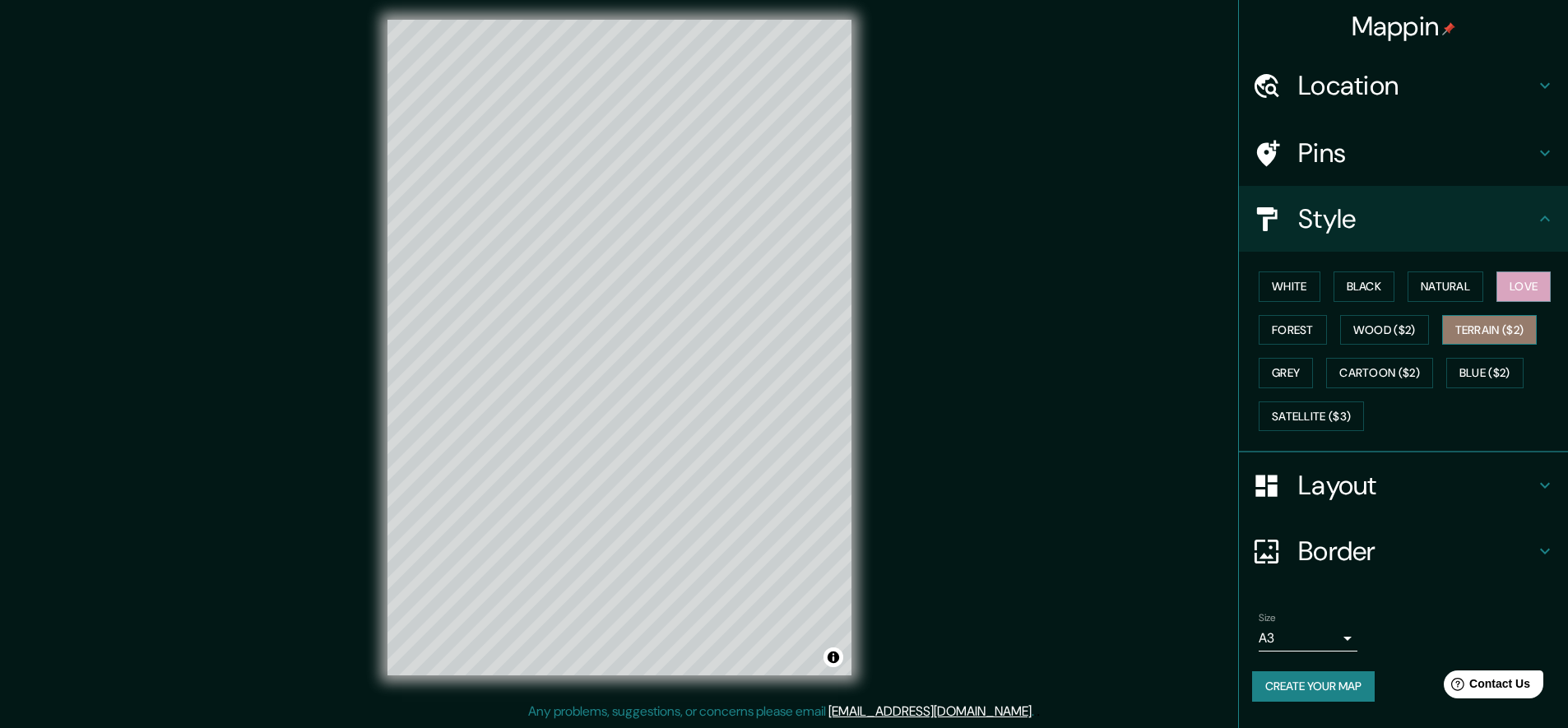
click at [1502, 330] on button "Terrain ($2)" at bounding box center [1489, 330] width 95 height 30
click at [1487, 378] on button "Blue ($2)" at bounding box center [1485, 372] width 78 height 30
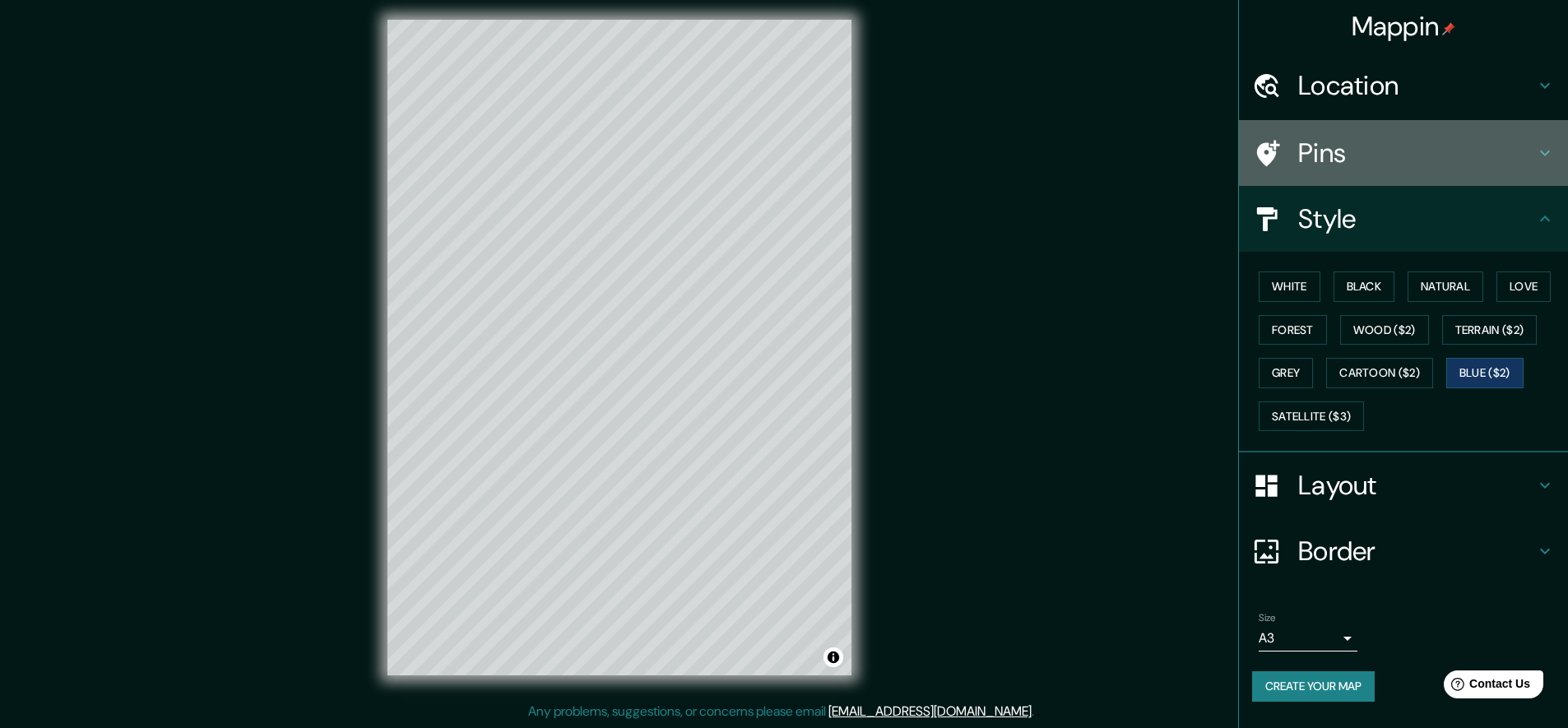
click at [1317, 155] on h4 "Pins" at bounding box center [1416, 153] width 237 height 33
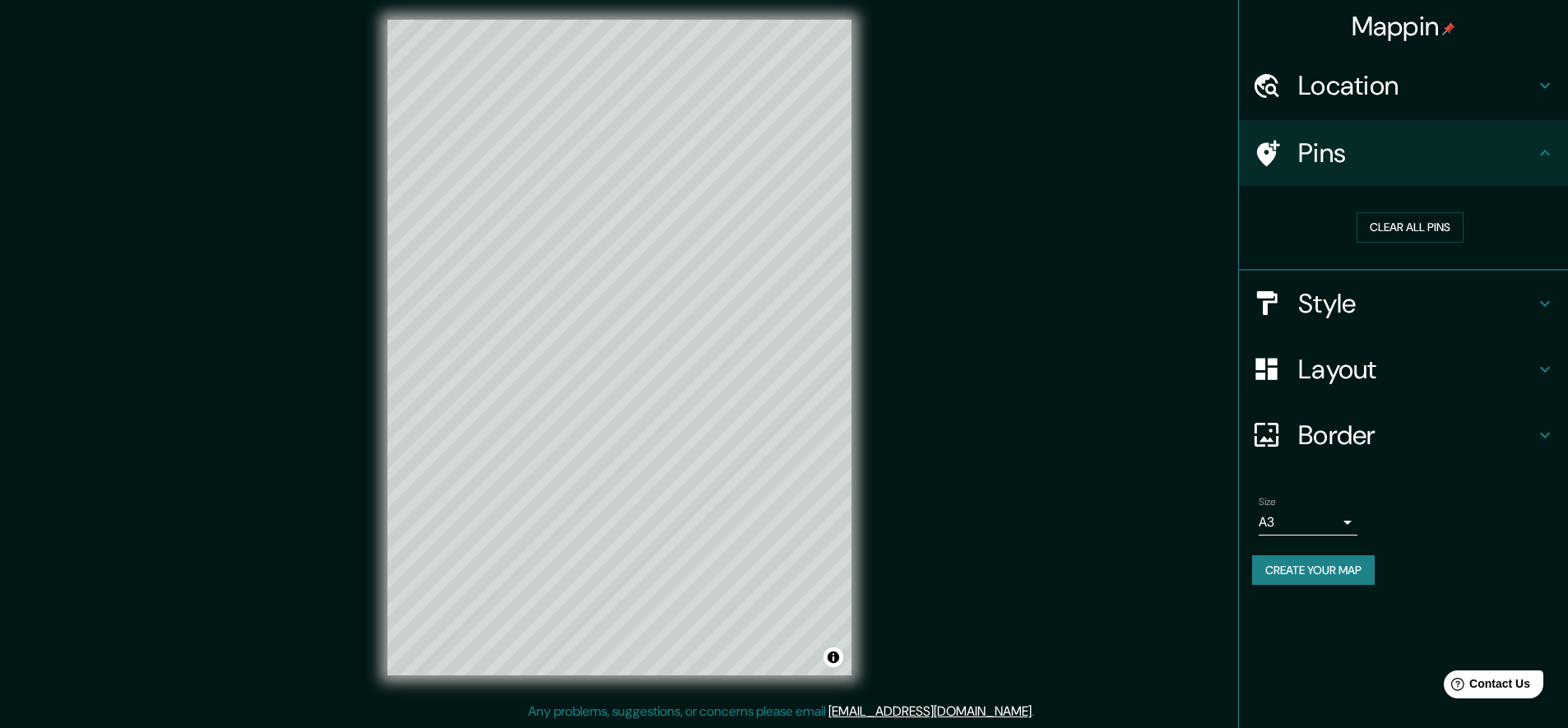
click at [1322, 87] on h4 "Location" at bounding box center [1416, 85] width 237 height 33
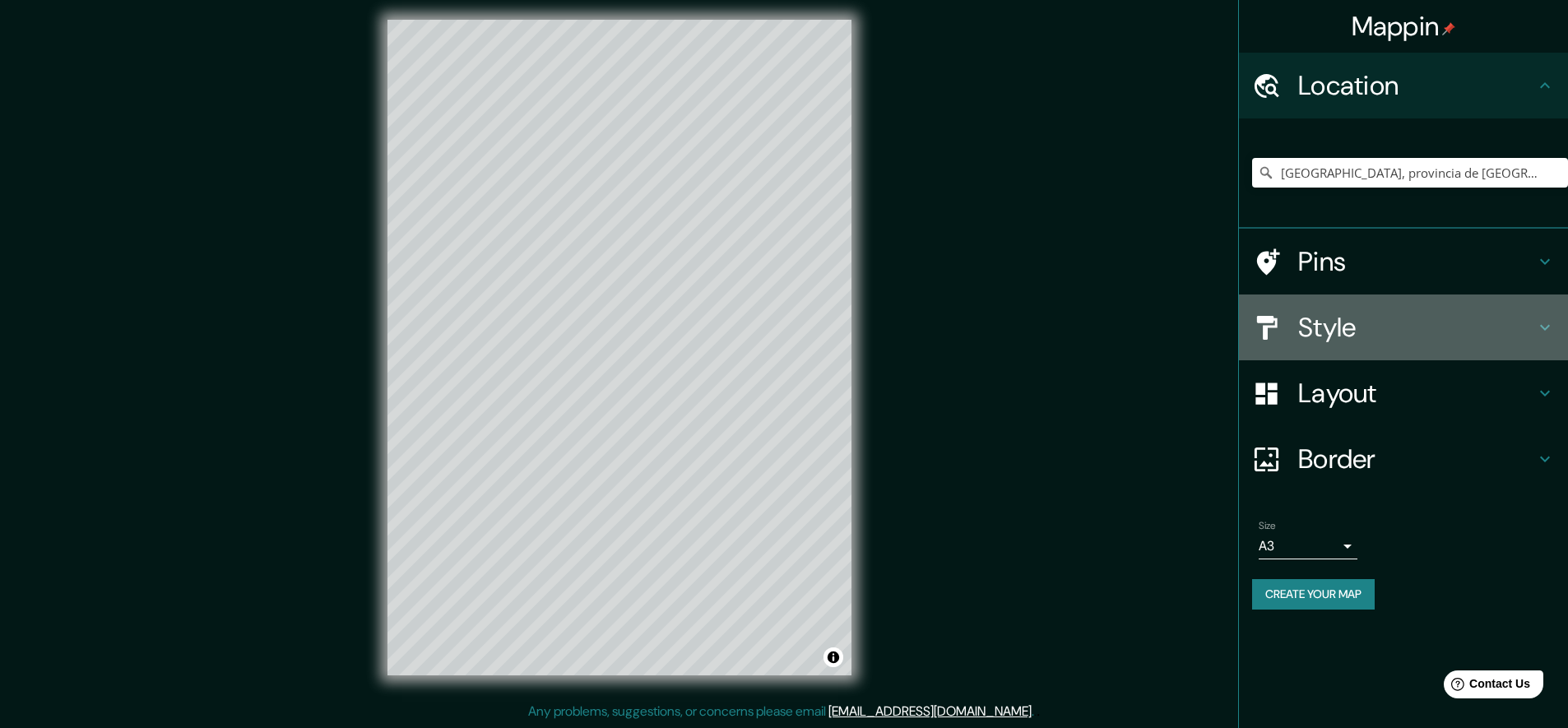
click at [1329, 325] on h4 "Style" at bounding box center [1416, 328] width 237 height 33
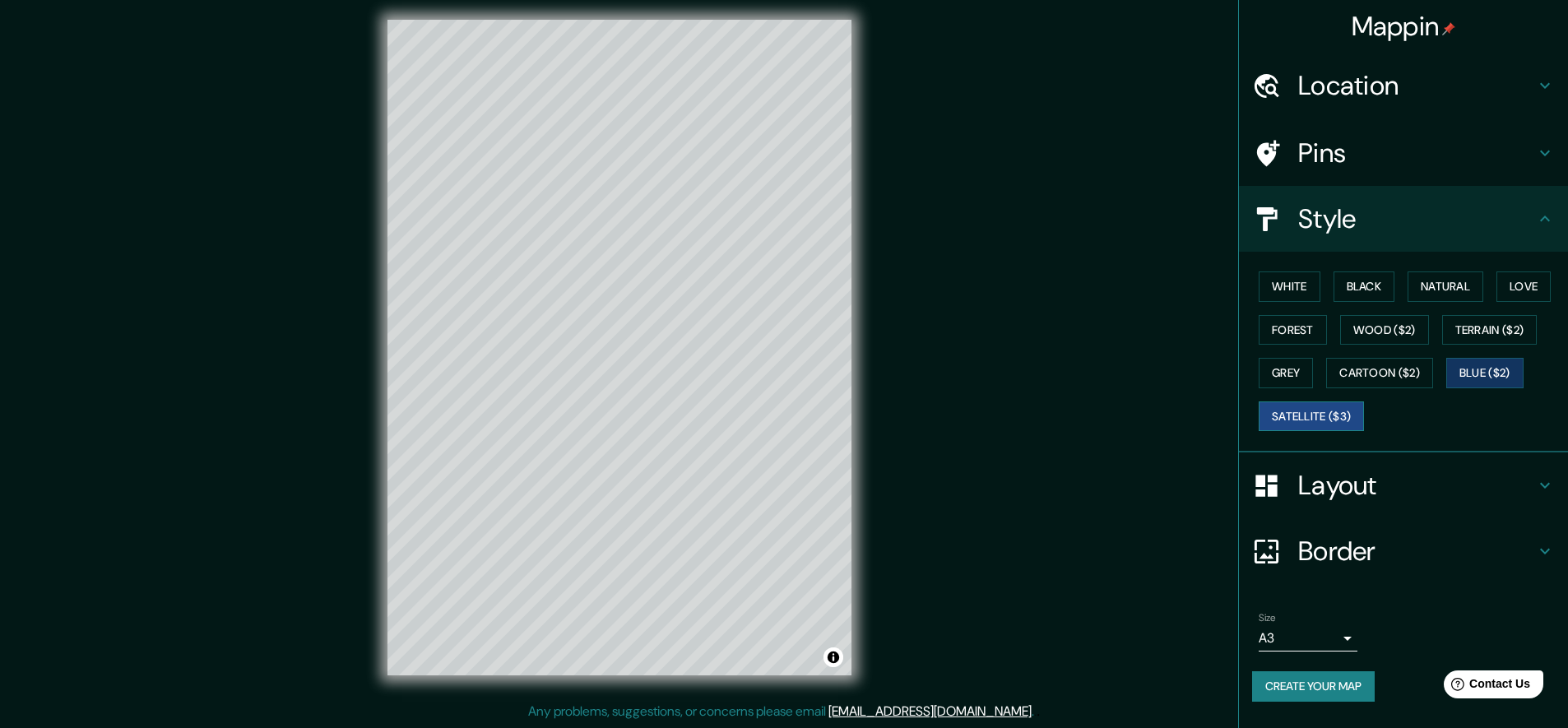
click at [1295, 420] on button "Satellite ($3)" at bounding box center [1311, 417] width 105 height 30
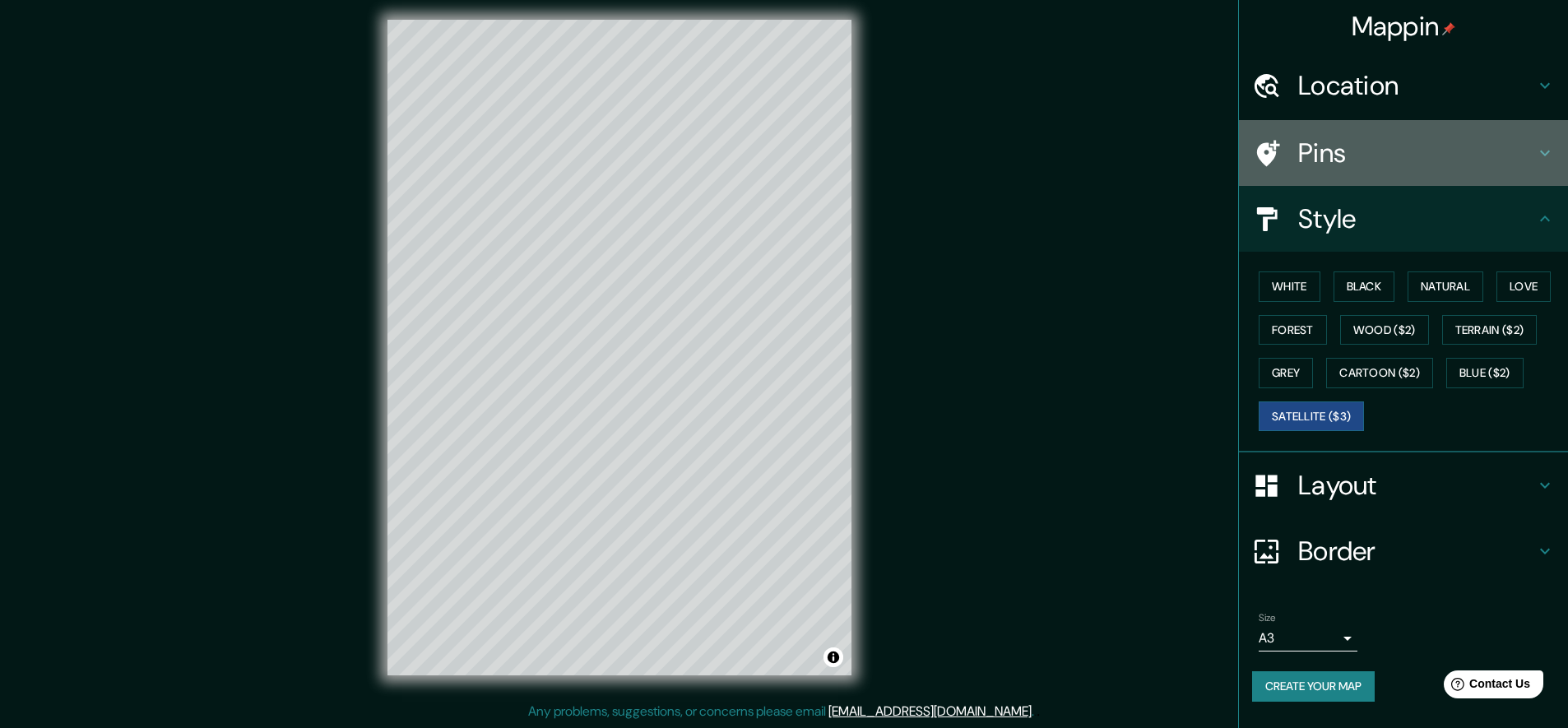
click at [1323, 163] on h4 "Pins" at bounding box center [1416, 153] width 237 height 33
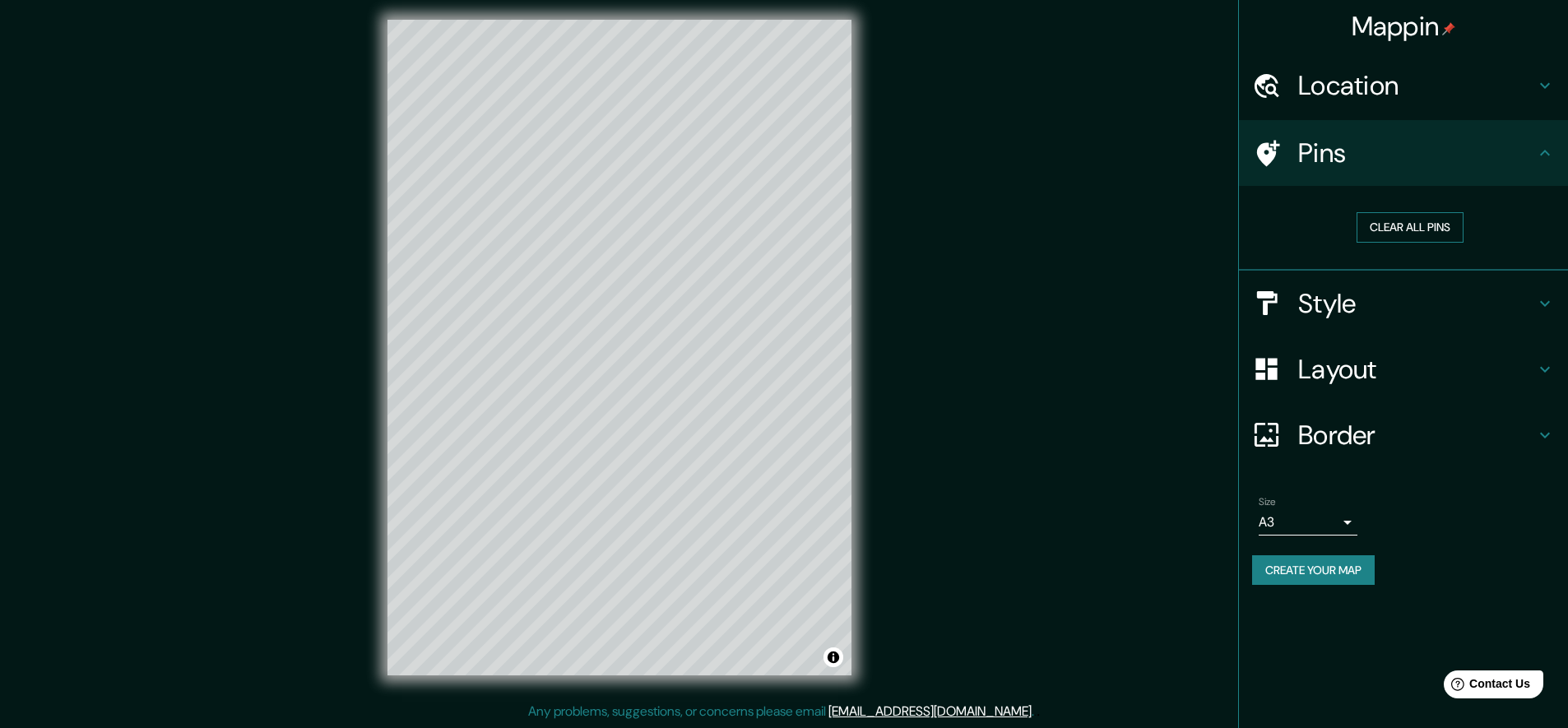
click at [1397, 230] on button "Clear all pins" at bounding box center [1410, 227] width 107 height 30
click at [631, 346] on div at bounding box center [632, 345] width 13 height 13
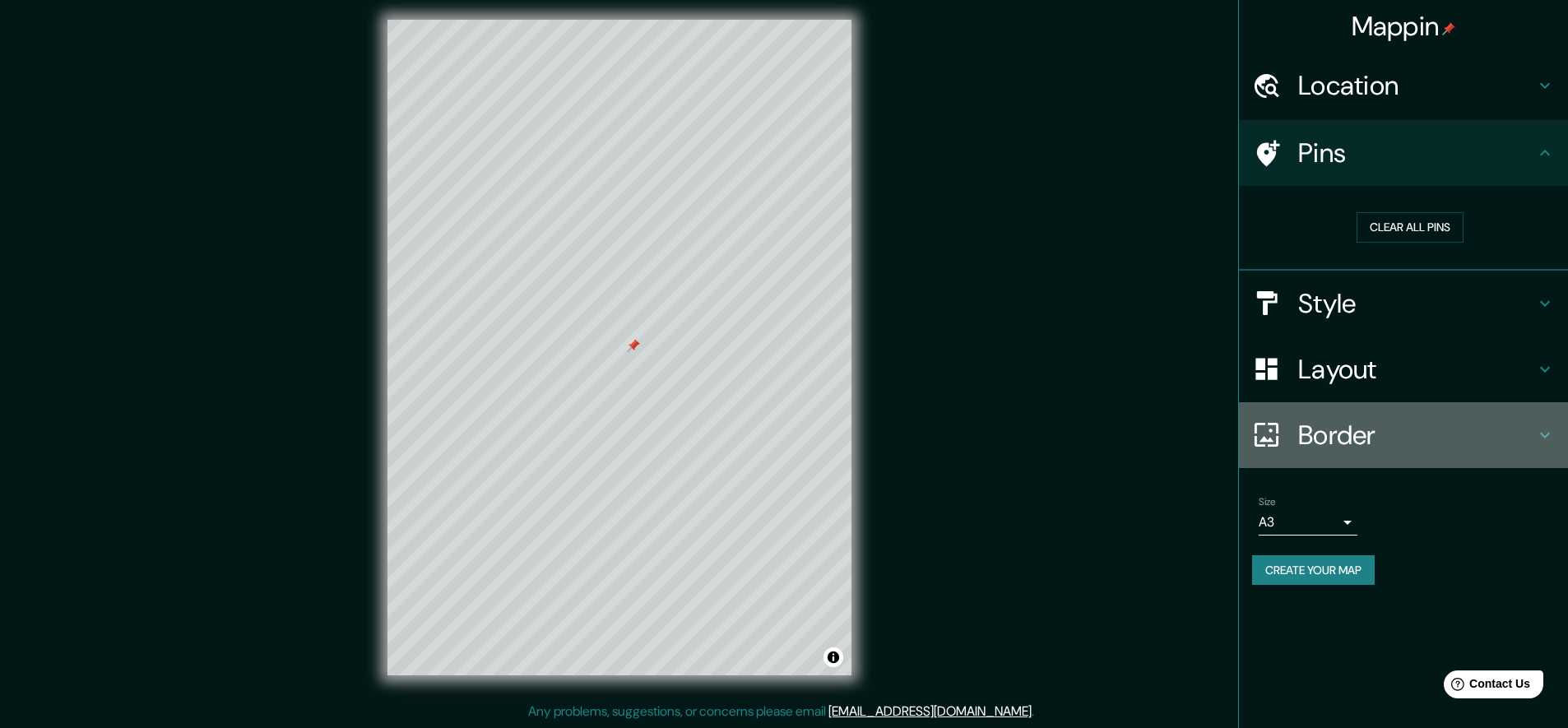
click at [1324, 431] on h4 "Border" at bounding box center [1416, 435] width 237 height 33
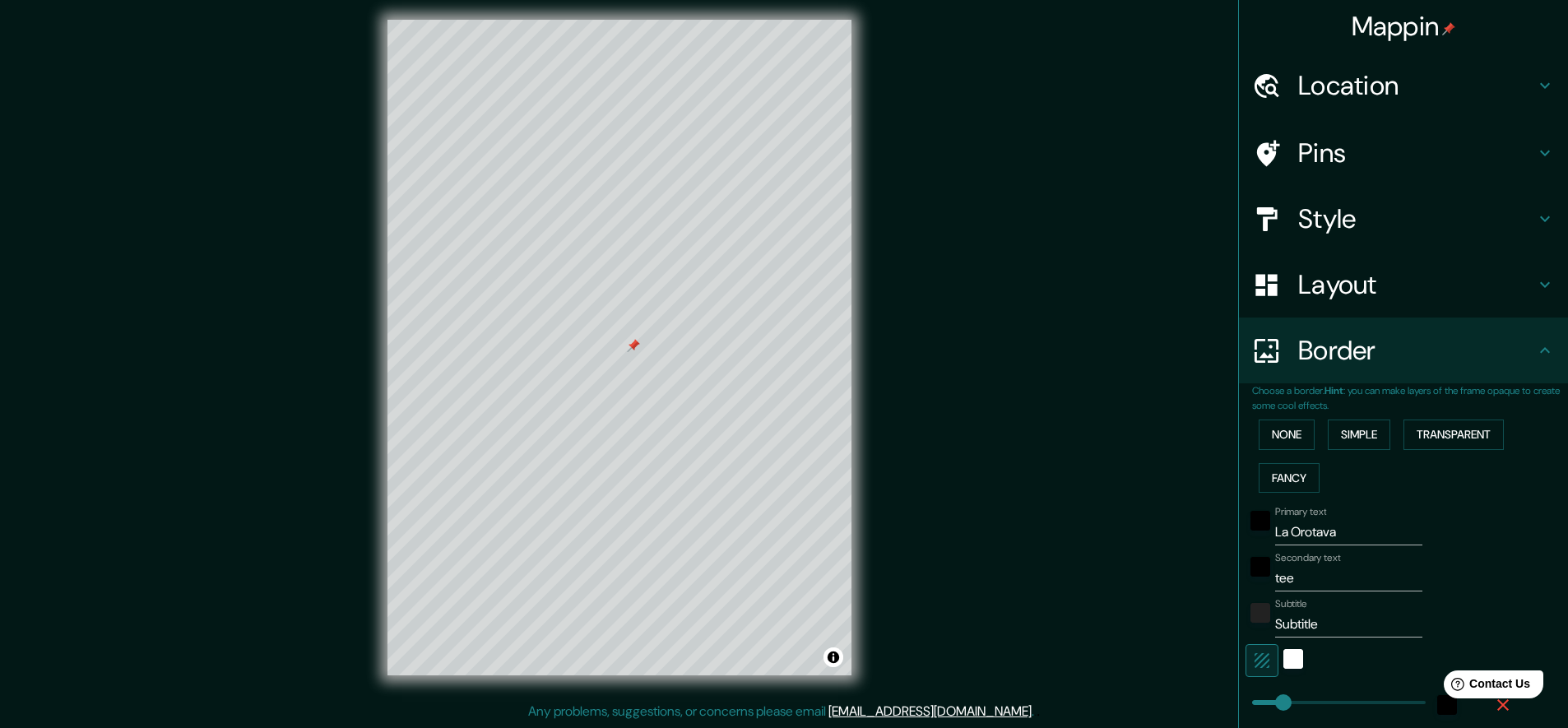
click at [1325, 284] on h4 "Layout" at bounding box center [1416, 285] width 237 height 33
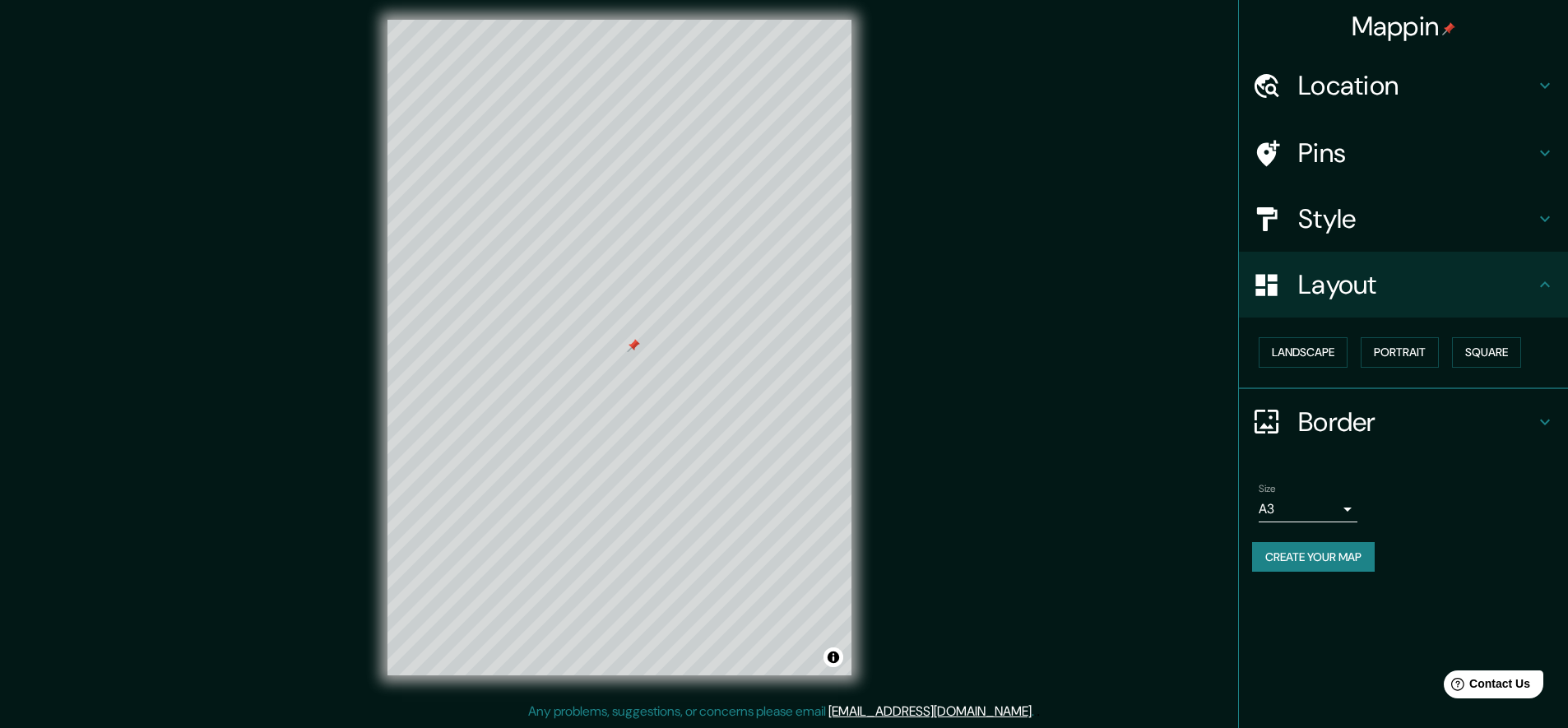
click at [1325, 218] on h4 "Style" at bounding box center [1416, 219] width 237 height 33
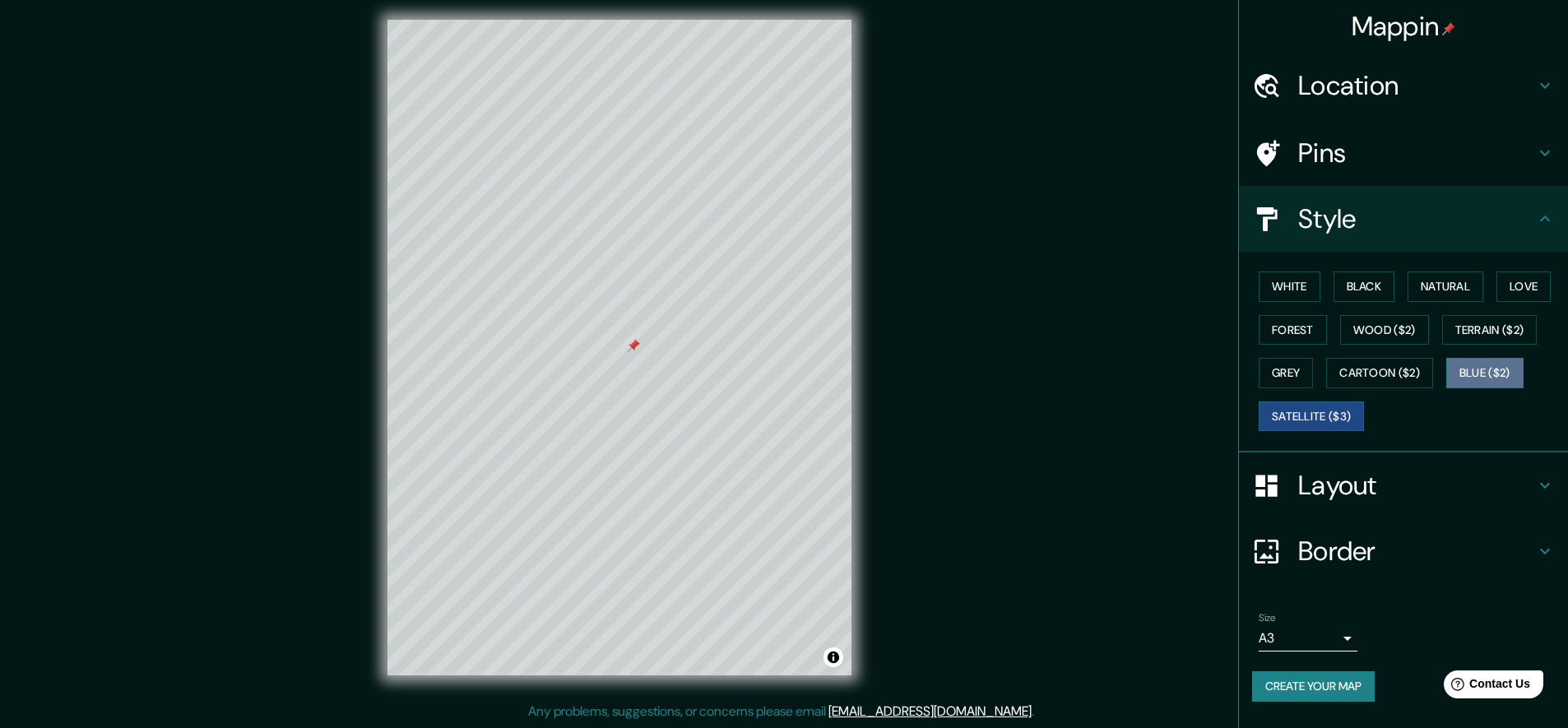
click at [1487, 369] on button "Blue ($2)" at bounding box center [1485, 372] width 78 height 30
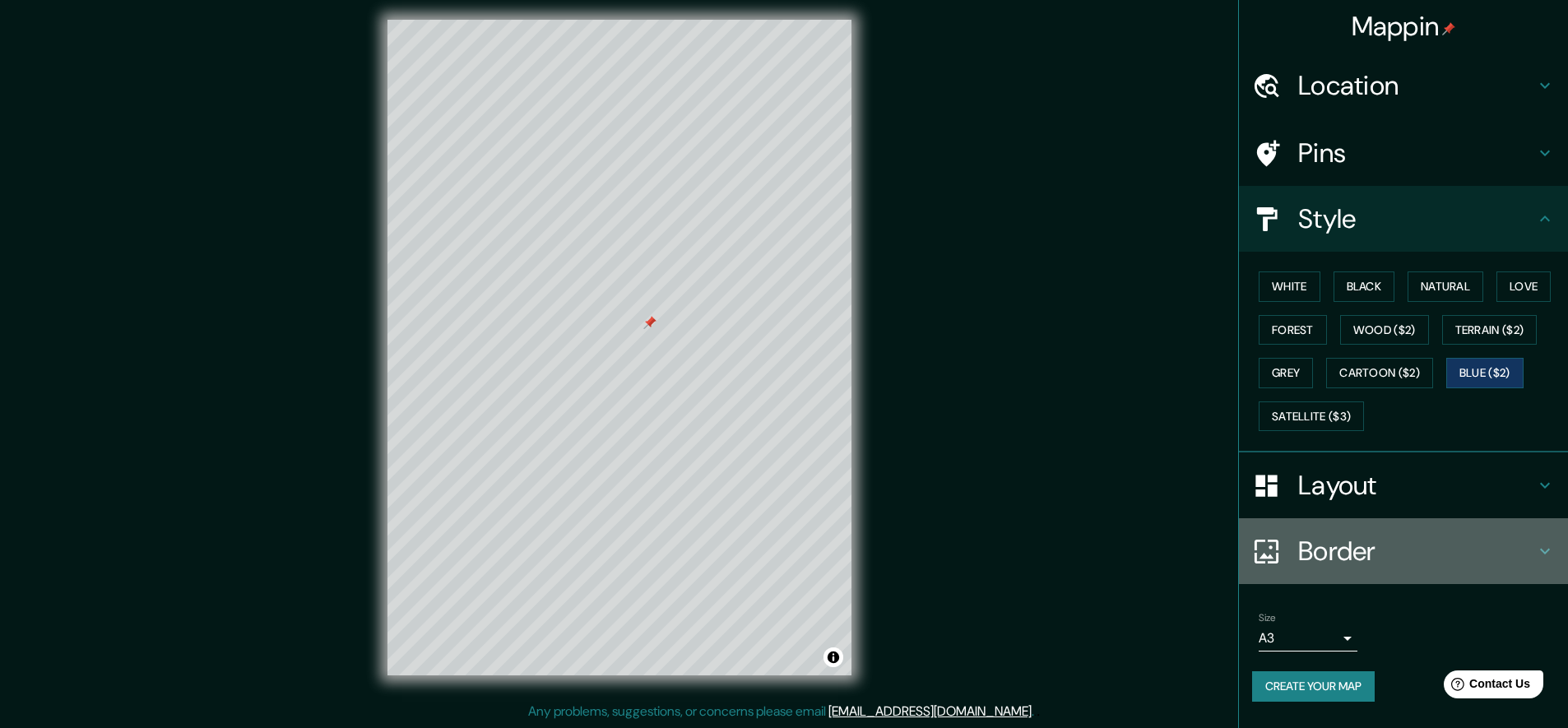
click at [1333, 549] on h4 "Border" at bounding box center [1416, 552] width 237 height 33
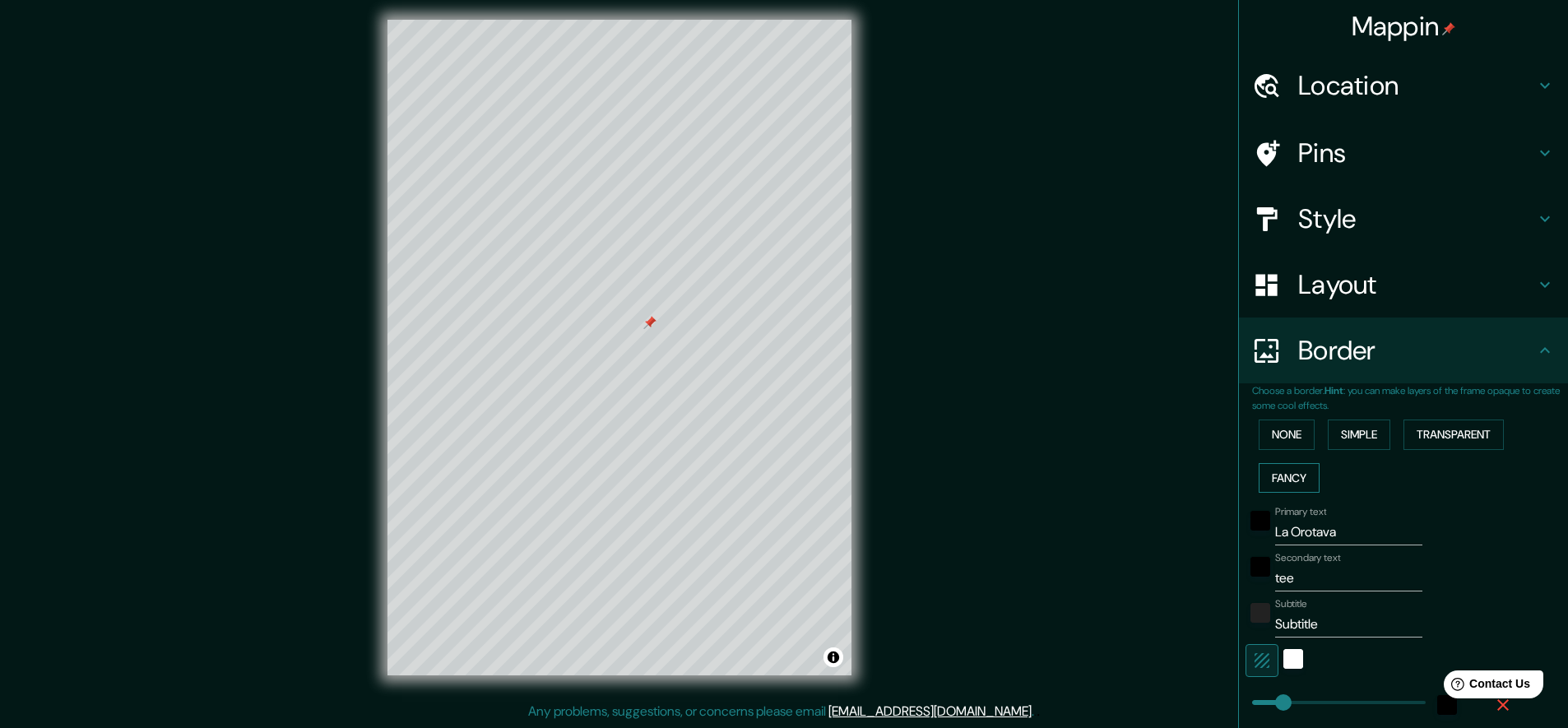
click at [1299, 471] on button "Fancy" at bounding box center [1289, 478] width 61 height 30
click at [1342, 435] on button "Simple" at bounding box center [1359, 434] width 63 height 30
click at [1436, 429] on button "Transparent" at bounding box center [1453, 434] width 100 height 30
click at [1283, 481] on button "Fancy" at bounding box center [1289, 478] width 61 height 30
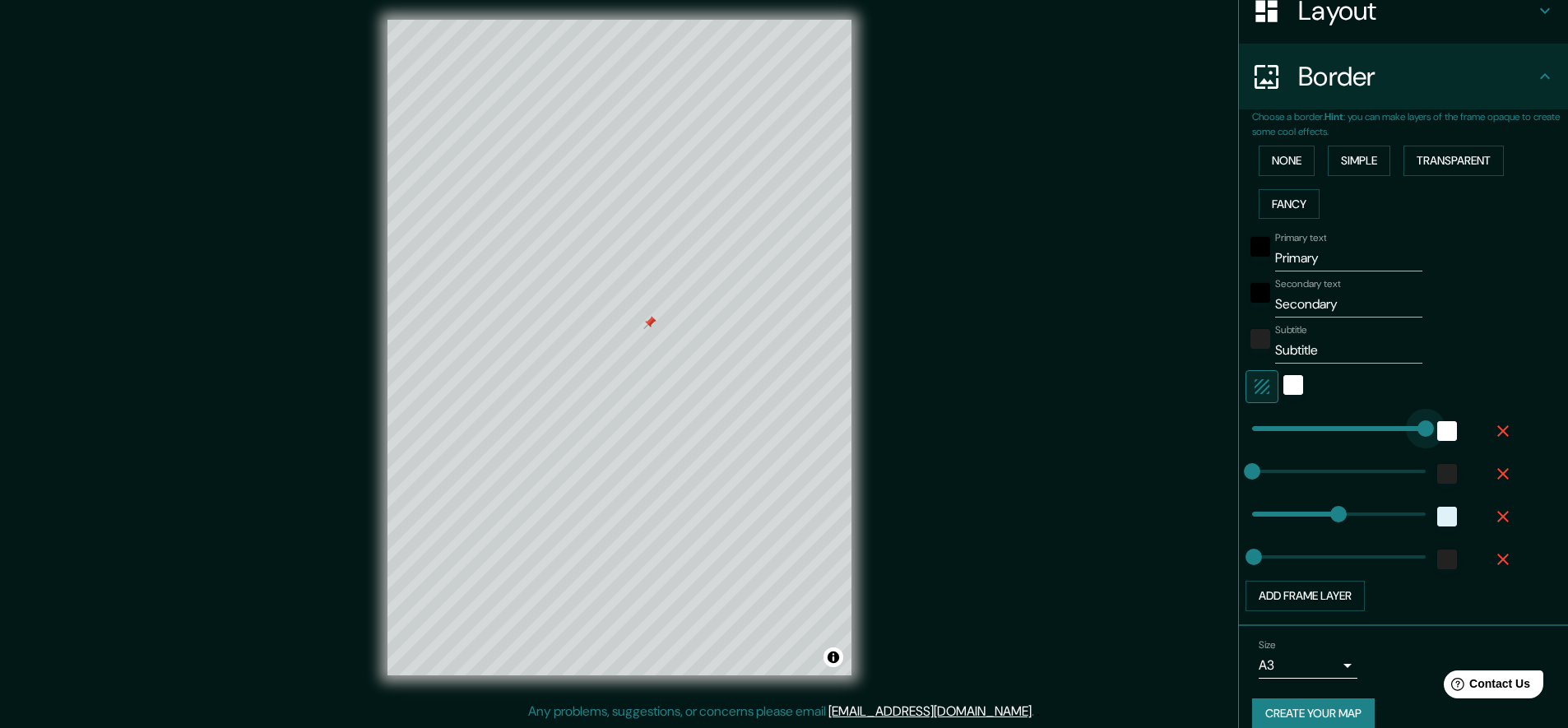
type input "0"
drag, startPoint x: 1245, startPoint y: 427, endPoint x: 1222, endPoint y: 433, distance: 23.8
type input "564"
drag, startPoint x: 1237, startPoint y: 470, endPoint x: 1458, endPoint y: 472, distance: 221.0
type input "436"
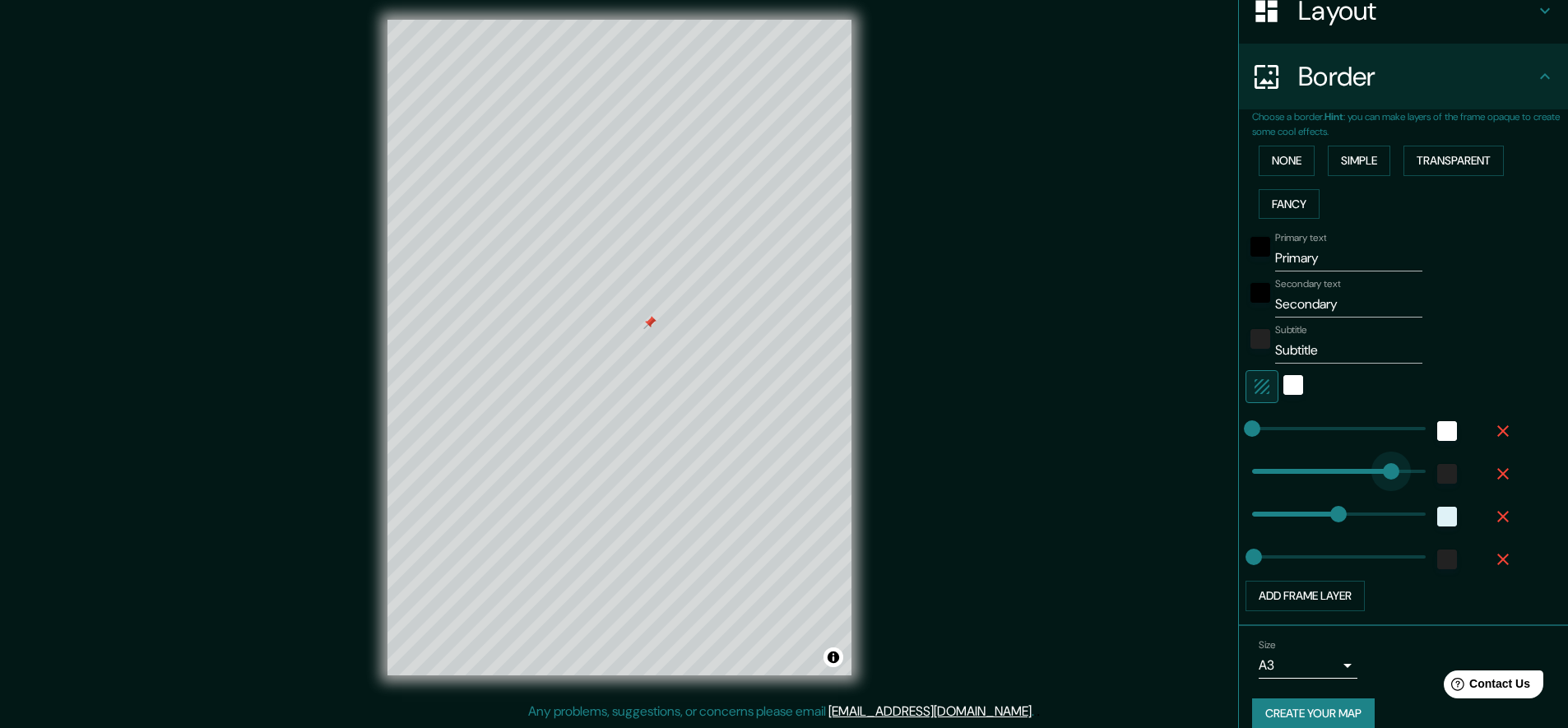
drag, startPoint x: 1415, startPoint y: 470, endPoint x: 1375, endPoint y: 476, distance: 40.4
type input "345"
drag, startPoint x: 1376, startPoint y: 476, endPoint x: 1347, endPoint y: 481, distance: 29.4
type input "252"
drag, startPoint x: 1352, startPoint y: 480, endPoint x: 1318, endPoint y: 490, distance: 35.4
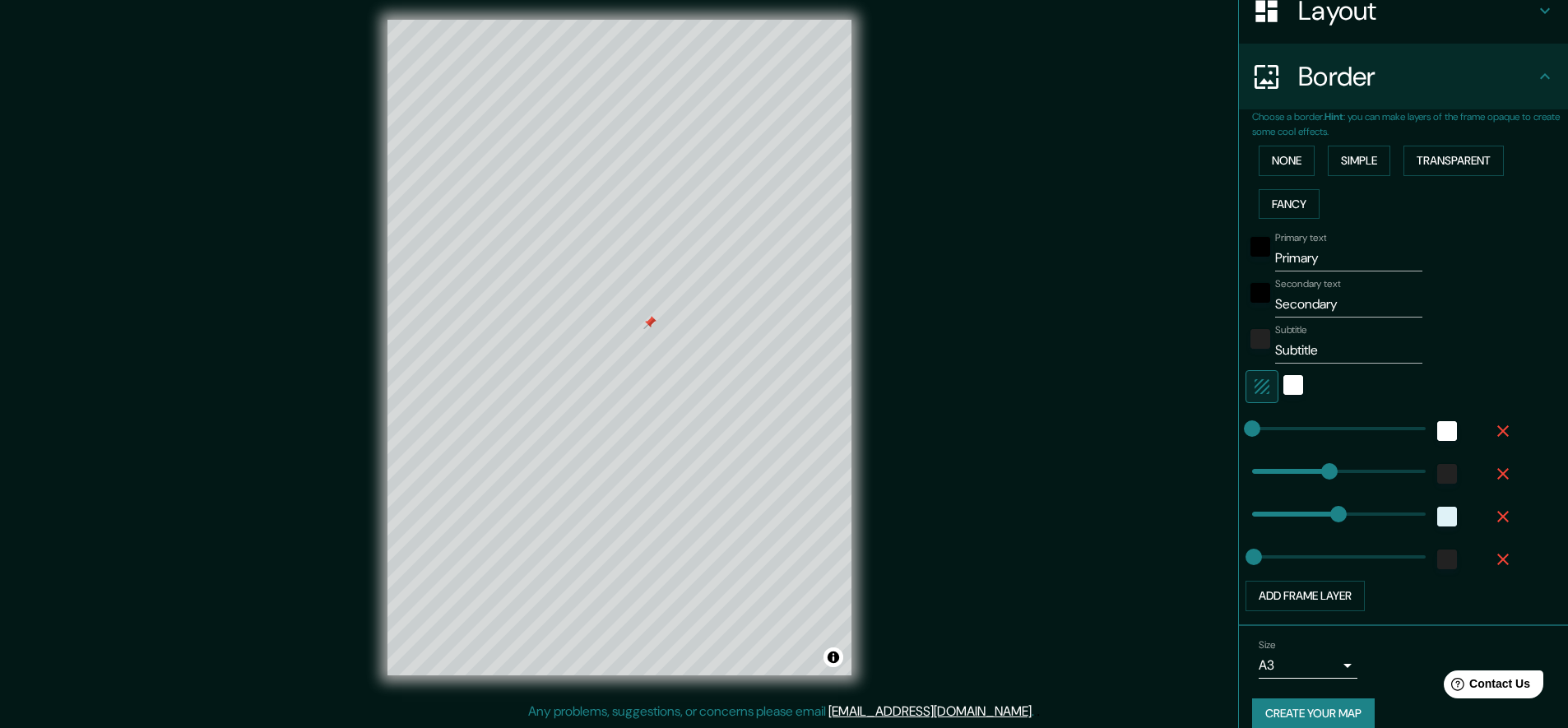
drag, startPoint x: 1328, startPoint y: 487, endPoint x: 1306, endPoint y: 492, distance: 22.6
click at [1306, 492] on div "Primary text Primary Secondary text Secondary Subtitle Subtitle Add frame layer" at bounding box center [1383, 419] width 263 height 386
type input "201"
drag, startPoint x: 1314, startPoint y: 472, endPoint x: 1302, endPoint y: 476, distance: 12.6
type input "217"
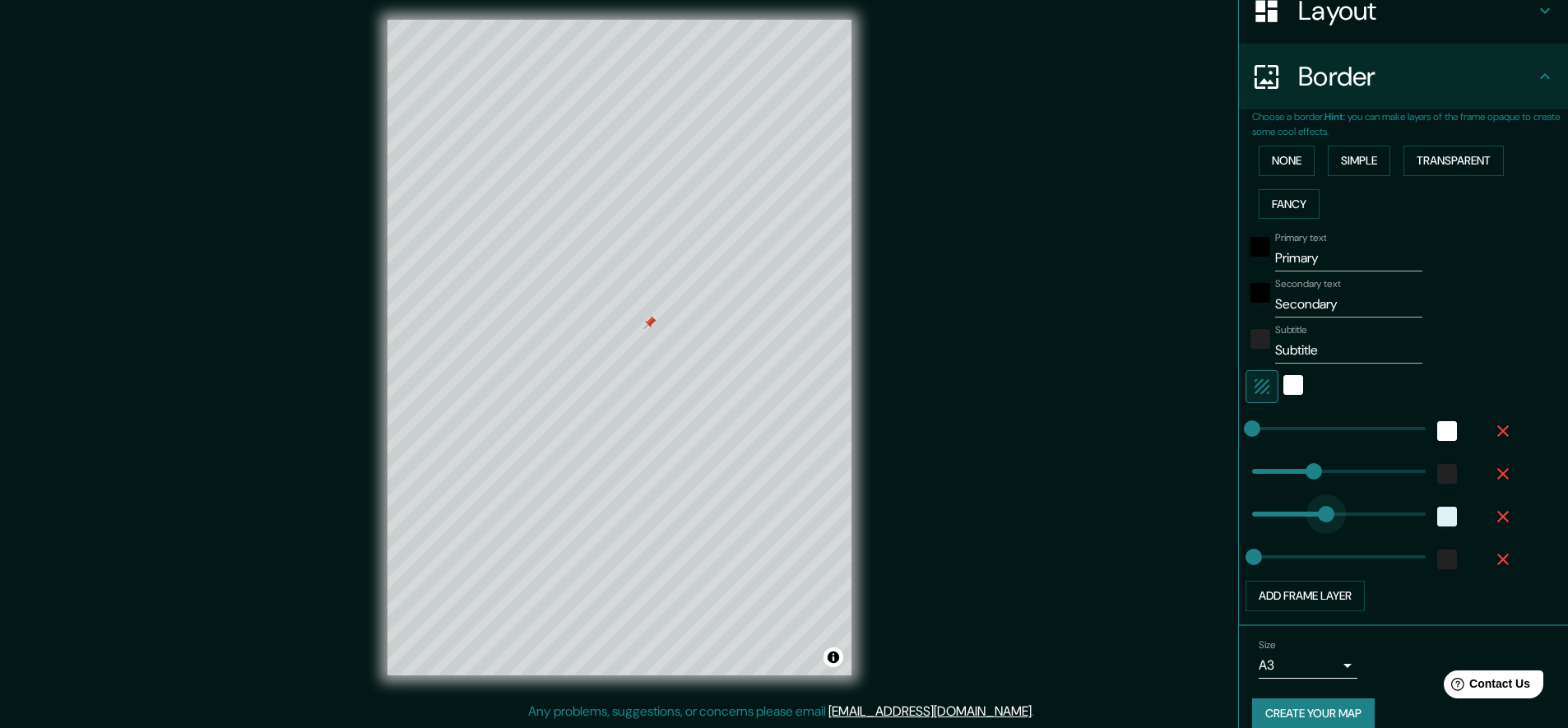
drag, startPoint x: 1326, startPoint y: 513, endPoint x: 1307, endPoint y: 516, distance: 19.2
type input "94"
drag, startPoint x: 1294, startPoint y: 519, endPoint x: 1270, endPoint y: 523, distance: 24.3
type input "78"
drag, startPoint x: 1273, startPoint y: 521, endPoint x: 1265, endPoint y: 523, distance: 8.2
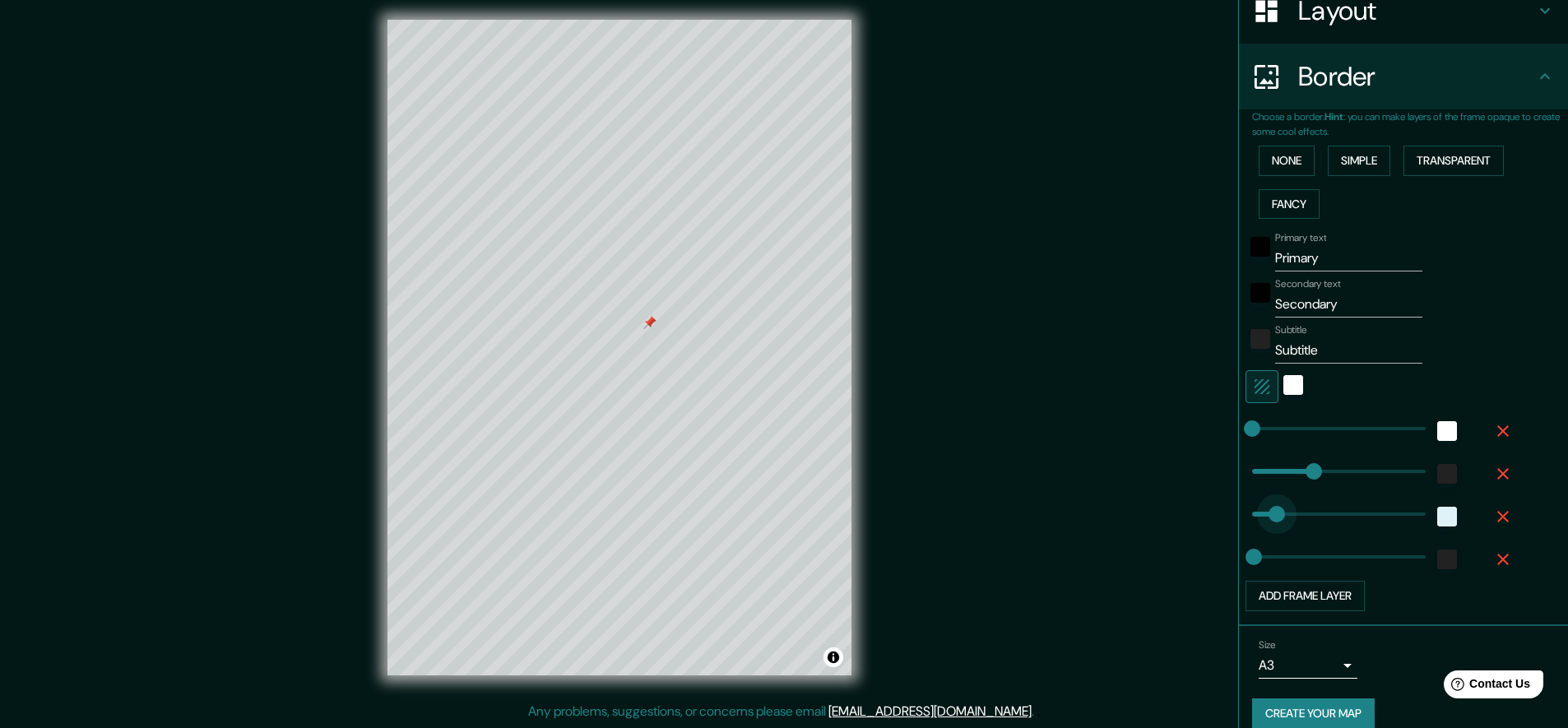
type input "27"
drag, startPoint x: 1265, startPoint y: 523, endPoint x: 1249, endPoint y: 528, distance: 16.8
type input "142"
drag, startPoint x: 1304, startPoint y: 469, endPoint x: 1284, endPoint y: 475, distance: 20.9
type input "123"
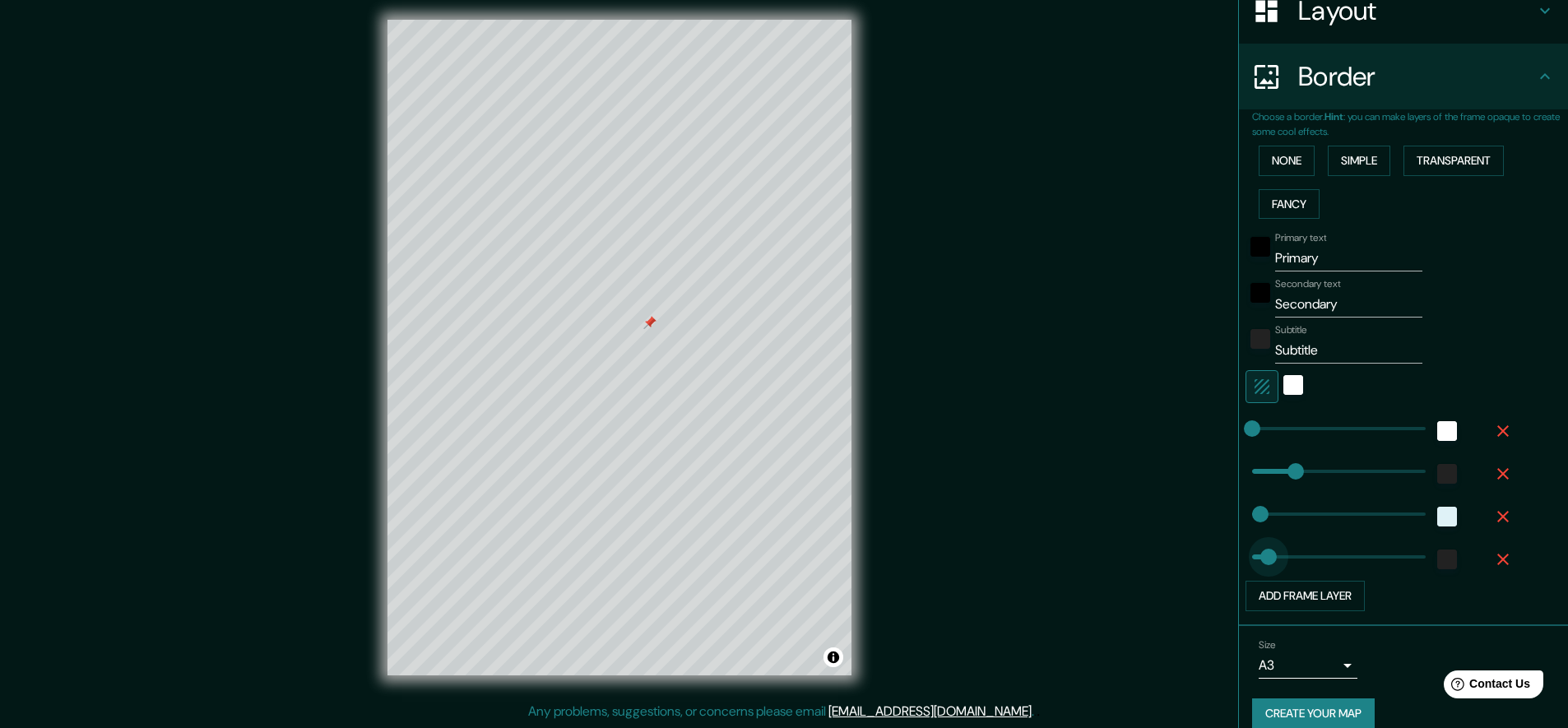
drag, startPoint x: 1244, startPoint y: 553, endPoint x: 1278, endPoint y: 553, distance: 34.0
type input "80"
type input "67"
type input "40"
drag, startPoint x: 1261, startPoint y: 556, endPoint x: 1253, endPoint y: 559, distance: 8.5
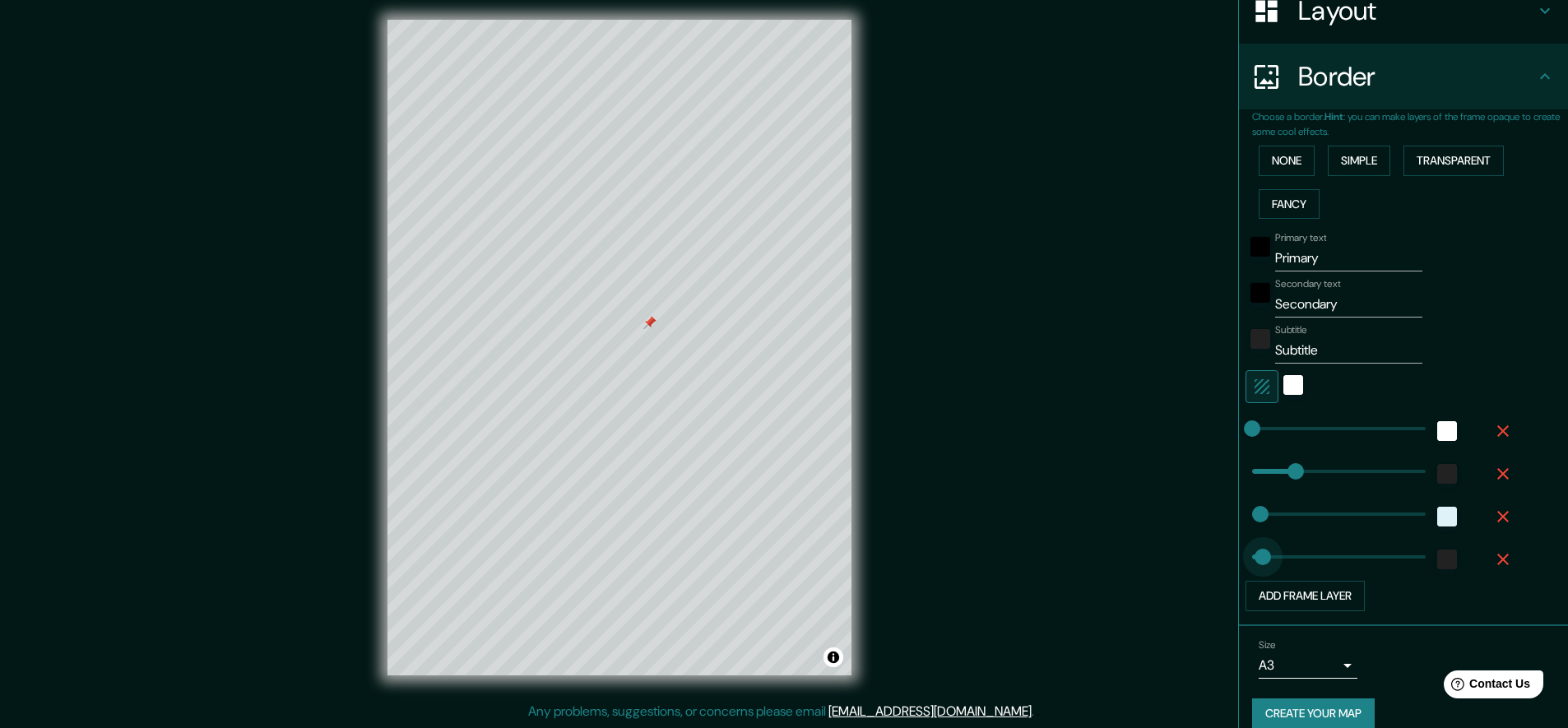
type input "24"
type input "51"
drag, startPoint x: 1248, startPoint y: 561, endPoint x: 1256, endPoint y: 559, distance: 8.2
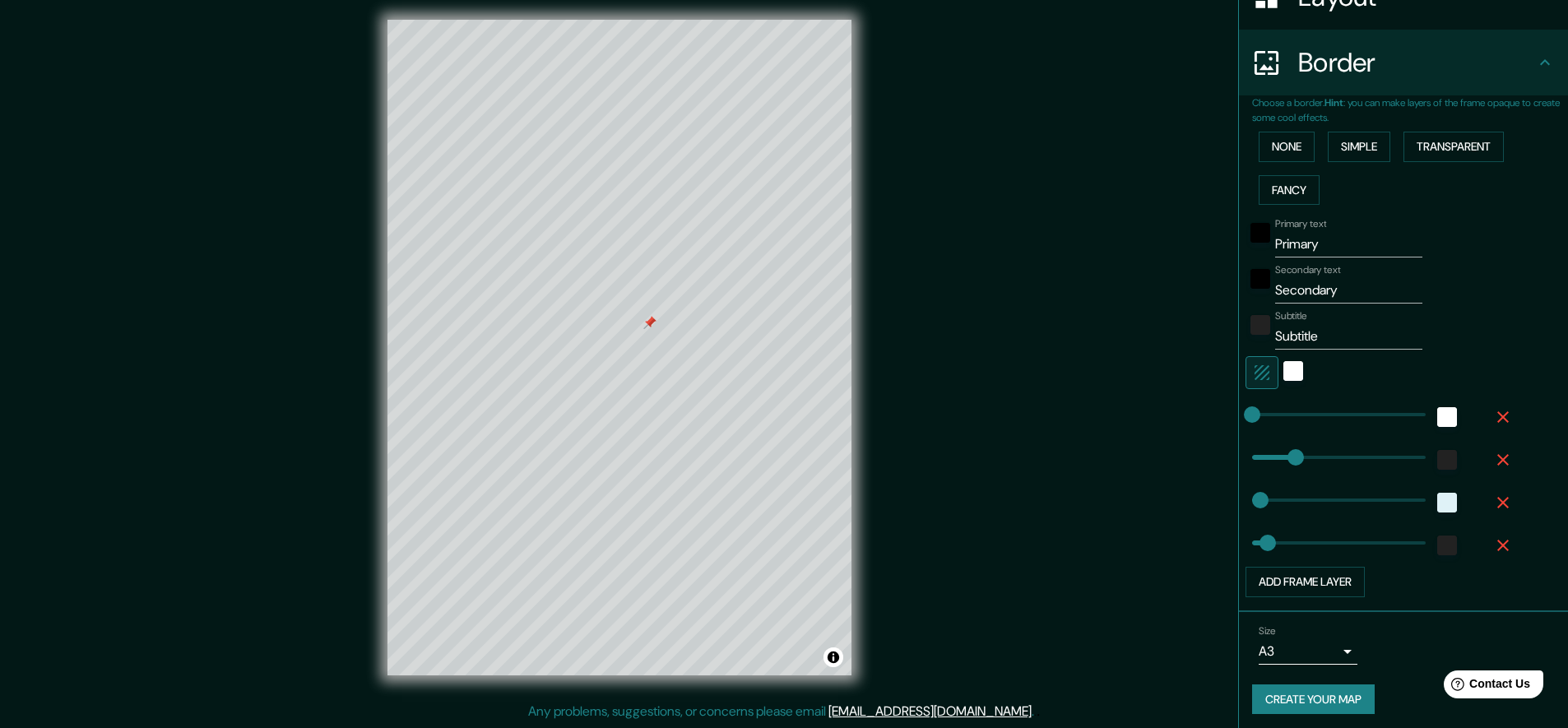
click at [1317, 237] on input "Primary" at bounding box center [1349, 244] width 147 height 27
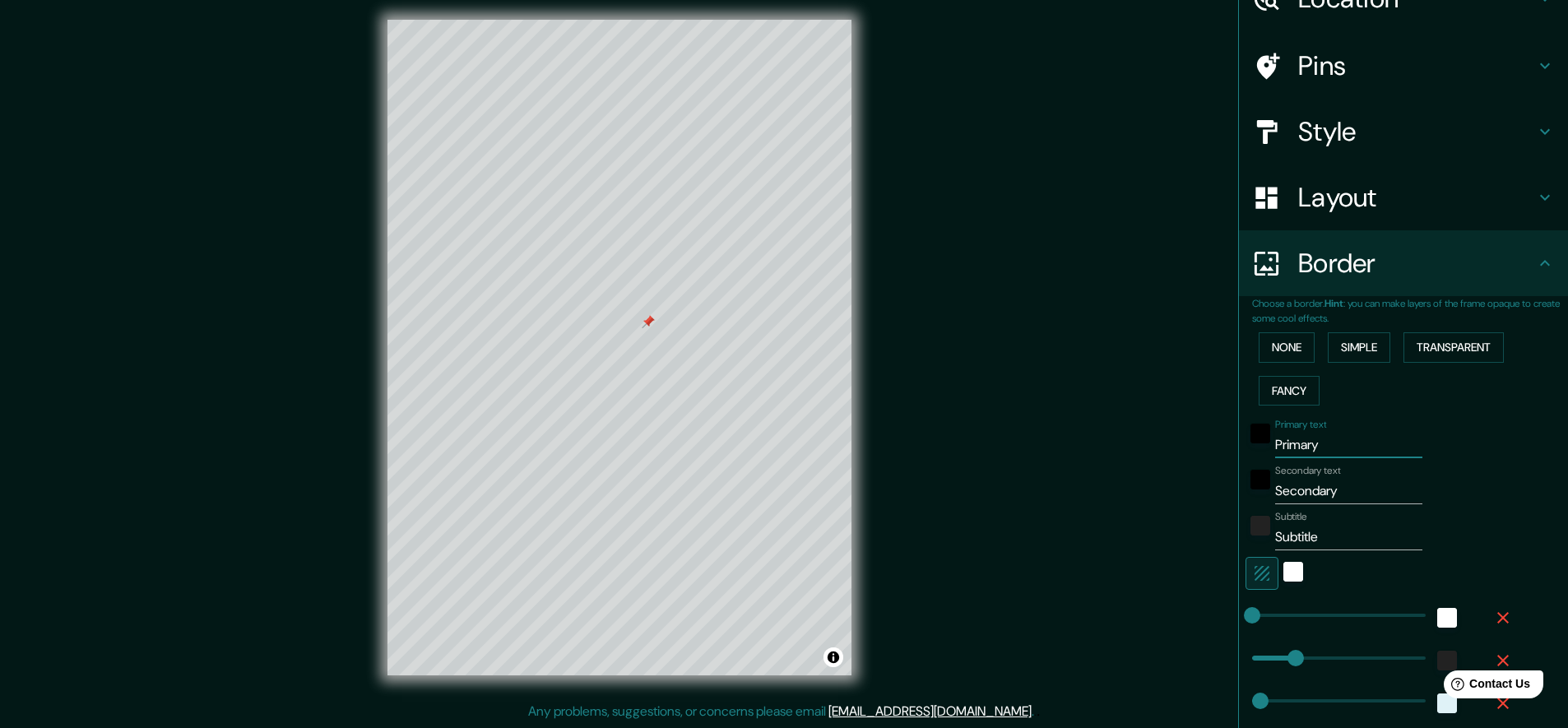
scroll to position [87, 0]
click at [1347, 64] on h4 "Pins" at bounding box center [1416, 66] width 237 height 33
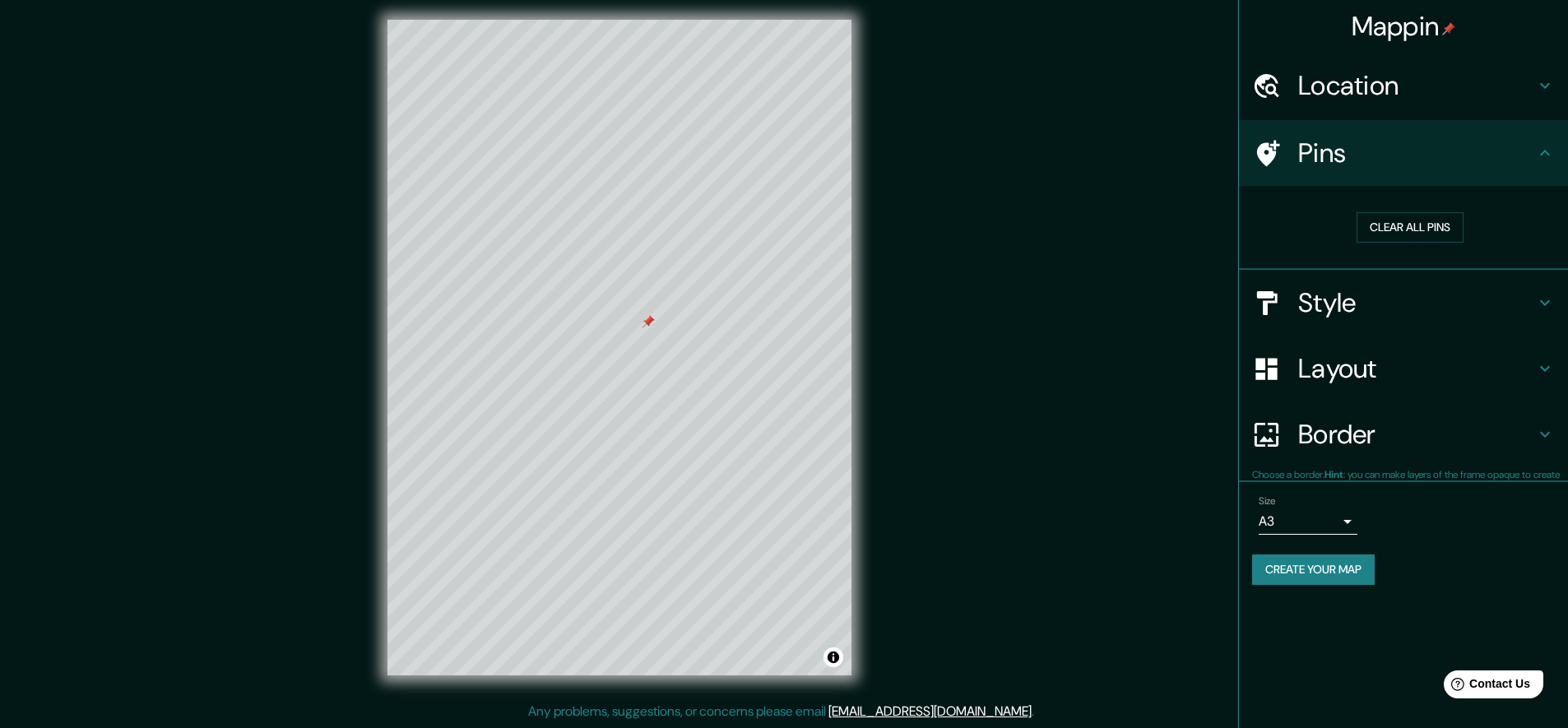
scroll to position [0, 0]
click at [647, 323] on div at bounding box center [648, 321] width 13 height 13
click at [1540, 88] on icon at bounding box center [1544, 86] width 10 height 6
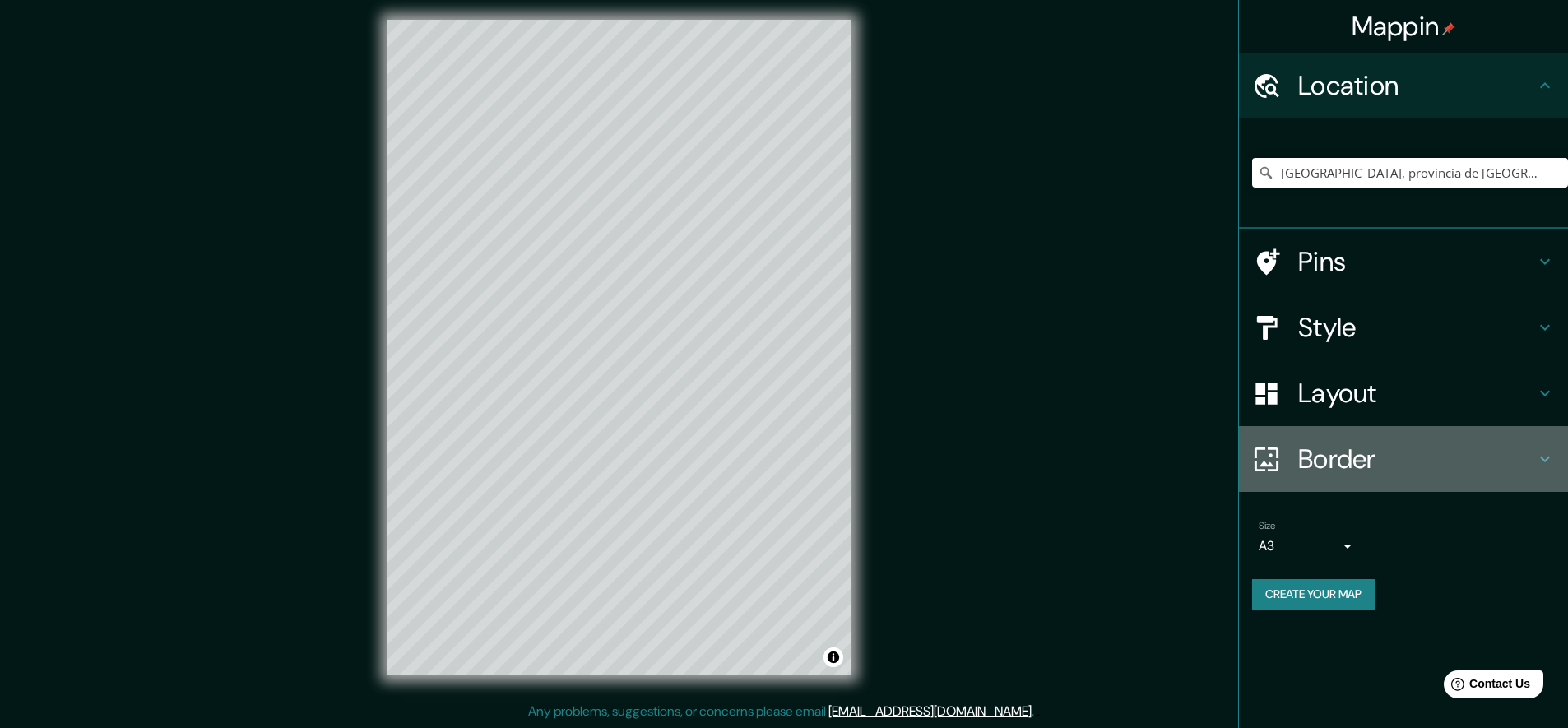
click at [1544, 457] on icon at bounding box center [1544, 460] width 10 height 6
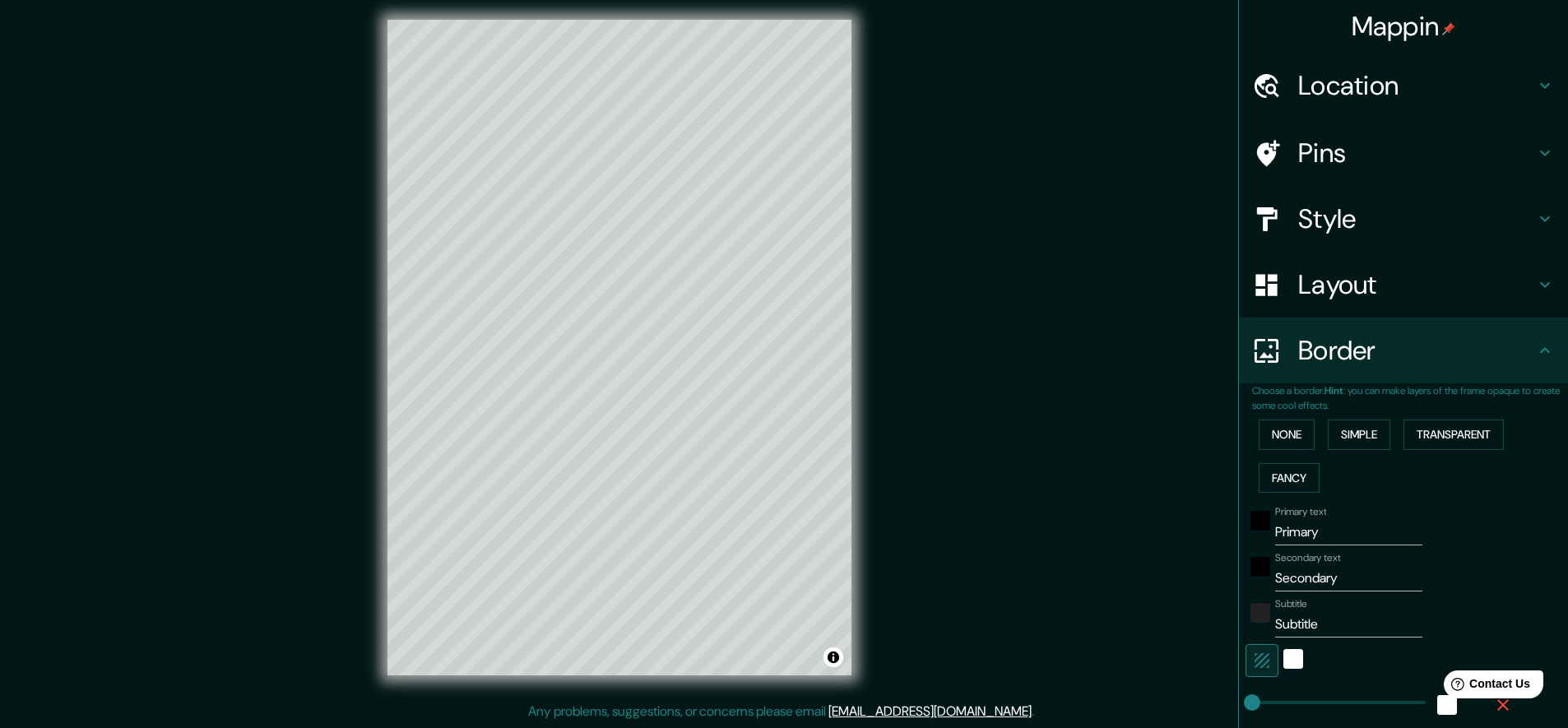
click at [1338, 532] on input "Primary" at bounding box center [1349, 532] width 147 height 27
type input "P"
type input "La Orotava"
drag, startPoint x: 1338, startPoint y: 531, endPoint x: 1352, endPoint y: 570, distance: 41.4
click at [1352, 570] on input "Secondary" at bounding box center [1349, 579] width 147 height 27
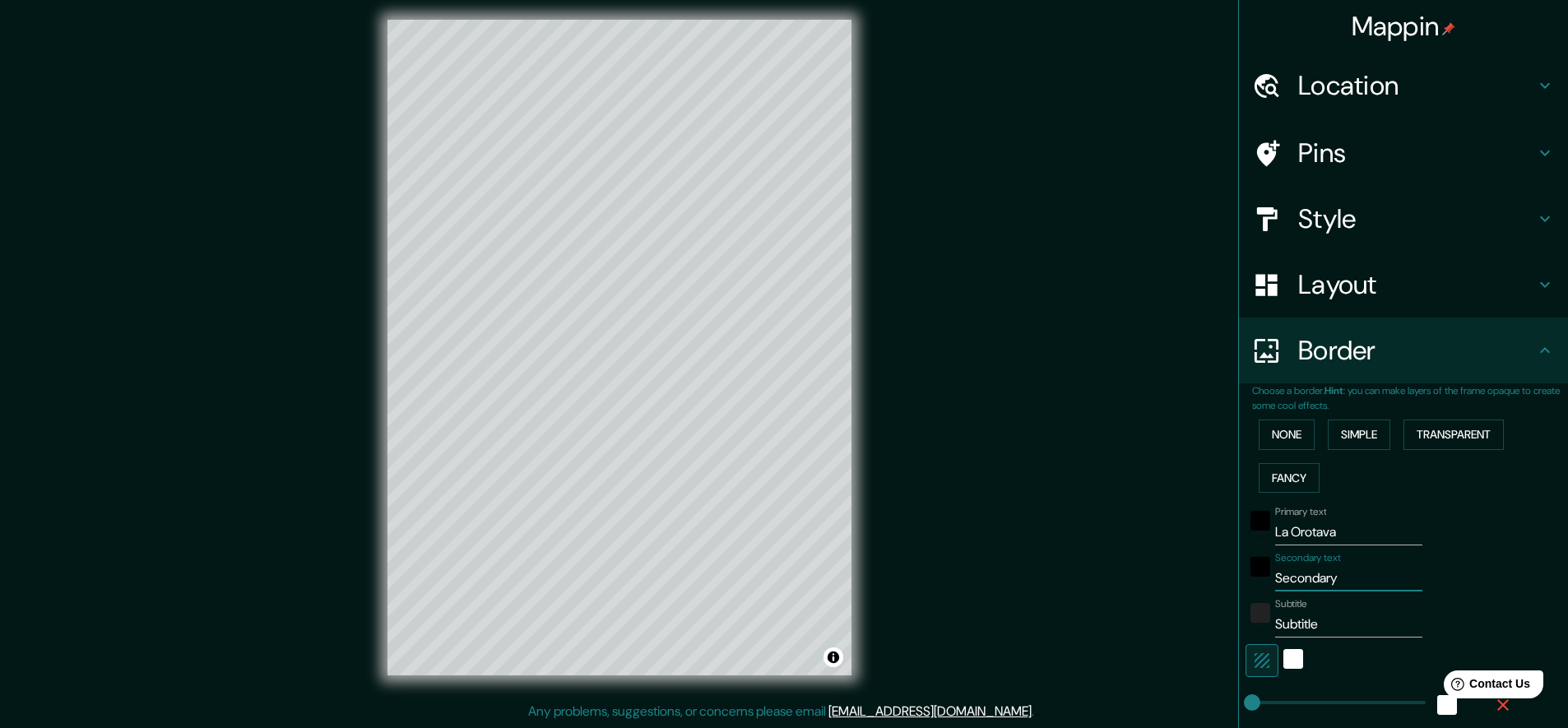
drag, startPoint x: 1334, startPoint y: 574, endPoint x: 1225, endPoint y: 582, distance: 109.3
click at [1225, 582] on div "Mappin Location La Orotava, provincia de Santa Cruz de Tenerife, provincia de S…" at bounding box center [784, 361] width 1568 height 735
type input "tenerte"
drag, startPoint x: 1323, startPoint y: 589, endPoint x: 1512, endPoint y: 572, distance: 189.8
click at [1512, 572] on div "Primary text La Orotava Secondary text tenerte Subtitle Subtitle Add frame layer" at bounding box center [1410, 693] width 316 height 386
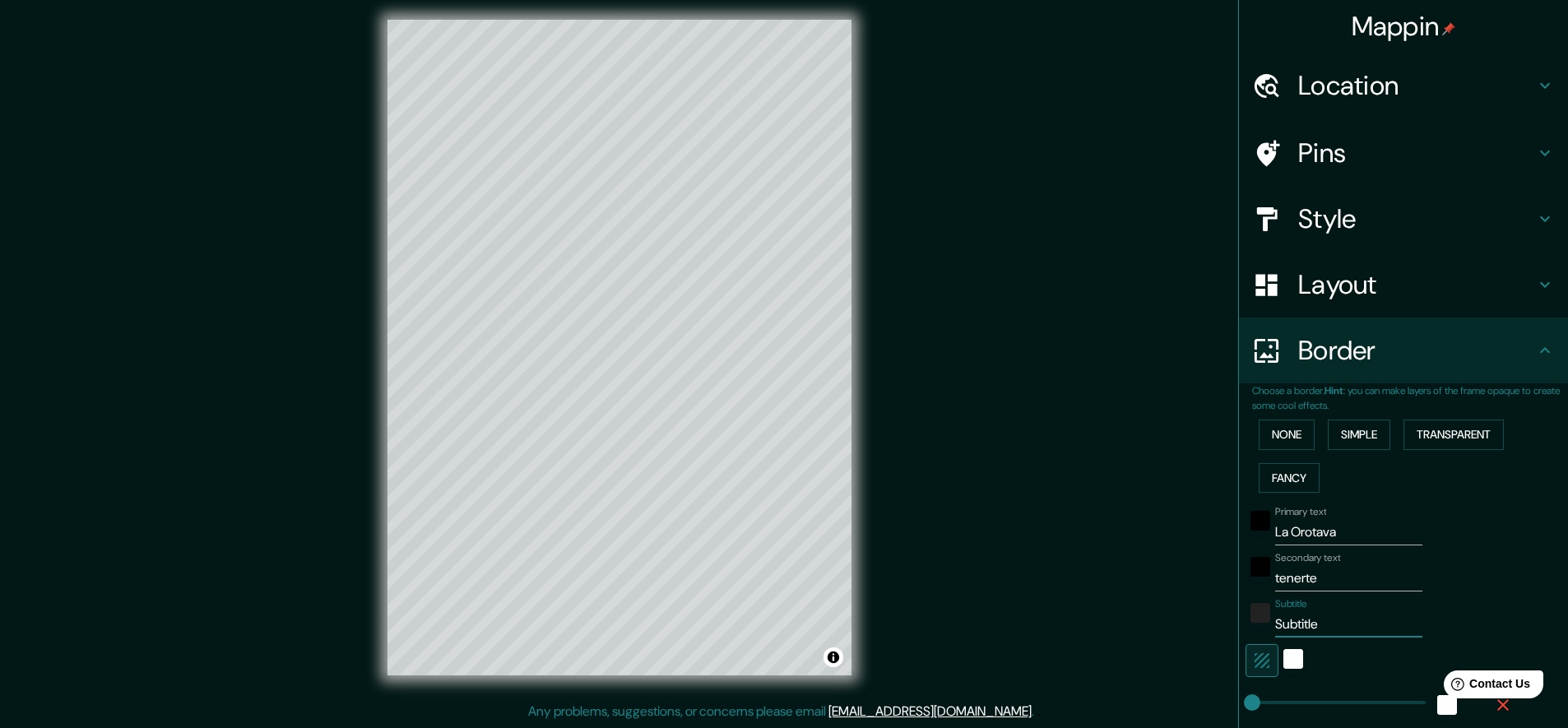
drag, startPoint x: 1315, startPoint y: 620, endPoint x: 1245, endPoint y: 622, distance: 70.0
click at [1245, 622] on div "Subtitle Subtitle" at bounding box center [1379, 618] width 270 height 39
type input "m"
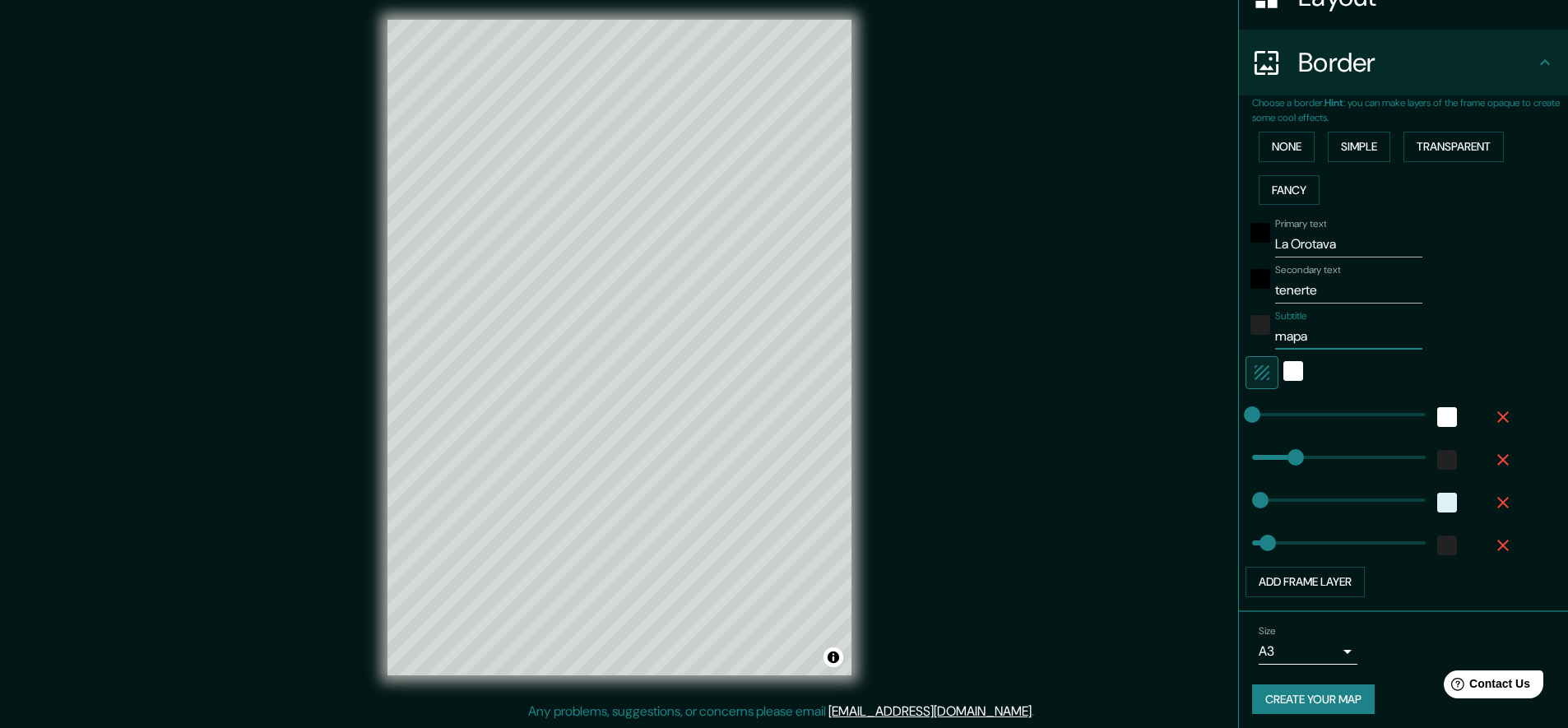
type input "mapa"
click at [1326, 697] on button "Create your map" at bounding box center [1313, 700] width 123 height 30
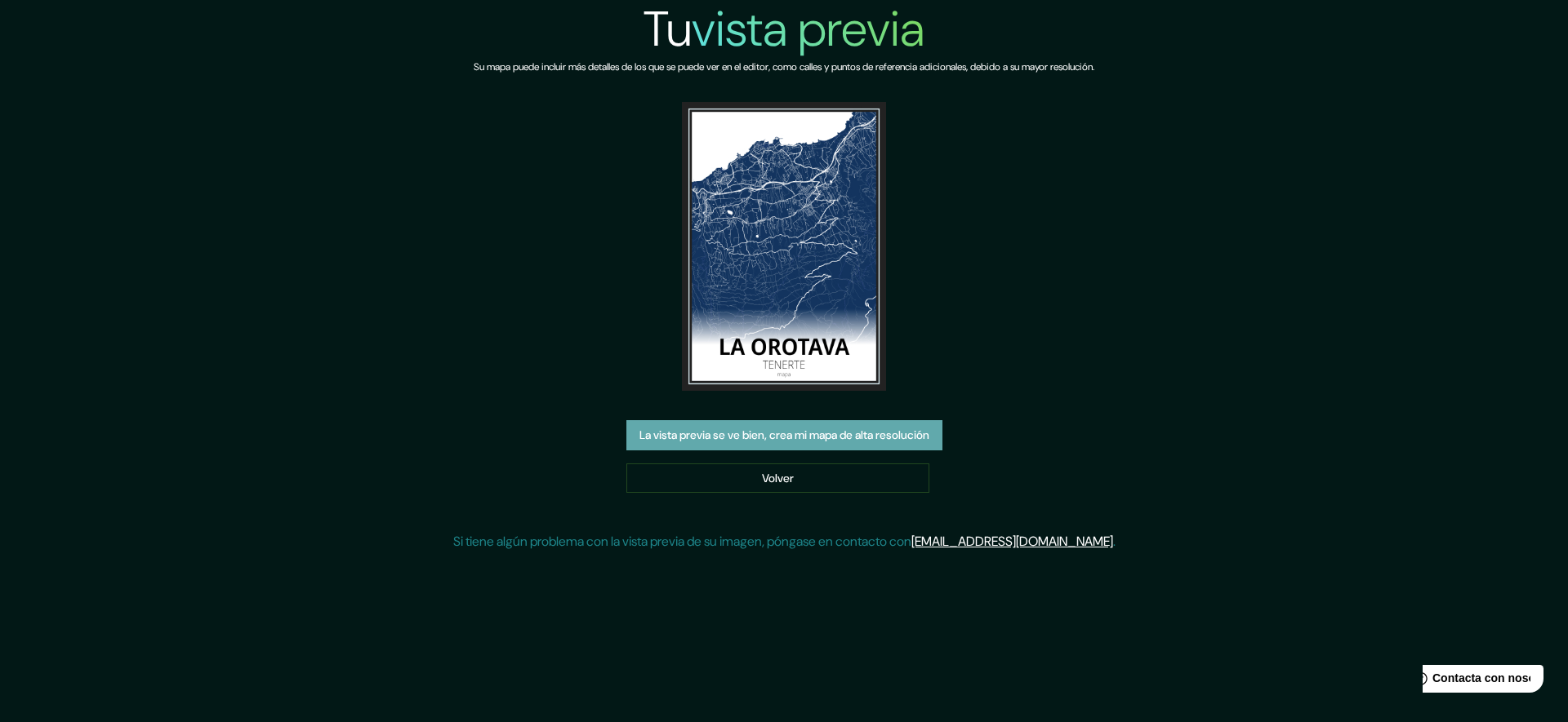
click at [850, 440] on button "La vista previa se ve bien, crea mi mapa de alta resolución" at bounding box center [784, 435] width 316 height 30
click at [781, 268] on img at bounding box center [784, 247] width 205 height 289
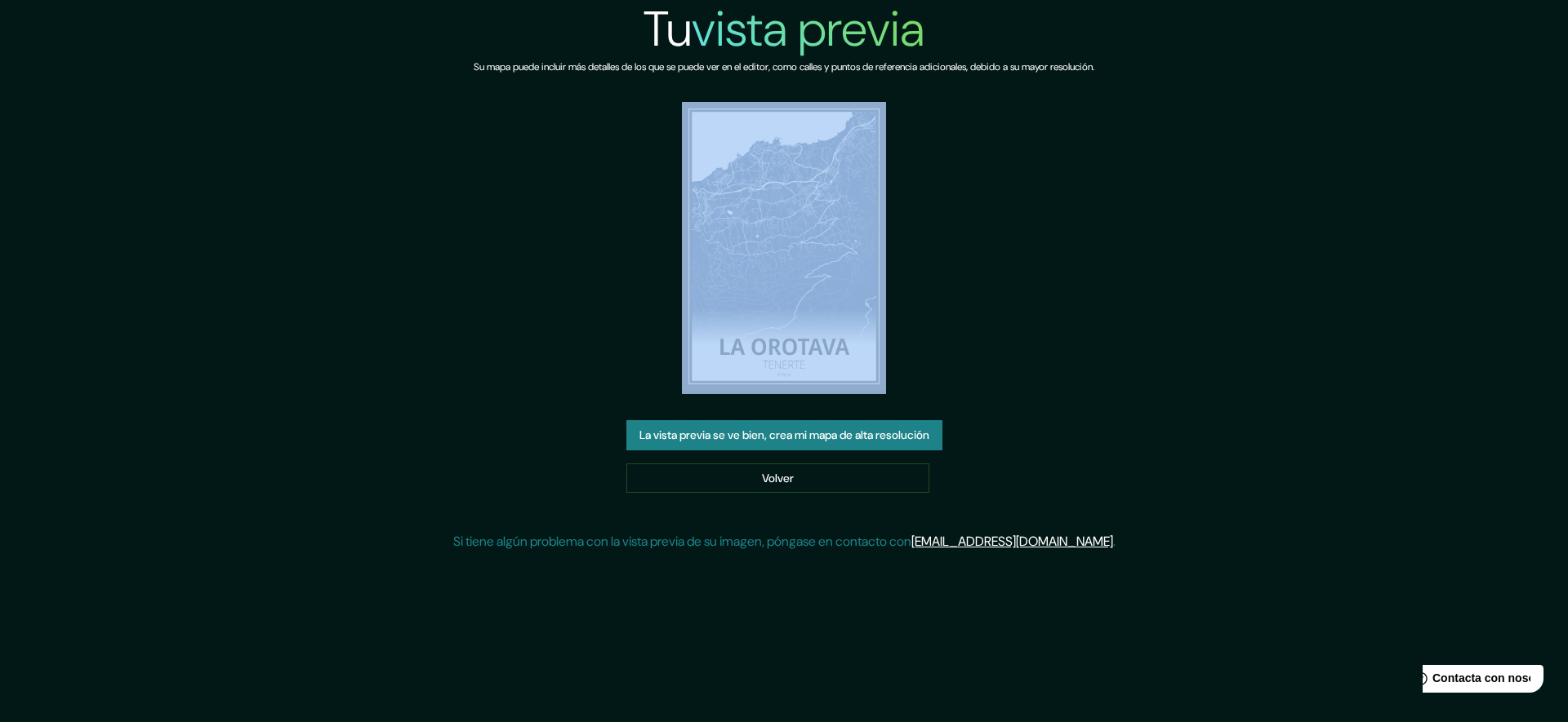
click at [781, 268] on img at bounding box center [784, 247] width 205 height 289
click at [769, 476] on link "Volver" at bounding box center [778, 478] width 303 height 30
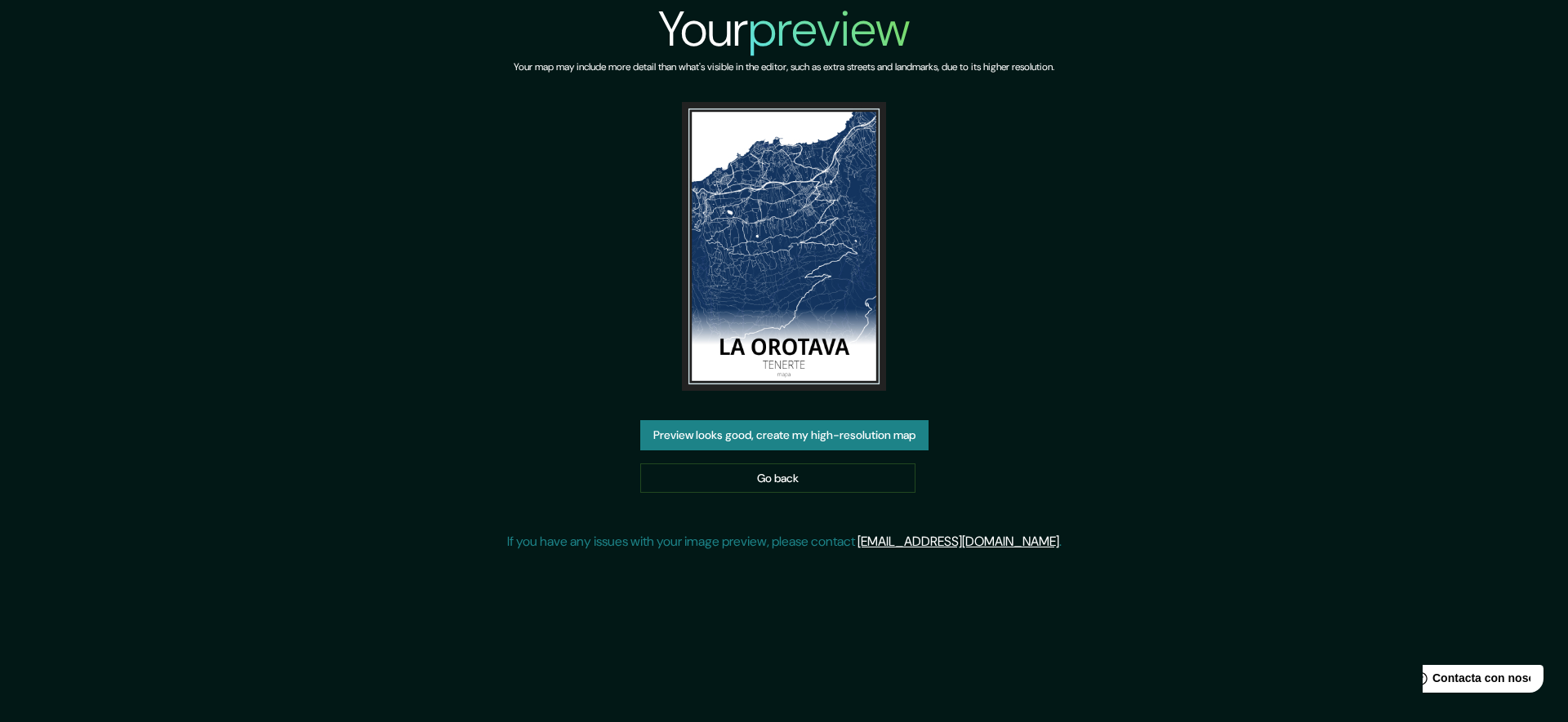
click at [792, 434] on button "Preview looks good, create my high-resolution map" at bounding box center [784, 435] width 288 height 30
click at [754, 480] on link "Go back" at bounding box center [778, 478] width 275 height 30
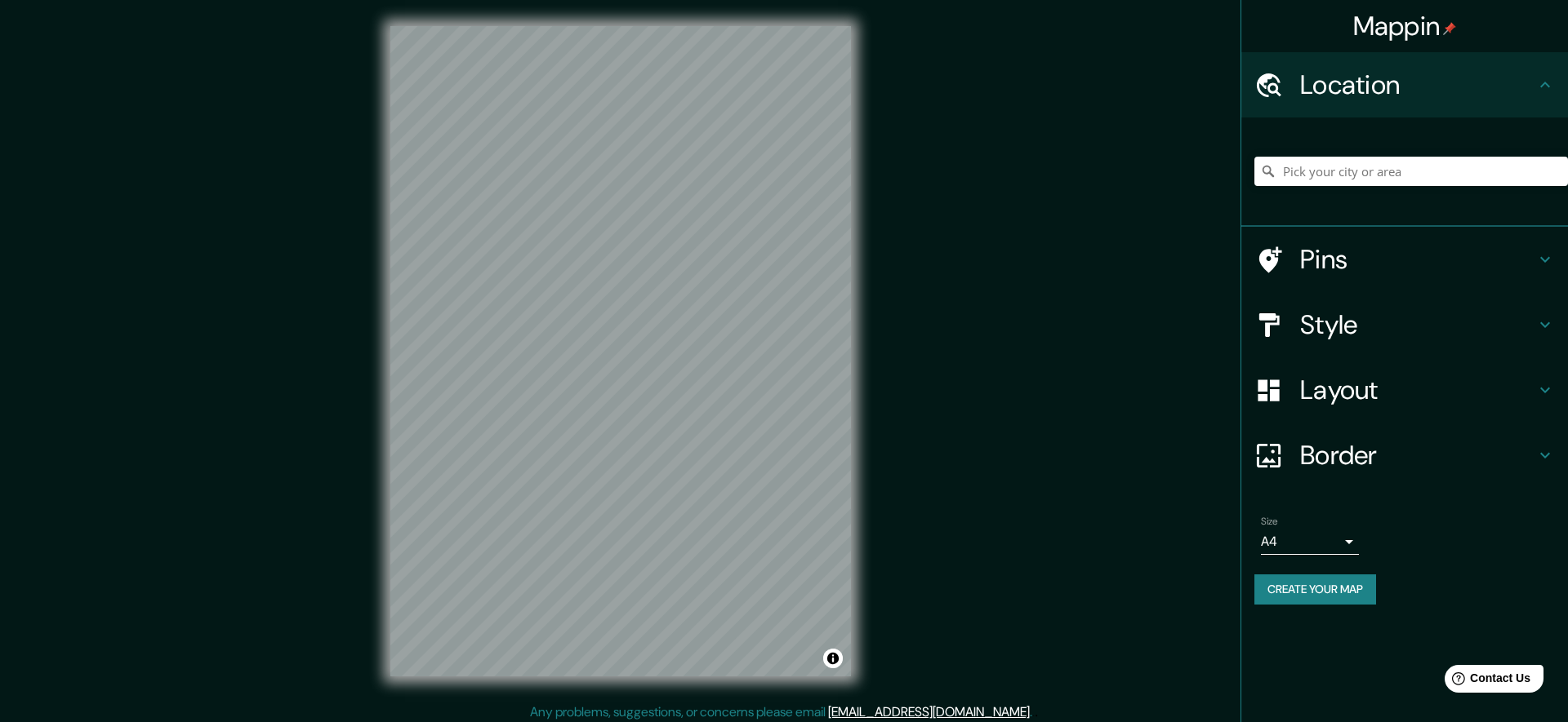
click at [1330, 541] on body "Mappin Location Pins Style Layout Border Choose a border. Hint : you can make l…" at bounding box center [784, 361] width 1568 height 722
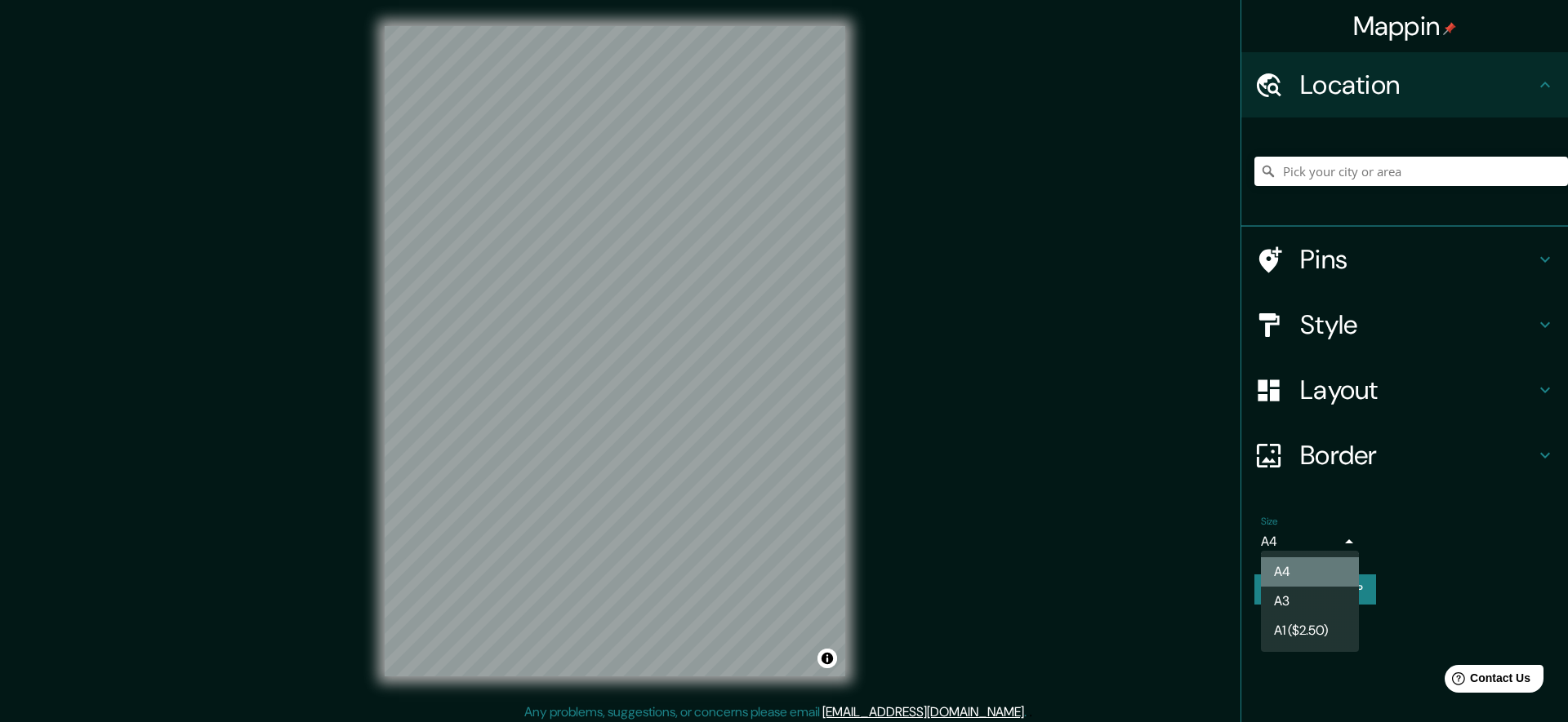
click at [1313, 575] on li "A4" at bounding box center [1310, 572] width 98 height 29
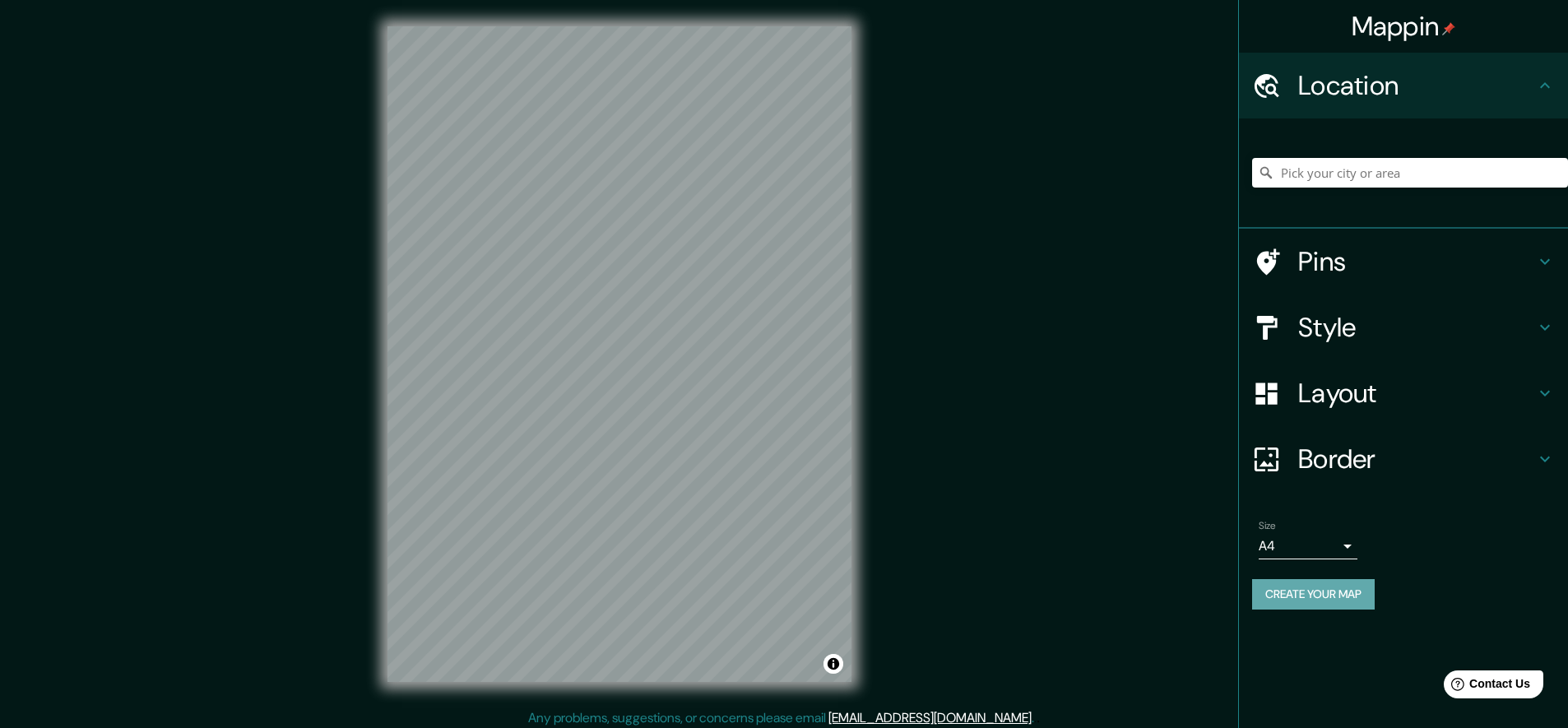
click at [1326, 595] on button "Create your map" at bounding box center [1313, 594] width 123 height 30
